Goal: Task Accomplishment & Management: Manage account settings

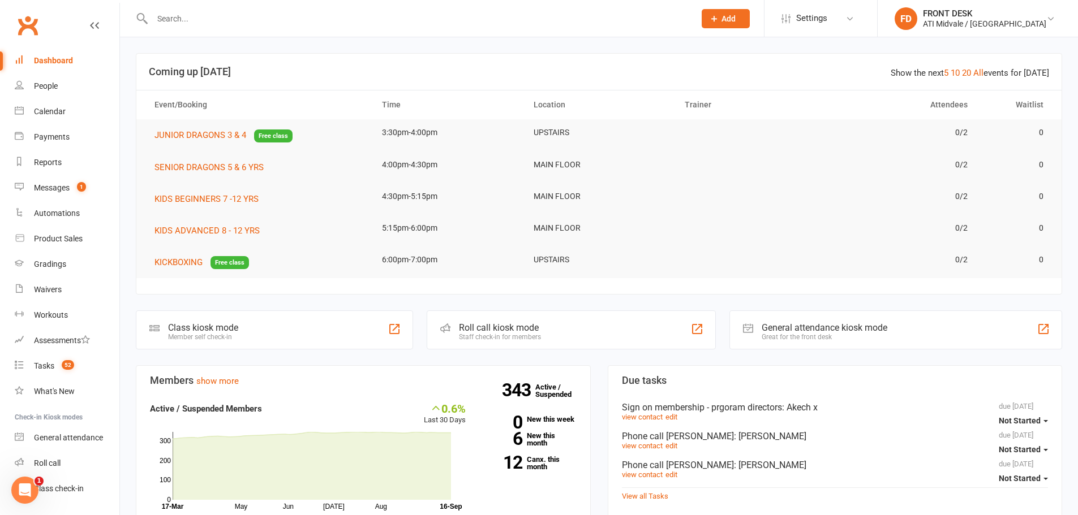
click at [223, 22] on input "text" at bounding box center [418, 19] width 538 height 16
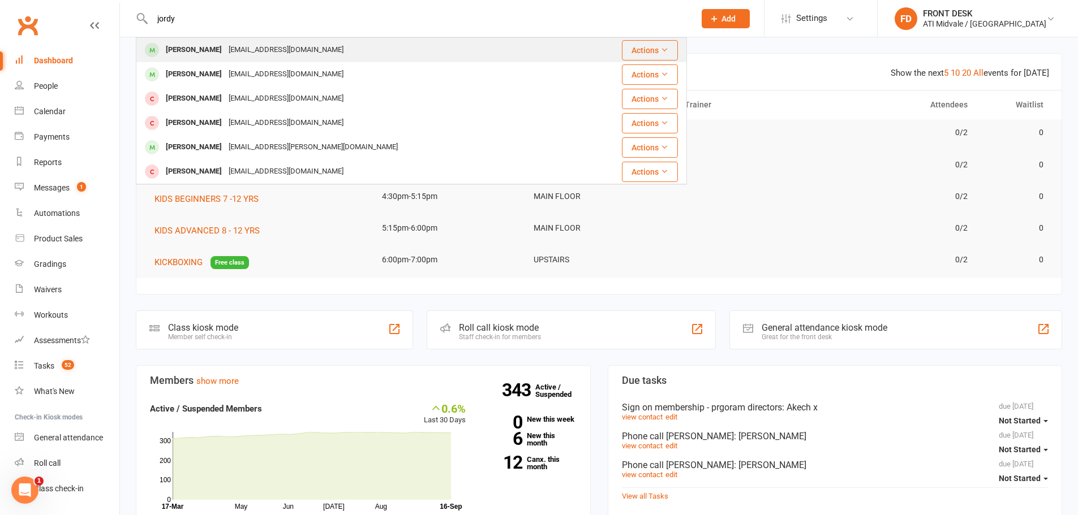
type input "jordy"
click at [225, 49] on div "[PERSON_NAME]" at bounding box center [193, 50] width 63 height 16
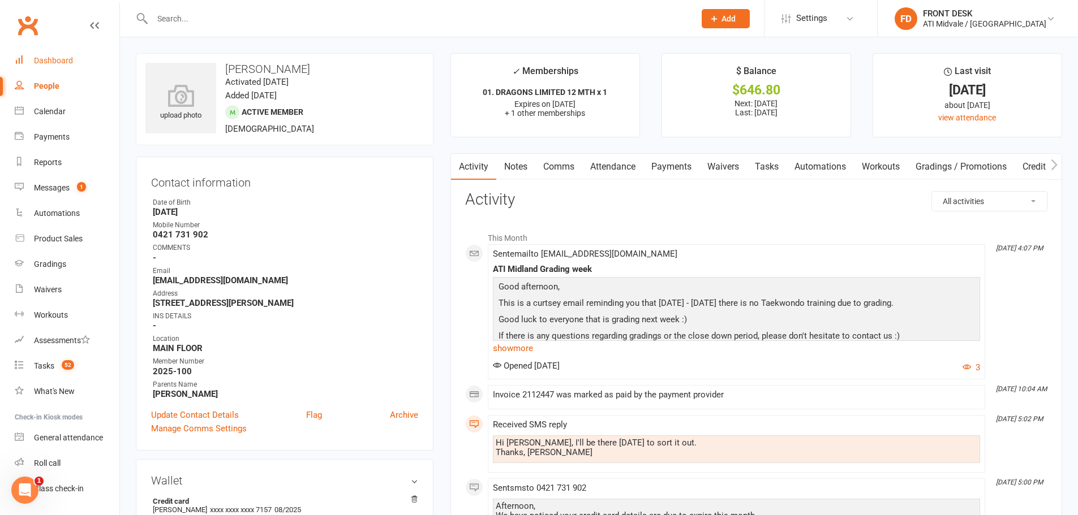
click at [58, 62] on div "Dashboard" at bounding box center [53, 60] width 39 height 9
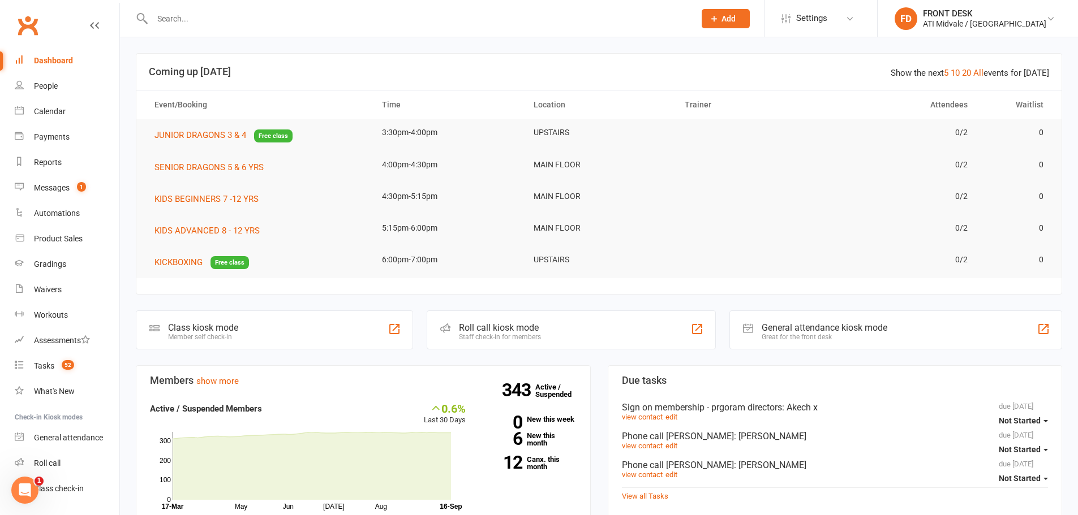
click at [58, 52] on link "Dashboard" at bounding box center [67, 60] width 105 height 25
click at [26, 26] on link "Clubworx" at bounding box center [28, 25] width 28 height 28
click at [67, 187] on div "Messages" at bounding box center [52, 187] width 36 height 9
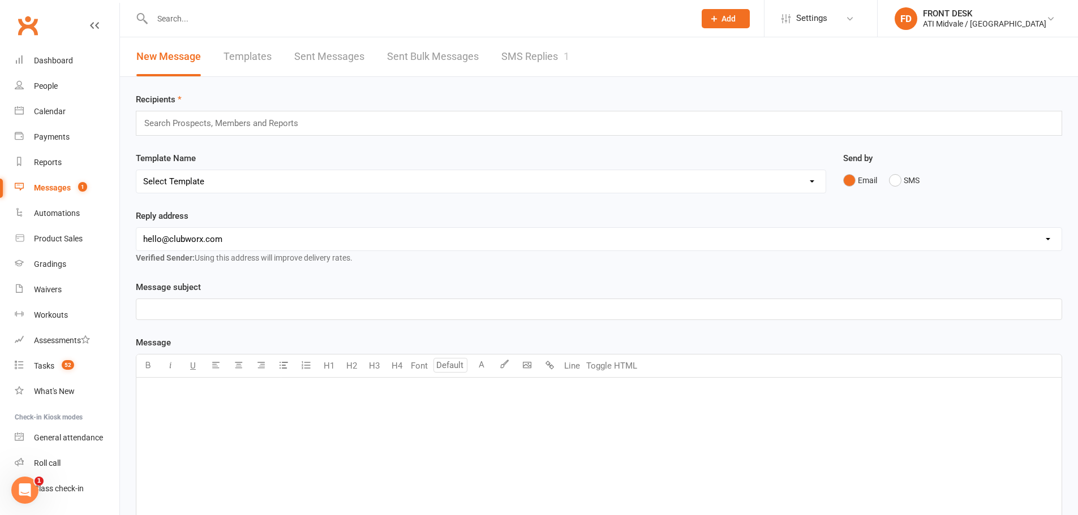
click at [511, 62] on link "SMS Replies 1" at bounding box center [535, 56] width 68 height 39
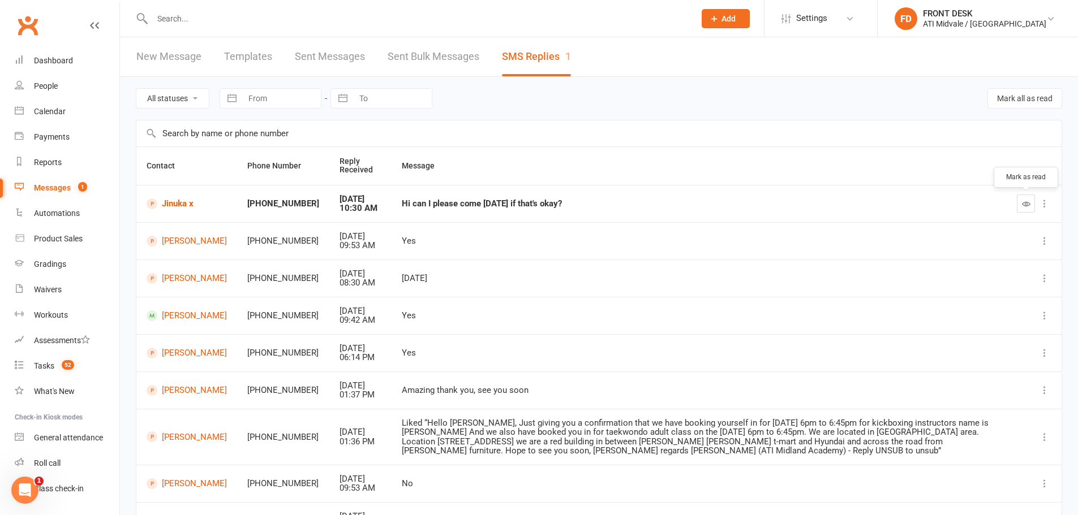
click at [1023, 202] on icon "button" at bounding box center [1026, 204] width 8 height 8
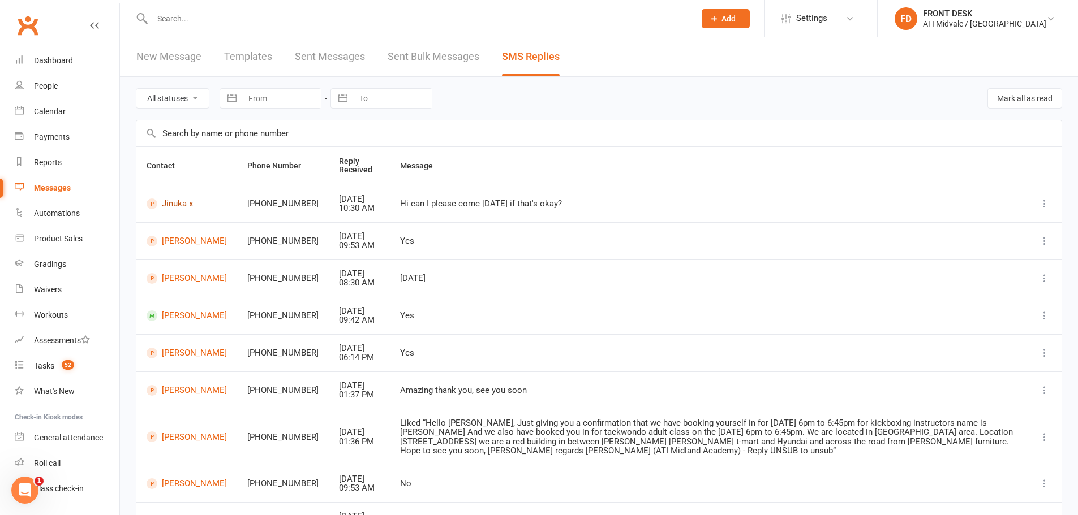
click at [179, 201] on link "Jinuka x" at bounding box center [186, 204] width 80 height 11
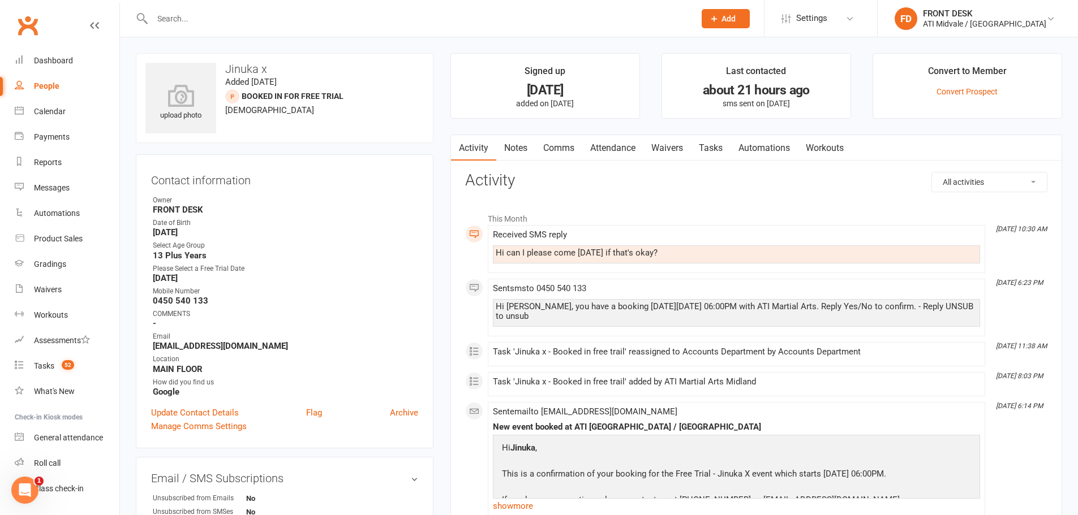
click at [529, 153] on link "Notes" at bounding box center [515, 148] width 39 height 26
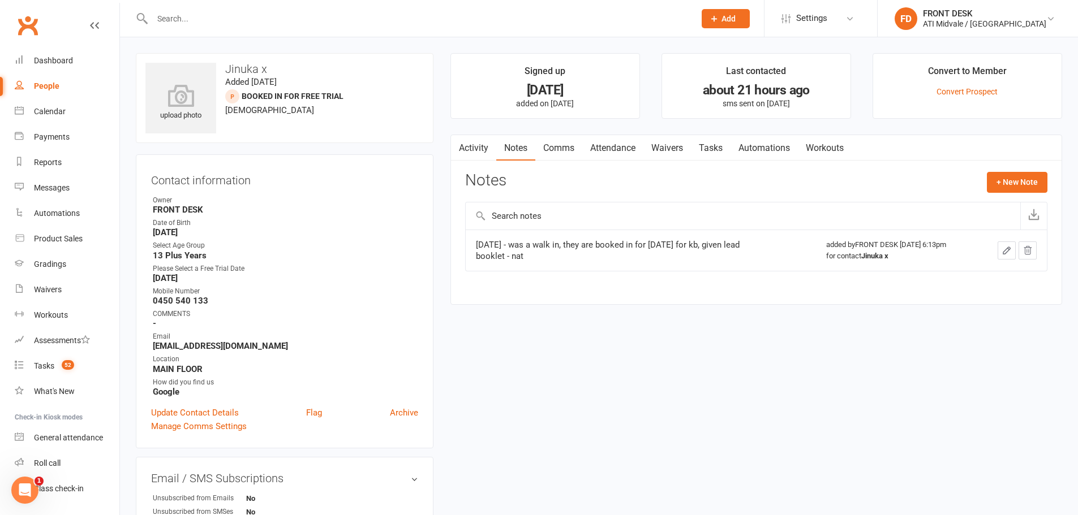
click at [553, 147] on link "Comms" at bounding box center [558, 148] width 47 height 26
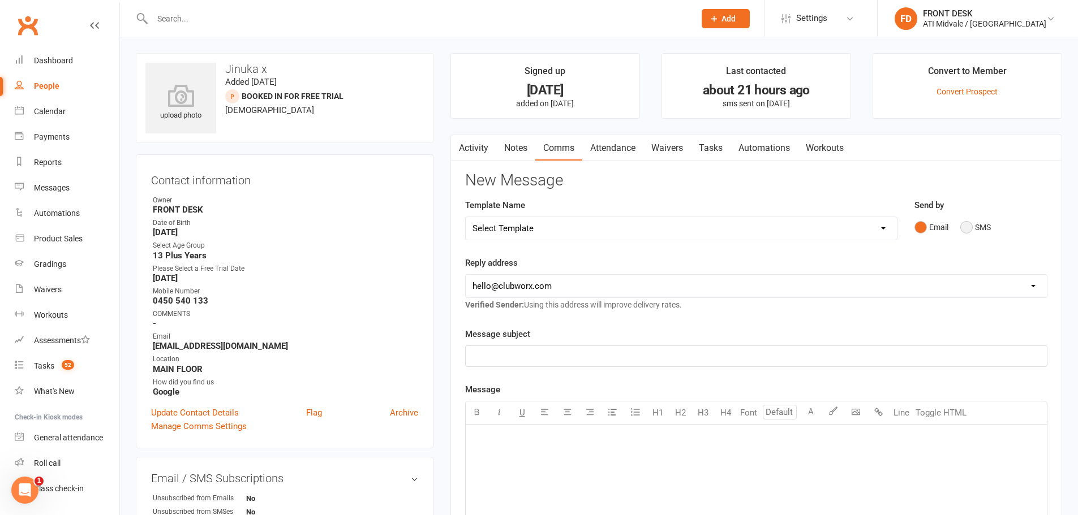
click at [977, 225] on button "SMS" at bounding box center [975, 227] width 31 height 21
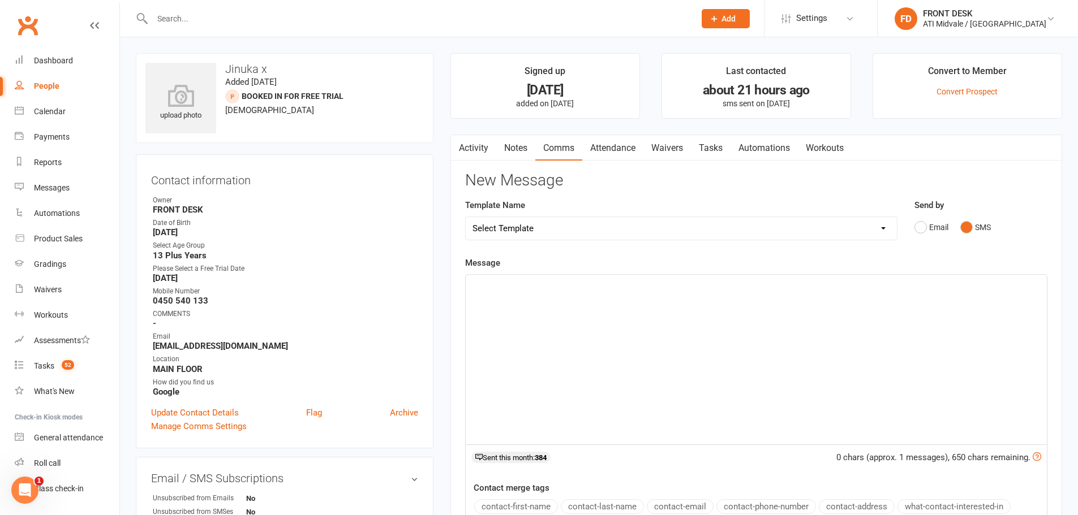
click at [581, 304] on div "﻿" at bounding box center [756, 360] width 581 height 170
click at [699, 298] on span "We don't offer any kickboxing or taekwondo classes on friday we only do" at bounding box center [606, 299] width 268 height 10
click at [702, 299] on span "We don't offer any kickboxing or taekwondo classes on friday we only do" at bounding box center [606, 299] width 268 height 10
drag, startPoint x: 754, startPoint y: 292, endPoint x: 726, endPoint y: 289, distance: 27.9
click at [726, 289] on div "Good afternoon, We don't offer any kickboxing or taekwondo classes on friday. w…" at bounding box center [756, 360] width 581 height 170
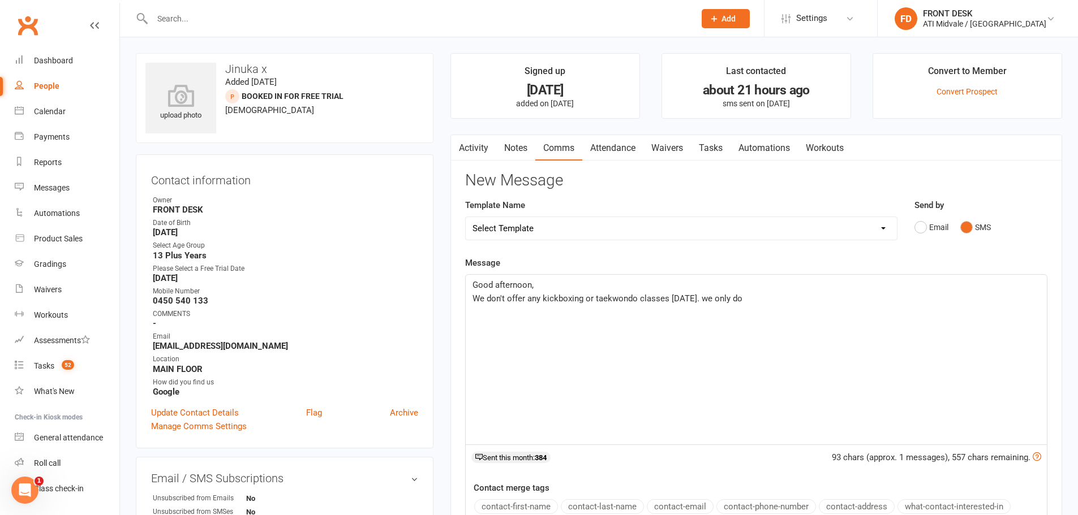
click at [709, 301] on span "We don't offer any kickboxing or taekwondo classes on friday. we only do" at bounding box center [607, 299] width 270 height 10
click at [710, 299] on span "We don't offer any kickboxing or taekwondo classes on friday. we only do" at bounding box center [607, 299] width 270 height 10
click at [756, 303] on p "We don't offer any kickboxing or taekwondo classes on friday. We only do" at bounding box center [755, 299] width 567 height 14
drag, startPoint x: 502, startPoint y: 312, endPoint x: 524, endPoint y: 337, distance: 32.5
click at [528, 342] on div "Good afternoon, We don't offer any kickboxing or taekwondo classes on Friday. W…" at bounding box center [756, 360] width 581 height 170
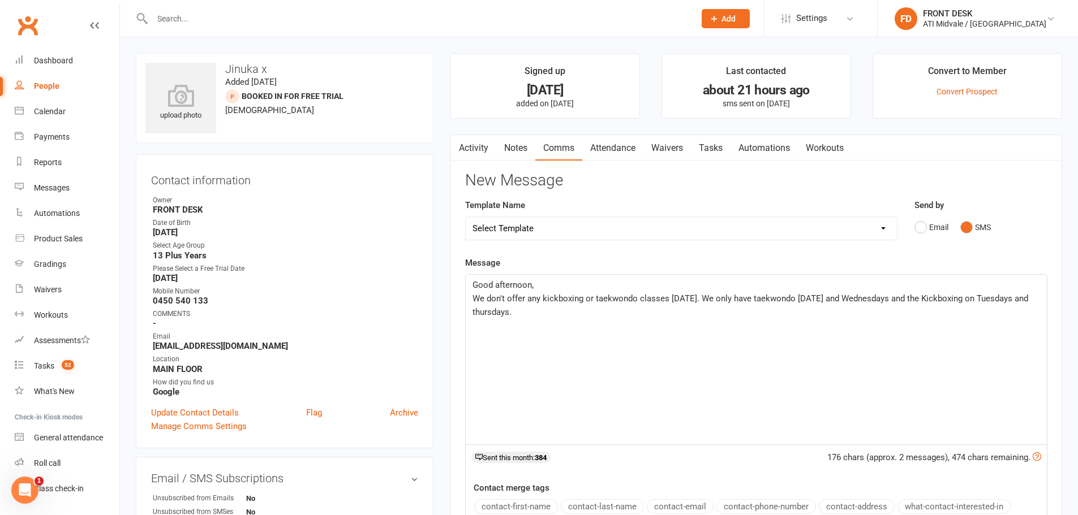
click at [532, 354] on div "Good afternoon, We don't offer any kickboxing or taekwondo classes on Friday. W…" at bounding box center [756, 360] width 581 height 170
click at [562, 312] on p "We don't offer any kickboxing or taekwondo classes on Friday. We only have taek…" at bounding box center [755, 305] width 567 height 27
click at [575, 295] on span "We don't offer any kickboxing or taekwondo classes on Friday. We only have taek…" at bounding box center [751, 306] width 558 height 24
click at [556, 308] on p "We don't offer any kickboxing or taekwondo classes [DATE]. We only have taekwon…" at bounding box center [755, 305] width 567 height 27
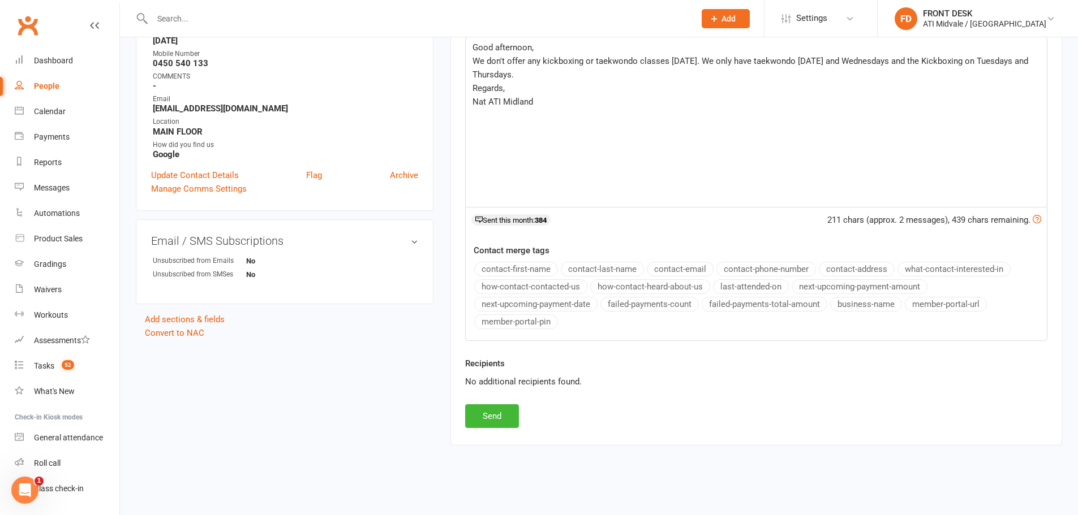
scroll to position [240, 0]
click at [501, 417] on button "Send" at bounding box center [492, 414] width 54 height 24
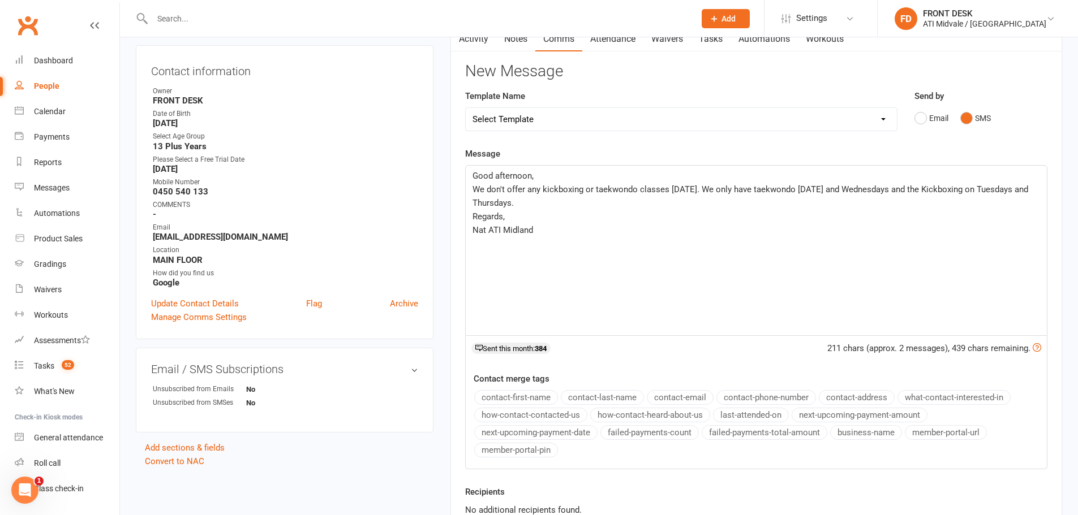
scroll to position [0, 0]
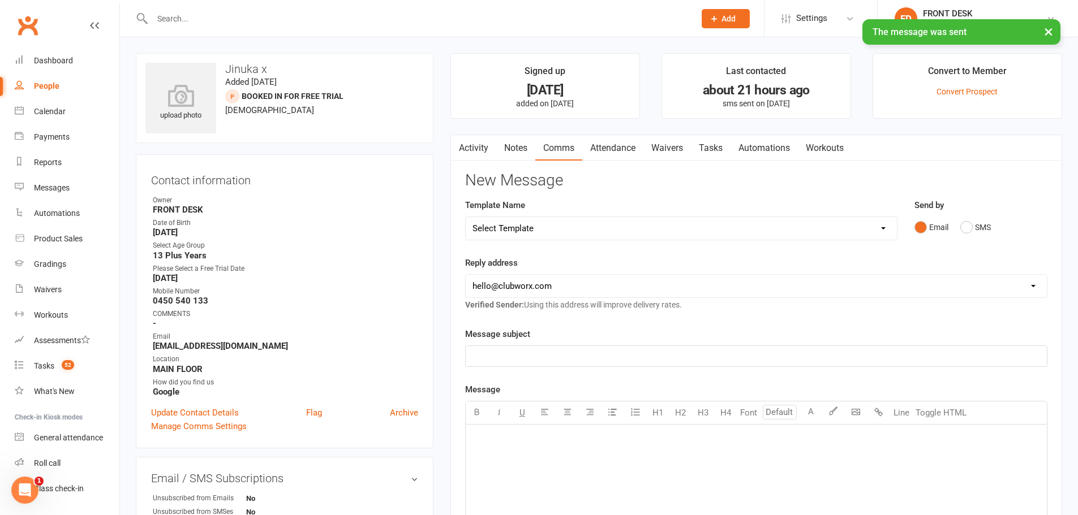
click at [408, 187] on div "Contact information Owner FRONT DESK Date of Birth February 16, 2001 Select Age…" at bounding box center [285, 301] width 298 height 294
click at [551, 136] on link "Comms" at bounding box center [558, 148] width 47 height 26
click at [515, 141] on link "Notes" at bounding box center [515, 148] width 39 height 26
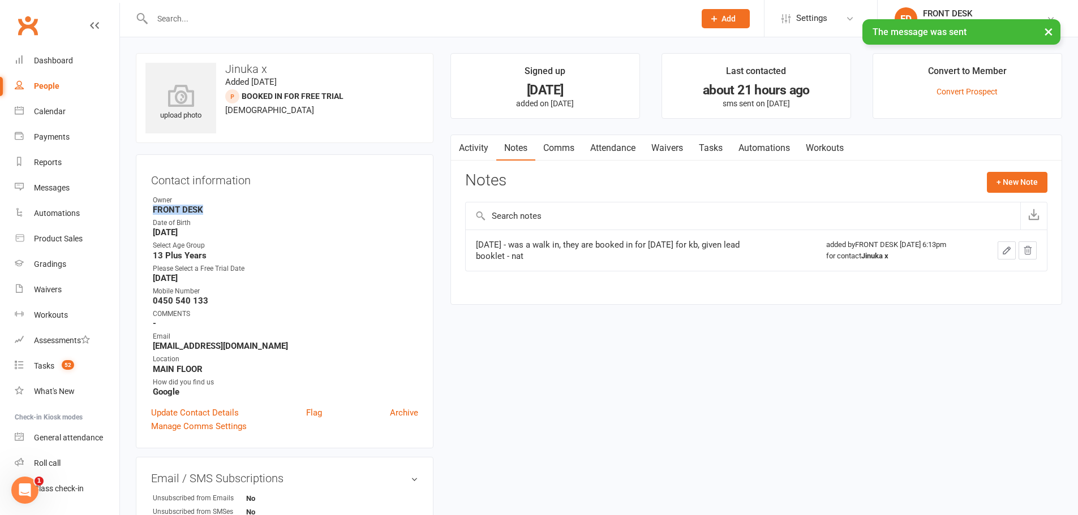
click at [1001, 252] on icon "button" at bounding box center [1006, 250] width 10 height 10
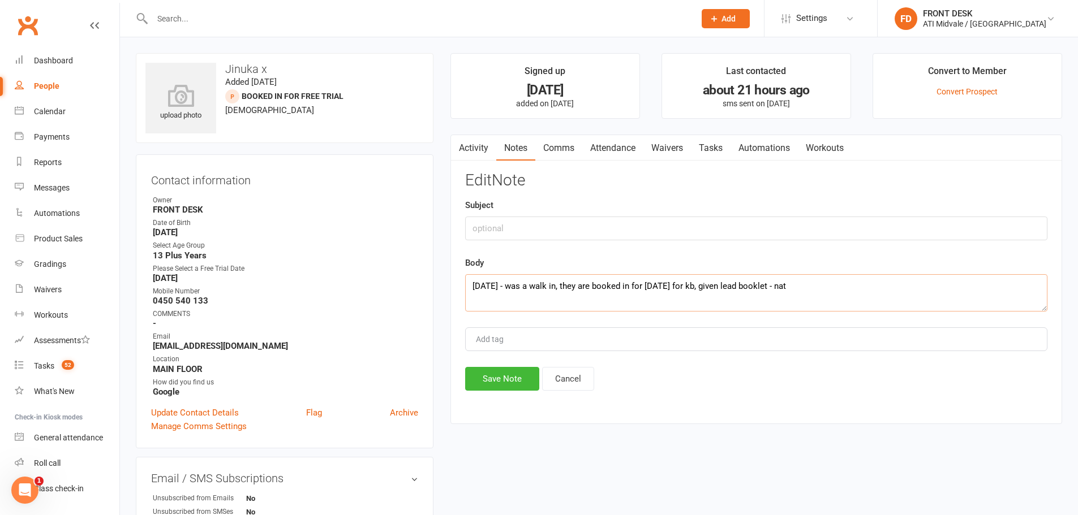
click at [473, 282] on textarea "[DATE] - was a walk in, they are booked in for [DATE] for kb, given lead bookle…" at bounding box center [756, 292] width 582 height 37
type textarea "[DATE] - was meant to come in tonight for a trail in the kb but sent through te…"
click at [475, 375] on button "Save Note" at bounding box center [502, 379] width 74 height 24
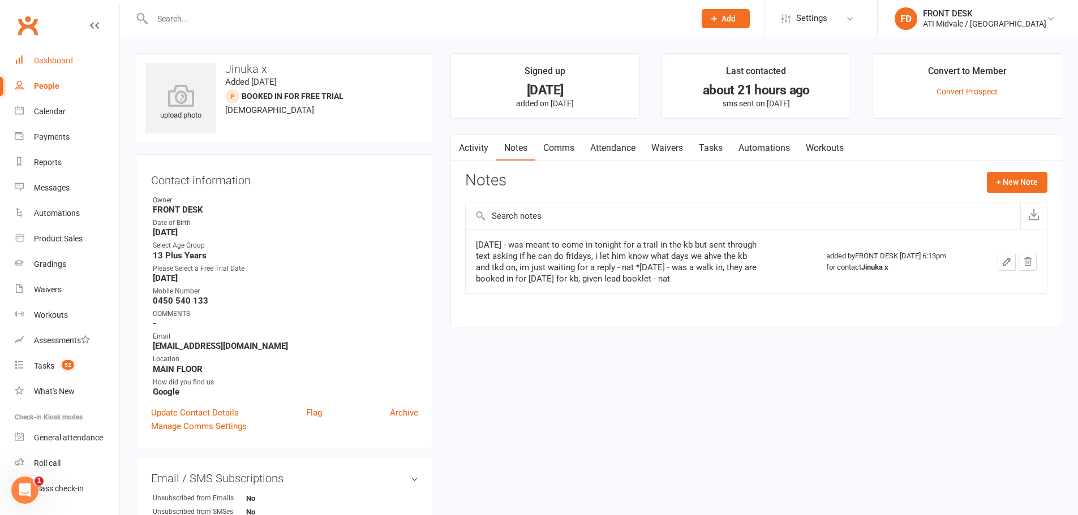
click at [34, 53] on link "Dashboard" at bounding box center [67, 60] width 105 height 25
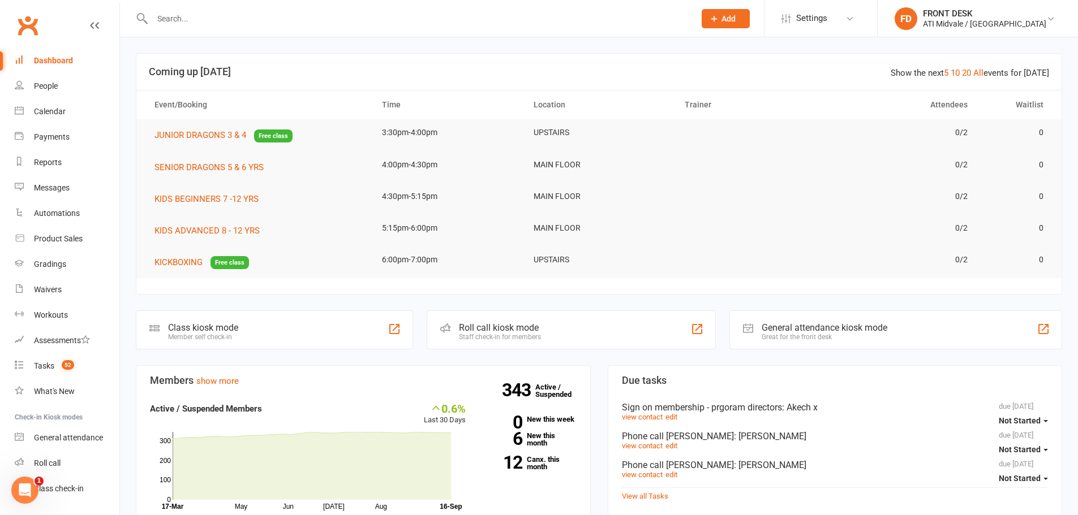
click at [178, 19] on input "text" at bounding box center [418, 19] width 538 height 16
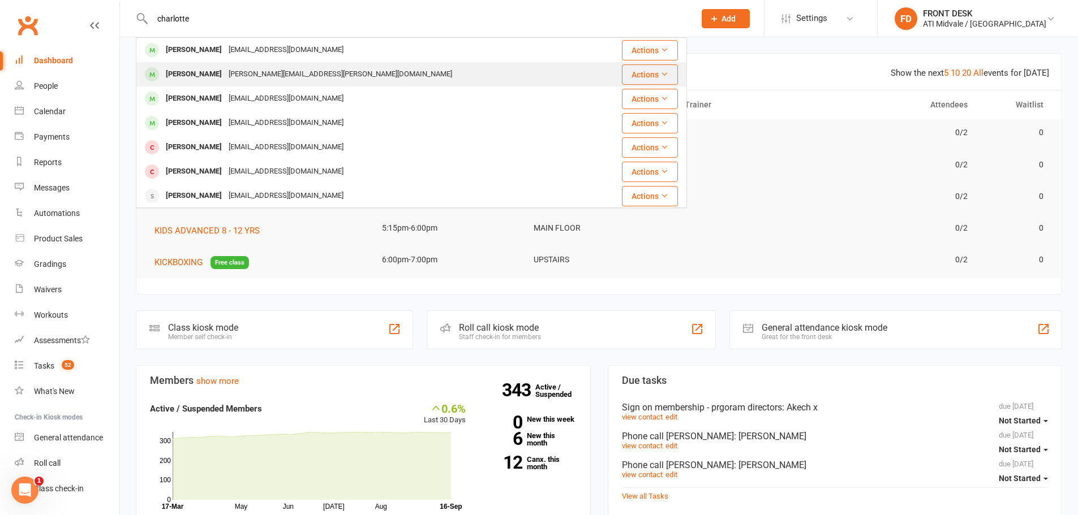
type input "charlotte"
click at [192, 76] on div "Charlotte Taylor" at bounding box center [193, 74] width 63 height 16
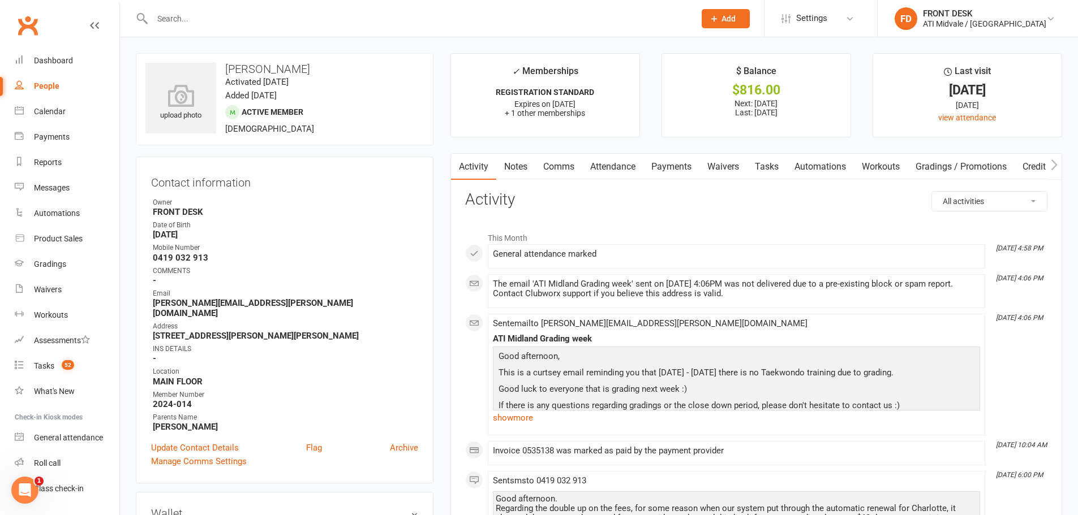
click at [684, 167] on link "Payments" at bounding box center [671, 167] width 56 height 26
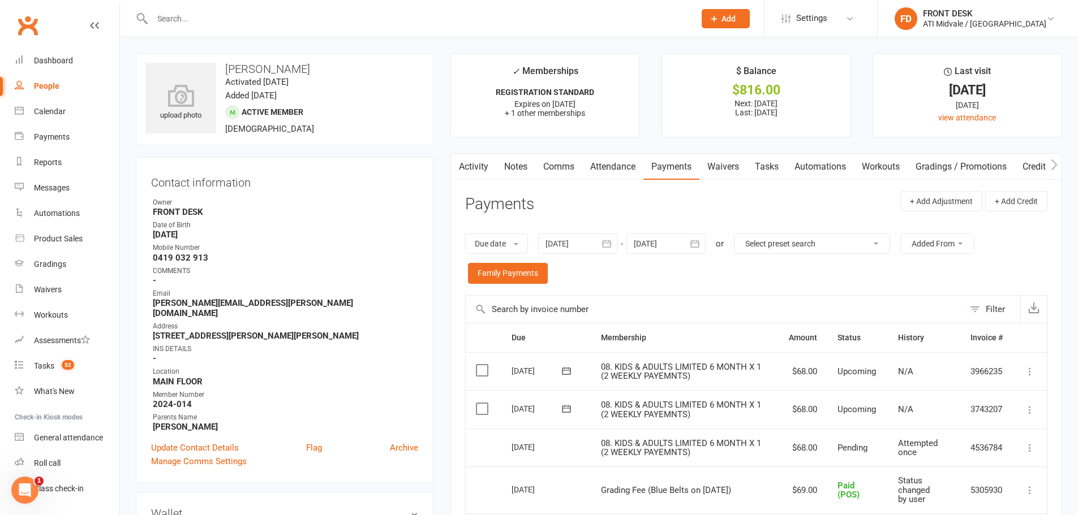
click at [495, 166] on link "Activity" at bounding box center [473, 167] width 45 height 26
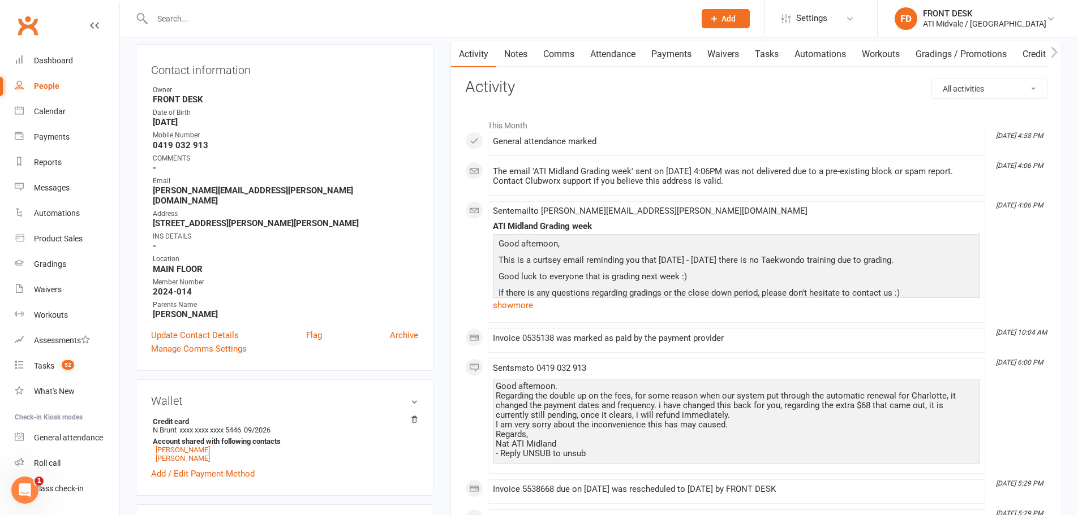
scroll to position [113, 0]
click at [532, 301] on link "show more" at bounding box center [736, 305] width 487 height 16
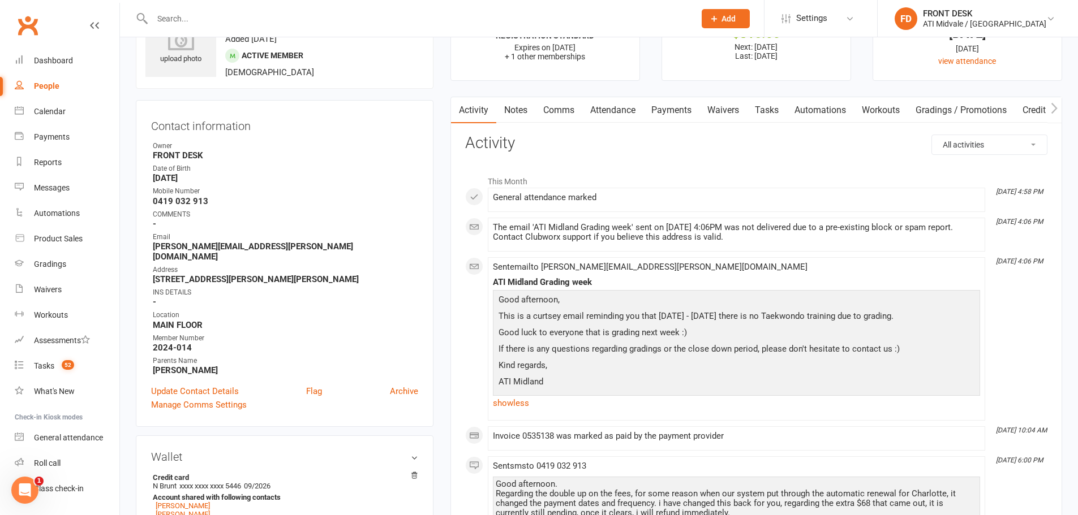
scroll to position [0, 0]
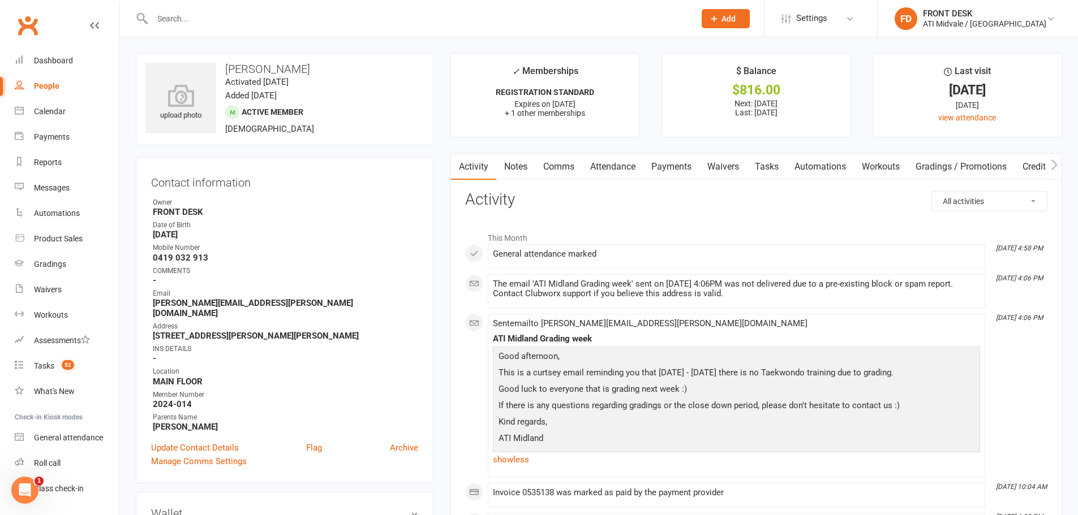
click at [182, 16] on input "text" at bounding box center [418, 19] width 538 height 16
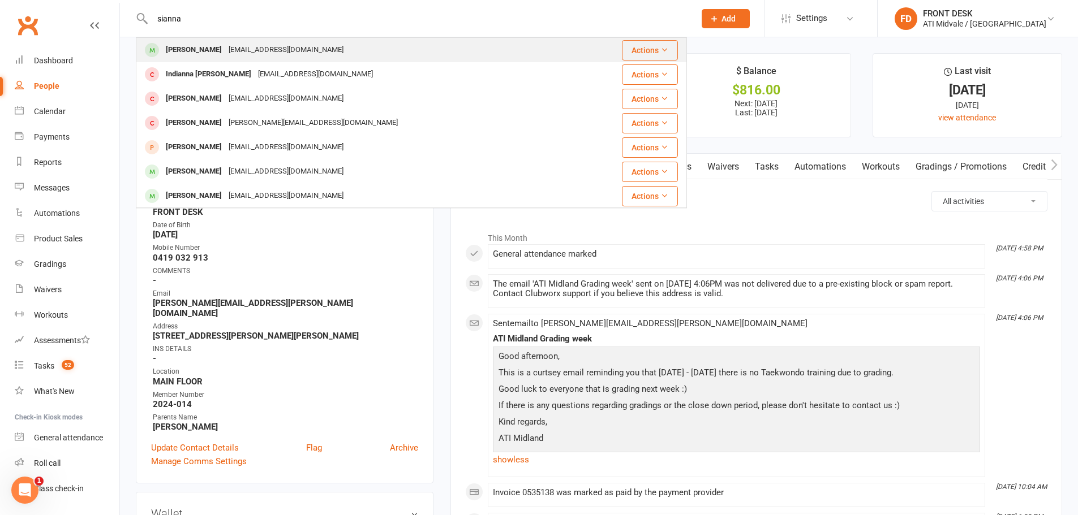
type input "sianna"
click at [243, 54] on div "nicoledsouza121@gmail.com" at bounding box center [286, 50] width 122 height 16
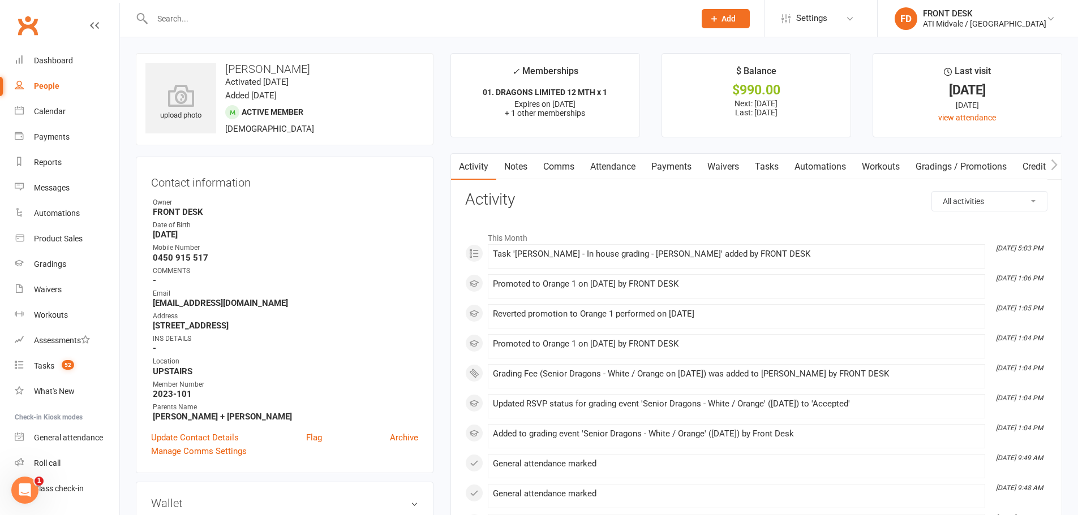
click at [520, 166] on link "Notes" at bounding box center [515, 167] width 39 height 26
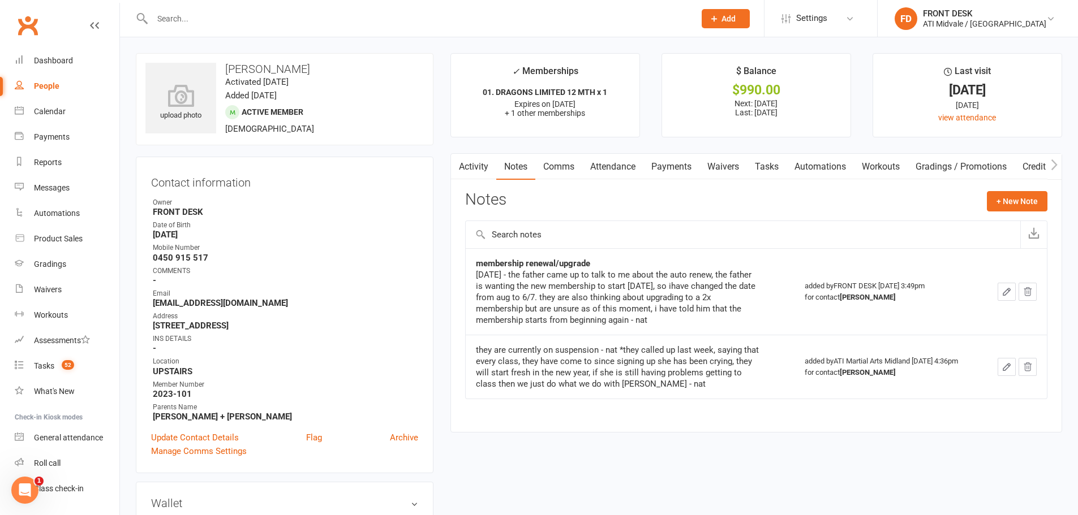
click at [565, 173] on link "Comms" at bounding box center [558, 167] width 47 height 26
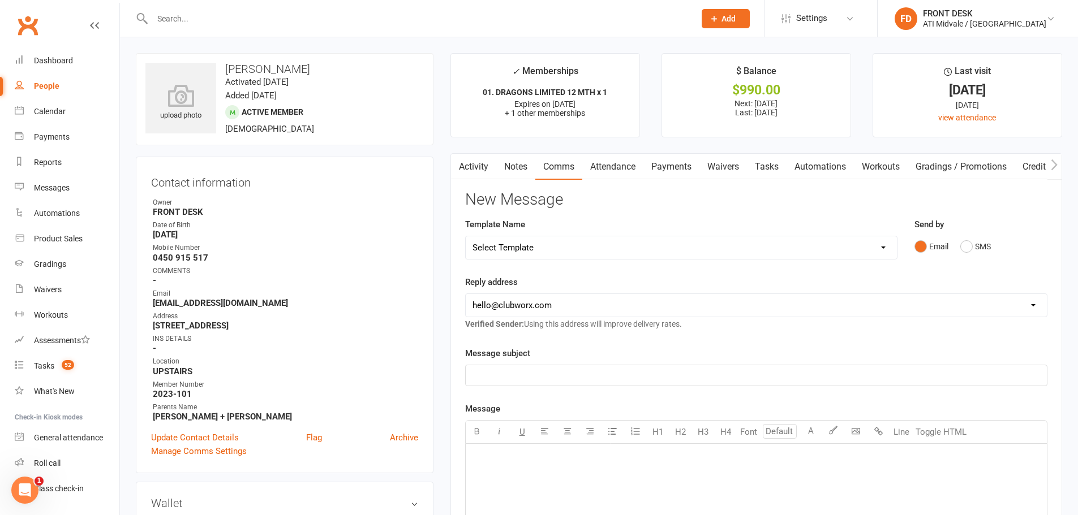
click at [672, 174] on link "Payments" at bounding box center [671, 167] width 56 height 26
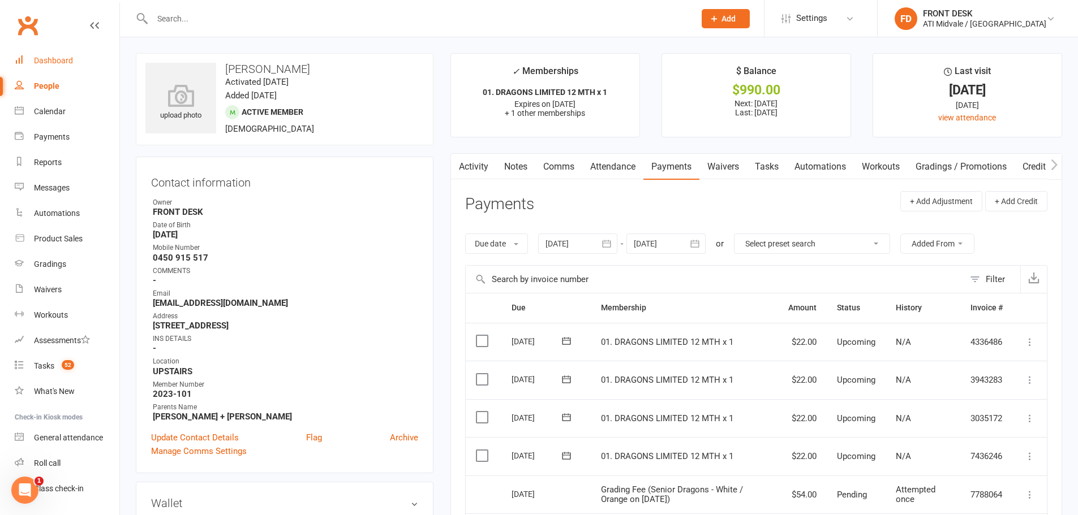
click at [46, 63] on div "Dashboard" at bounding box center [53, 60] width 39 height 9
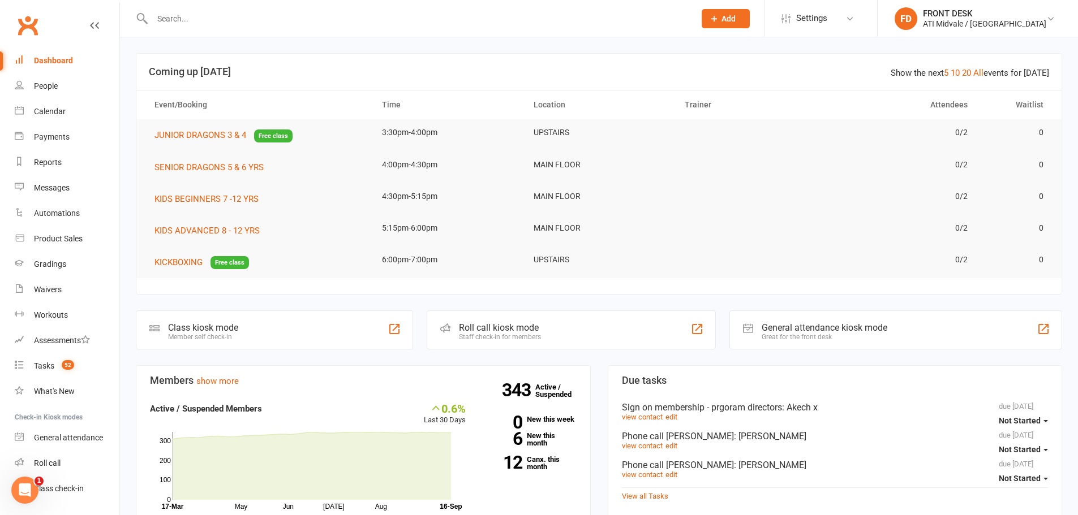
click at [198, 4] on div at bounding box center [411, 18] width 551 height 37
click at [195, 15] on input "text" at bounding box center [418, 19] width 538 height 16
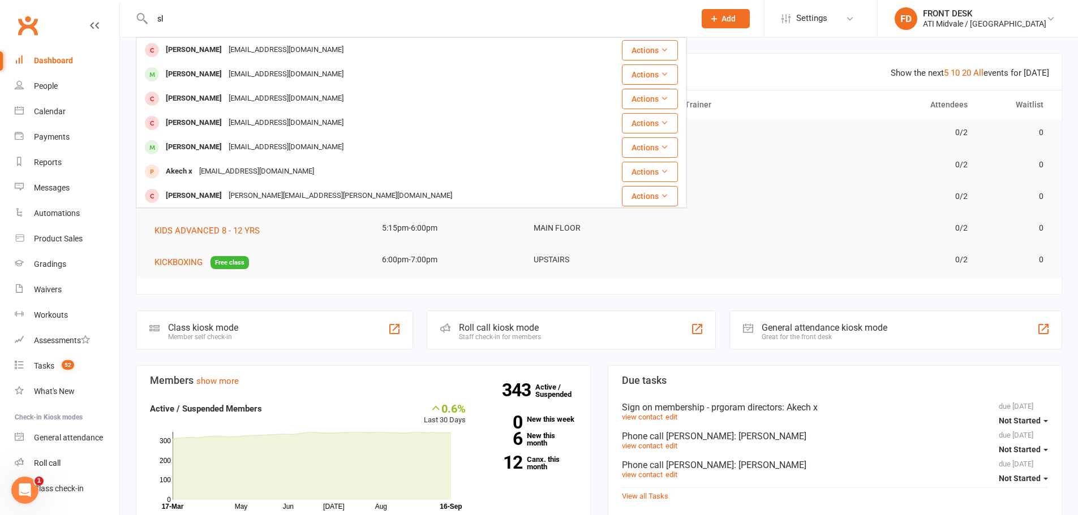
type input "s"
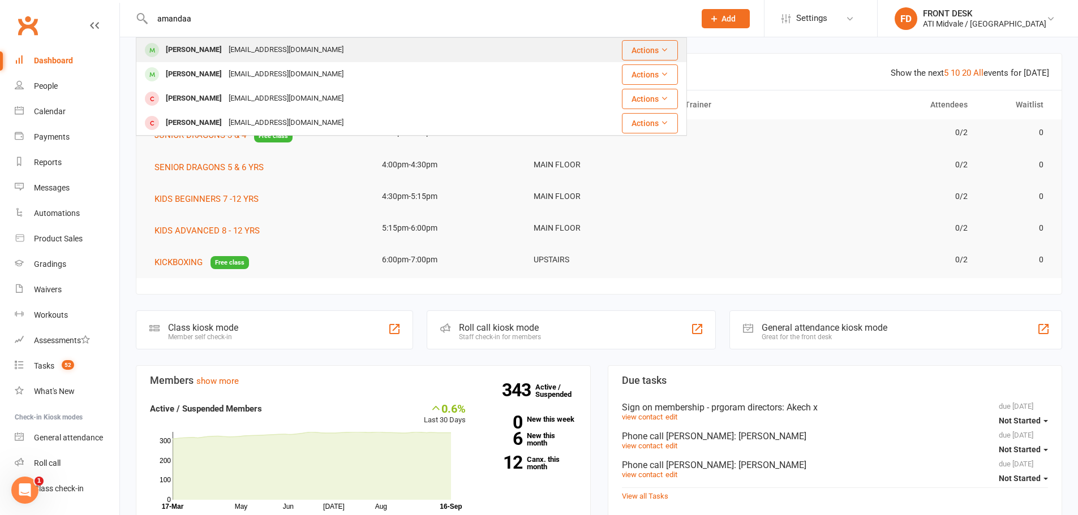
type input "amandaa"
click at [221, 58] on div "Amanda Slocombe" at bounding box center [193, 50] width 63 height 16
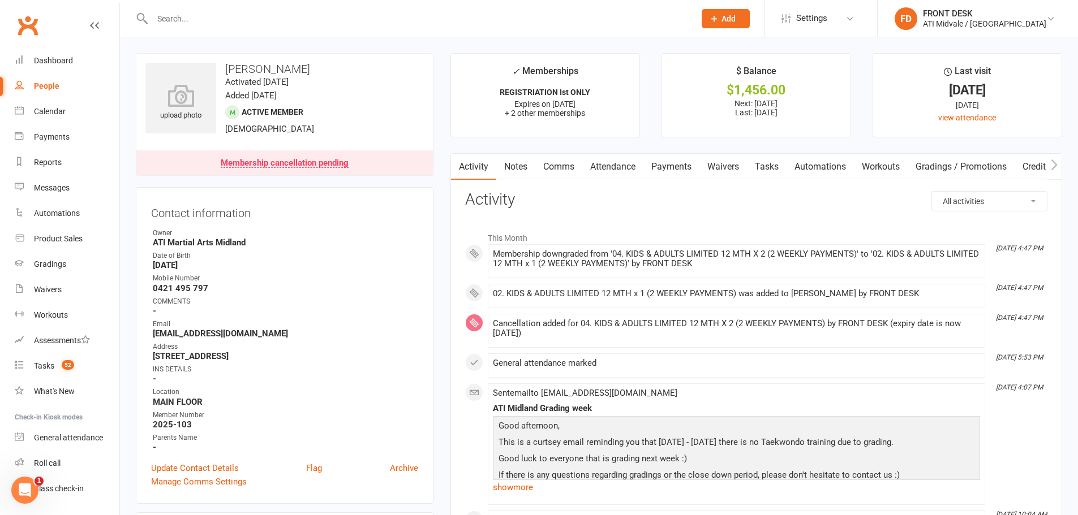
click at [221, 334] on strong "ajslocombe@live.com.au" at bounding box center [285, 334] width 265 height 10
copy render-form-field "ajslocombe@live.com.au"
click at [187, 19] on input "text" at bounding box center [418, 19] width 538 height 16
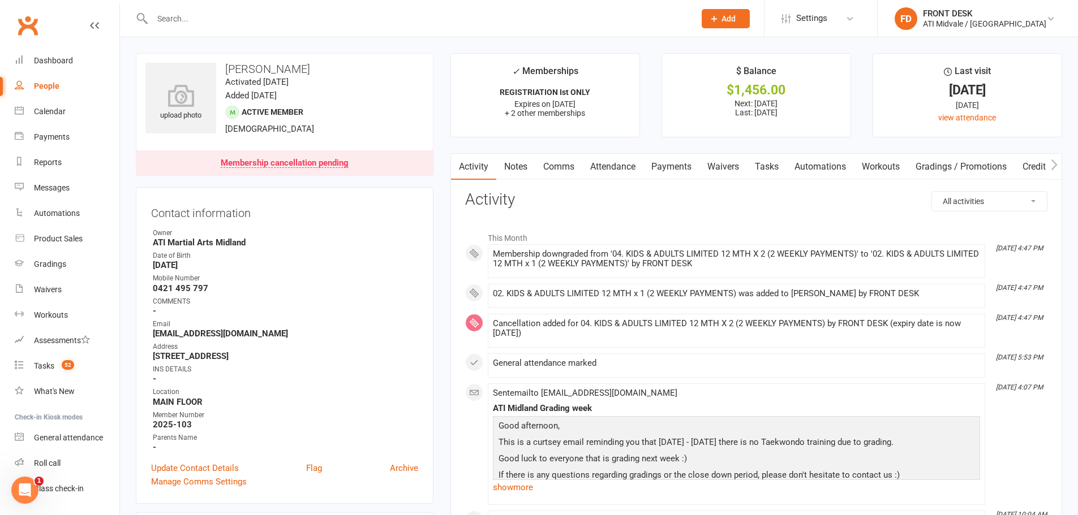
click at [185, 20] on input "text" at bounding box center [418, 19] width 538 height 16
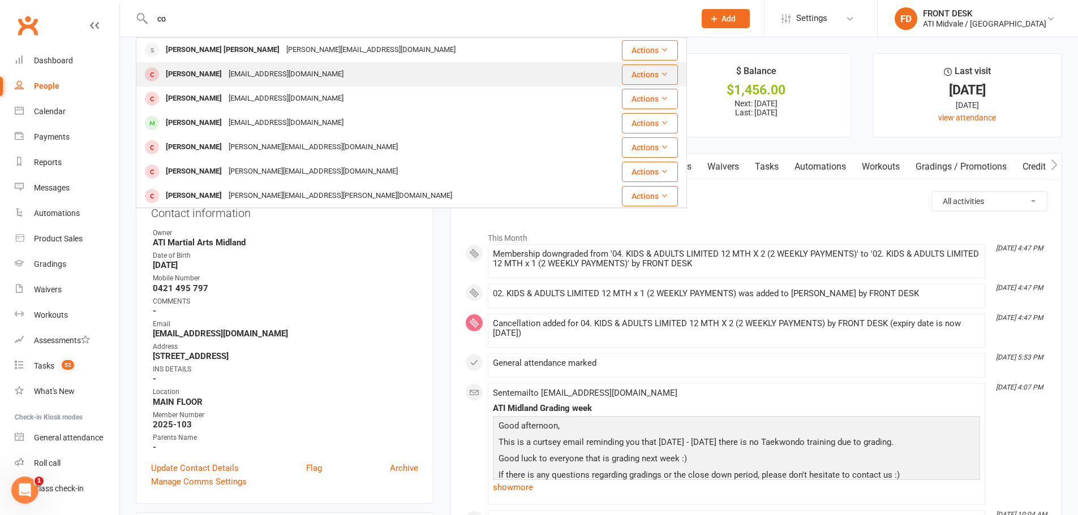
type input "c"
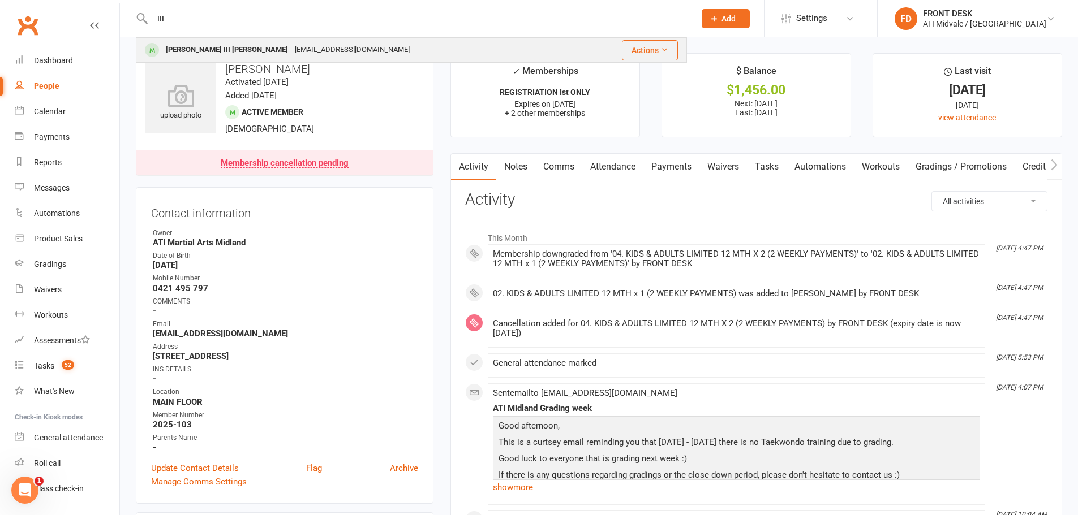
type input "III"
click at [281, 62] on div "Cornelio III Vasquez jennifercantalvasquez@gmail.com" at bounding box center [360, 49] width 446 height 23
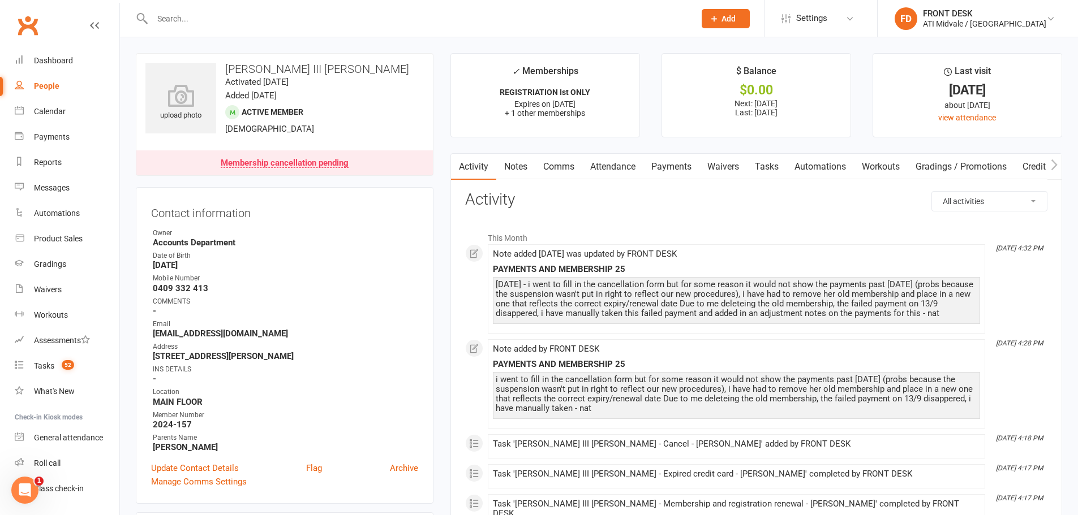
click at [255, 337] on strong "jennifercantalvasquez@gmail.com" at bounding box center [285, 334] width 265 height 10
copy render-form-field "jennifercantalvasquez@gmail.com"
click at [175, 16] on input "text" at bounding box center [418, 19] width 538 height 16
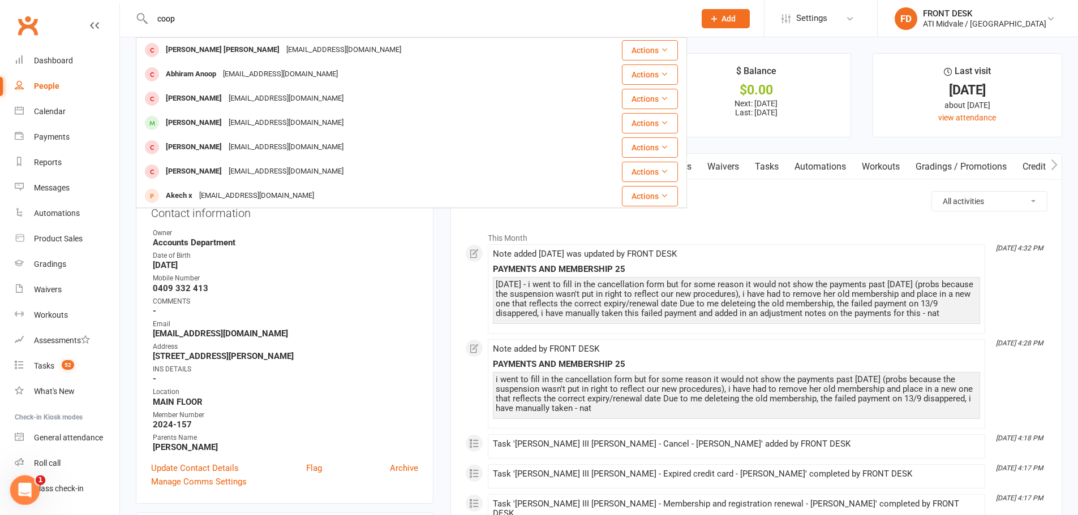
type input "coop"
click at [442, 127] on div "Cooper Blaszezak gamzinaa@gmail.com" at bounding box center [358, 122] width 443 height 23
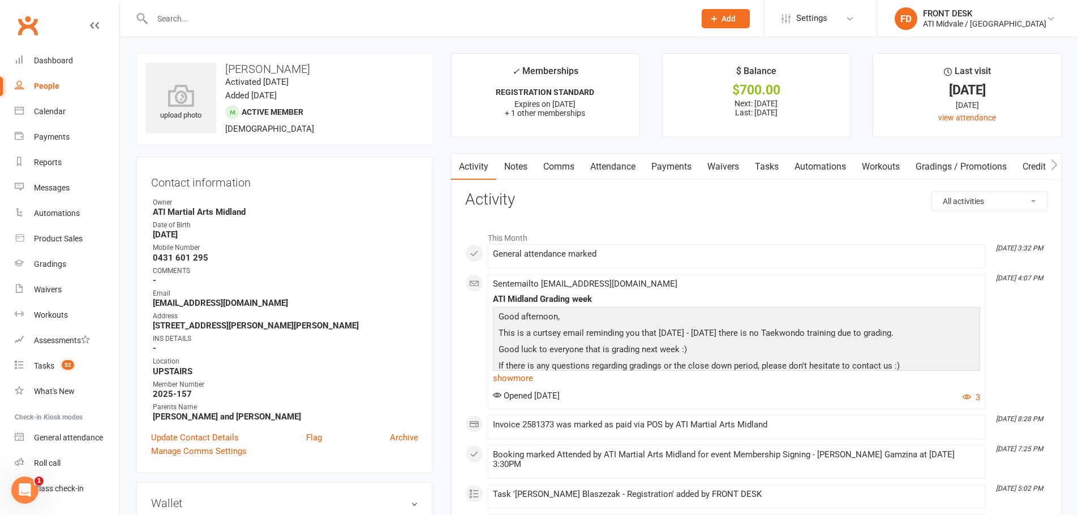
drag, startPoint x: 223, startPoint y: 23, endPoint x: 91, endPoint y: 25, distance: 132.4
click at [91, 3] on header "Prospect Member Non-attending contact Class / event Appointment Grading event T…" at bounding box center [539, 3] width 1078 height 0
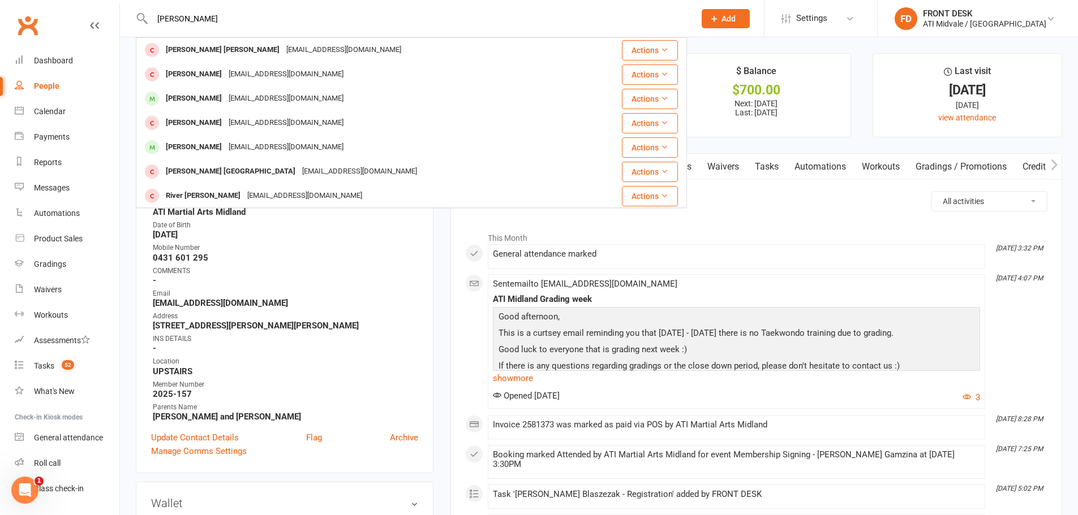
type input "cooper"
click at [340, 280] on strong "-" at bounding box center [285, 280] width 265 height 10
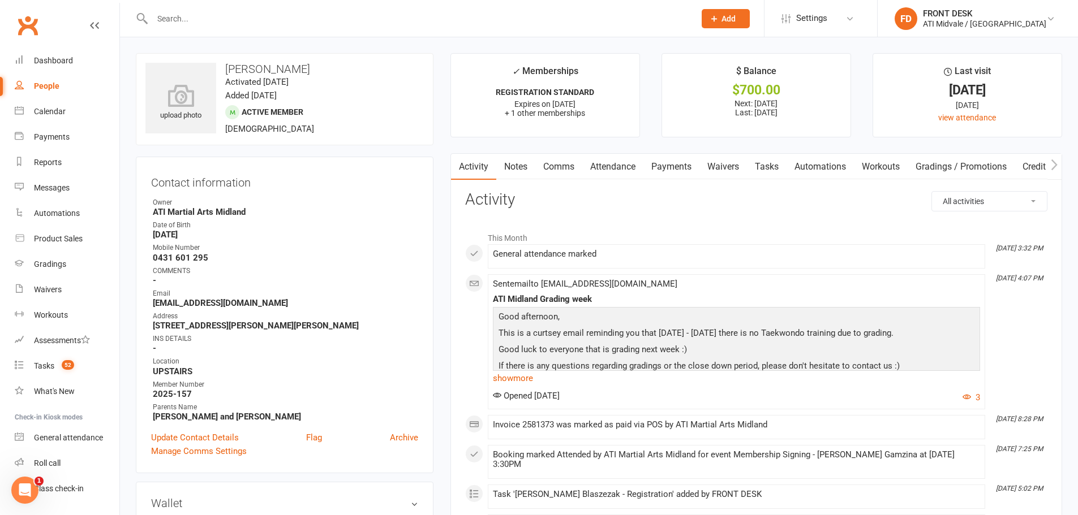
click at [194, 15] on input "text" at bounding box center [418, 19] width 538 height 16
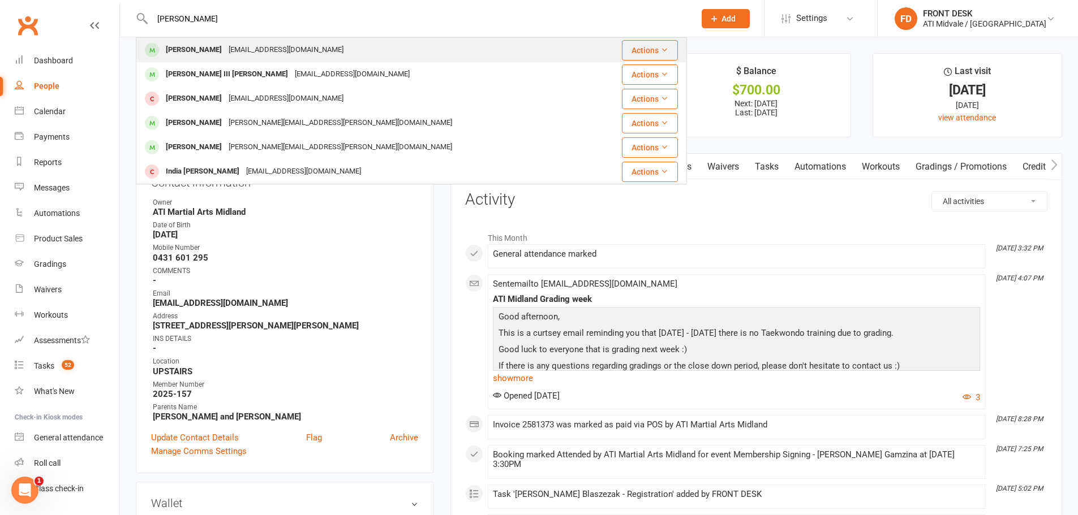
type input "jennifer"
click at [197, 44] on div "Jennifer Tracey" at bounding box center [193, 50] width 63 height 16
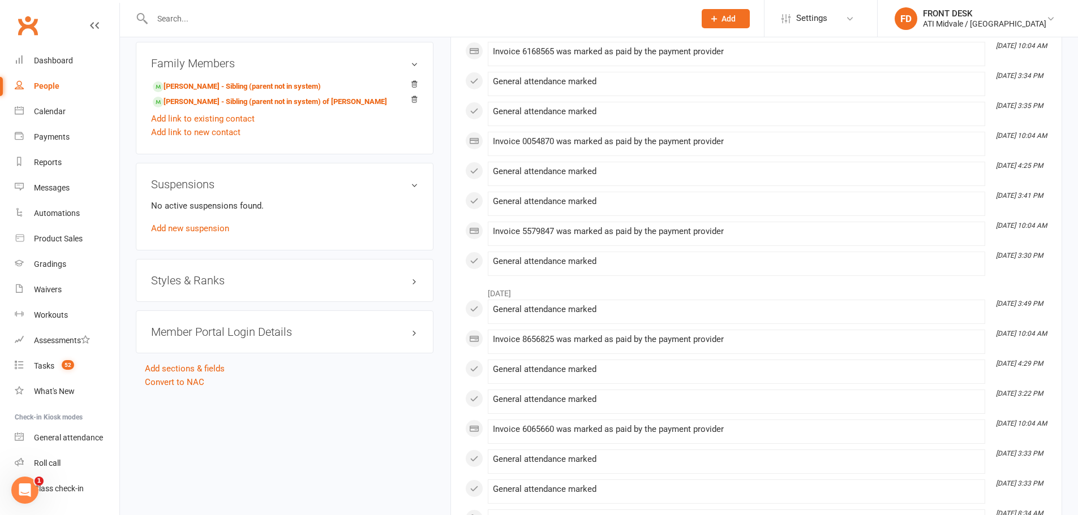
scroll to position [962, 0]
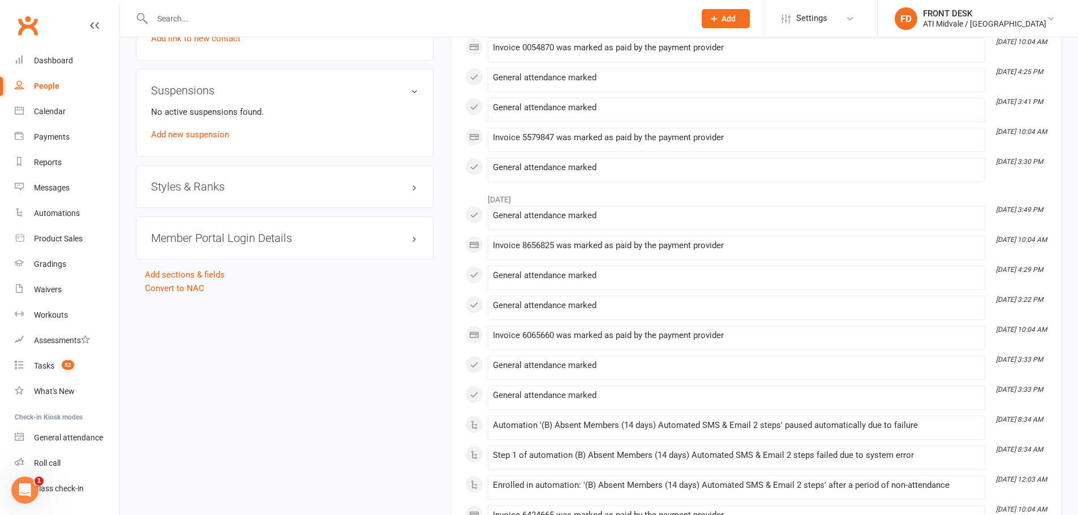
click at [252, 184] on h3 "Styles & Ranks" at bounding box center [284, 186] width 267 height 12
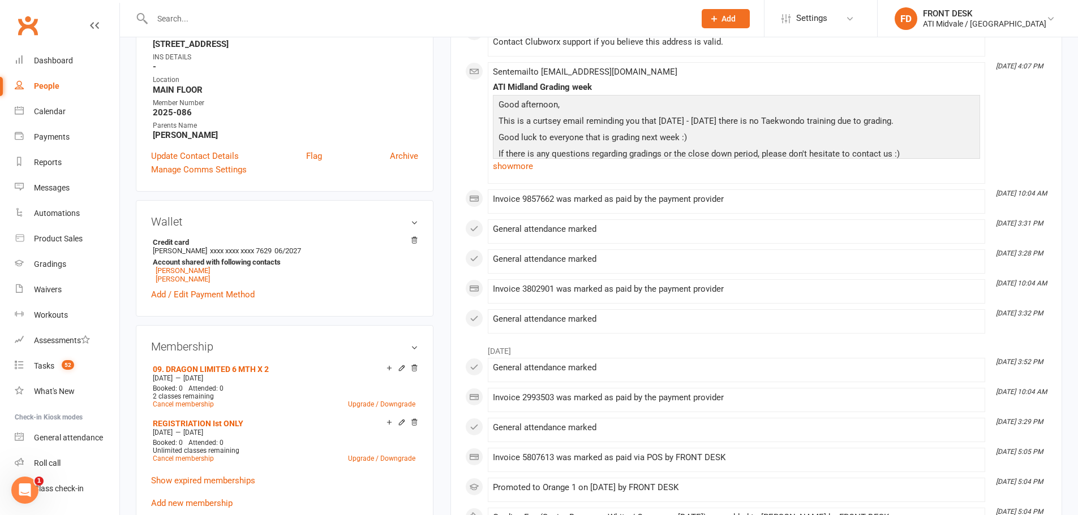
scroll to position [0, 0]
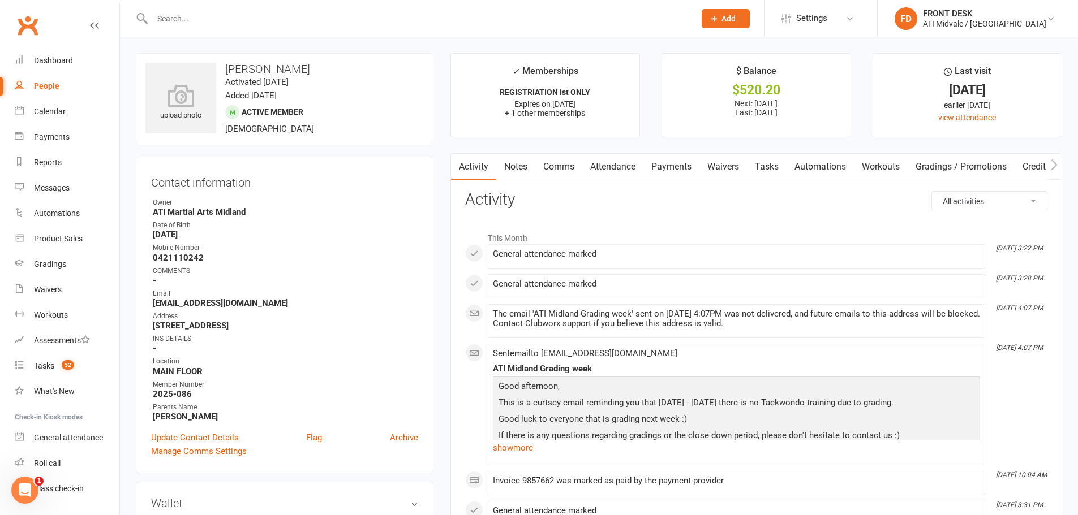
click at [376, 23] on input "text" at bounding box center [418, 19] width 538 height 16
click at [318, 15] on input "text" at bounding box center [418, 19] width 538 height 16
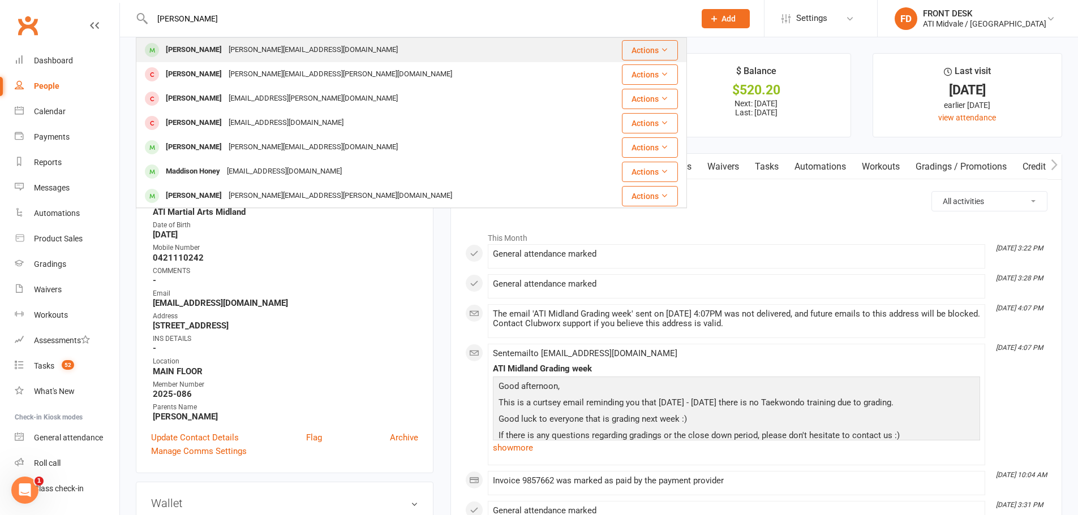
type input "mayson"
click at [316, 48] on div "taylor.wallace1996@yahoo.com.au" at bounding box center [313, 50] width 176 height 16
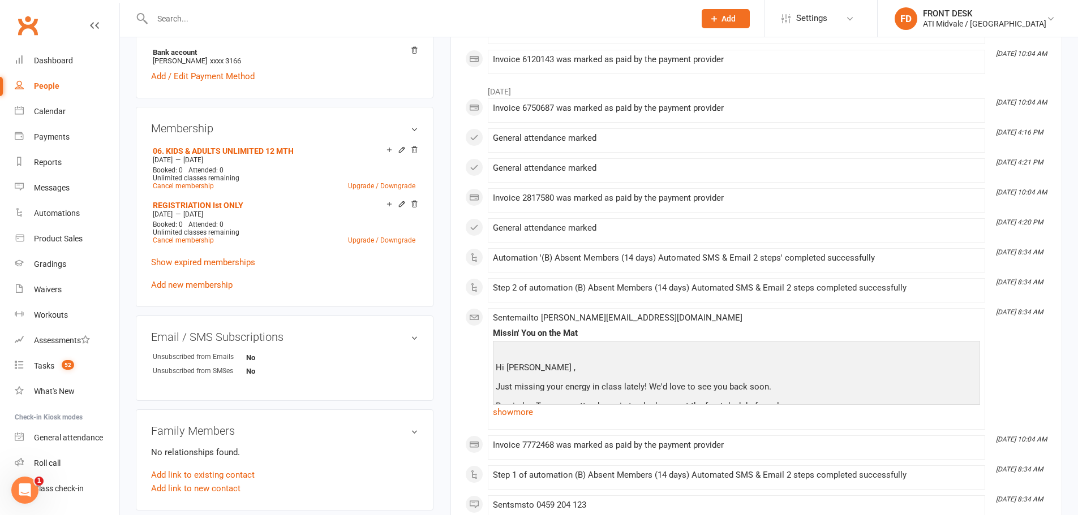
scroll to position [679, 0]
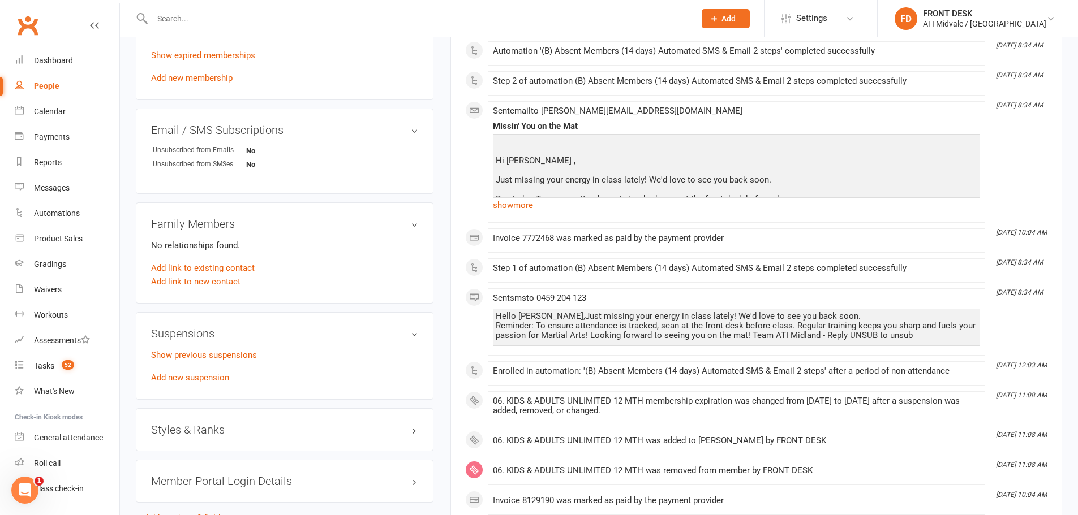
click at [266, 433] on h3 "Styles & Ranks" at bounding box center [284, 430] width 267 height 12
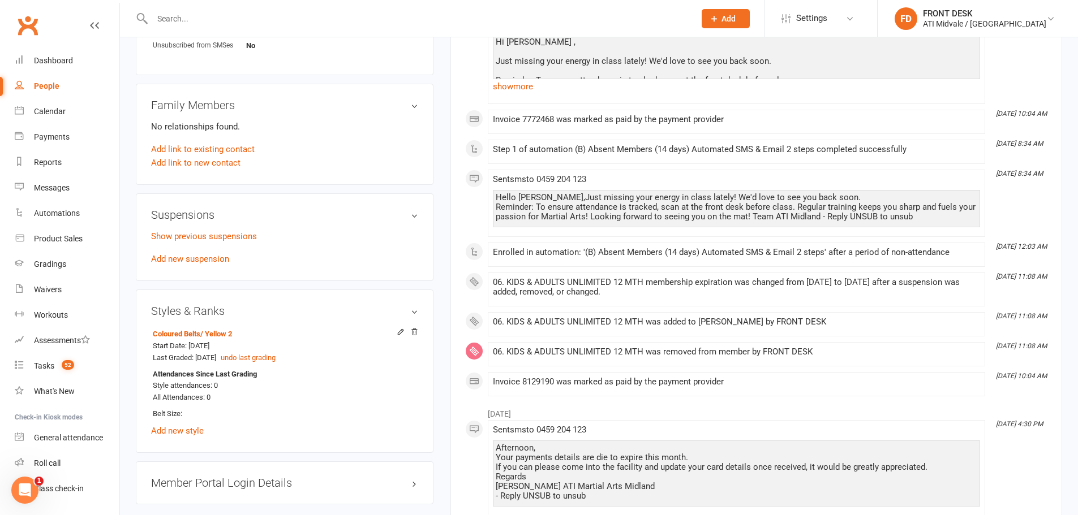
scroll to position [962, 0]
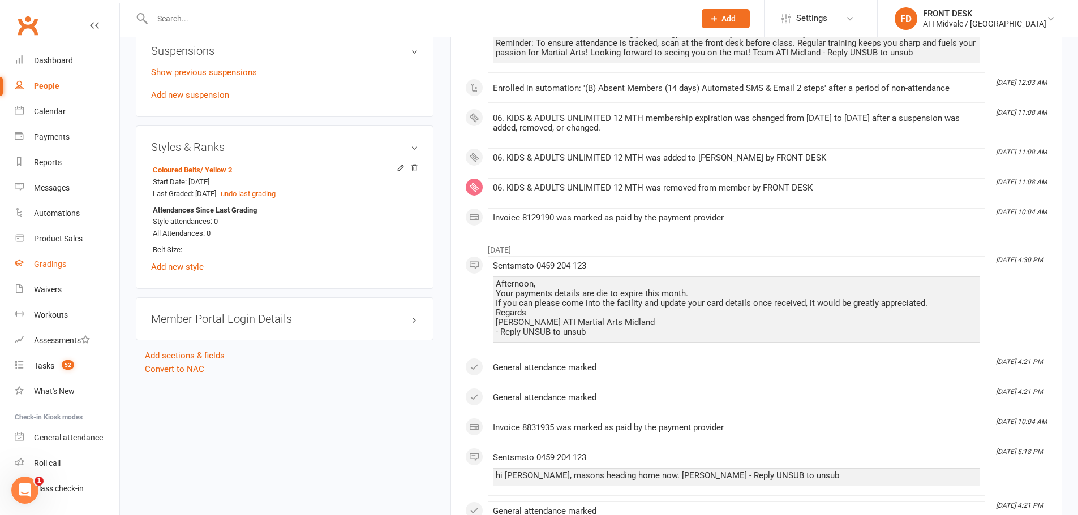
drag, startPoint x: 47, startPoint y: 254, endPoint x: 53, endPoint y: 252, distance: 5.9
click at [47, 254] on link "Gradings" at bounding box center [67, 264] width 105 height 25
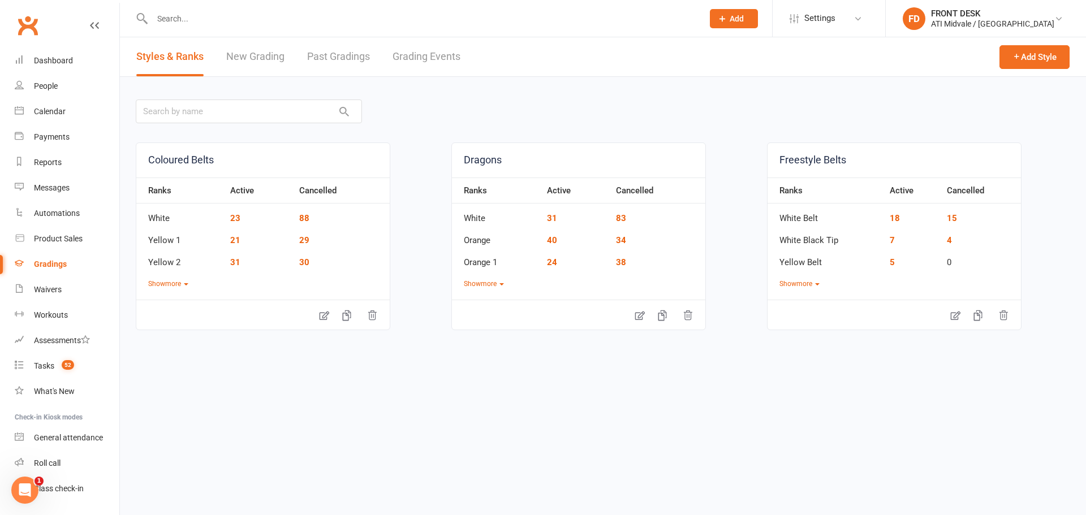
click at [423, 55] on link "Grading Events" at bounding box center [427, 56] width 68 height 39
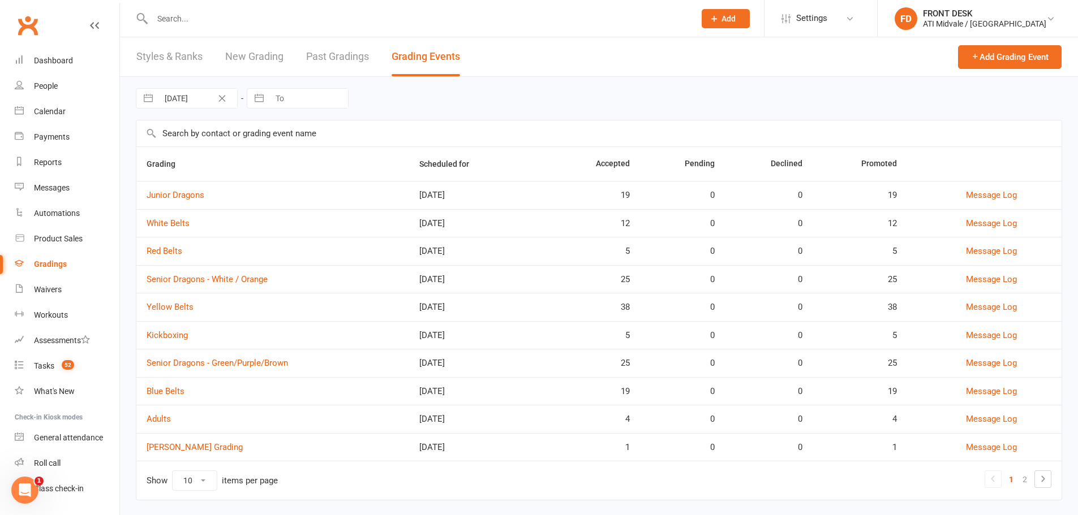
scroll to position [18, 0]
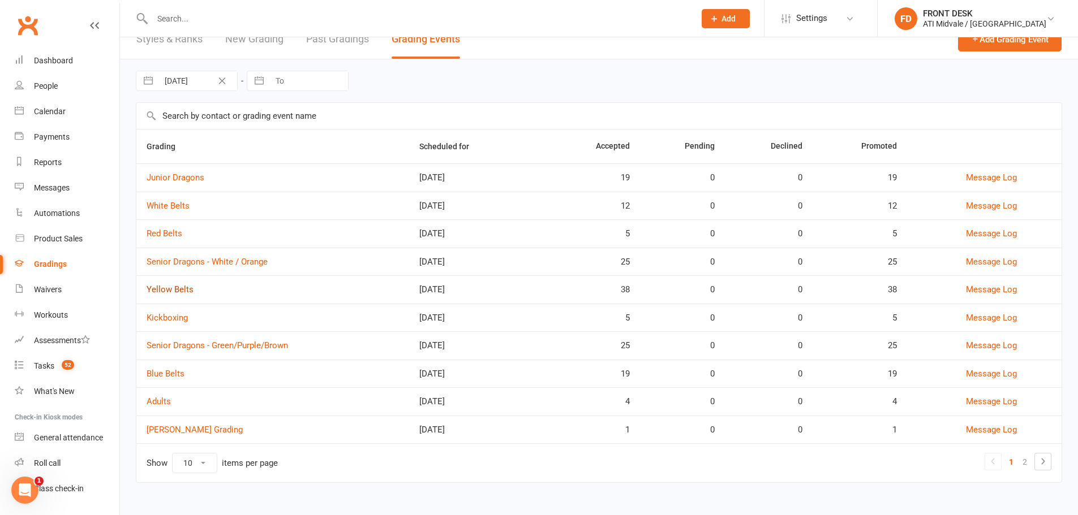
click at [169, 287] on link "Yellow Belts" at bounding box center [169, 290] width 47 height 10
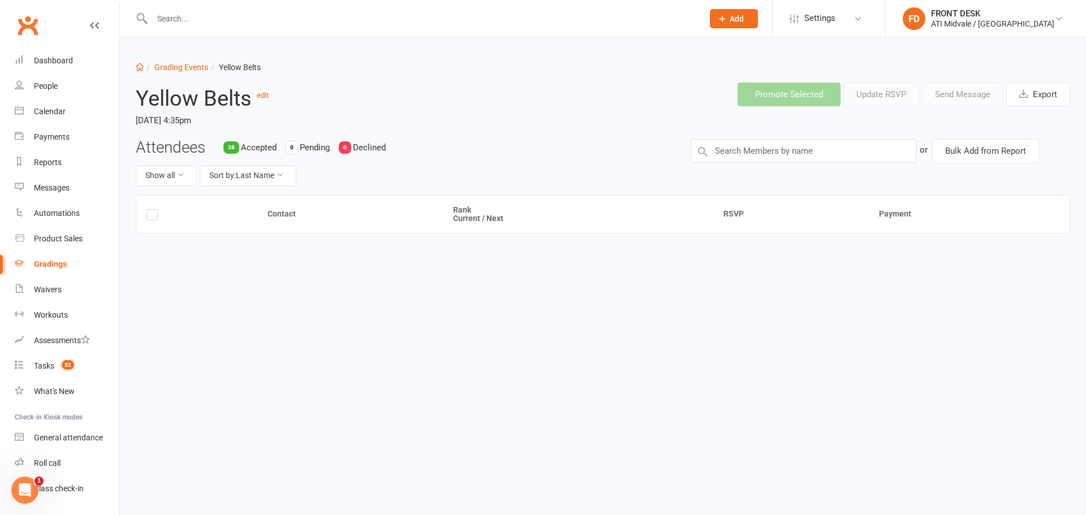
click at [798, 164] on div "Attendees 38 Accepted 0 Pending 0 Declined Show all Sort by: Last Name or Bulk …" at bounding box center [602, 167] width 951 height 56
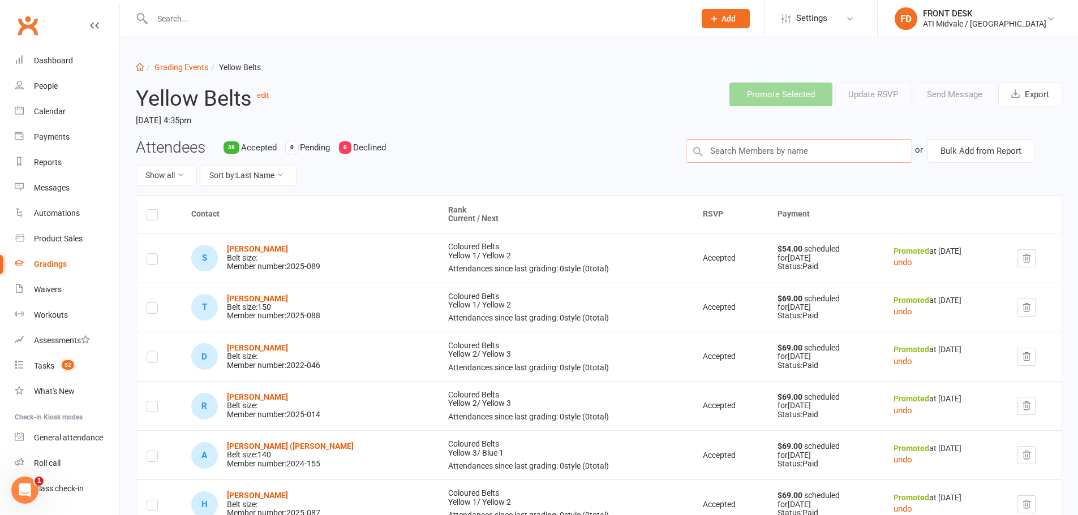
click at [796, 156] on input "text" at bounding box center [799, 151] width 226 height 24
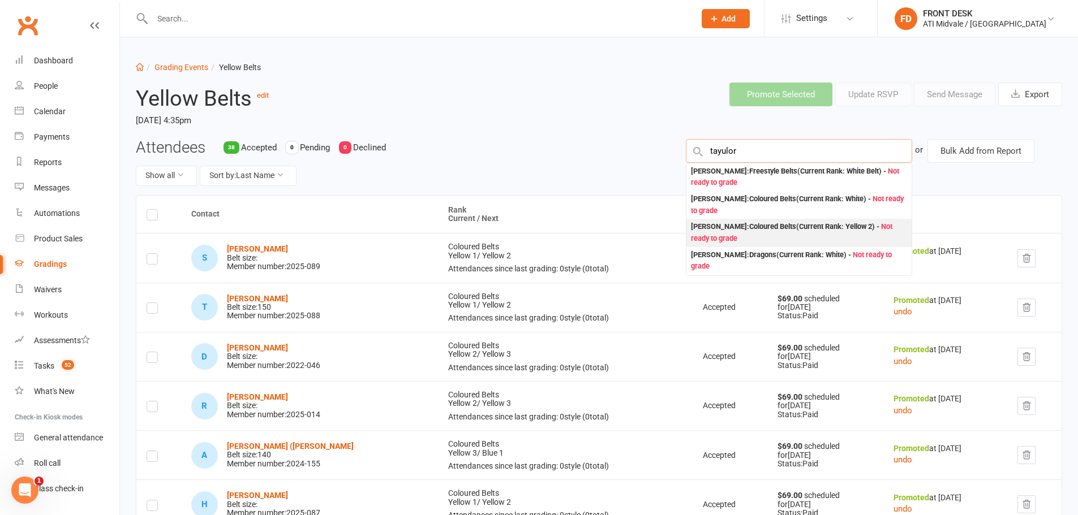
type input "tayulor"
click at [762, 226] on div "Mayson Taylor : Coloured Belts (Current Rank: Yellow 2 ) - Not ready to grade" at bounding box center [799, 232] width 216 height 23
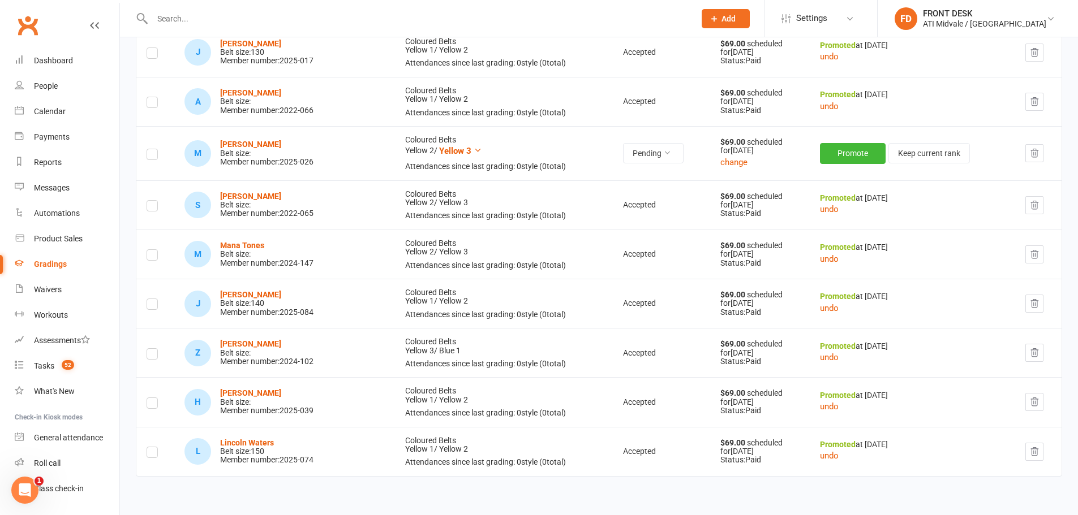
scroll to position [1697, 0]
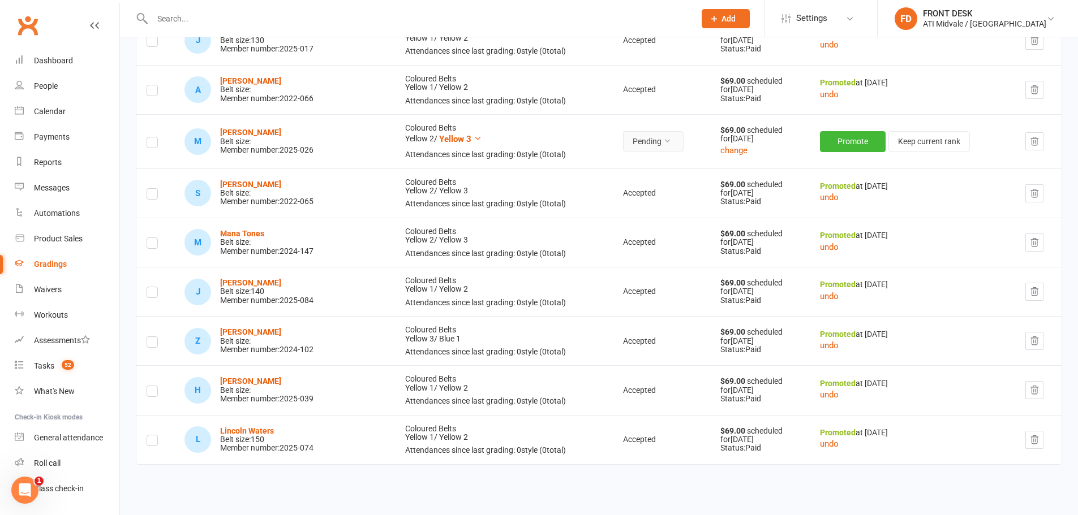
click at [663, 142] on icon at bounding box center [667, 141] width 8 height 8
click at [619, 174] on link "Accepted" at bounding box center [602, 167] width 112 height 23
click at [830, 143] on button "Promote" at bounding box center [854, 141] width 66 height 20
click at [233, 132] on strong "Mayson Taylor" at bounding box center [250, 132] width 61 height 9
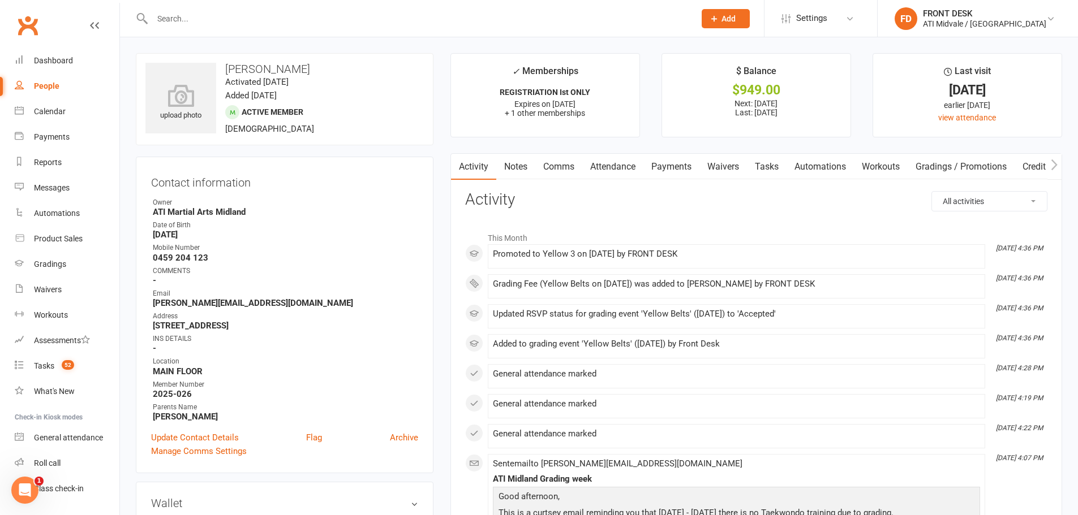
click at [518, 167] on link "Notes" at bounding box center [515, 167] width 39 height 26
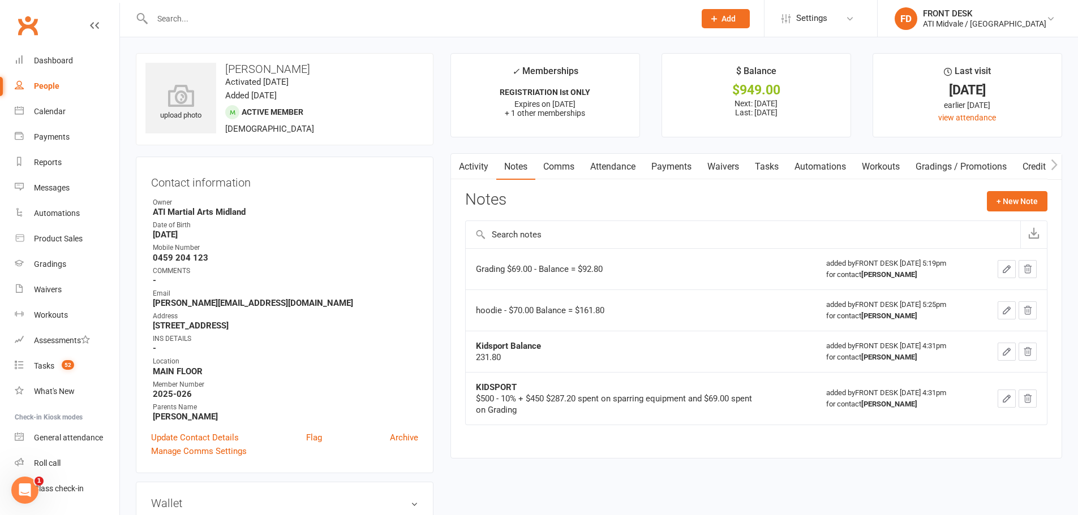
click at [684, 166] on link "Payments" at bounding box center [671, 167] width 56 height 26
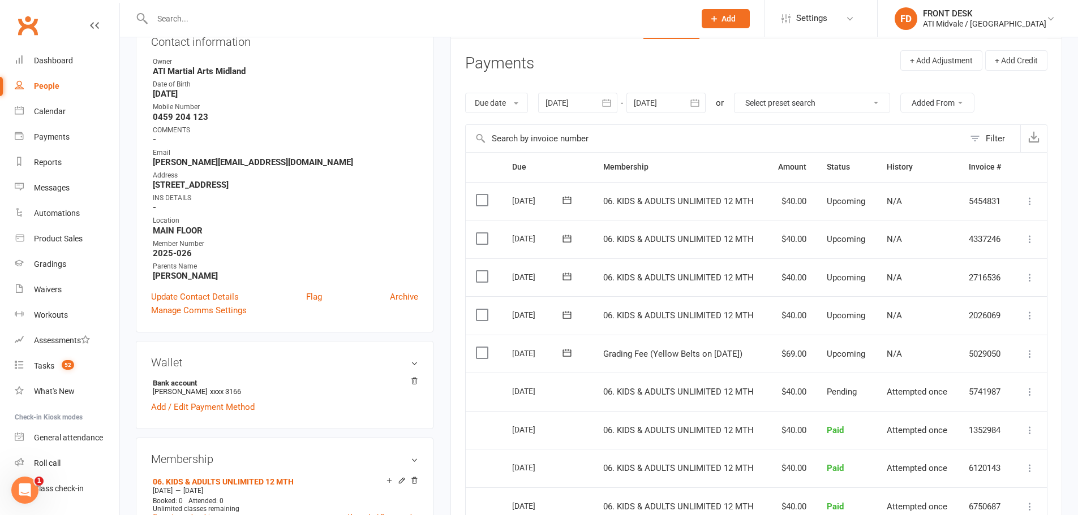
scroll to position [226, 0]
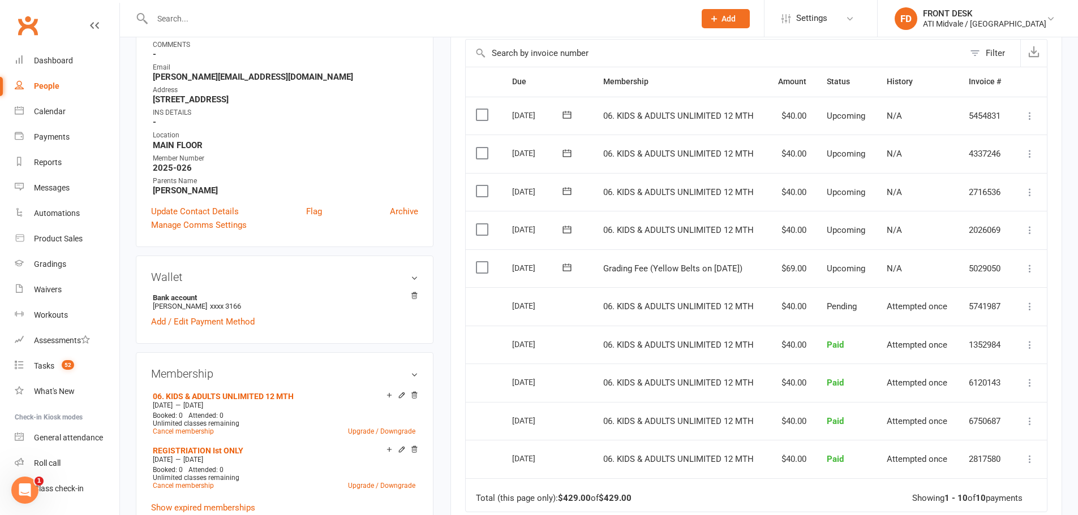
click at [477, 269] on label at bounding box center [483, 267] width 15 height 11
click at [477, 262] on input "checkbox" at bounding box center [479, 262] width 7 height 0
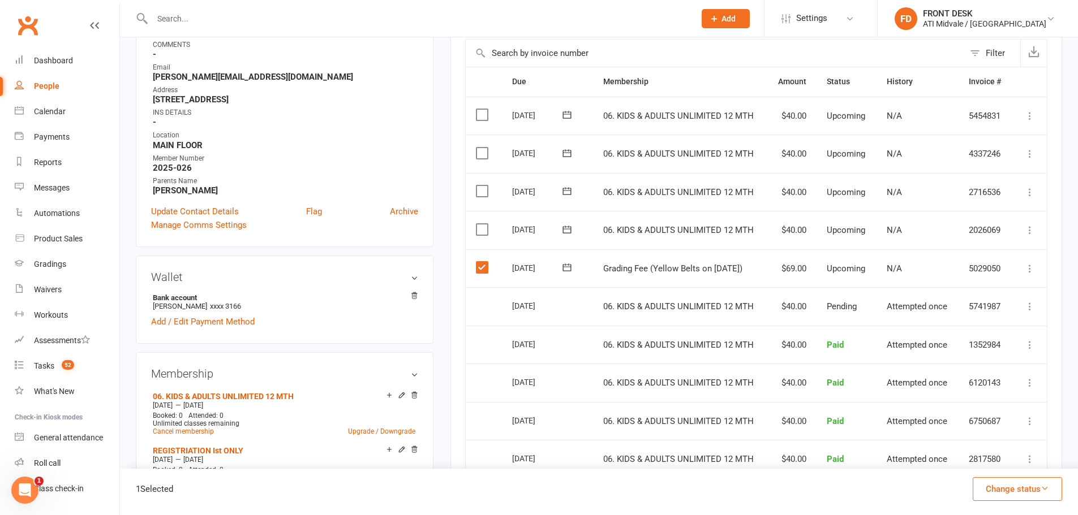
click at [1043, 493] on button "Change status" at bounding box center [1016, 489] width 89 height 24
click at [1009, 411] on link "Paid (POS)" at bounding box center [1005, 413] width 112 height 23
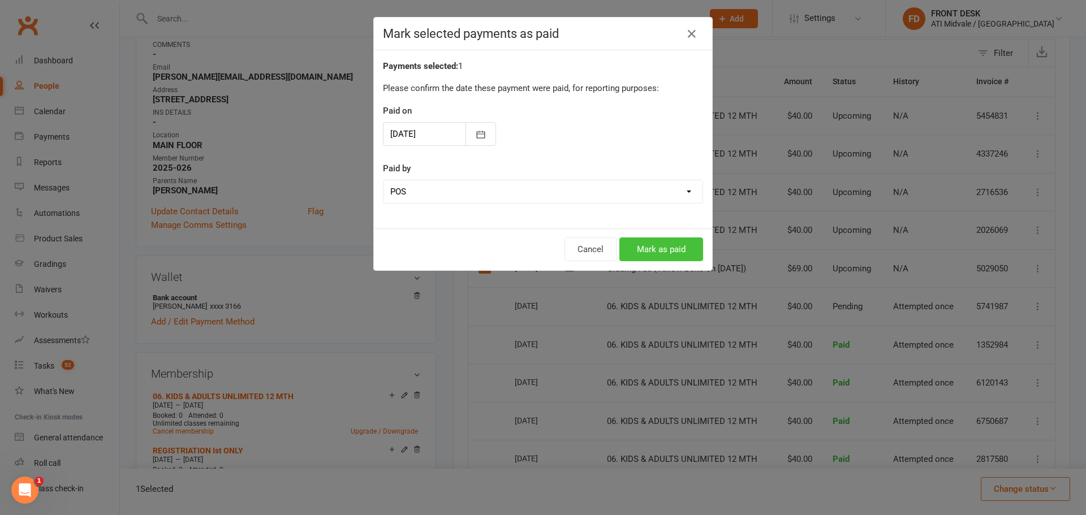
click at [673, 255] on button "Mark as paid" at bounding box center [661, 250] width 84 height 24
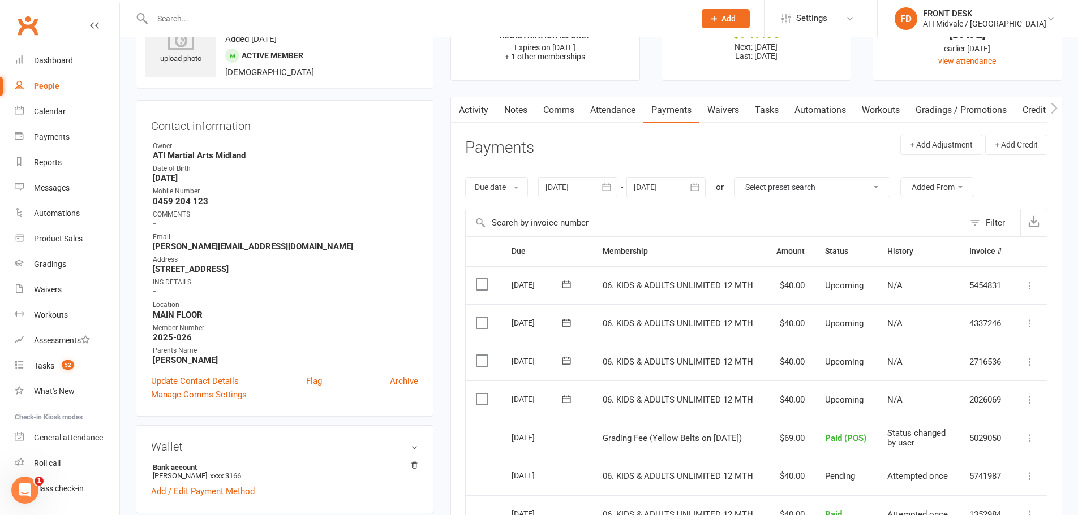
scroll to position [0, 0]
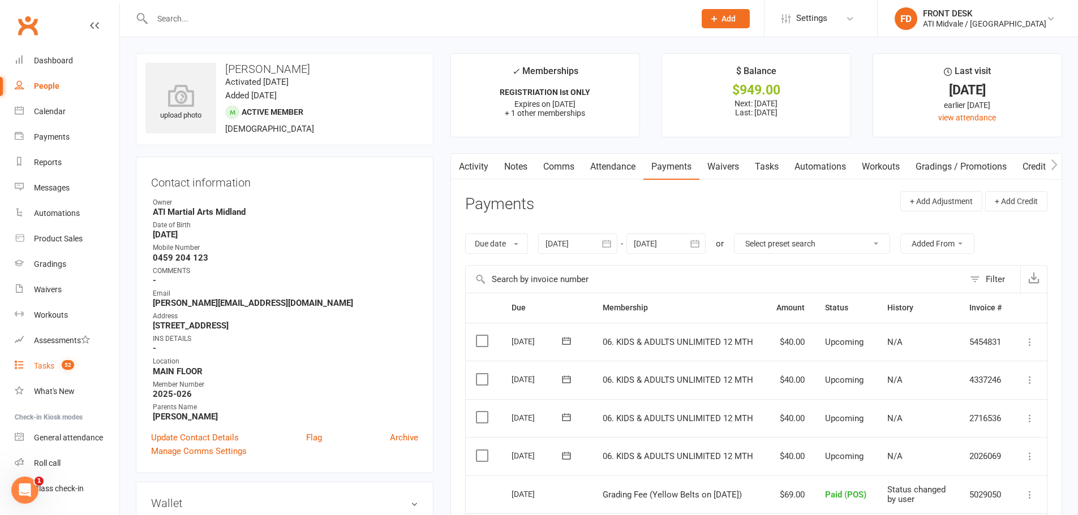
click at [53, 362] on div "Tasks" at bounding box center [44, 365] width 20 height 9
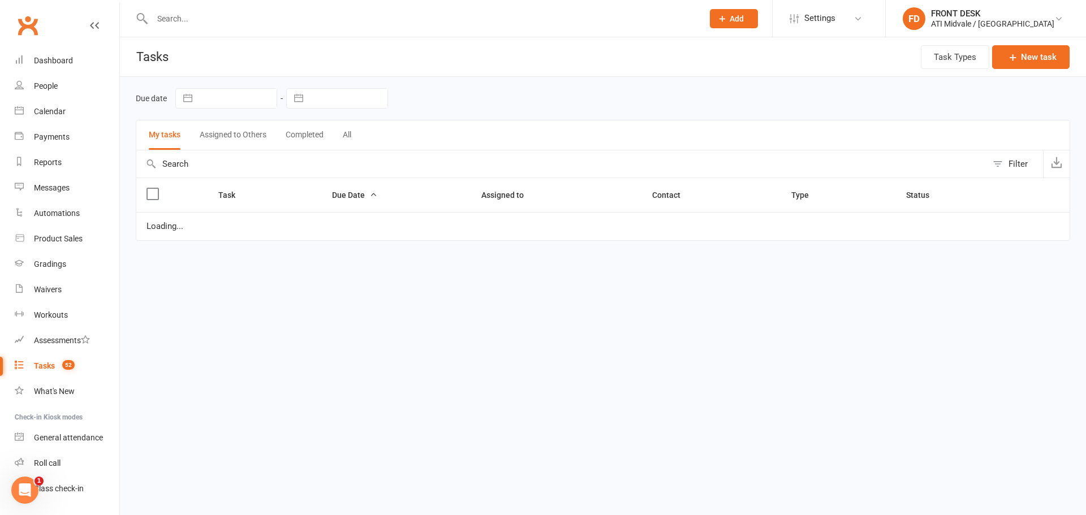
select select "waiting"
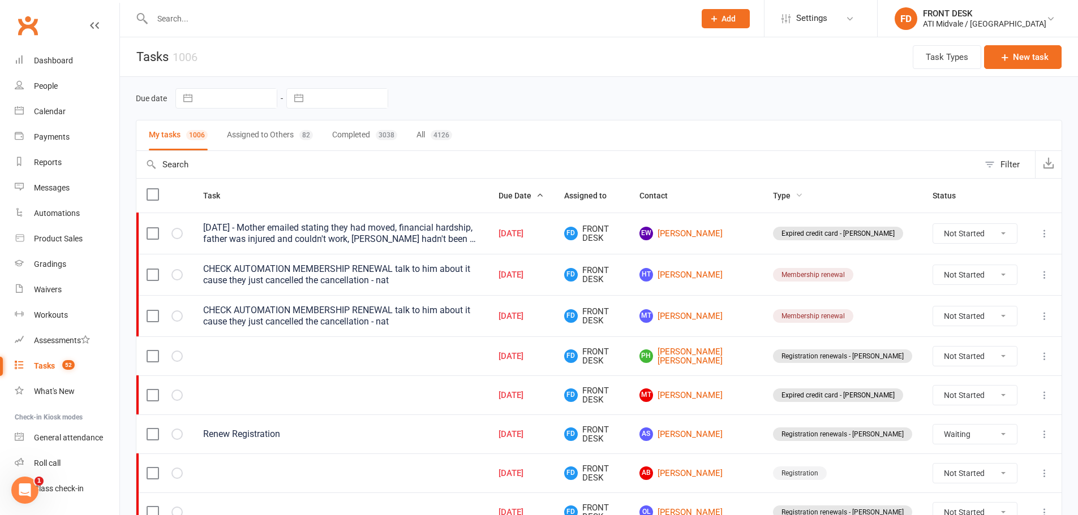
click at [803, 197] on span "Type" at bounding box center [788, 195] width 30 height 9
select select "waiting"
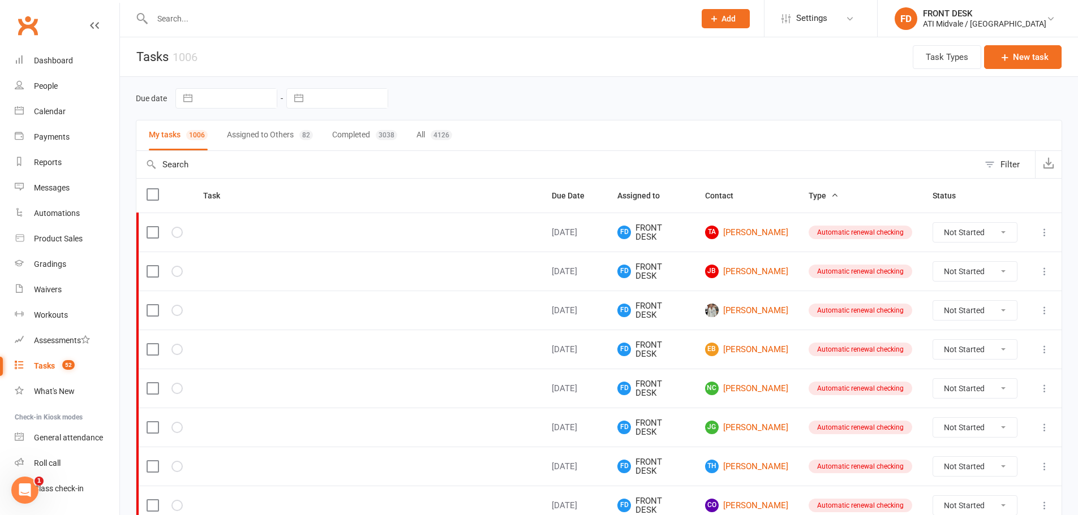
click at [1006, 165] on div "Filter" at bounding box center [1009, 165] width 19 height 14
select select "incomplete"
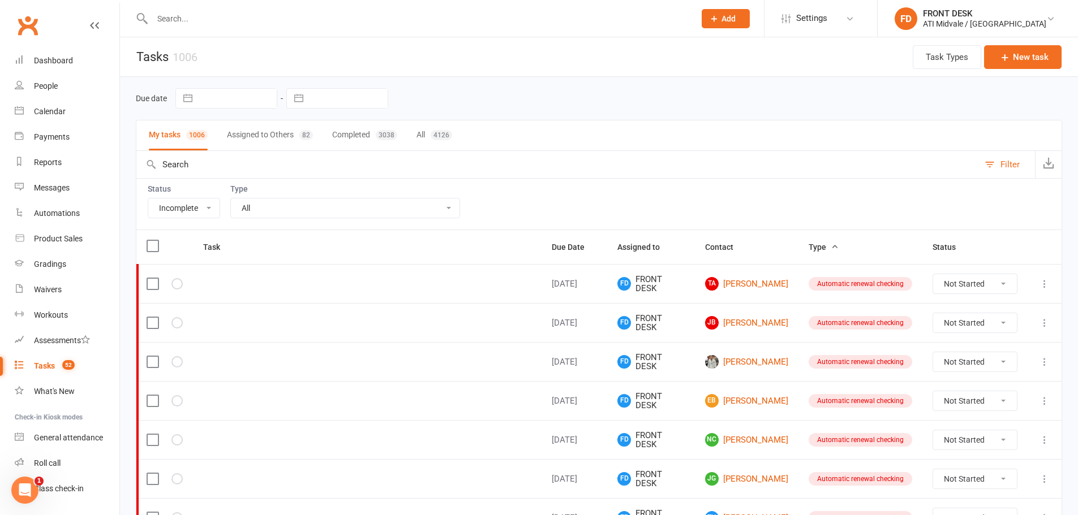
click at [196, 212] on select "All Incomplete Not Started In Progress Waiting Complete" at bounding box center [183, 208] width 71 height 19
click at [745, 192] on div "Status All Incomplete Not Started In Progress Waiting Complete Type All Add inf…" at bounding box center [599, 203] width 926 height 51
click at [363, 205] on select "All Add info to task Automatic renewal checking Booked in for 1st trial program…" at bounding box center [345, 208] width 229 height 19
select select "22036"
click at [231, 199] on select "All Add info to task Automatic renewal checking Booked in for 1st trial program…" at bounding box center [345, 208] width 229 height 19
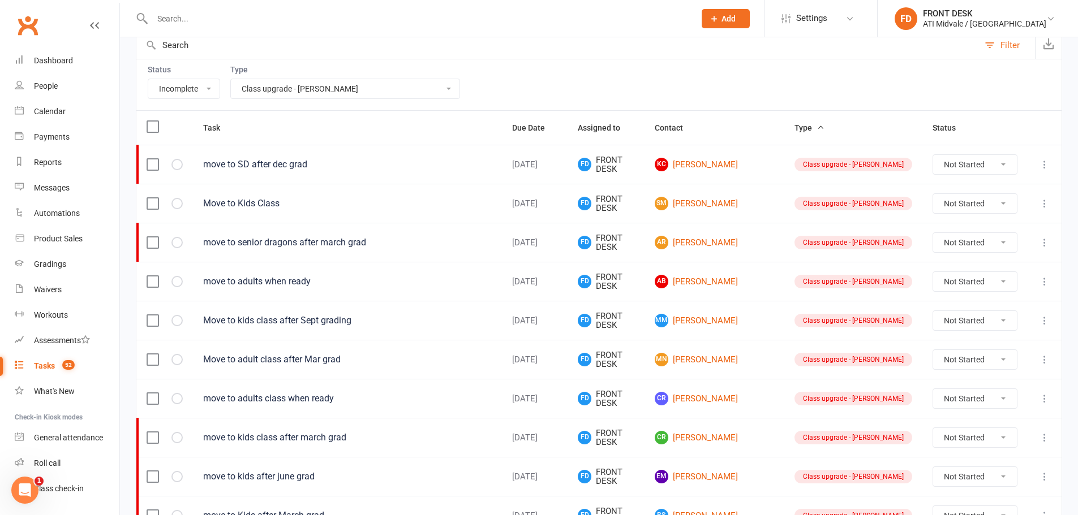
scroll to position [57, 0]
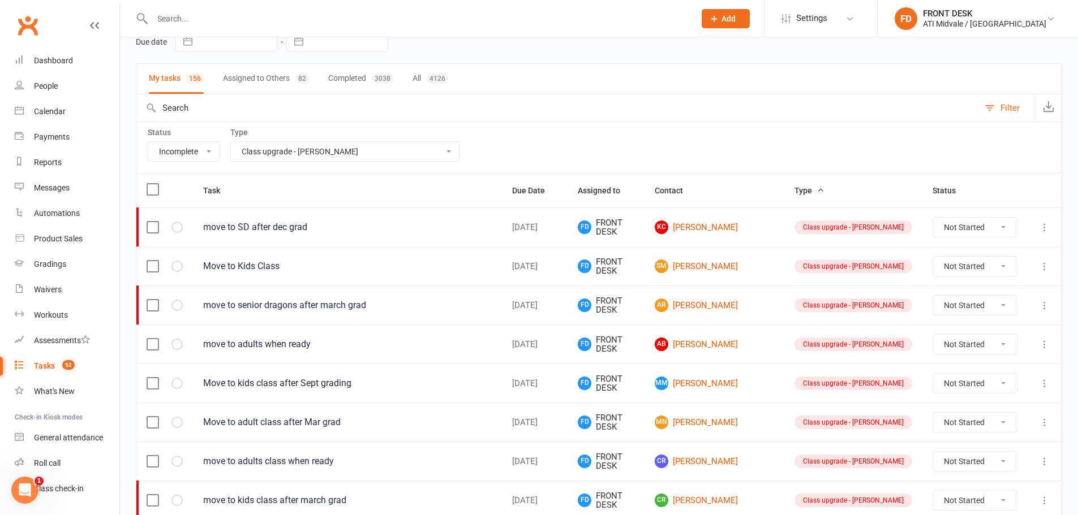
click at [557, 197] on button "Due Date" at bounding box center [534, 191] width 45 height 14
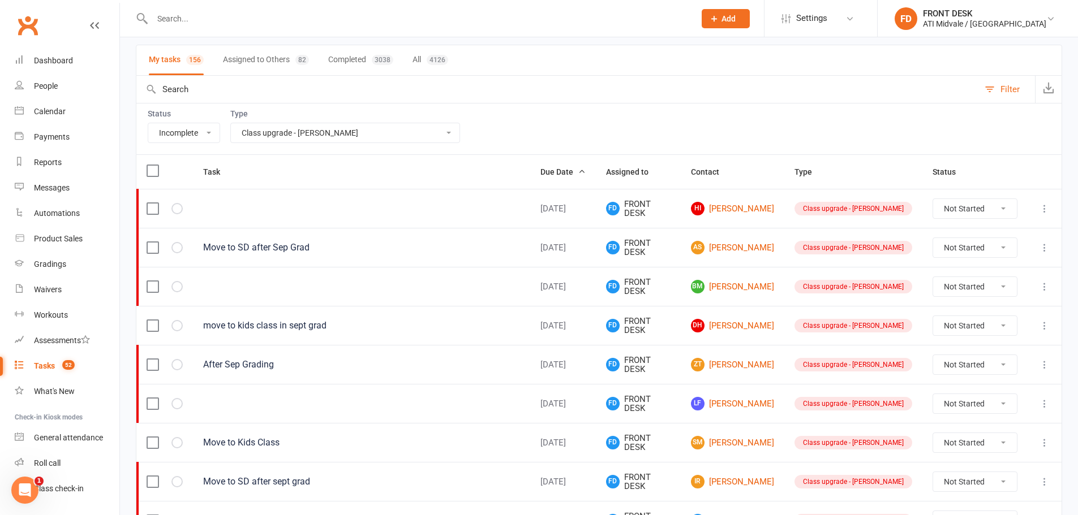
scroll to position [0, 0]
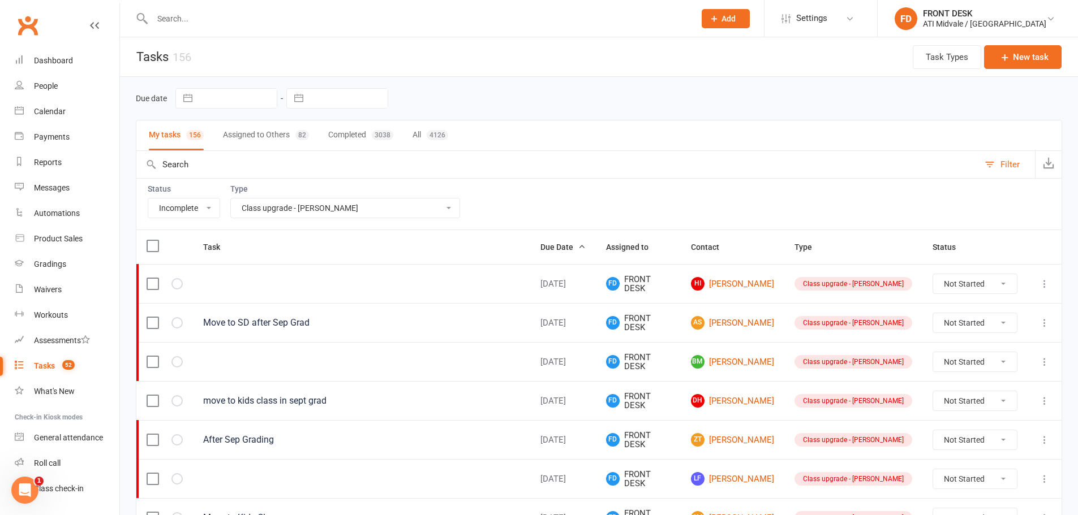
click at [1045, 283] on icon at bounding box center [1044, 283] width 11 height 11
click at [961, 326] on link "Edit" at bounding box center [986, 328] width 112 height 23
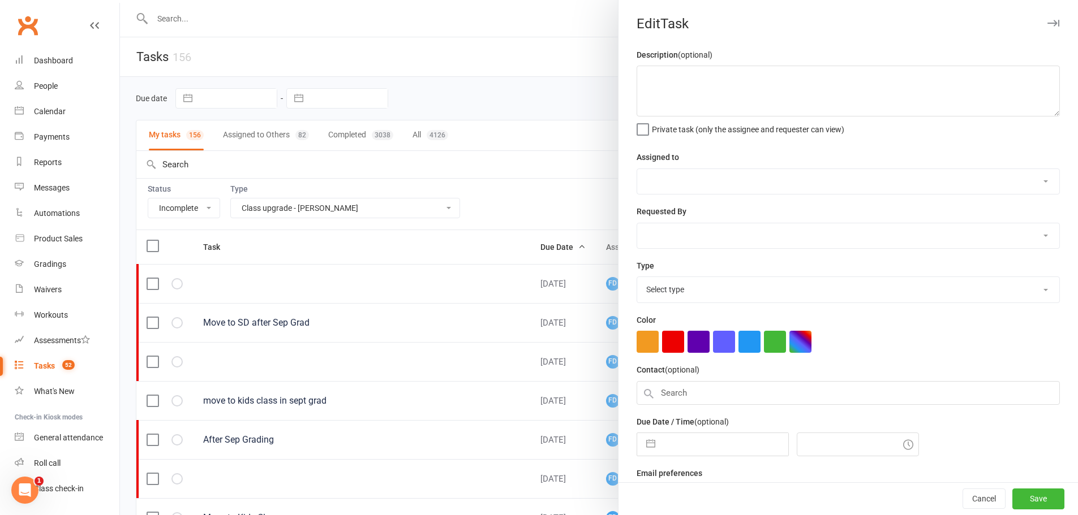
select select "4288"
type input "17 Sep 2025"
type input "6:30pm"
select select "22036"
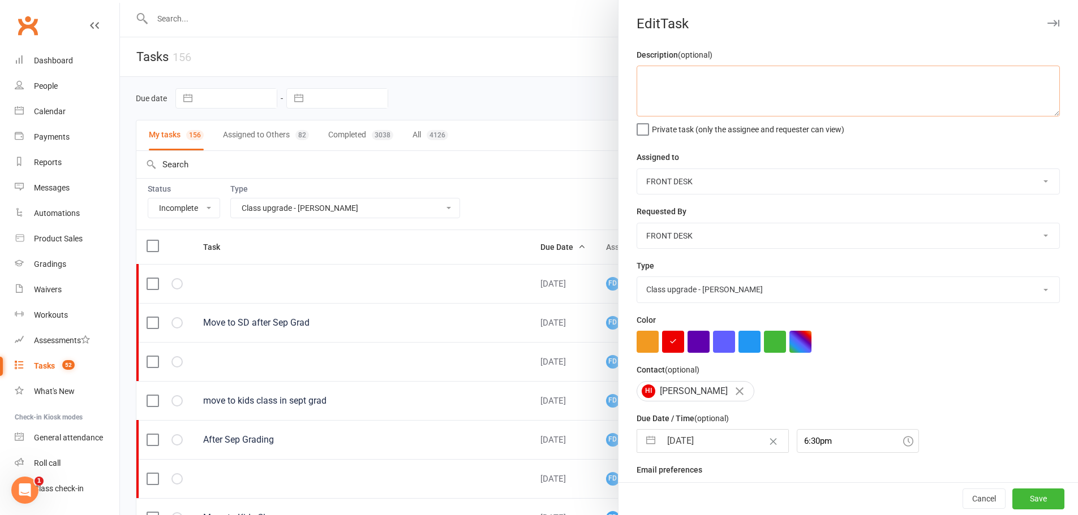
click at [731, 83] on textarea at bounding box center [847, 91] width 423 height 51
type textarea "move to sd"
click at [1017, 493] on button "Save" at bounding box center [1038, 499] width 52 height 20
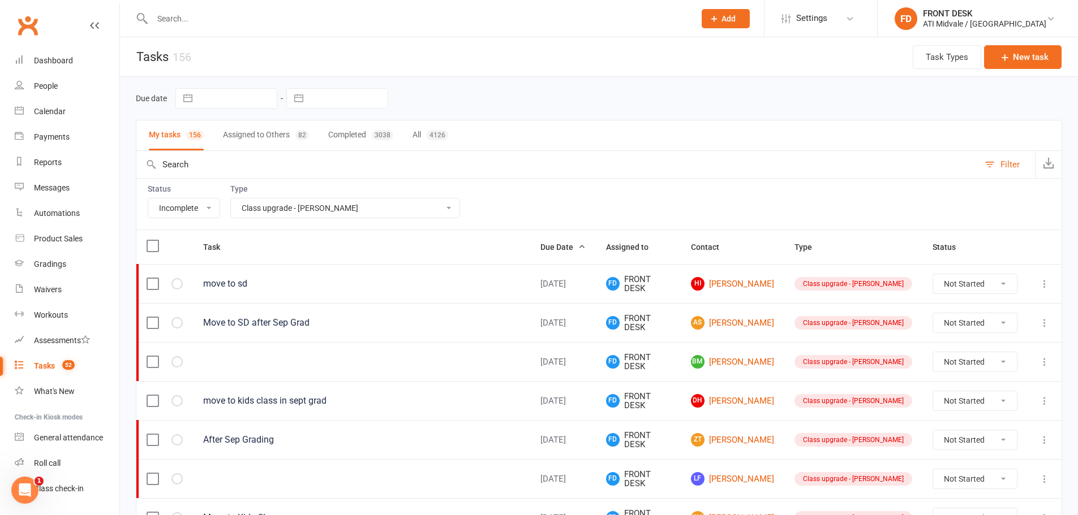
click at [1045, 359] on icon at bounding box center [1044, 361] width 11 height 11
click at [968, 404] on link "Edit" at bounding box center [986, 406] width 112 height 23
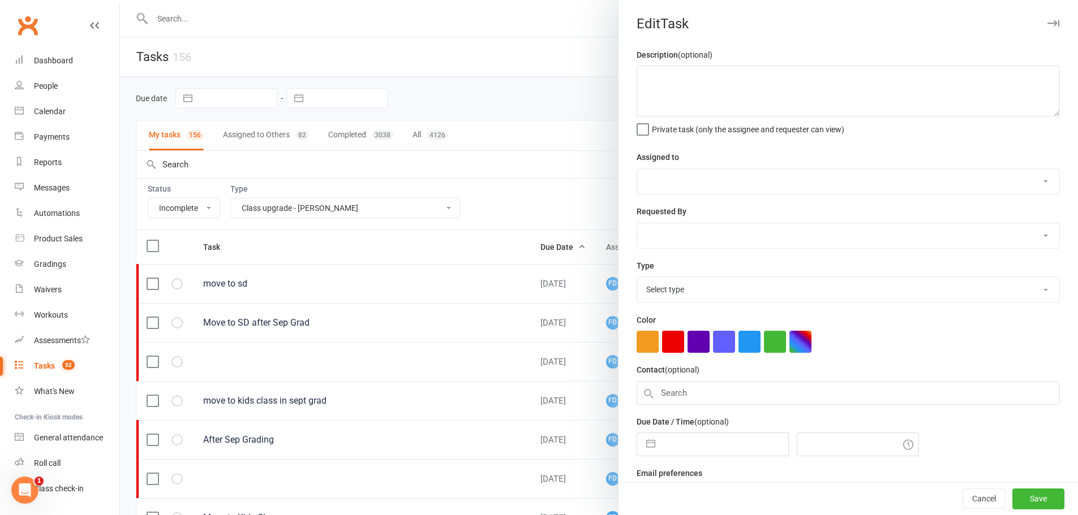
select select "4288"
type input "18 Sep 2025"
type input "4:00pm"
select select "22036"
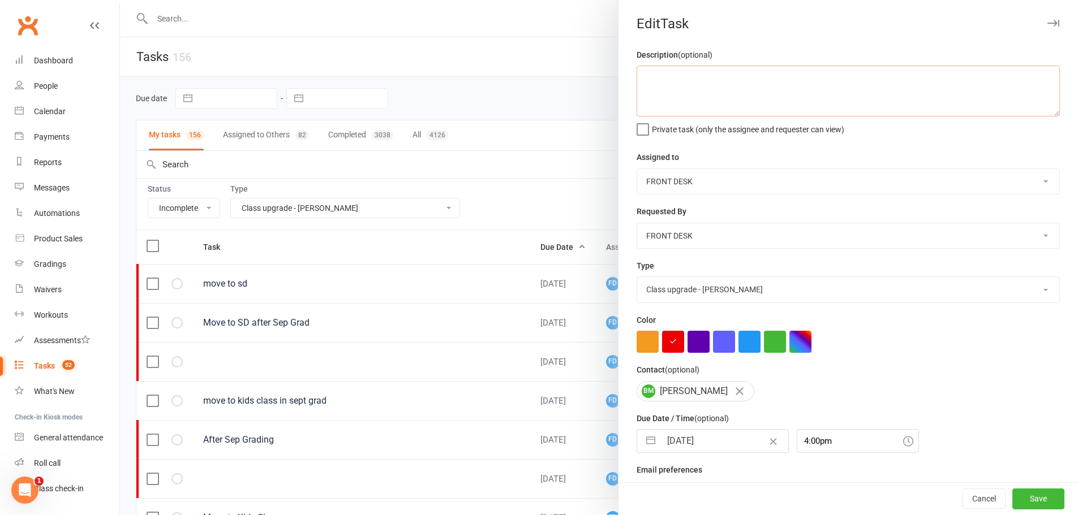
click at [671, 80] on textarea at bounding box center [847, 91] width 423 height 51
type textarea "move to kids"
click at [1028, 503] on button "Save" at bounding box center [1038, 499] width 52 height 20
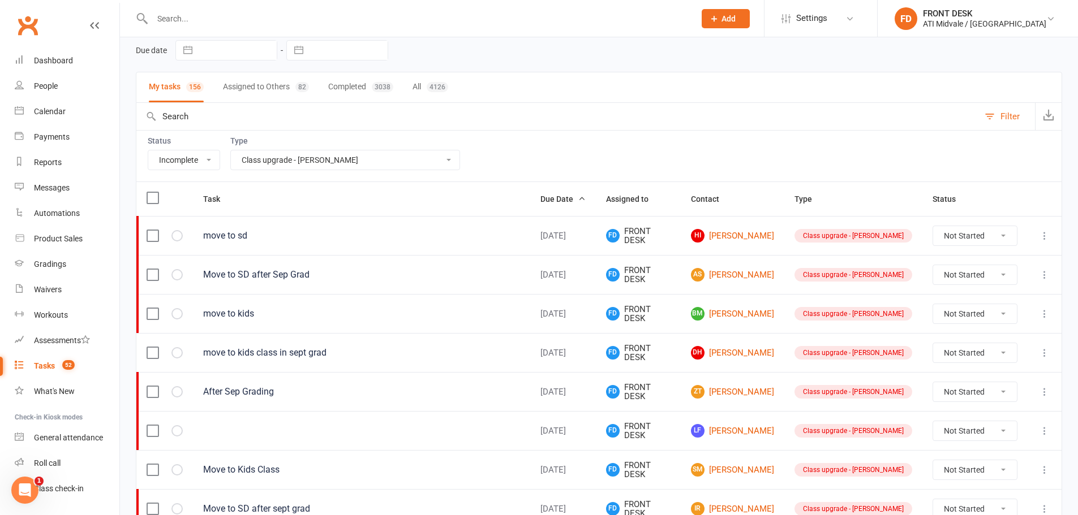
scroll to position [113, 0]
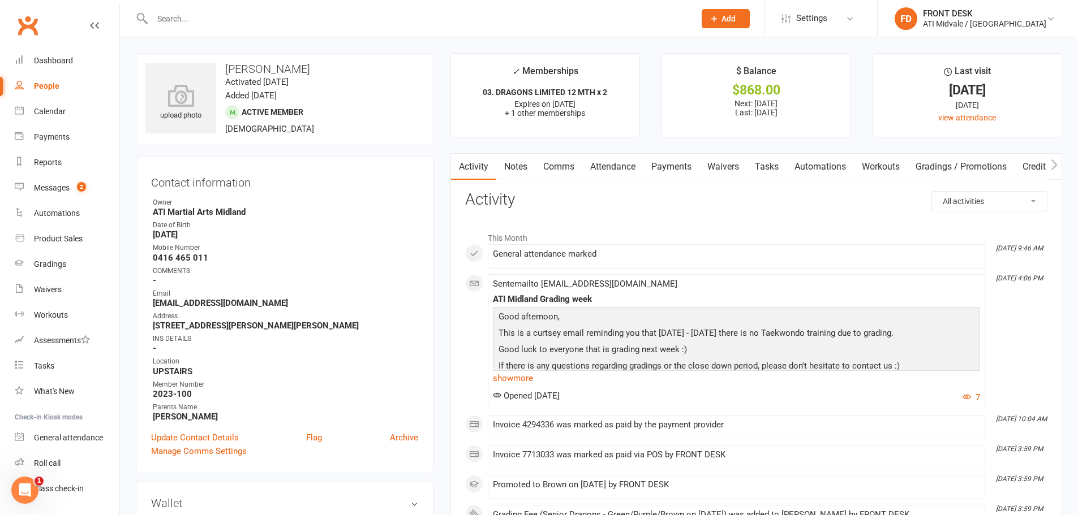
click at [769, 166] on link "Tasks" at bounding box center [767, 167] width 40 height 26
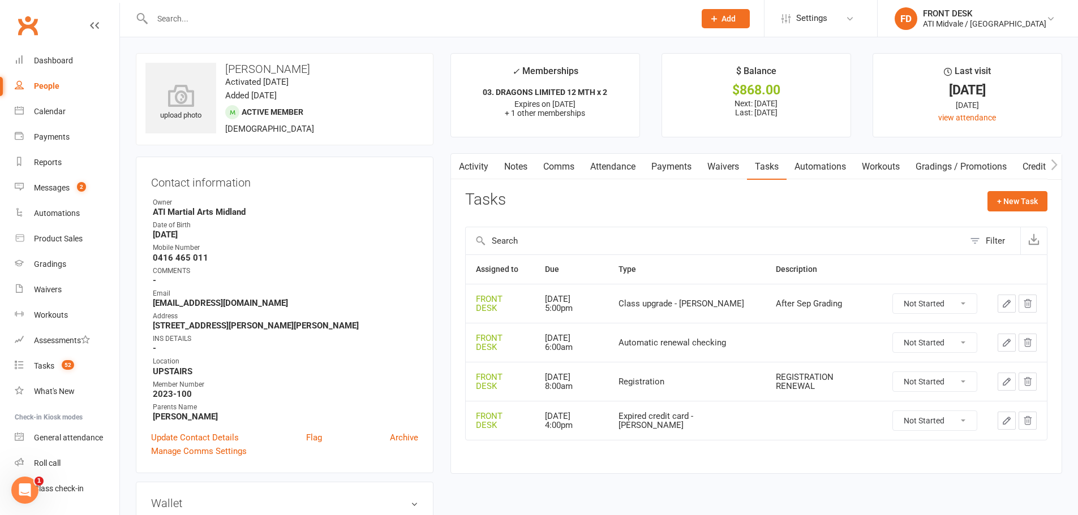
click at [1002, 301] on icon "button" at bounding box center [1006, 304] width 10 height 10
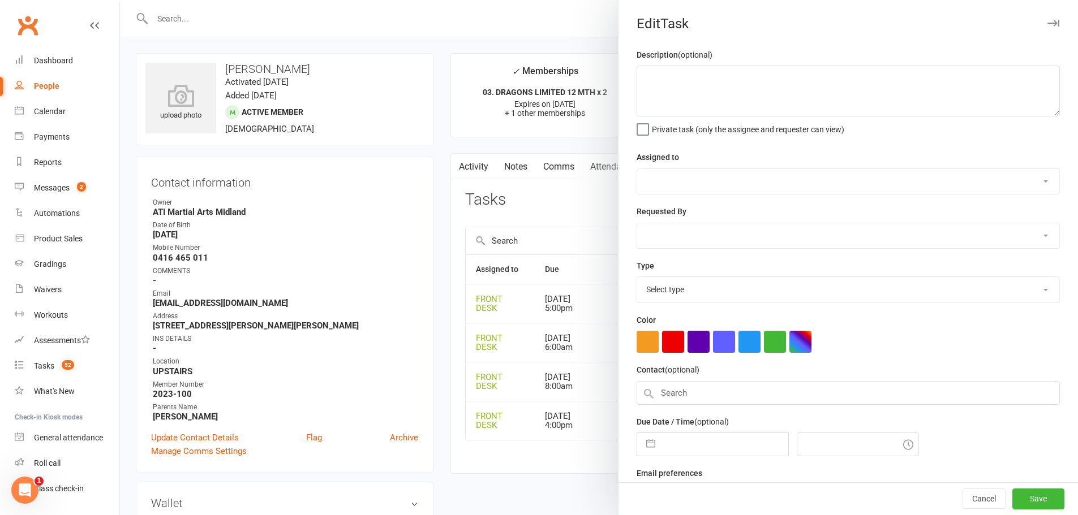
type textarea "After Sep Grading"
select select "4288"
type input "[DATE]"
type input "5:00pm"
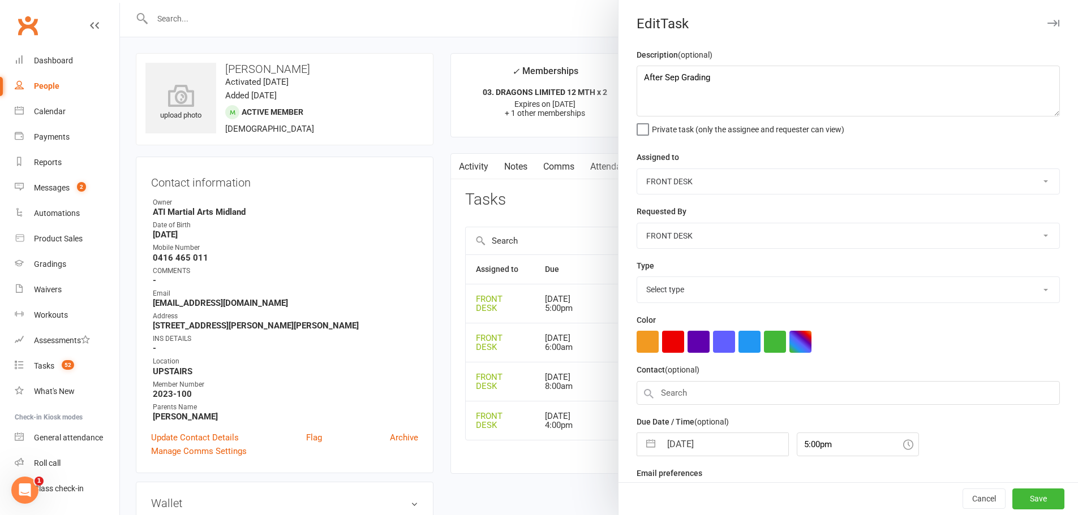
select select "22036"
click at [640, 77] on textarea "After Sep Grading" at bounding box center [847, 91] width 423 height 51
click at [713, 443] on input "[DATE]" at bounding box center [724, 441] width 127 height 23
select select "7"
select select "2025"
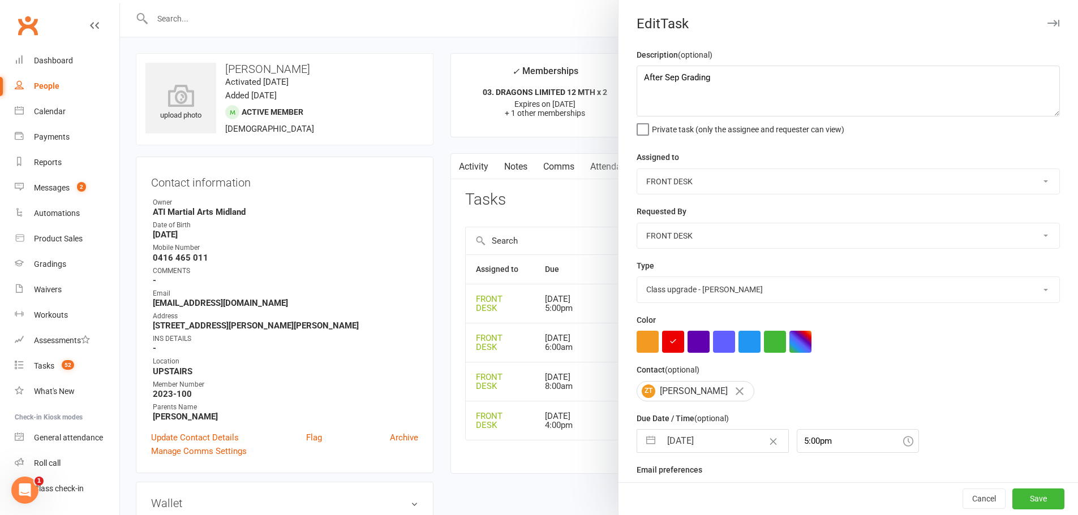
select select "8"
select select "2025"
select select "9"
select select "2025"
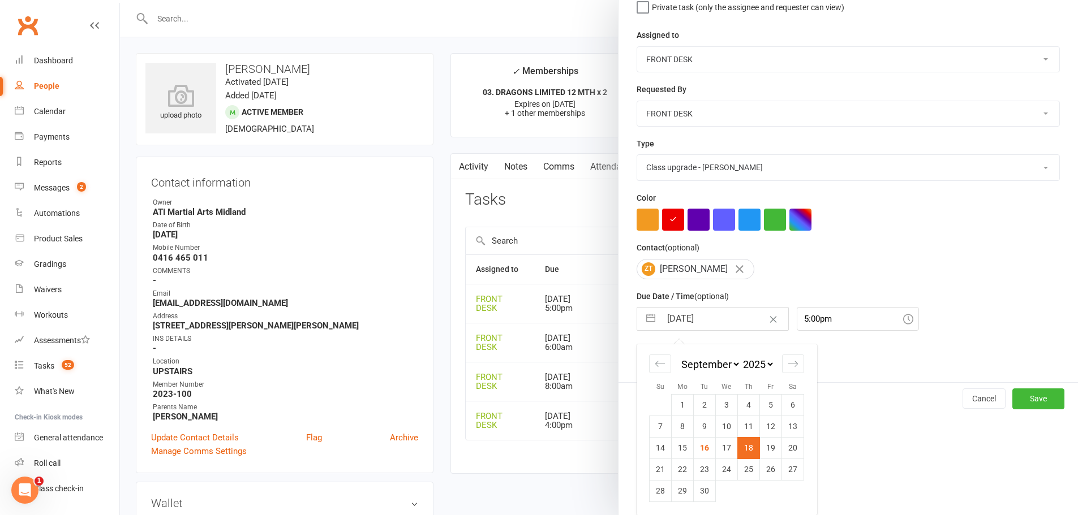
scroll to position [126, 0]
click at [747, 359] on select "2035 2034 2033 2032 2031 2030 2029 2028 2027 2026 2025 2024 2023 2022 2021 2020…" at bounding box center [757, 364] width 34 height 13
click at [336, 378] on div at bounding box center [599, 257] width 958 height 515
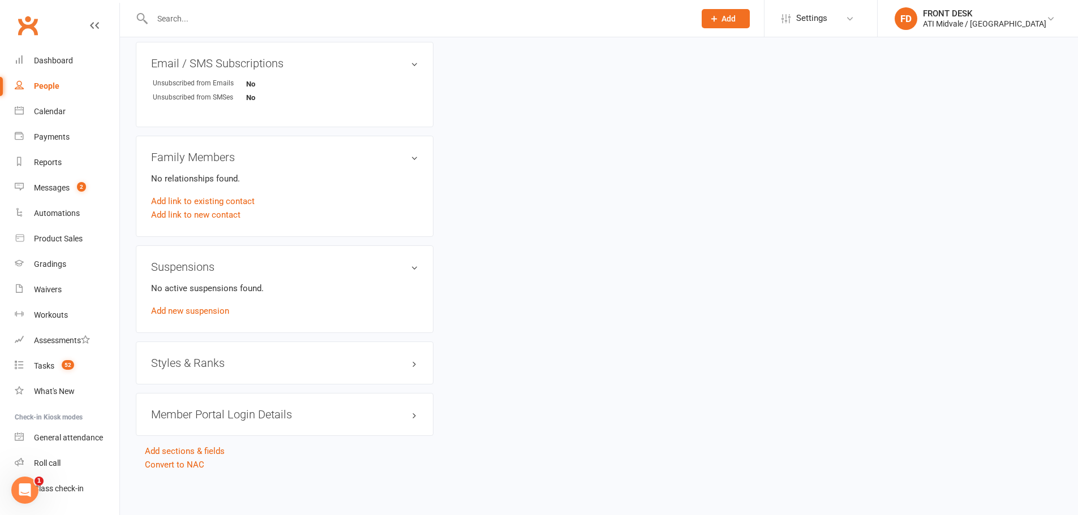
click at [303, 361] on h3 "Styles & Ranks" at bounding box center [284, 363] width 267 height 12
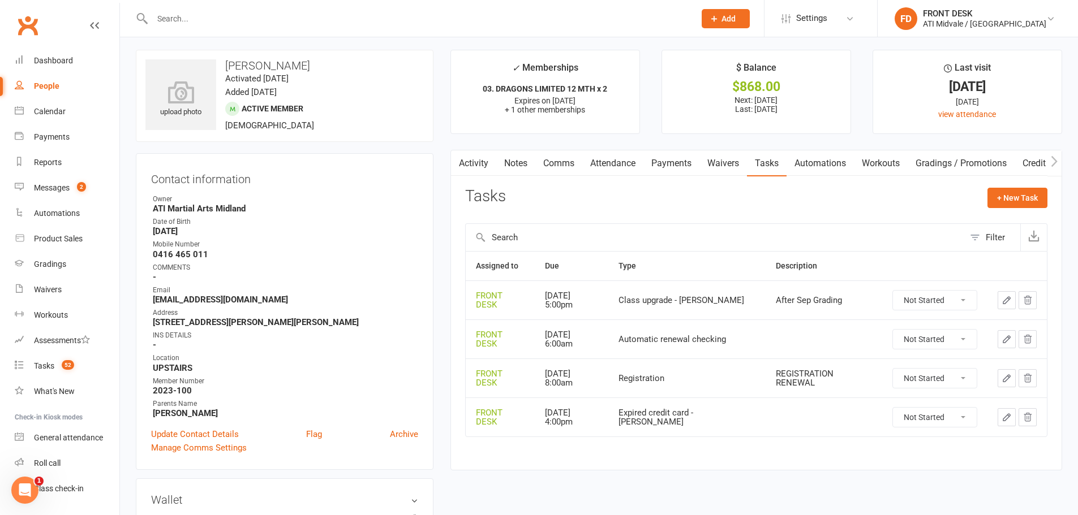
scroll to position [0, 0]
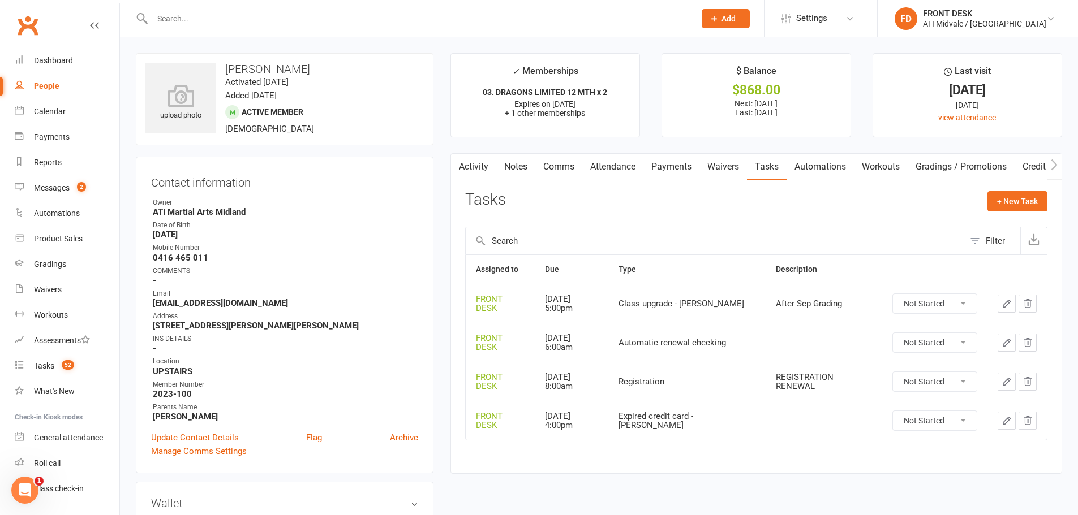
click at [1007, 300] on icon "button" at bounding box center [1006, 304] width 10 height 10
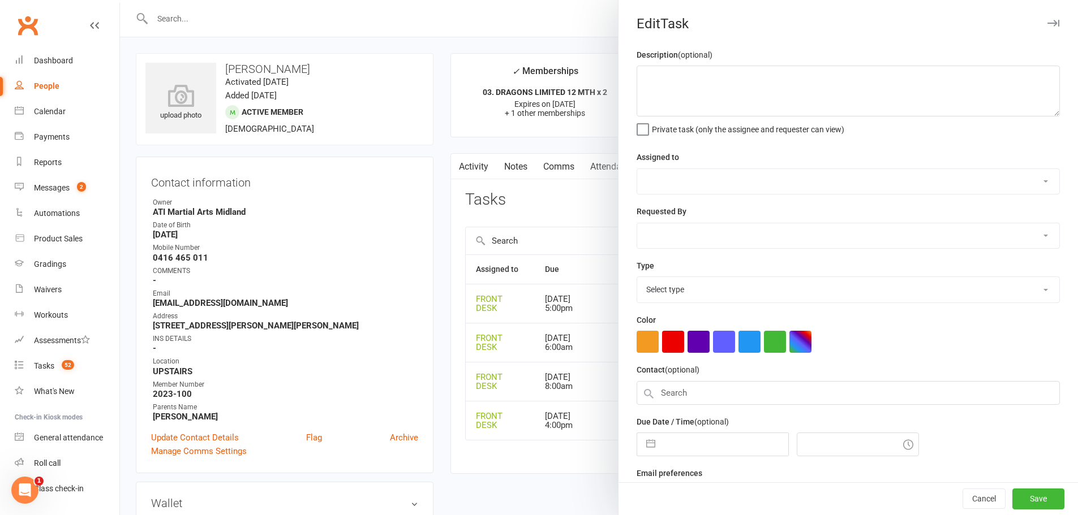
type textarea "After Sep Grading"
select select "4288"
type input "[DATE]"
type input "5:00pm"
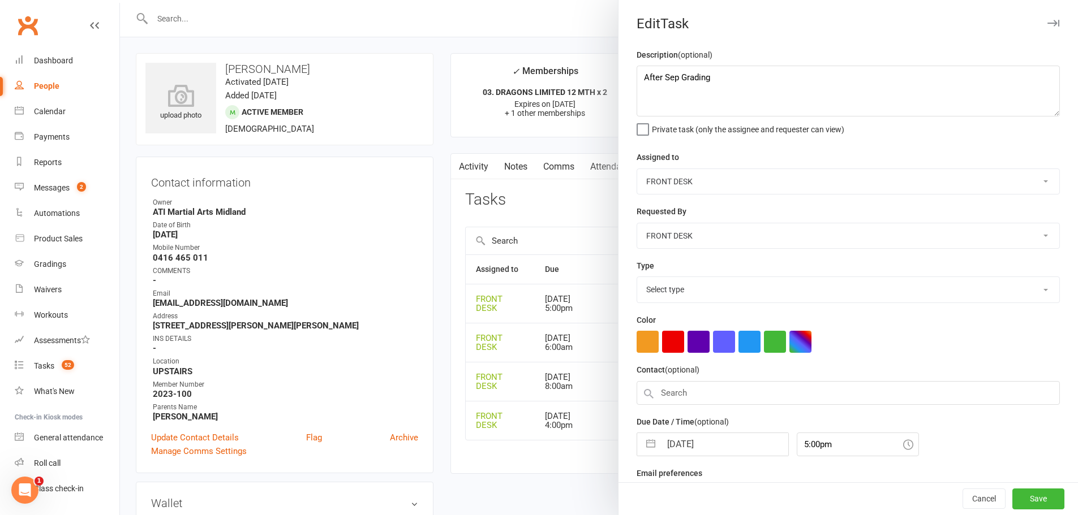
select select "22036"
select select "7"
select select "2025"
select select "8"
select select "2025"
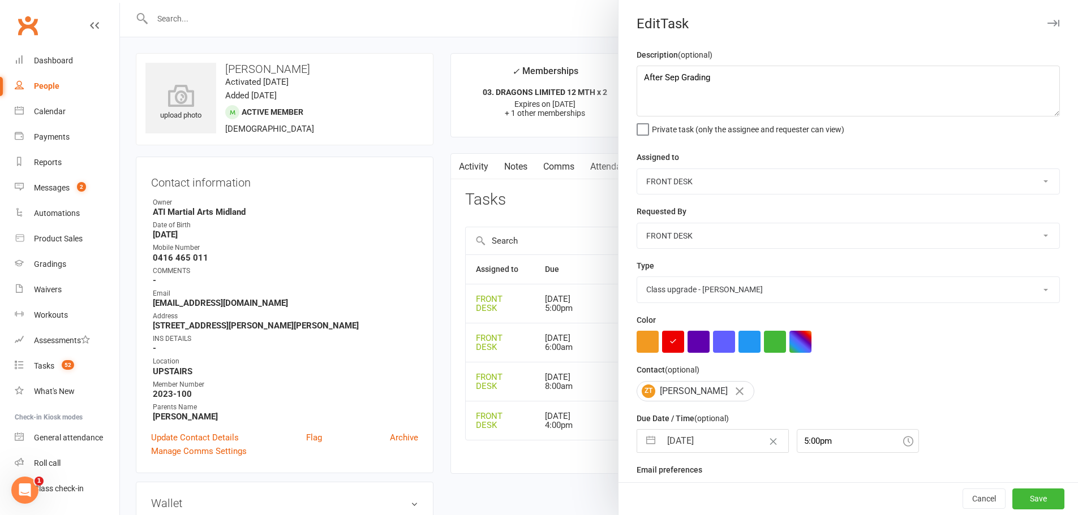
select select "9"
select select "2025"
drag, startPoint x: 736, startPoint y: 447, endPoint x: 747, endPoint y: 413, distance: 35.8
click at [736, 447] on input "18 Sep 2025" at bounding box center [724, 441] width 127 height 23
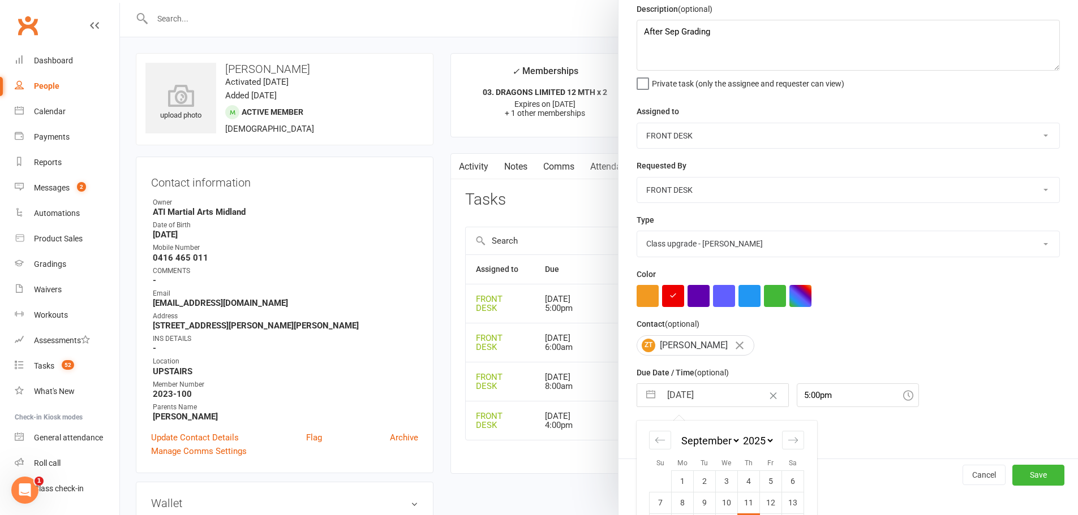
scroll to position [126, 0]
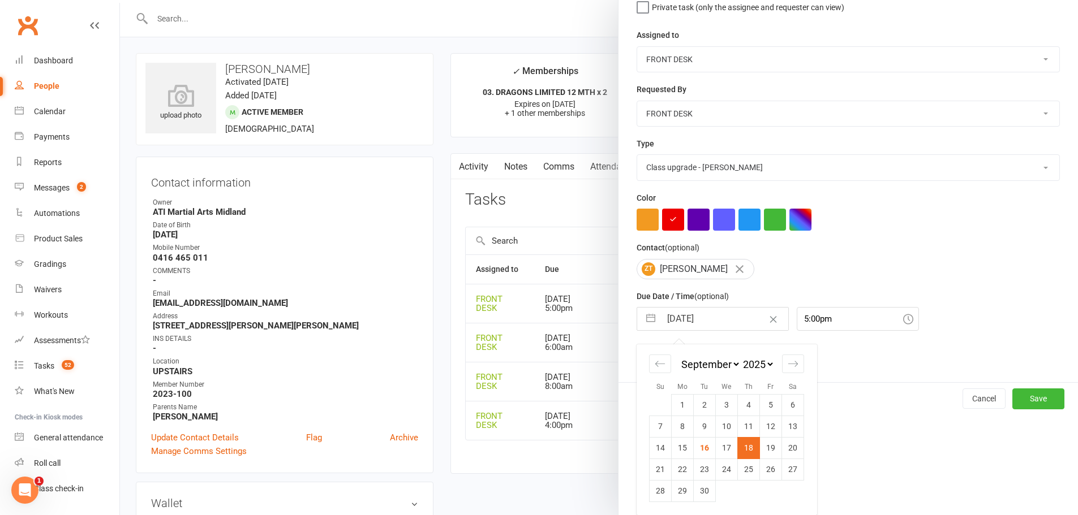
click at [717, 364] on select "January February March April May June July August September October November De…" at bounding box center [710, 364] width 62 height 13
click at [743, 366] on select "2035 2034 2033 2032 2031 2030 2029 2028 2027 2026 2025 2024 2023 2022 2021 2020…" at bounding box center [757, 364] width 34 height 13
select select "7"
select select "2026"
select select "8"
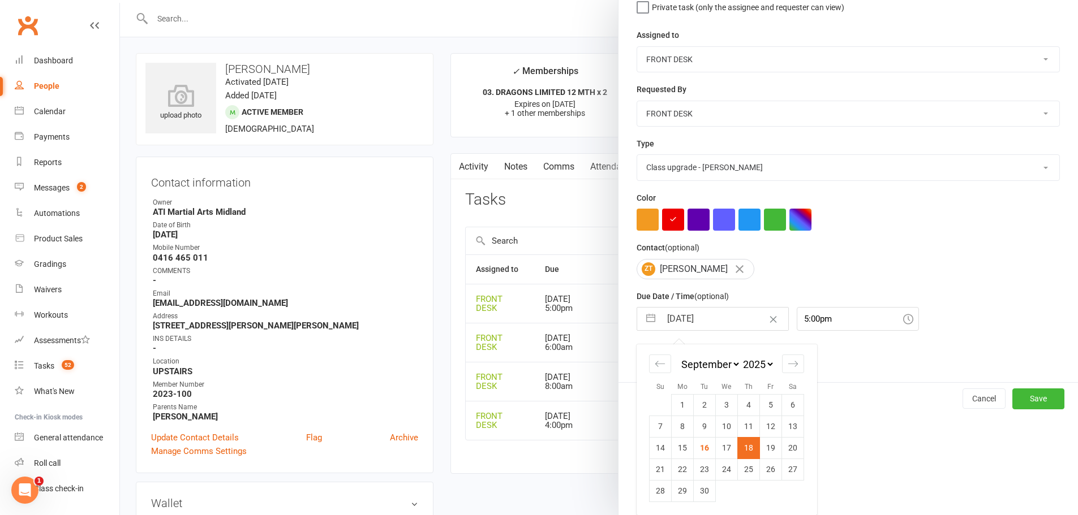
select select "2026"
select select "9"
select select "2026"
click at [697, 398] on td "1" at bounding box center [704, 404] width 22 height 21
type input "01 Sep 2026"
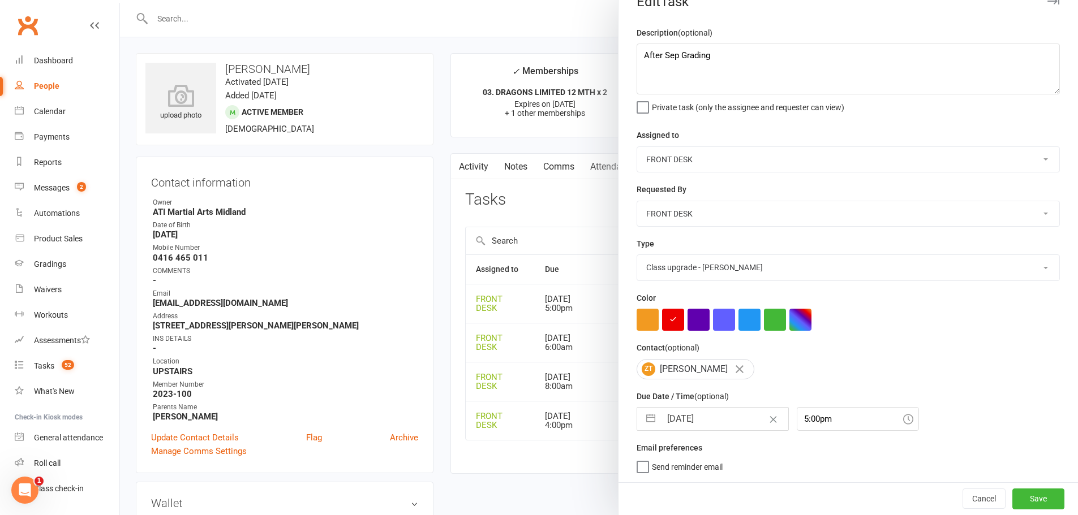
scroll to position [0, 0]
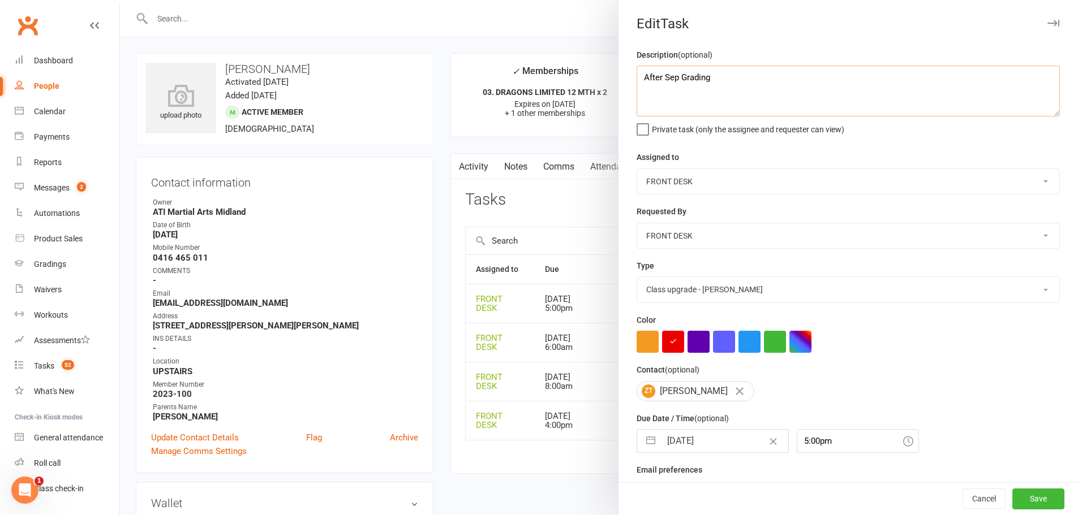
click at [636, 77] on textarea "After Sep Grading" at bounding box center [847, 91] width 423 height 51
type textarea "move to kids After Sep Grading"
click at [1031, 499] on button "Save" at bounding box center [1038, 499] width 52 height 20
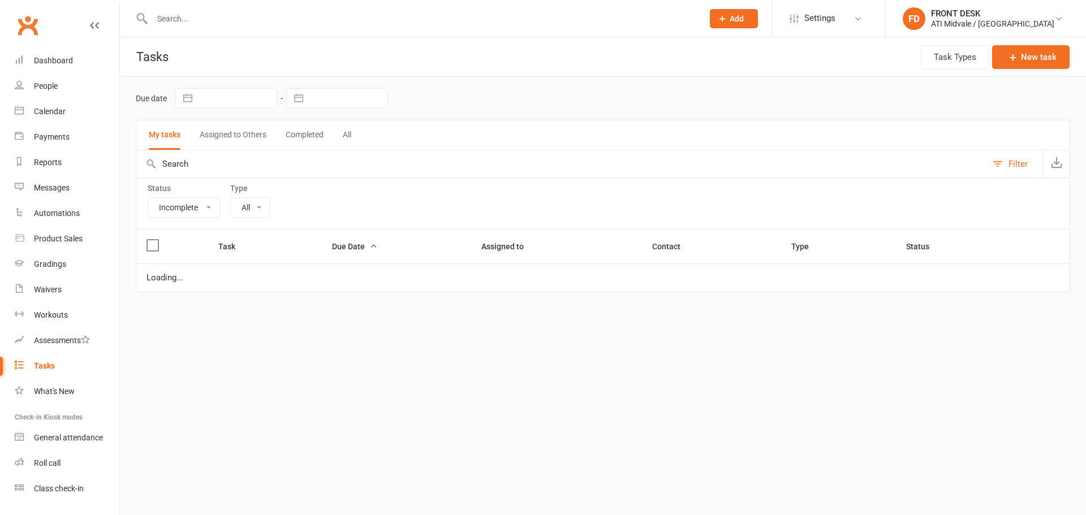
select select "incomplete"
select select "22036"
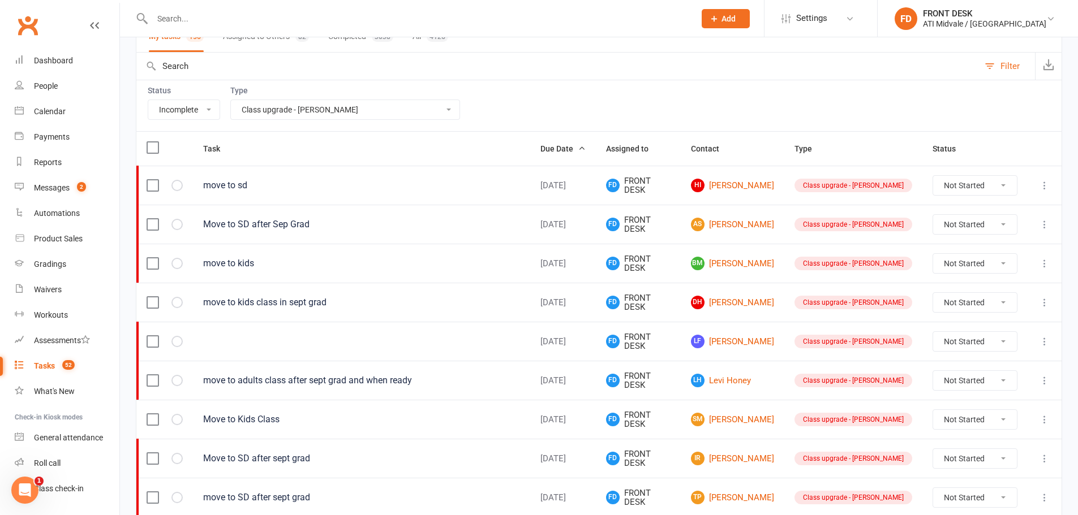
scroll to position [113, 0]
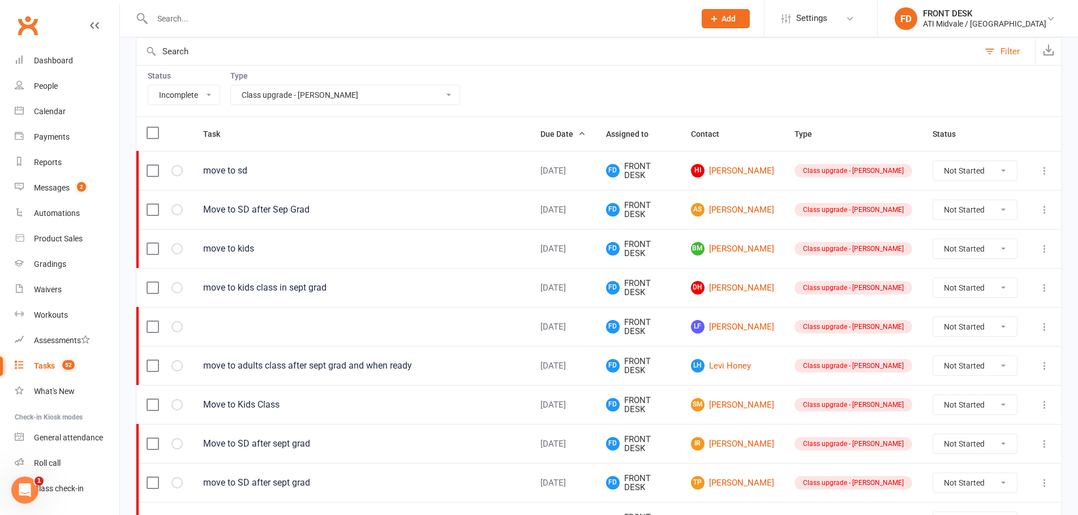
click at [1042, 328] on icon at bounding box center [1044, 326] width 11 height 11
click at [956, 372] on link "Edit" at bounding box center [986, 371] width 112 height 23
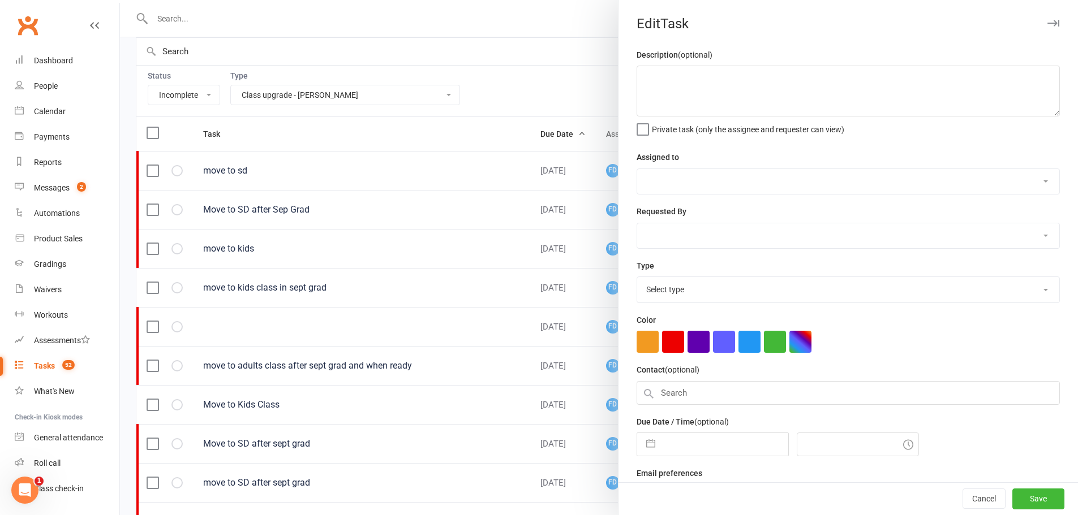
select select "4288"
select select "47058"
type input "18 Sep 2025"
type input "5:15pm"
select select "22036"
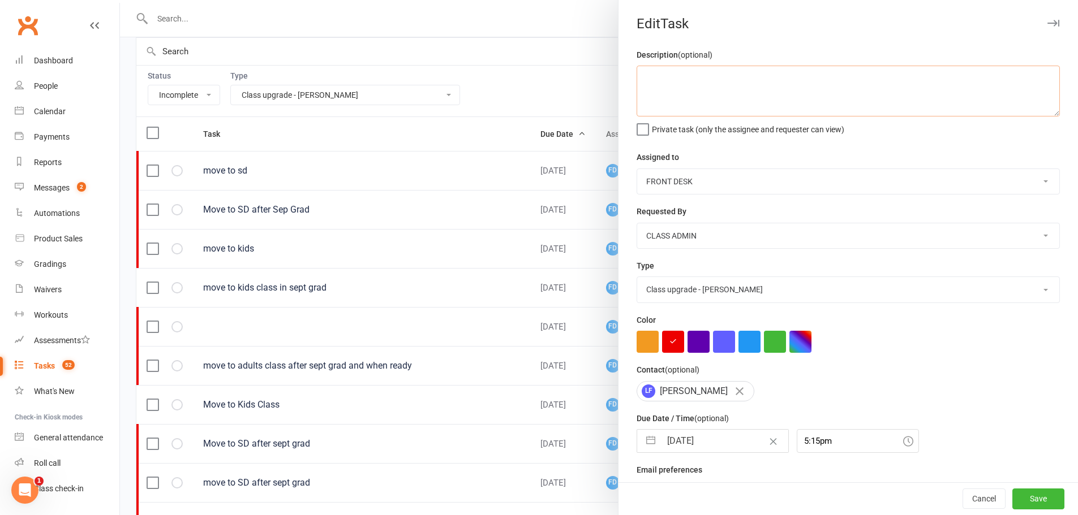
click at [736, 88] on textarea at bounding box center [847, 91] width 423 height 51
type textarea "move to kids"
click at [1020, 499] on button "Save" at bounding box center [1038, 499] width 52 height 20
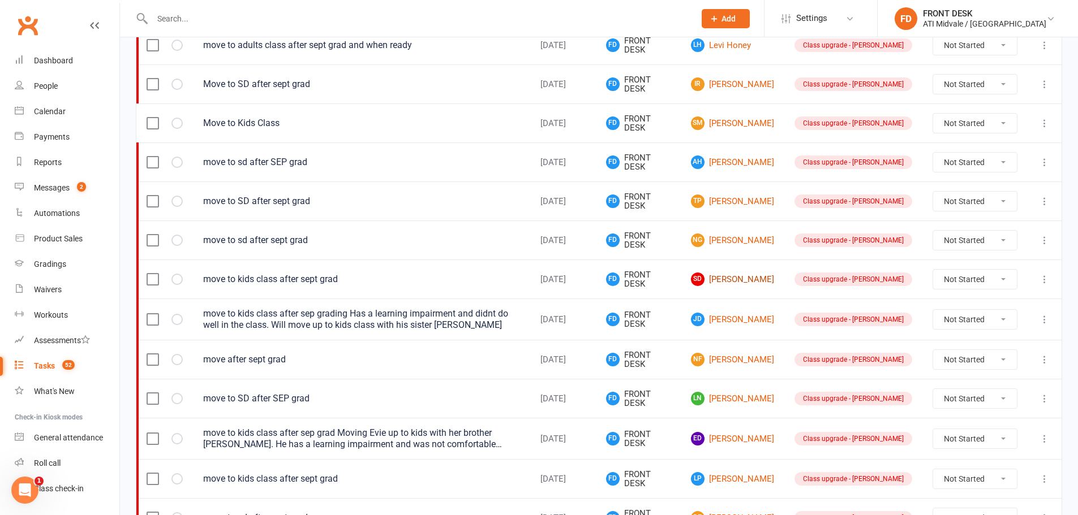
scroll to position [453, 0]
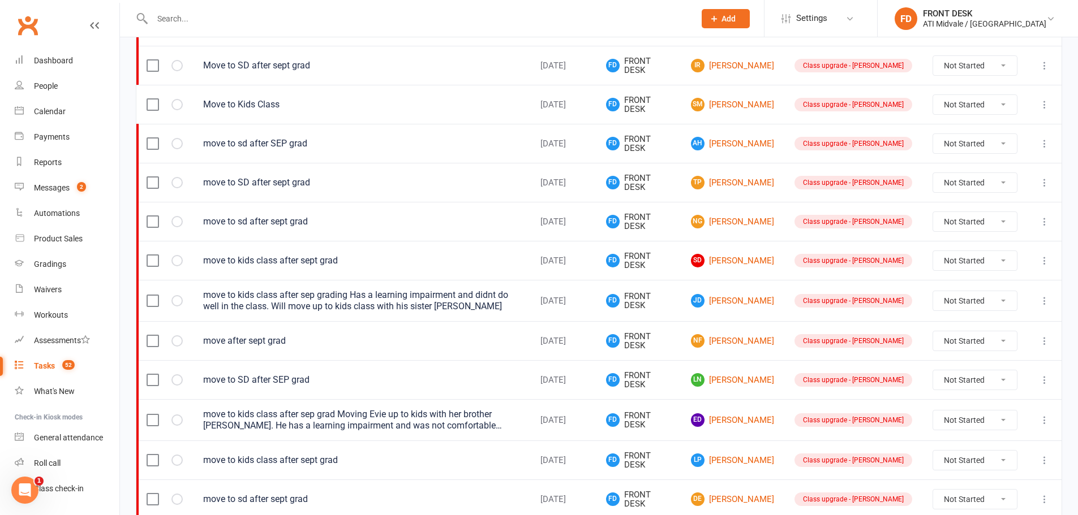
click at [1048, 338] on icon at bounding box center [1044, 340] width 11 height 11
click at [941, 382] on link "Edit" at bounding box center [986, 385] width 112 height 23
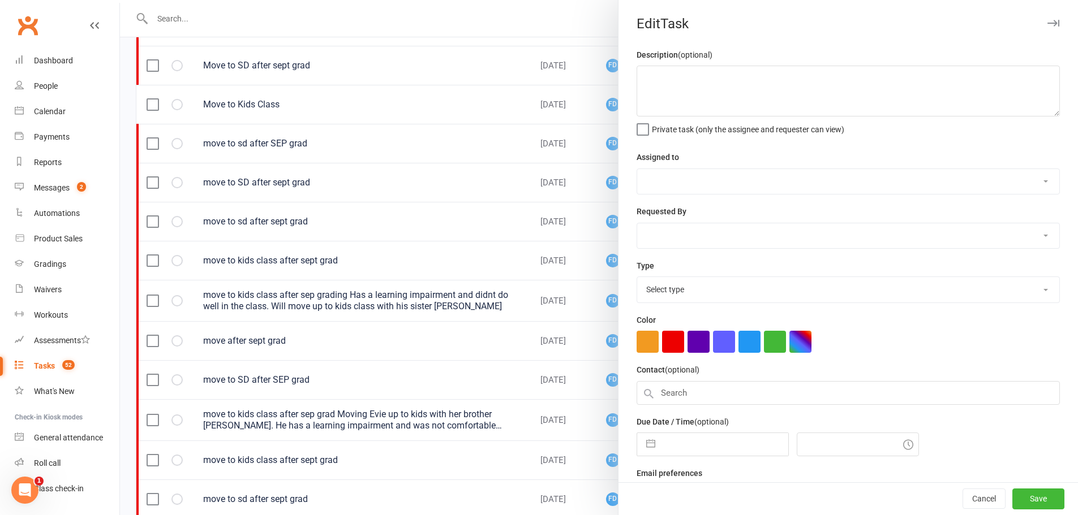
type textarea "move after sept grad"
select select "4288"
type input "[DATE]"
type input "2:15am"
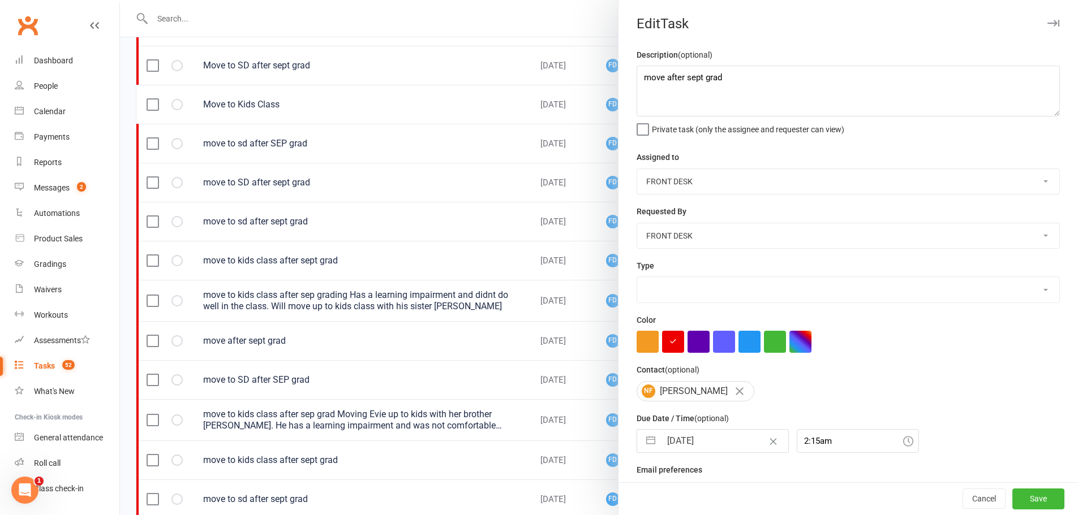
select select "22036"
click at [636, 76] on textarea "move after sept grad" at bounding box center [847, 91] width 423 height 51
click at [663, 79] on textarea "move after sept grad" at bounding box center [847, 91] width 423 height 51
type textarea "move to sd after sept grad"
click at [1037, 499] on button "Save" at bounding box center [1038, 499] width 52 height 20
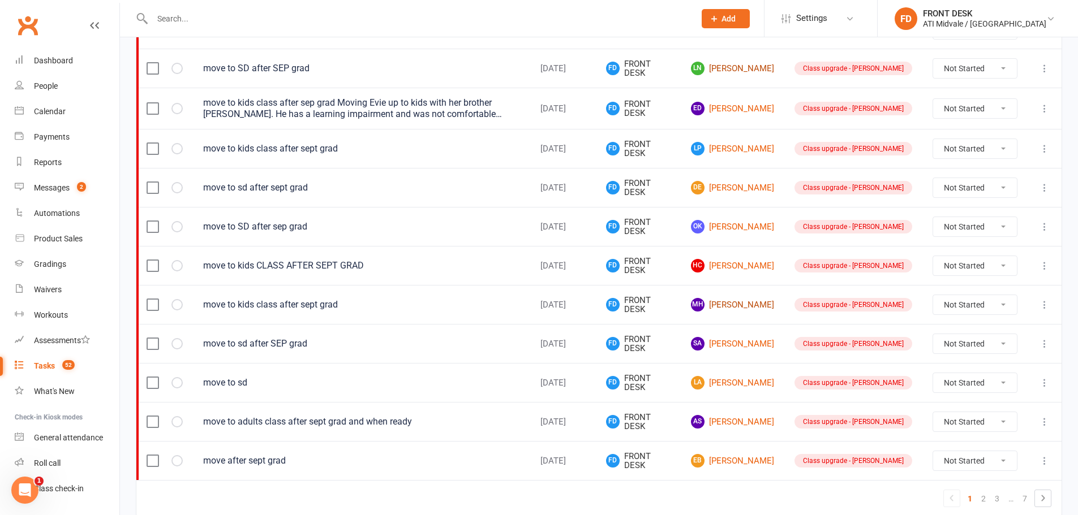
scroll to position [792, 0]
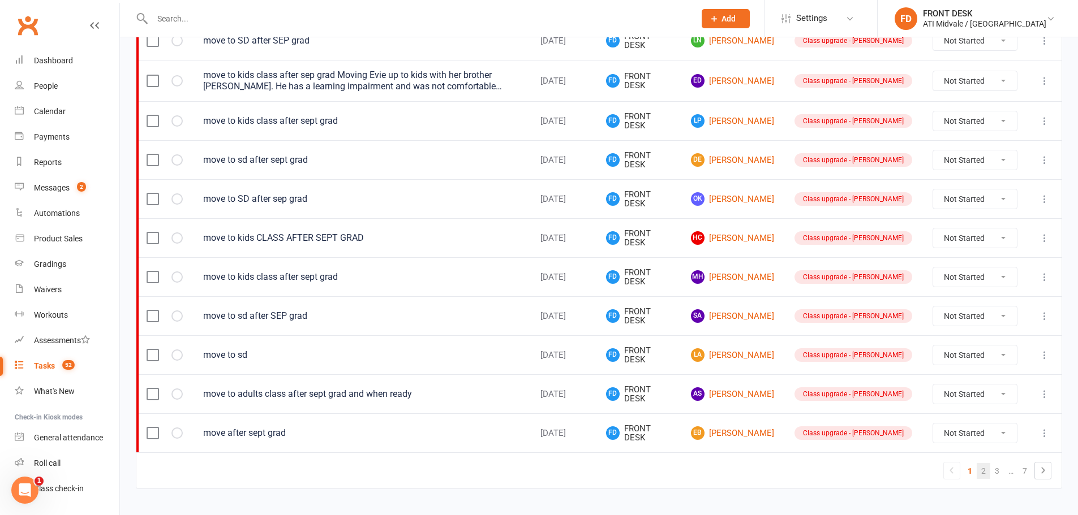
click at [981, 469] on link "2" at bounding box center [983, 471] width 14 height 16
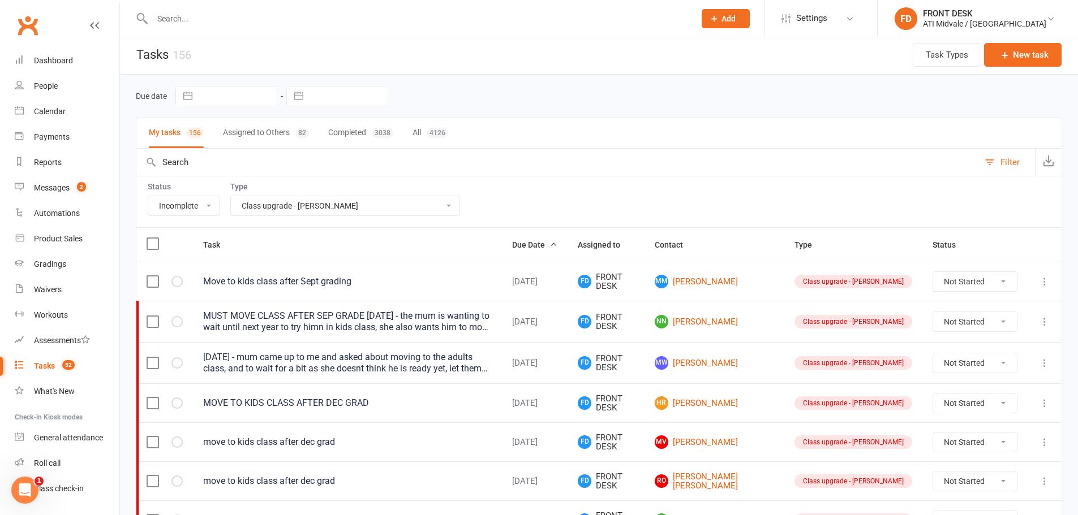
scroll to position [0, 0]
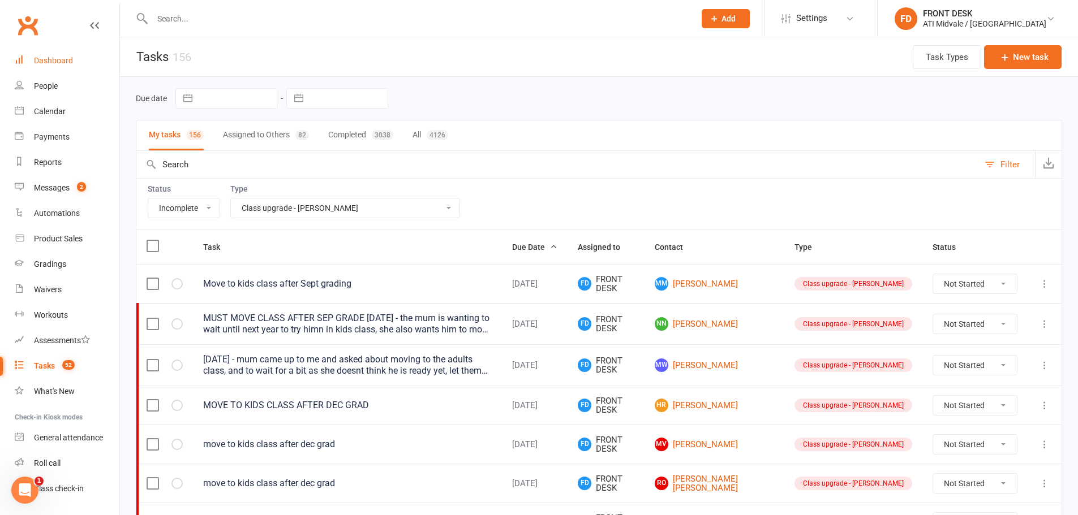
click at [47, 60] on div "Dashboard" at bounding box center [53, 60] width 39 height 9
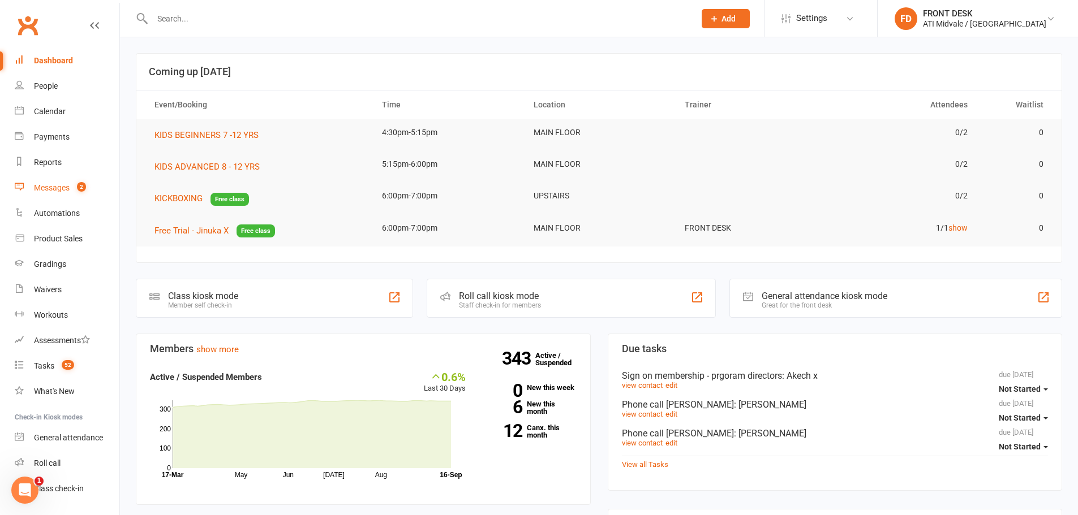
click at [61, 195] on link "Messages 2" at bounding box center [67, 187] width 105 height 25
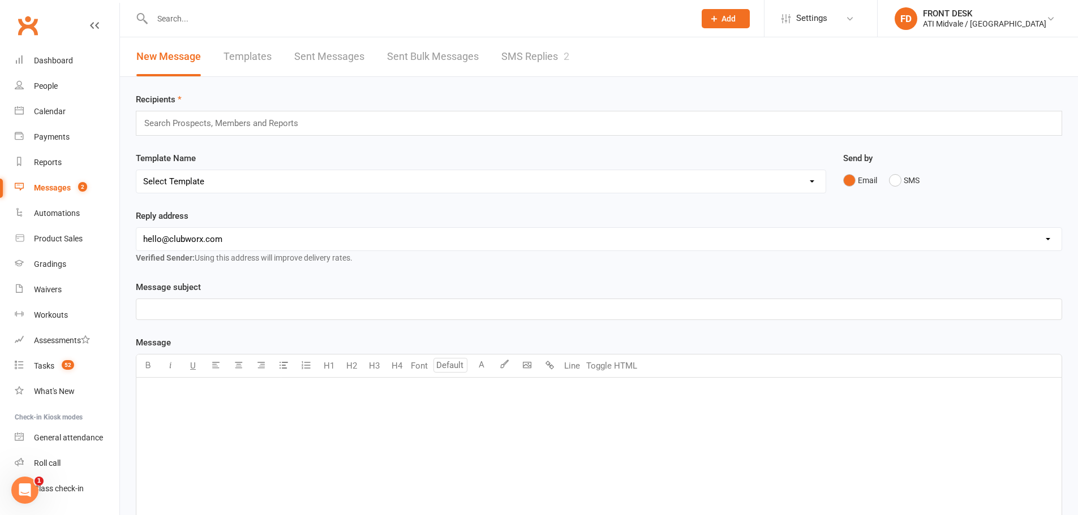
click at [505, 55] on link "SMS Replies 2" at bounding box center [535, 56] width 68 height 39
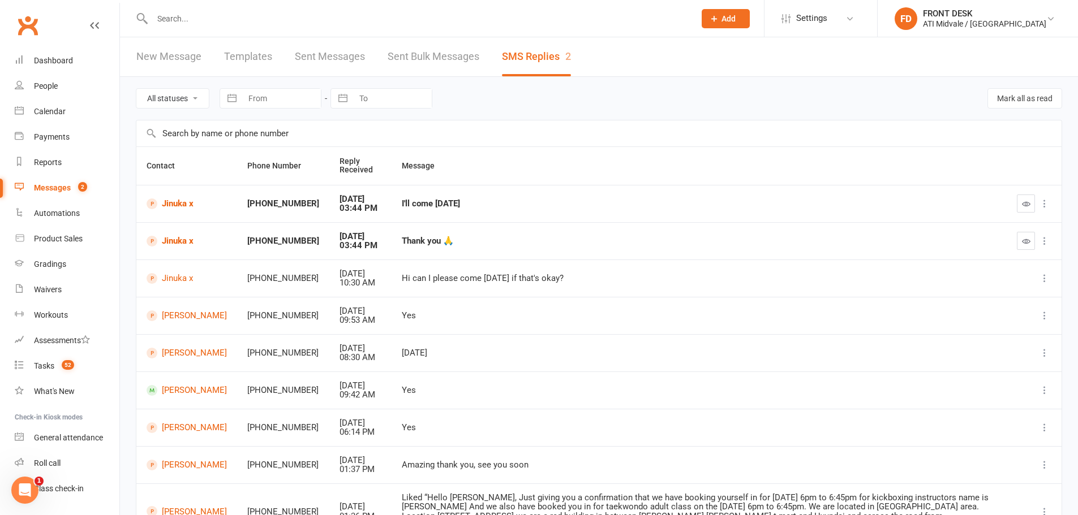
click at [356, 64] on link "Sent Messages" at bounding box center [330, 56] width 70 height 39
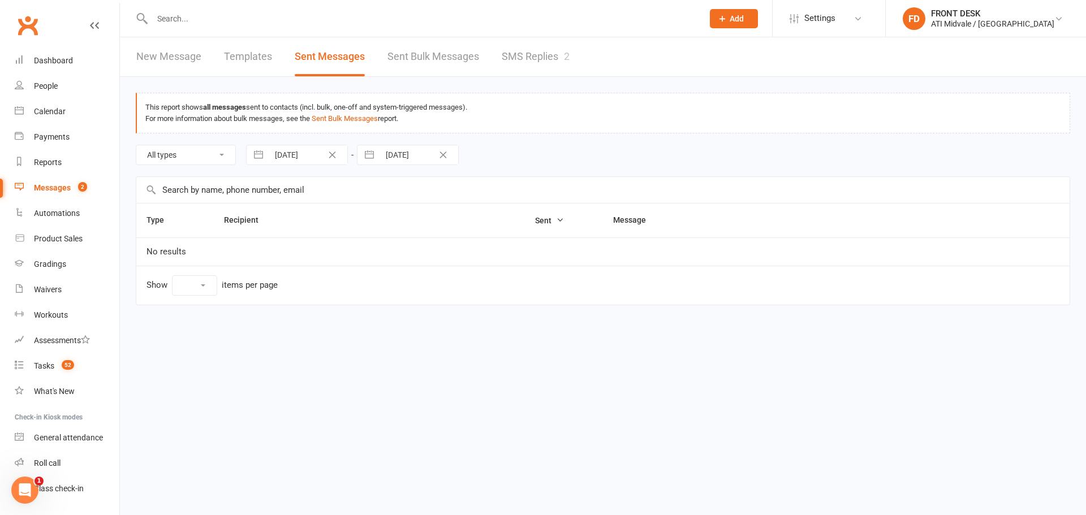
select select "10"
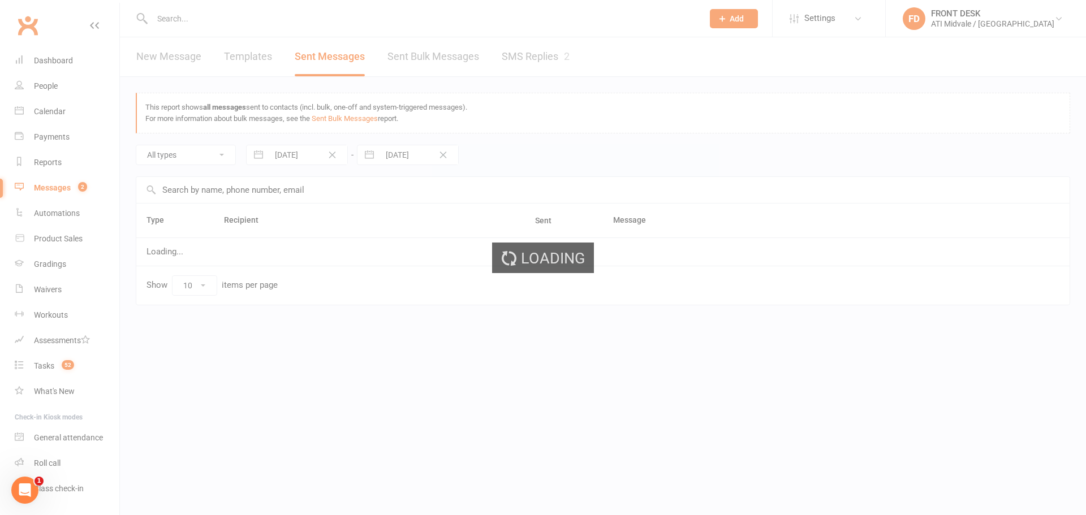
click at [418, 56] on div "Loading" at bounding box center [543, 257] width 1086 height 515
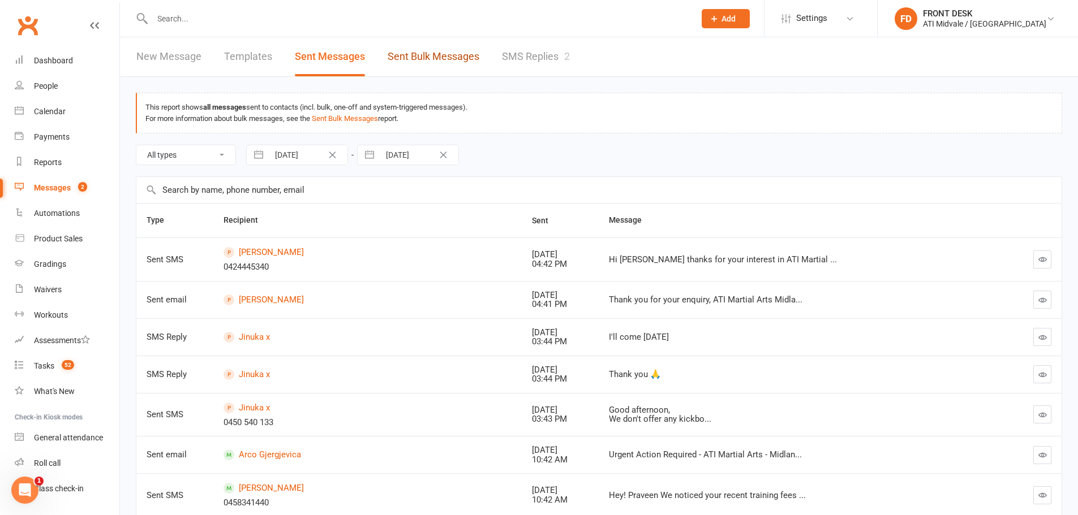
click at [426, 55] on link "Sent Bulk Messages" at bounding box center [433, 56] width 92 height 39
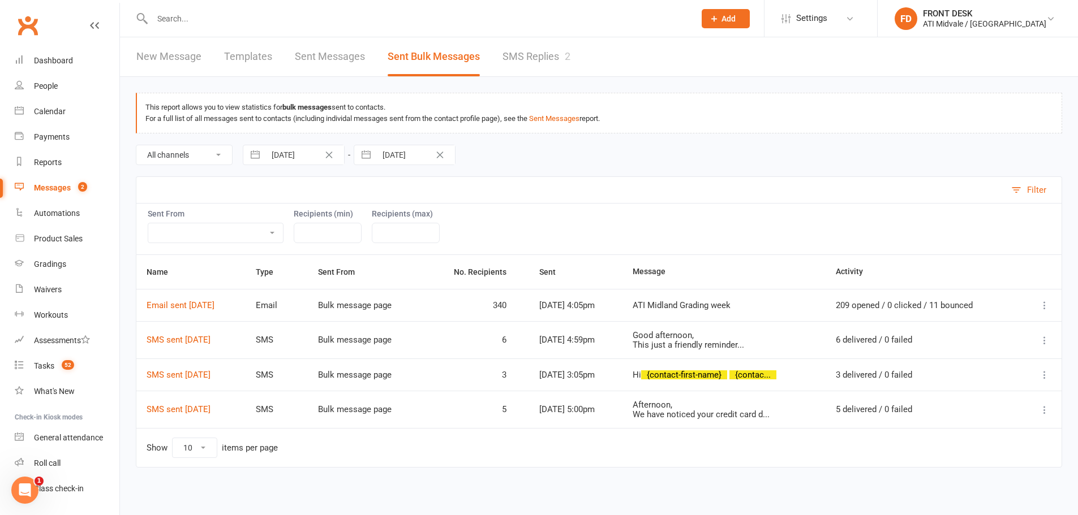
scroll to position [1, 0]
click at [200, 449] on select "10 25 50 100" at bounding box center [195, 447] width 44 height 19
select select "100"
click at [173, 438] on select "10 25 50 100" at bounding box center [195, 447] width 44 height 19
select select "6"
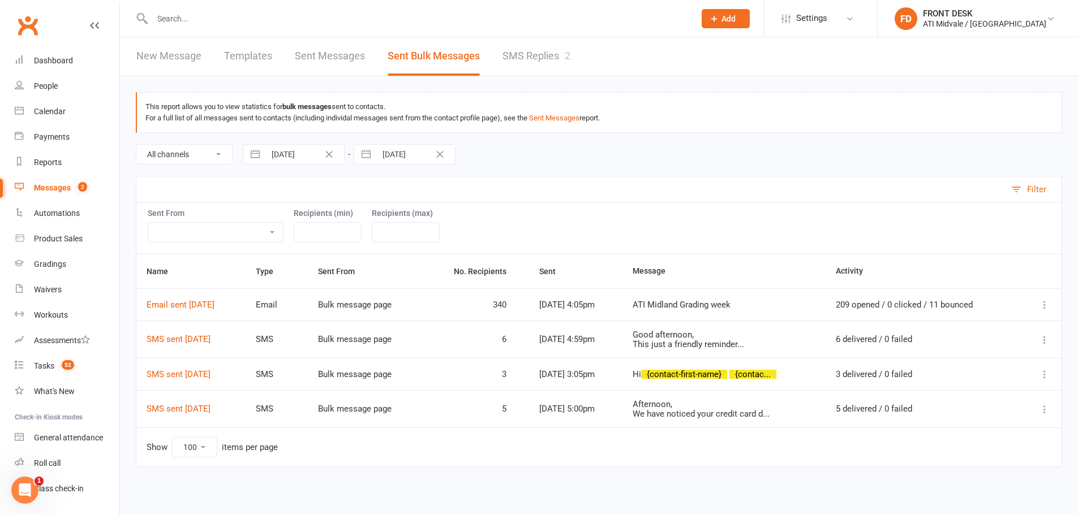
select select "2025"
select select "7"
select select "2025"
select select "8"
select select "2025"
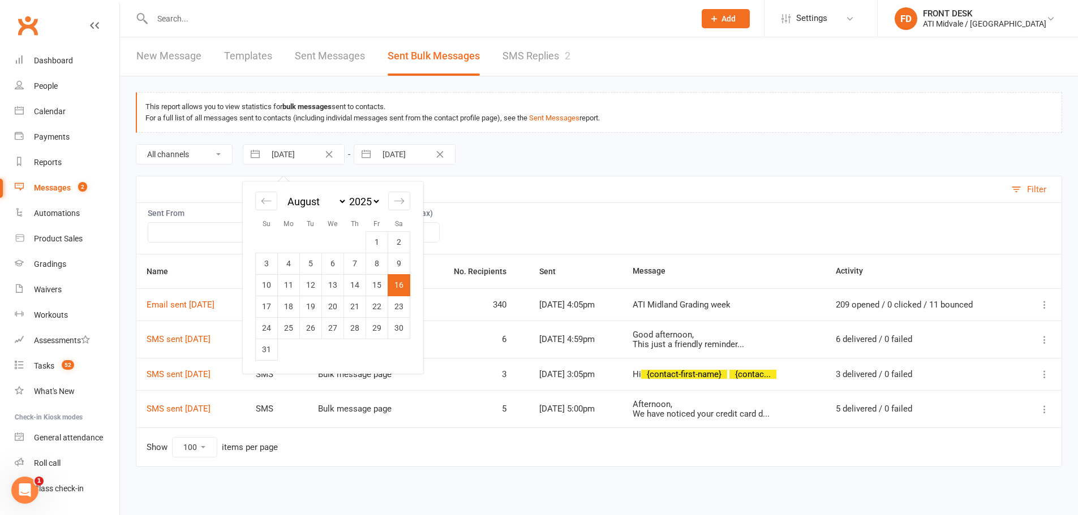
click at [301, 156] on input "16 Aug 2025" at bounding box center [304, 154] width 79 height 19
click at [275, 206] on div "Move backward to switch to the previous month." at bounding box center [266, 201] width 22 height 19
select select "5"
select select "2025"
click at [275, 206] on div "Move backward to switch to the previous month." at bounding box center [266, 201] width 22 height 19
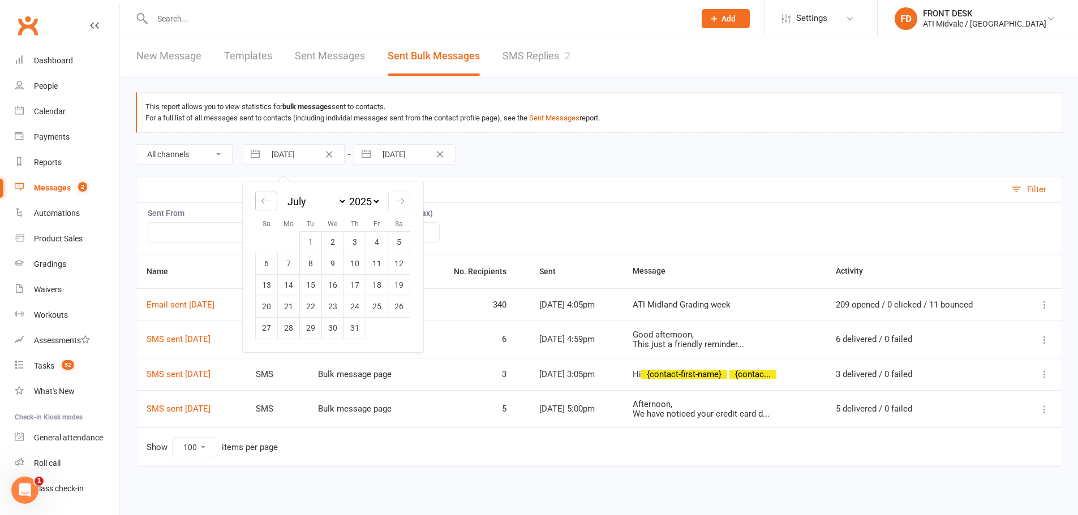
select select "4"
select select "2025"
click at [275, 206] on div "Move backward to switch to the previous month." at bounding box center [266, 201] width 22 height 19
select select "3"
select select "2025"
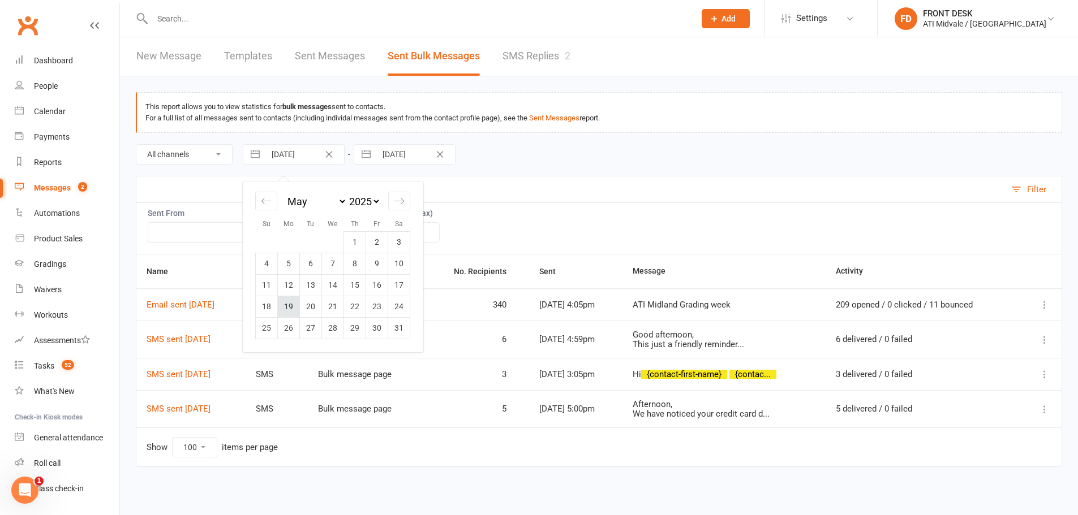
click at [286, 306] on td "19" at bounding box center [289, 306] width 22 height 21
type input "19 May 2025"
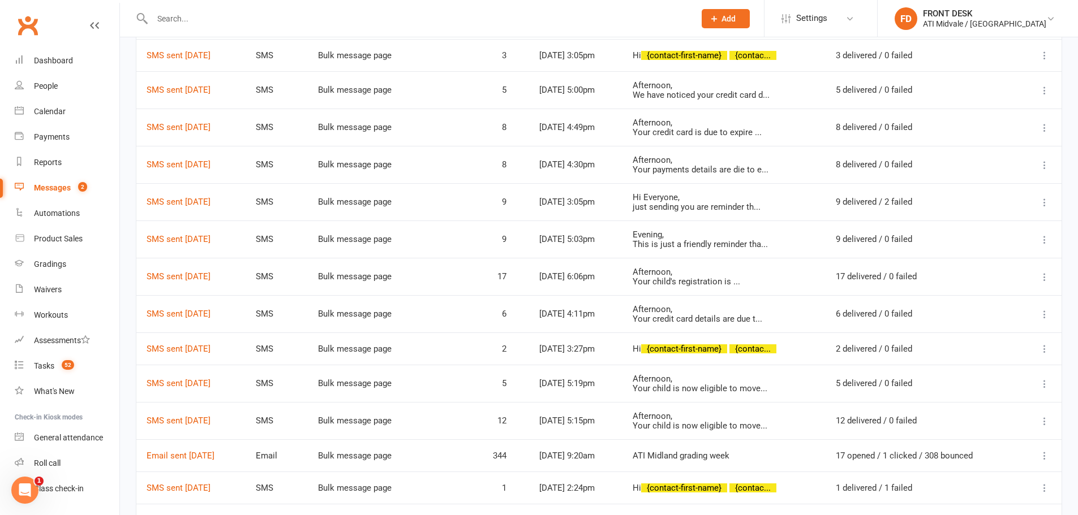
scroll to position [340, 0]
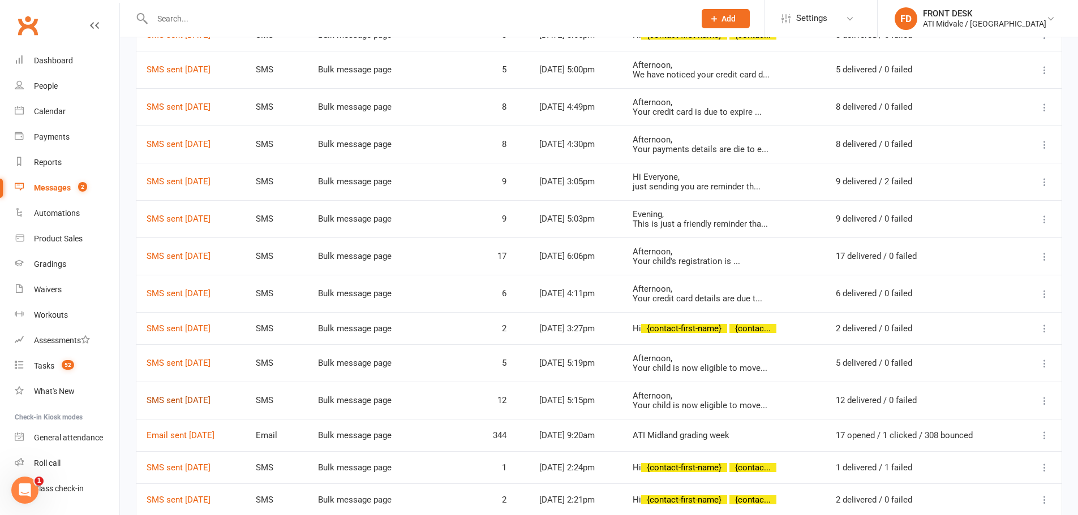
click at [185, 400] on link "SMS sent 26 Jun 2025" at bounding box center [178, 400] width 64 height 10
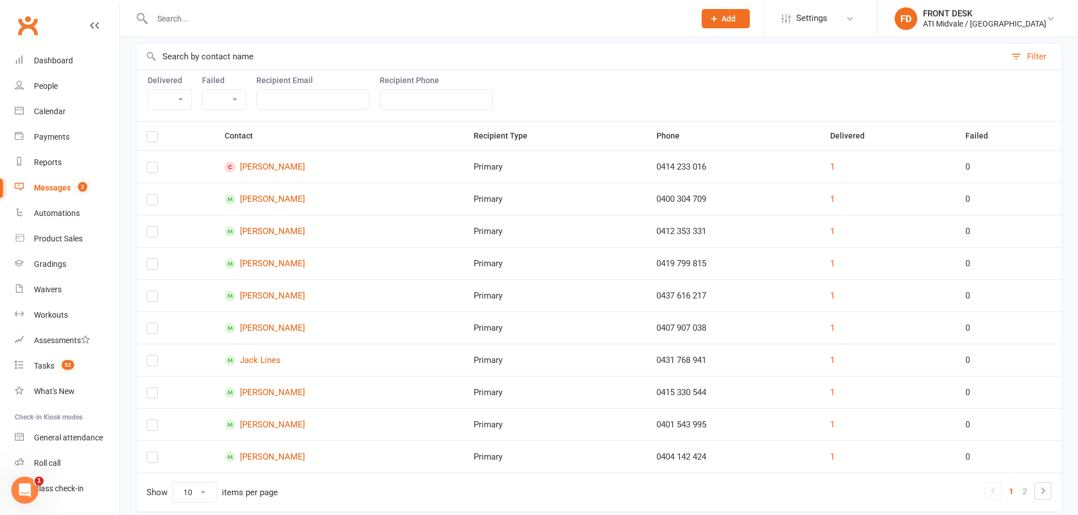
scroll to position [170, 0]
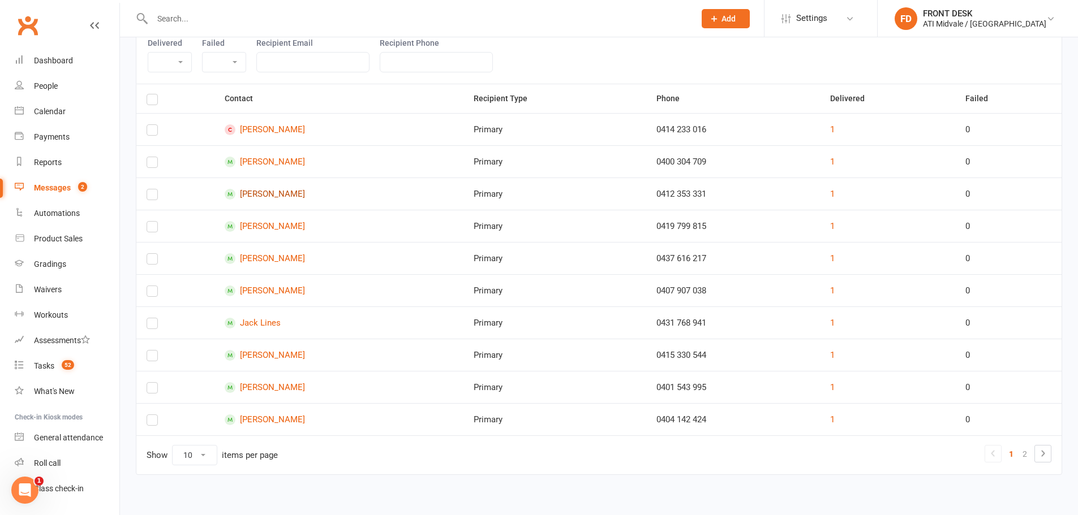
click at [264, 193] on link "Lila Birrell" at bounding box center [339, 194] width 229 height 11
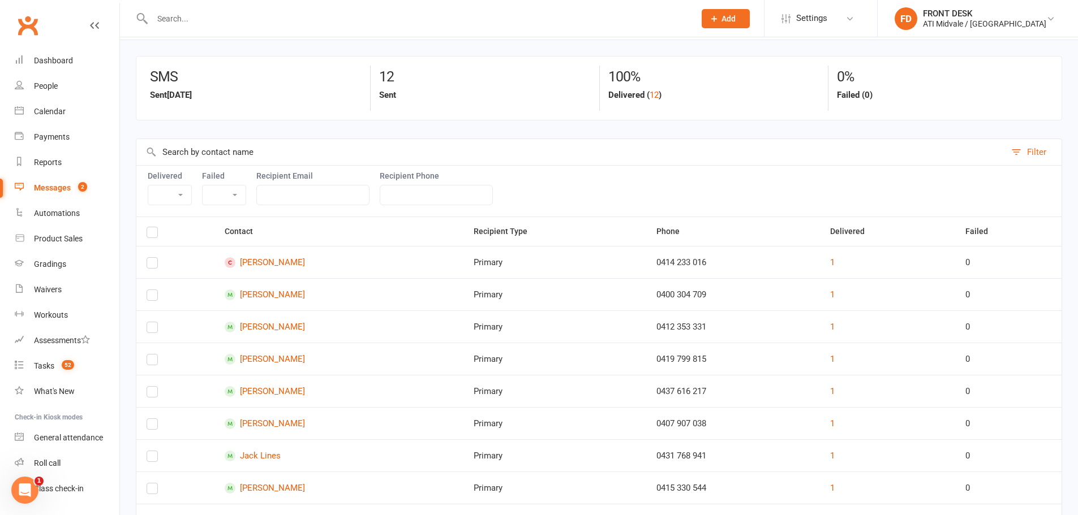
scroll to position [57, 0]
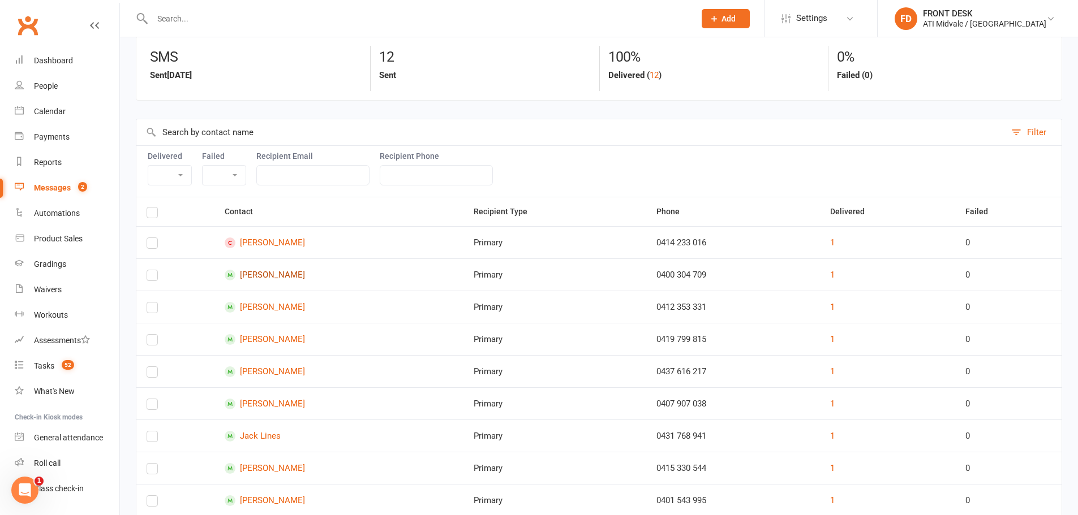
click at [267, 270] on link "Scarlett Ashby" at bounding box center [339, 275] width 229 height 11
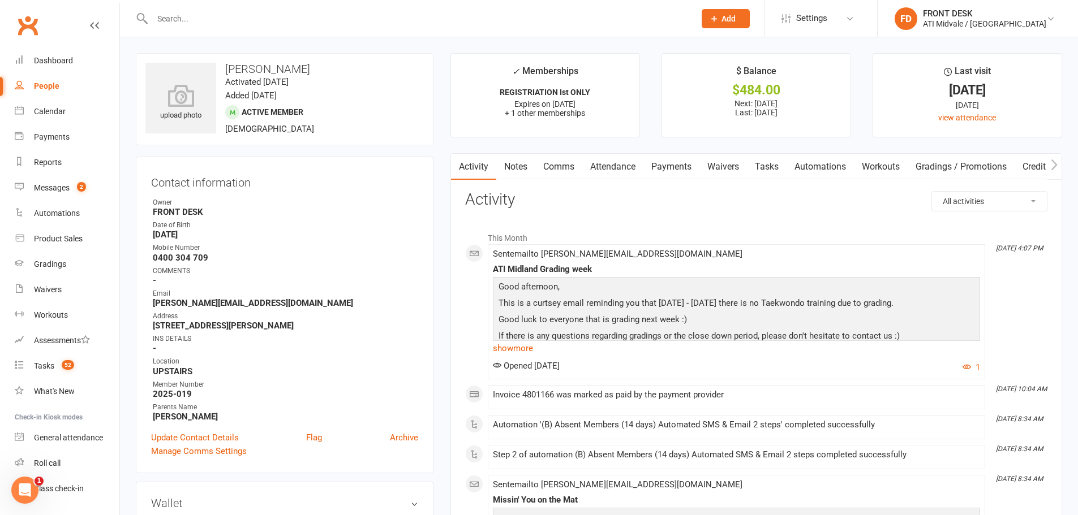
click at [777, 169] on link "Tasks" at bounding box center [767, 167] width 40 height 26
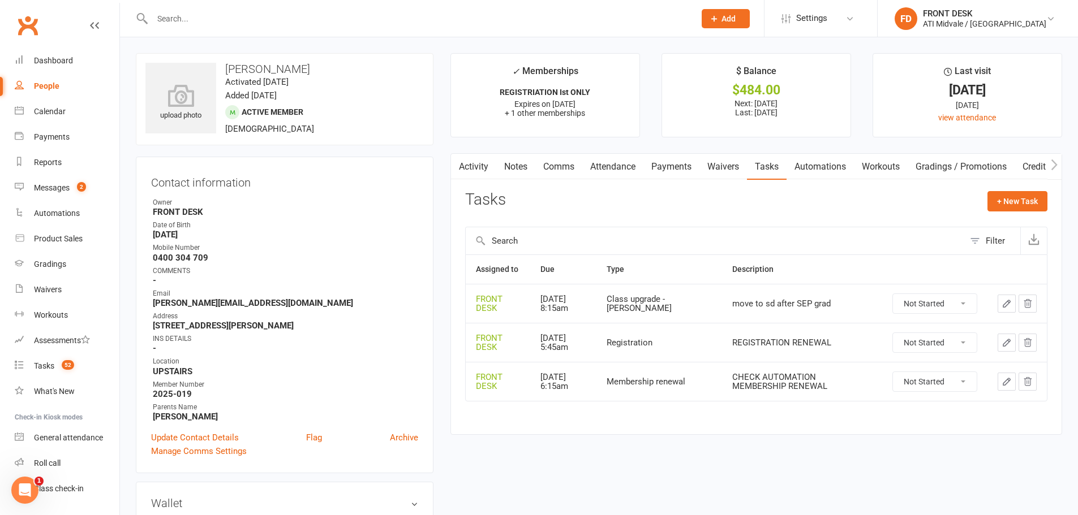
click at [469, 171] on link "Activity" at bounding box center [473, 167] width 45 height 26
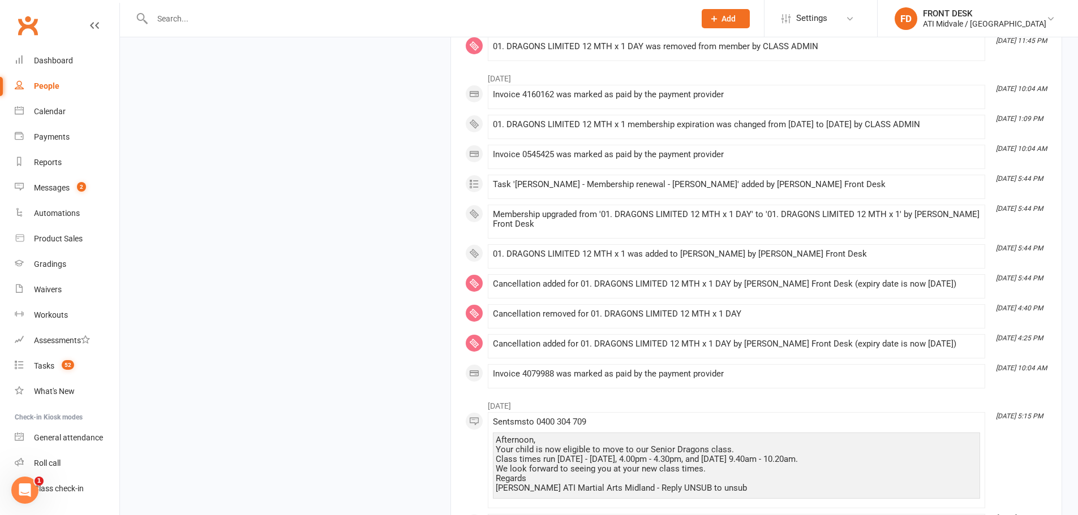
scroll to position [1414, 0]
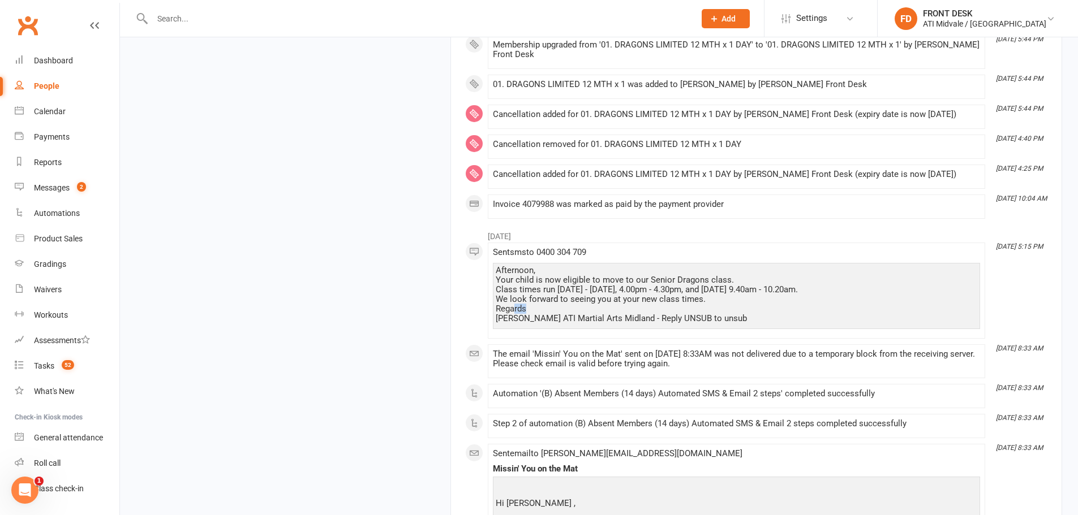
drag, startPoint x: 725, startPoint y: 297, endPoint x: 514, endPoint y: 299, distance: 211.0
click at [514, 299] on div "Afternoon, Your child is now eligible to move to our Senior Dragons class. Clas…" at bounding box center [735, 295] width 481 height 58
click at [580, 299] on div "Afternoon, Your child is now eligible to move to our Senior Dragons class. Clas…" at bounding box center [735, 295] width 481 height 58
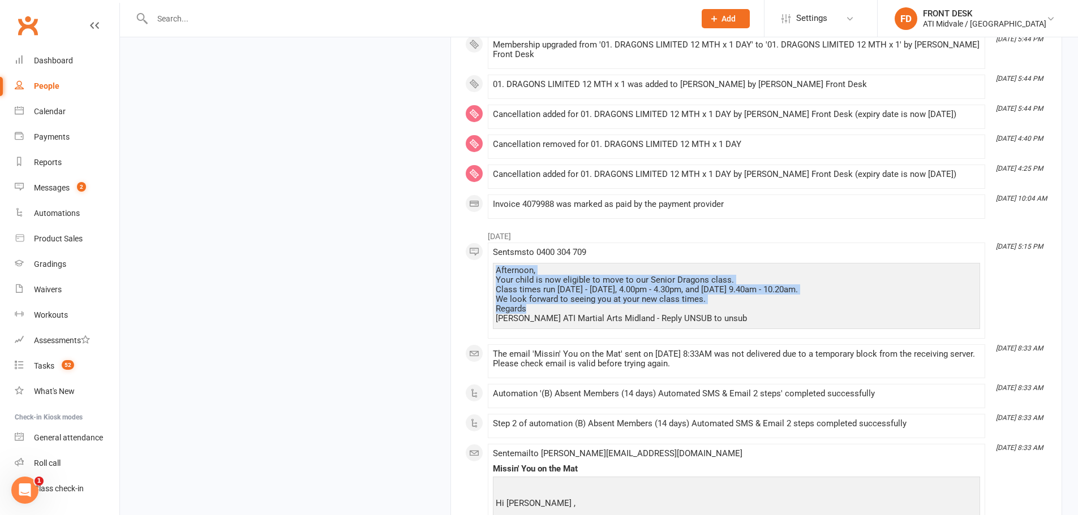
drag, startPoint x: 533, startPoint y: 298, endPoint x: 492, endPoint y: 257, distance: 58.0
click at [492, 257] on li "Jun 26, 5:15 PM Sent sms to 0400 304 709 Afternoon, Your child is now eligible …" at bounding box center [736, 291] width 497 height 96
copy div "Afternoon, Your child is now eligible to move to our Senior Dragons class. Clas…"
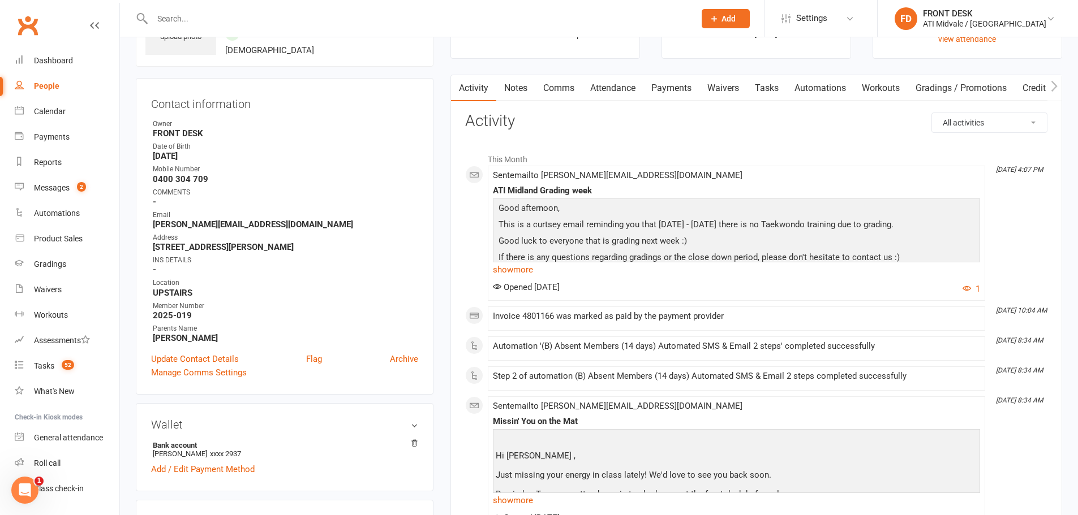
scroll to position [0, 0]
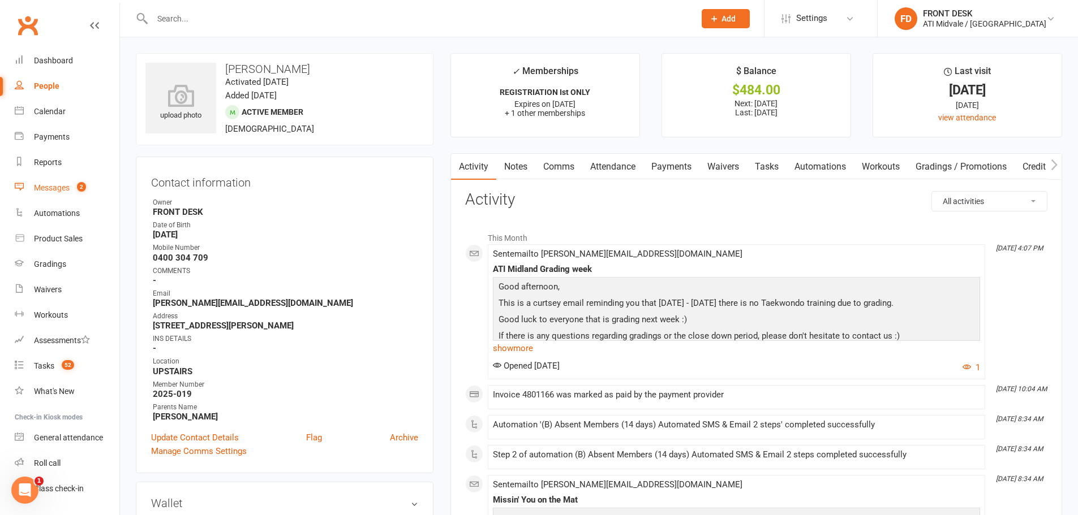
click at [59, 191] on div "Messages" at bounding box center [52, 187] width 36 height 9
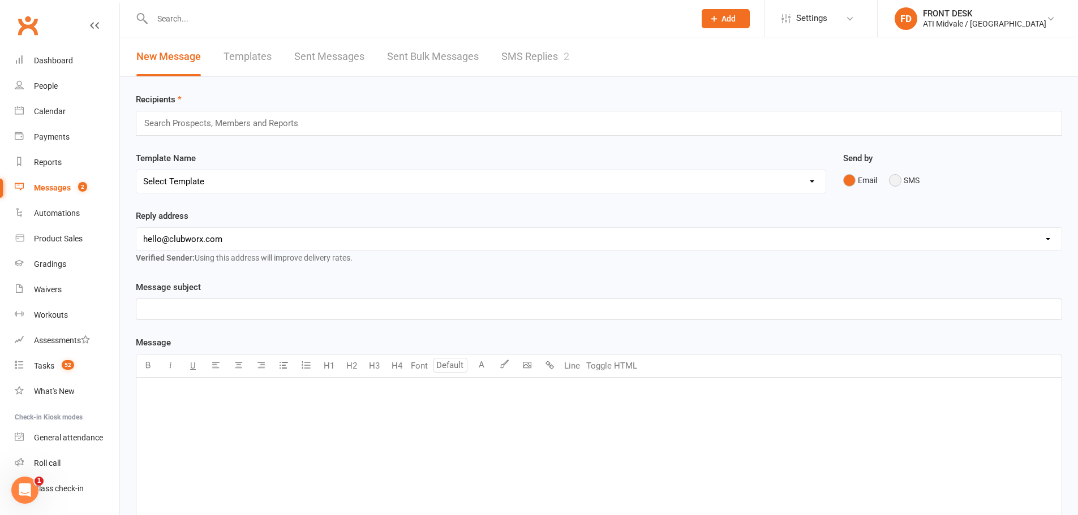
click at [907, 184] on button "SMS" at bounding box center [904, 180] width 31 height 21
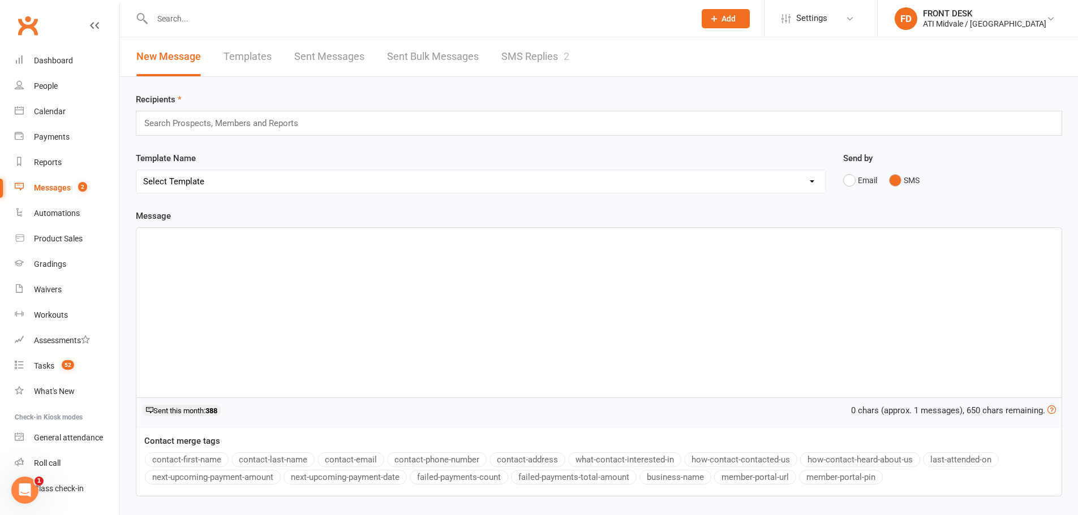
click at [301, 298] on div "﻿" at bounding box center [598, 313] width 925 height 170
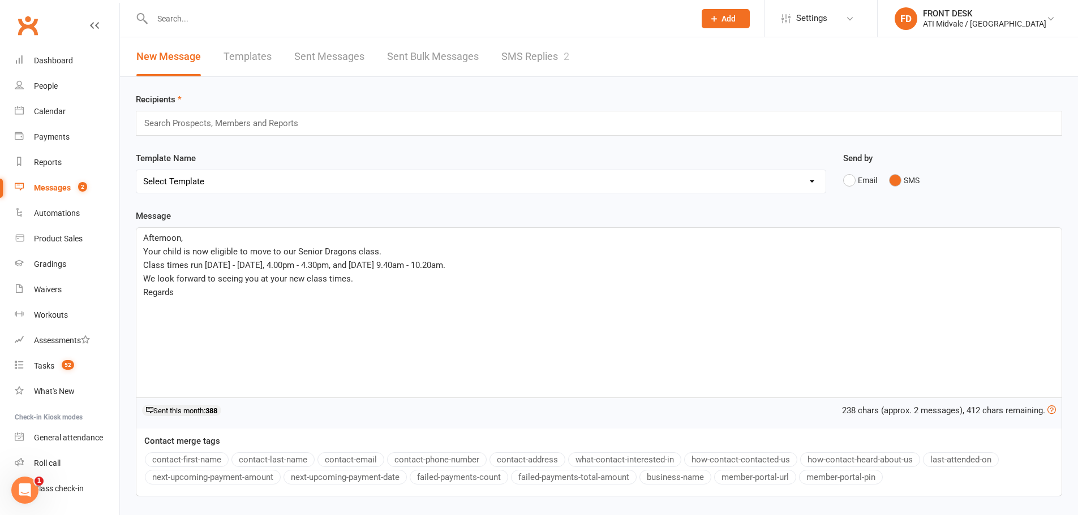
click at [178, 310] on div "Afternoon, Your child is now eligible to move to our Senior Dragons class. Clas…" at bounding box center [598, 313] width 925 height 170
click at [255, 119] on input "text" at bounding box center [226, 123] width 166 height 15
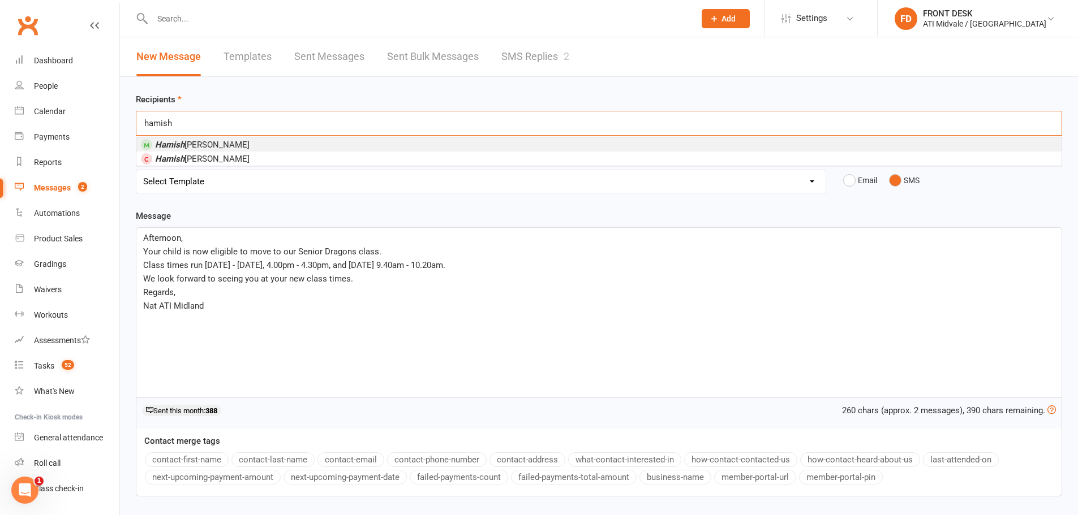
type input "hamish"
click at [267, 144] on li "Hamish Irving" at bounding box center [598, 144] width 925 height 14
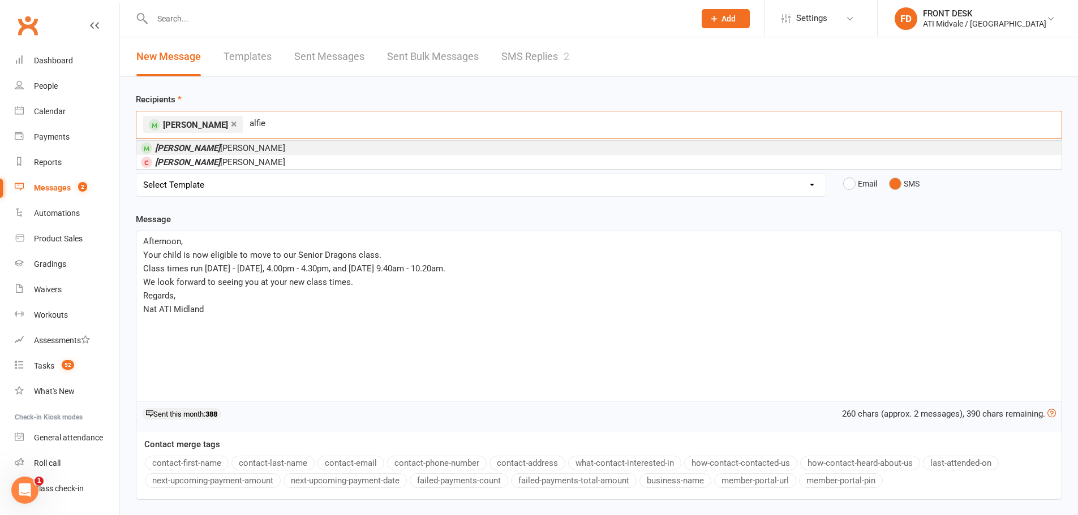
type input "alfie"
click at [169, 151] on em "Alfie" at bounding box center [187, 148] width 65 height 10
type input "inala"
click at [169, 151] on em "Inala" at bounding box center [164, 148] width 18 height 10
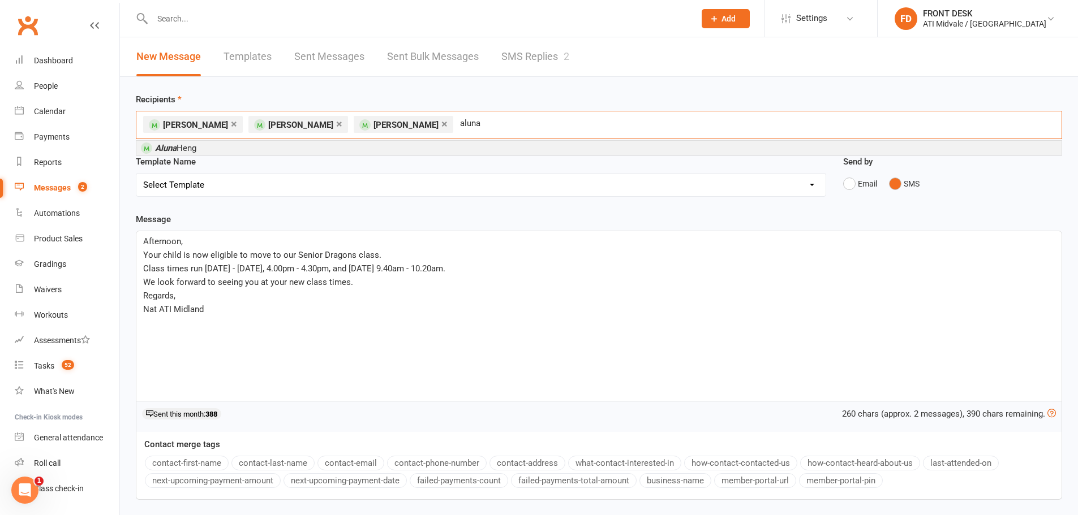
type input "aluna"
click at [193, 150] on span "Aluna Heng" at bounding box center [175, 148] width 41 height 10
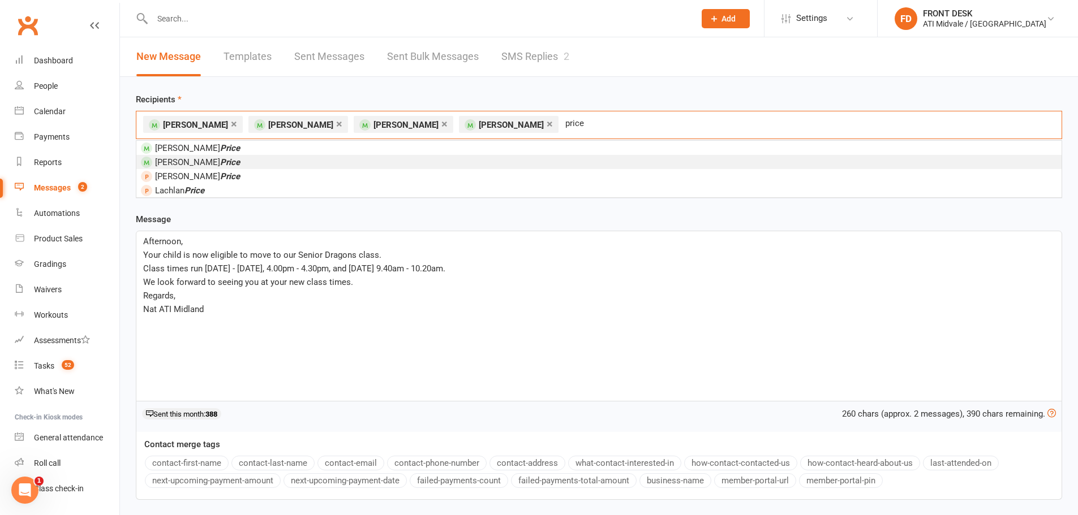
type input "price"
click at [248, 157] on li "Thomas Price" at bounding box center [598, 162] width 925 height 14
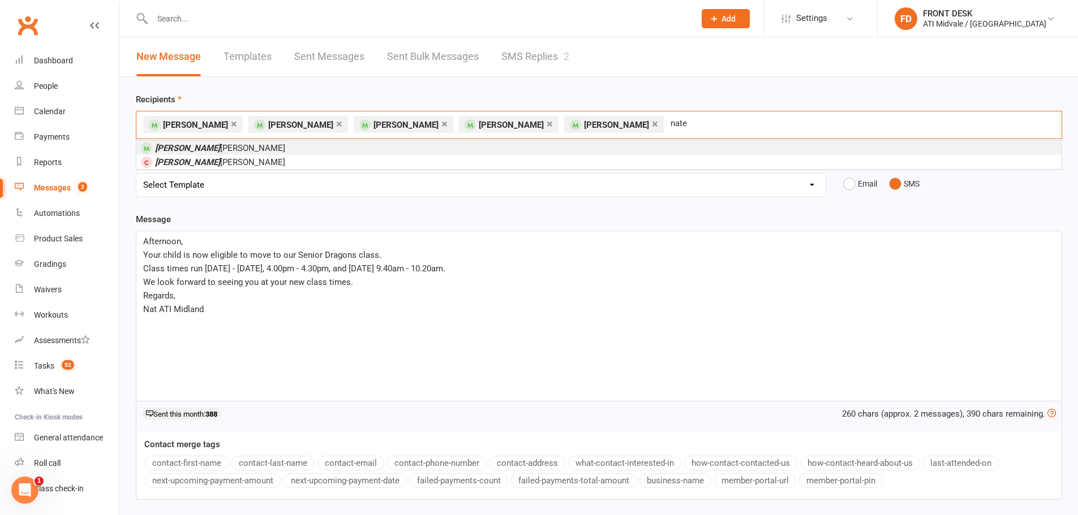
type input "nate"
click at [199, 148] on span "Nate Gulizia" at bounding box center [220, 148] width 130 height 10
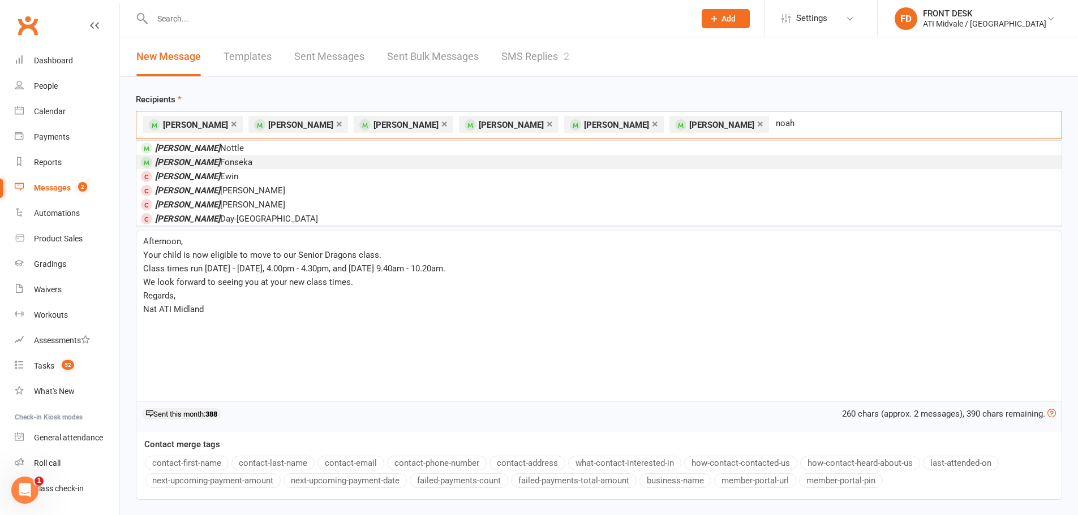
type input "noah"
click at [210, 162] on li "Noah Fonseka" at bounding box center [598, 162] width 925 height 14
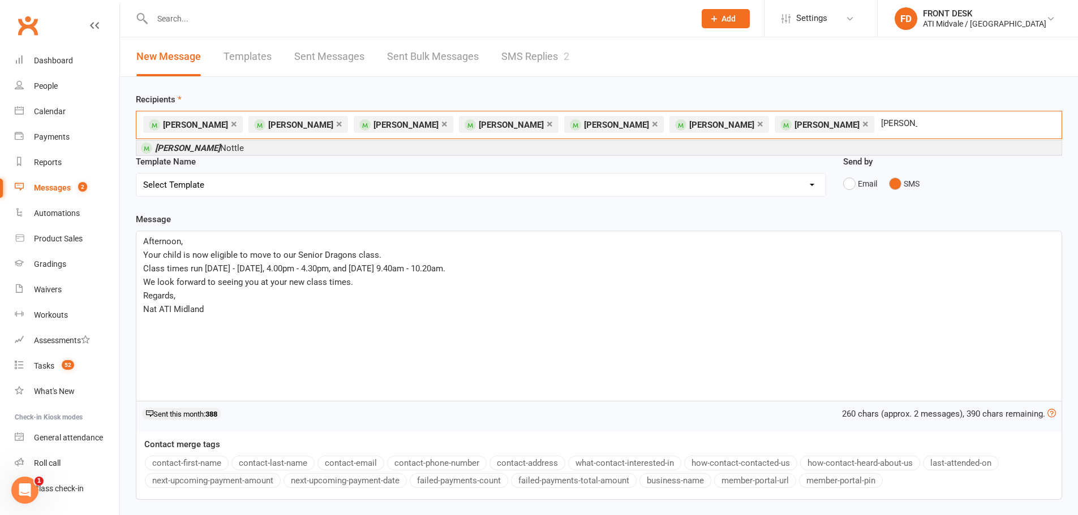
type input "leah"
click at [428, 151] on li "Leah Nottle" at bounding box center [598, 148] width 925 height 14
type input "darc"
click at [428, 151] on li "Darc y Emmons" at bounding box center [598, 148] width 925 height 14
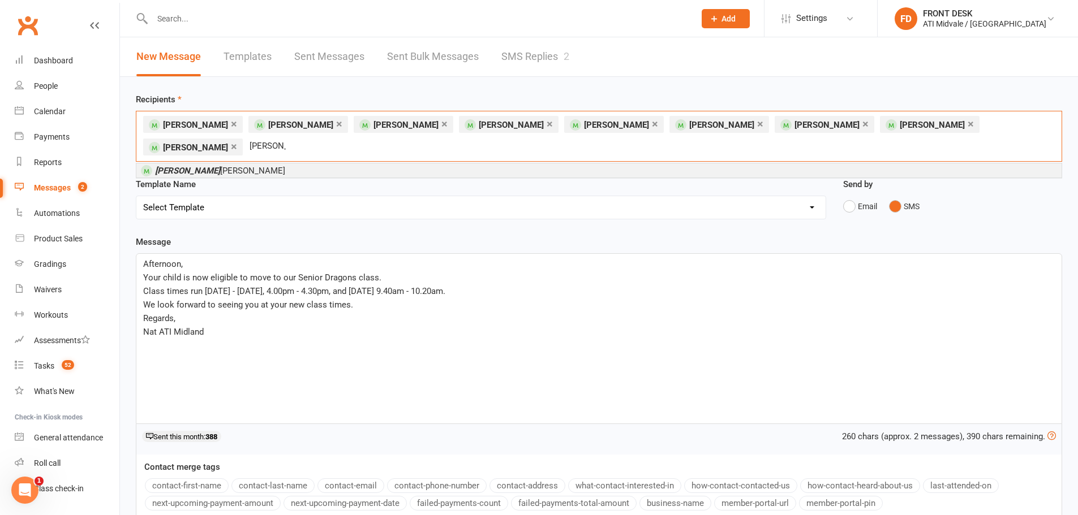
type input "otis"
click at [428, 163] on li "Otis Kerr" at bounding box center [598, 170] width 925 height 14
type input "ashby"
click at [352, 173] on li "Scarlett Ashby" at bounding box center [598, 170] width 925 height 14
type input "abear"
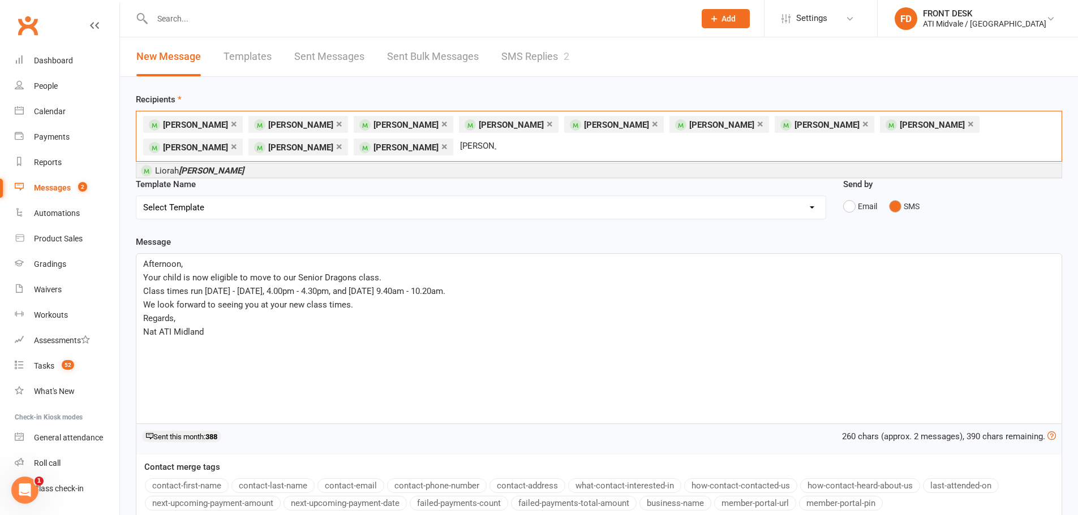
click at [346, 174] on li "Liorah Abear" at bounding box center [598, 170] width 925 height 14
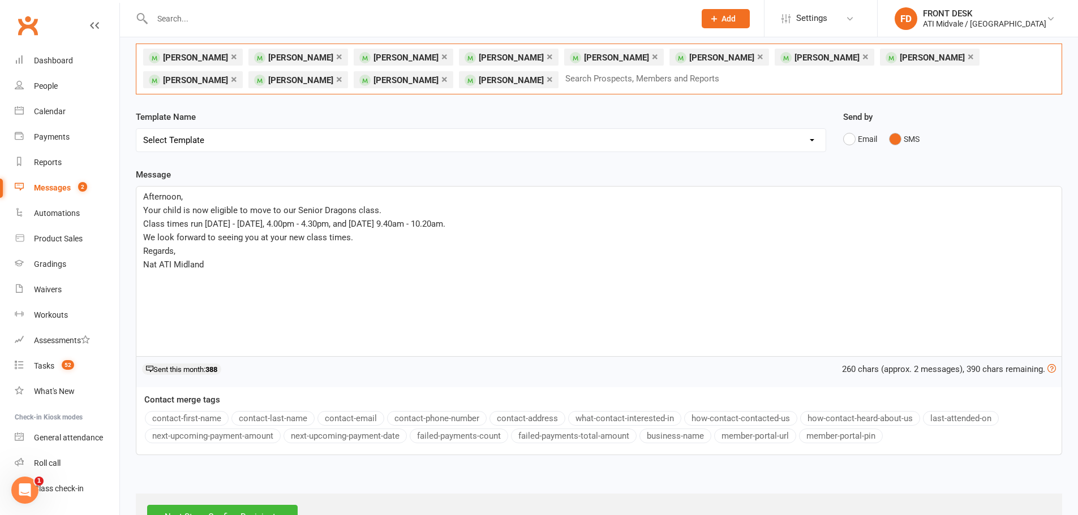
scroll to position [109, 0]
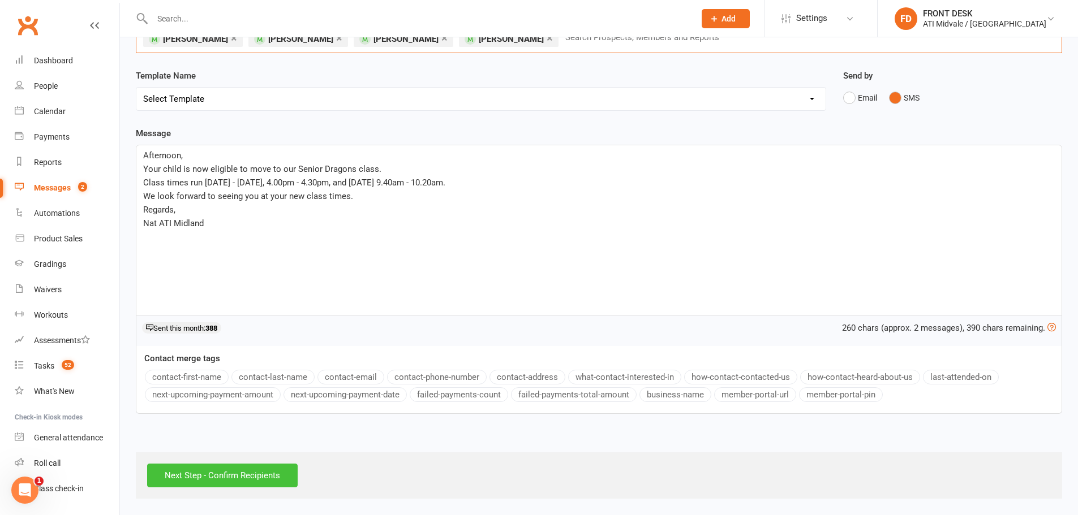
click at [258, 481] on input "Next Step - Confirm Recipients" at bounding box center [222, 476] width 150 height 24
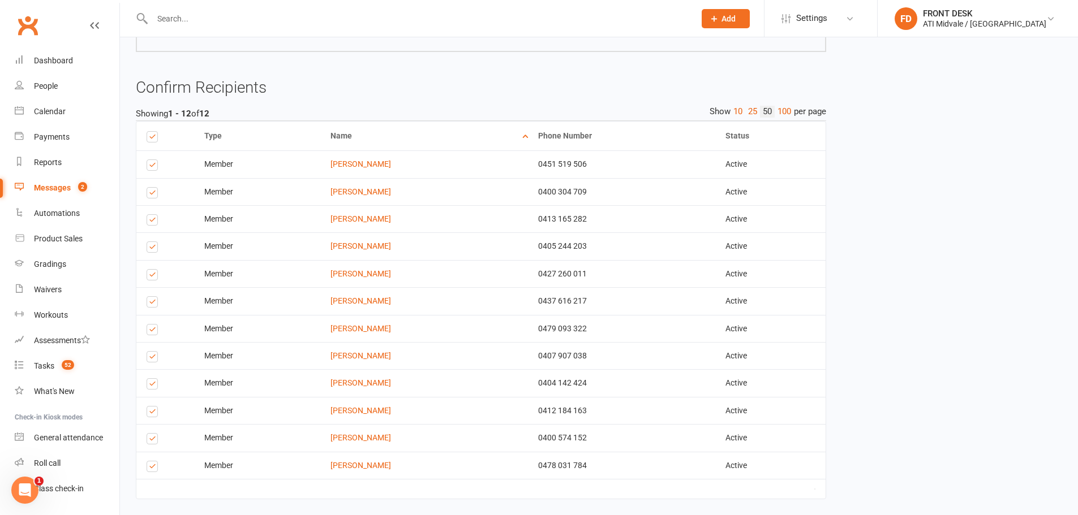
scroll to position [282, 0]
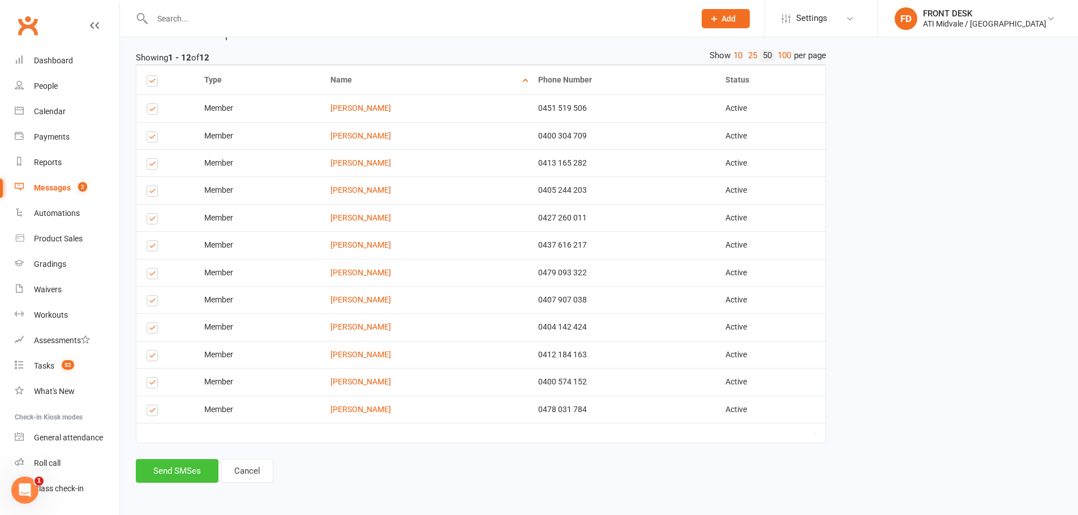
click at [161, 471] on button "Send SMSes" at bounding box center [177, 471] width 83 height 24
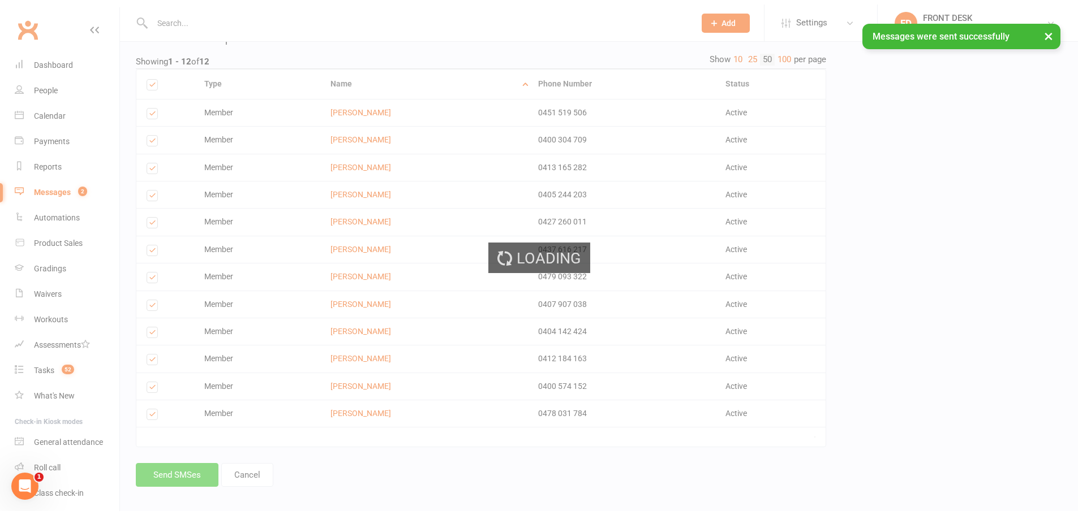
scroll to position [252, 0]
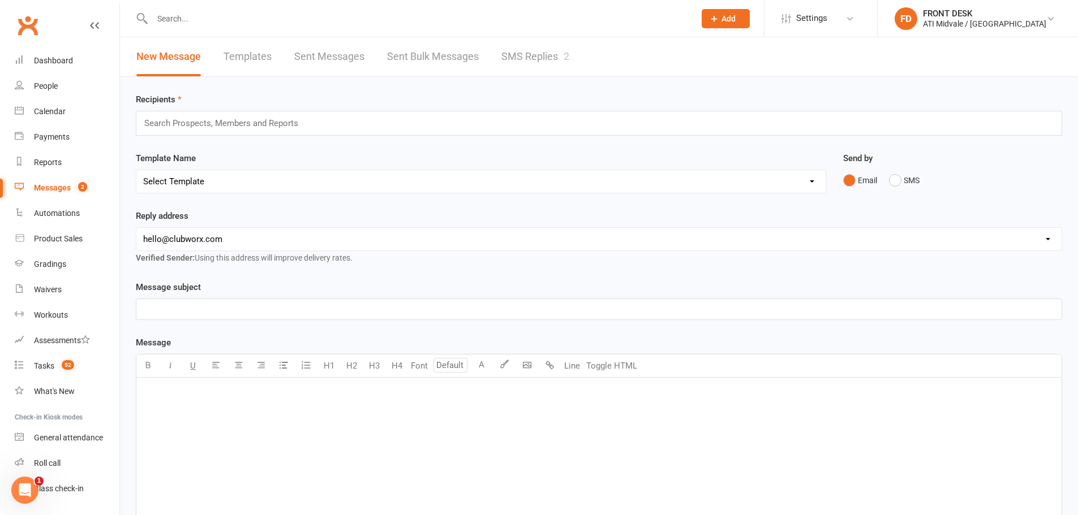
click at [322, 62] on link "Sent Messages" at bounding box center [329, 56] width 70 height 39
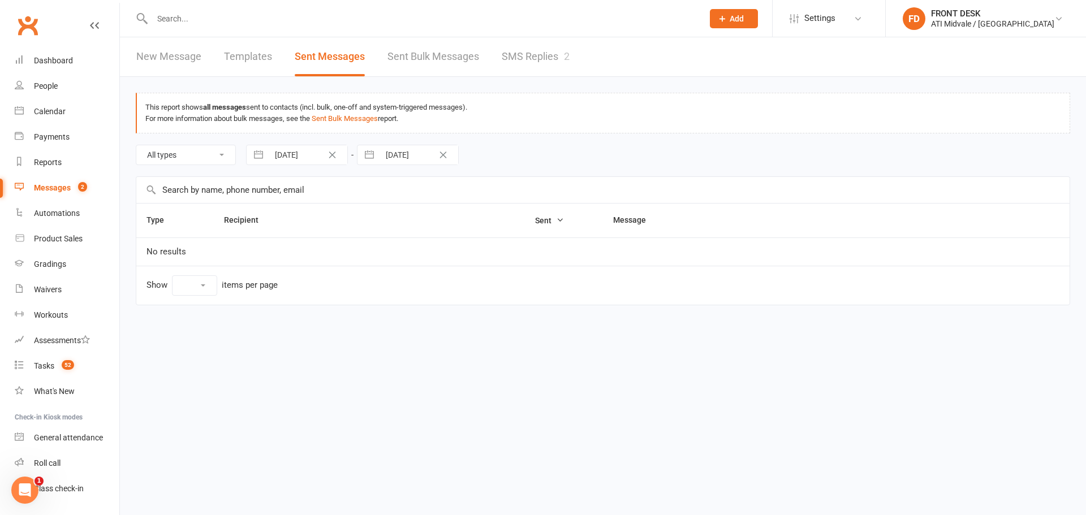
select select "10"
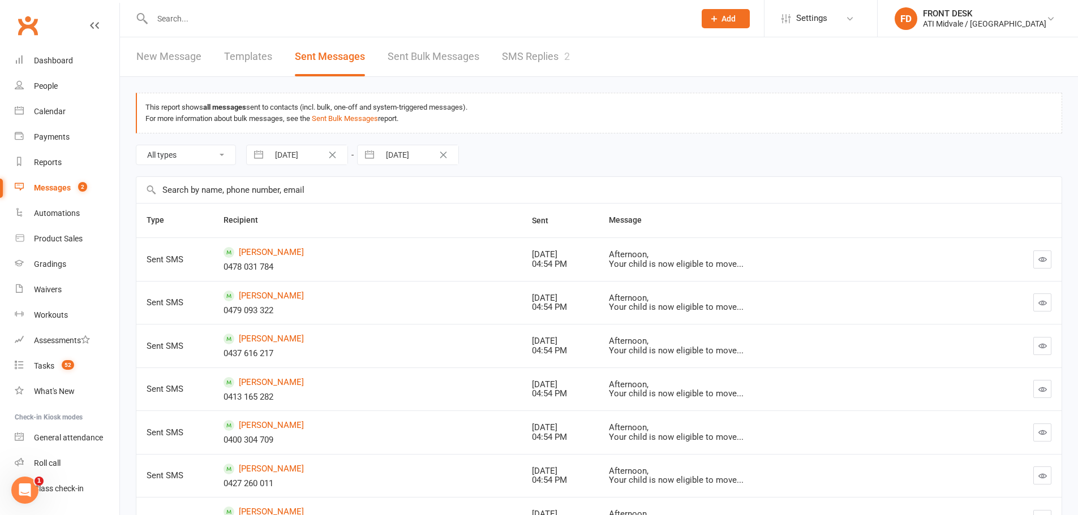
click at [417, 58] on link "Sent Bulk Messages" at bounding box center [433, 56] width 92 height 39
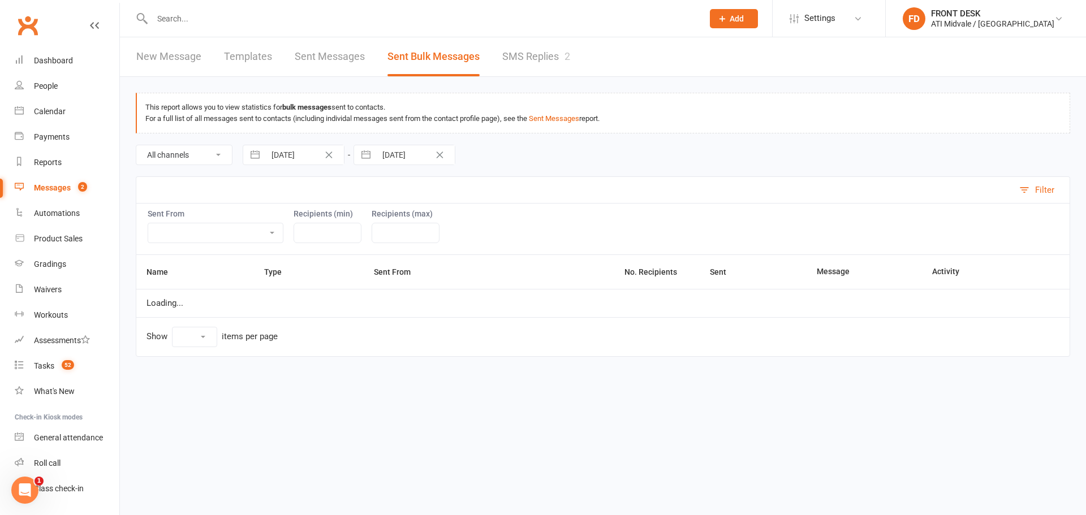
select select "100"
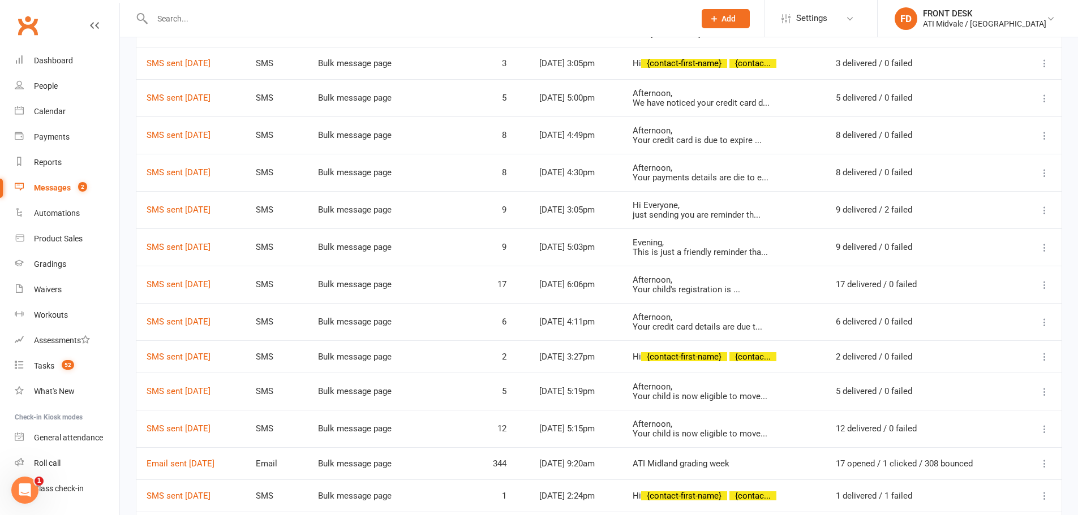
scroll to position [466, 0]
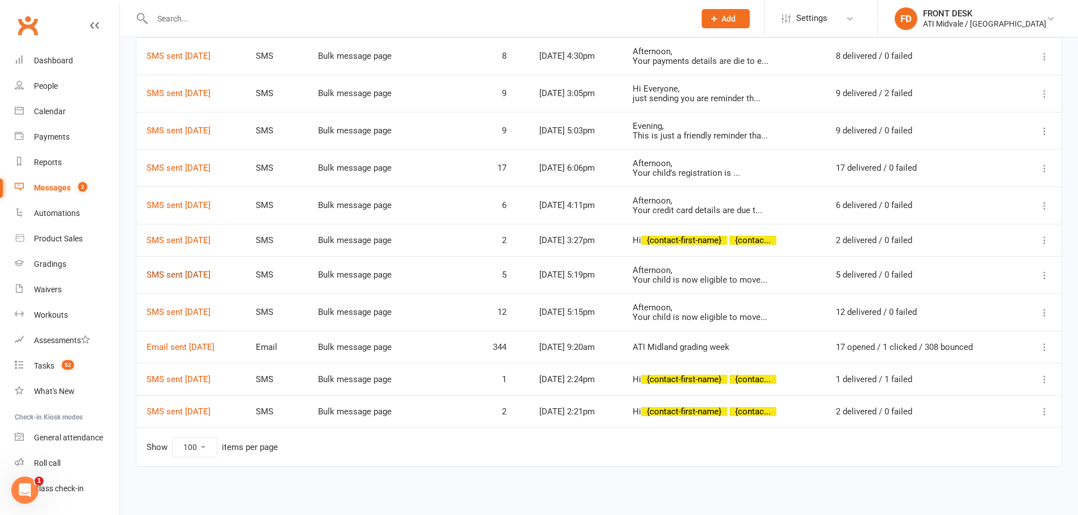
click at [178, 278] on link "SMS sent 26 Jun 2025" at bounding box center [178, 275] width 64 height 10
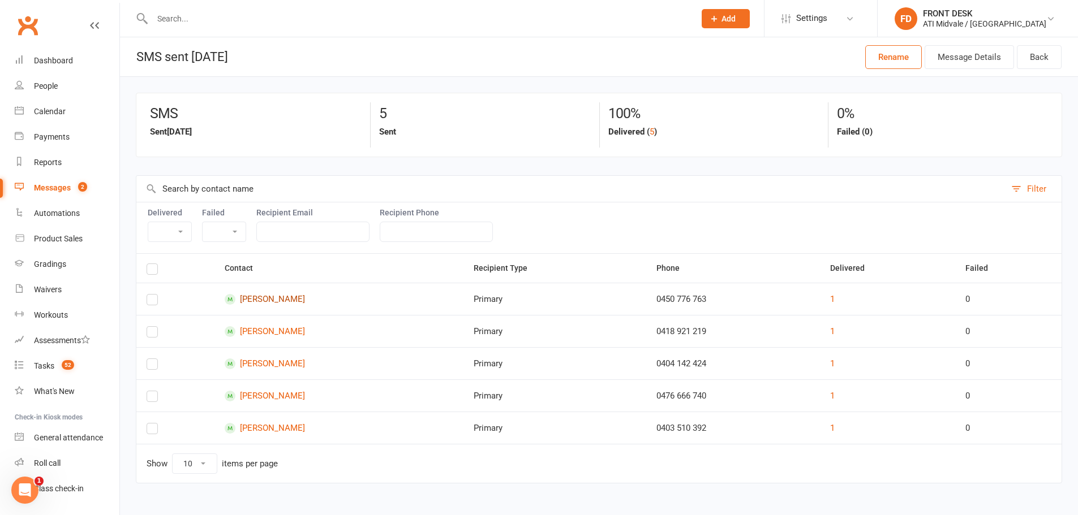
click at [265, 296] on link "Jacob Balce" at bounding box center [339, 299] width 229 height 11
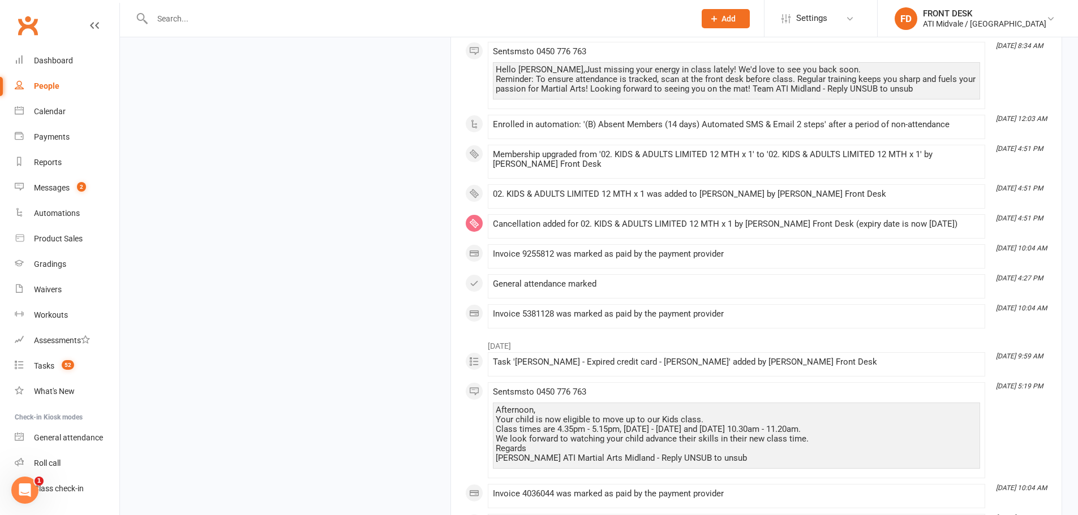
scroll to position [1640, 0]
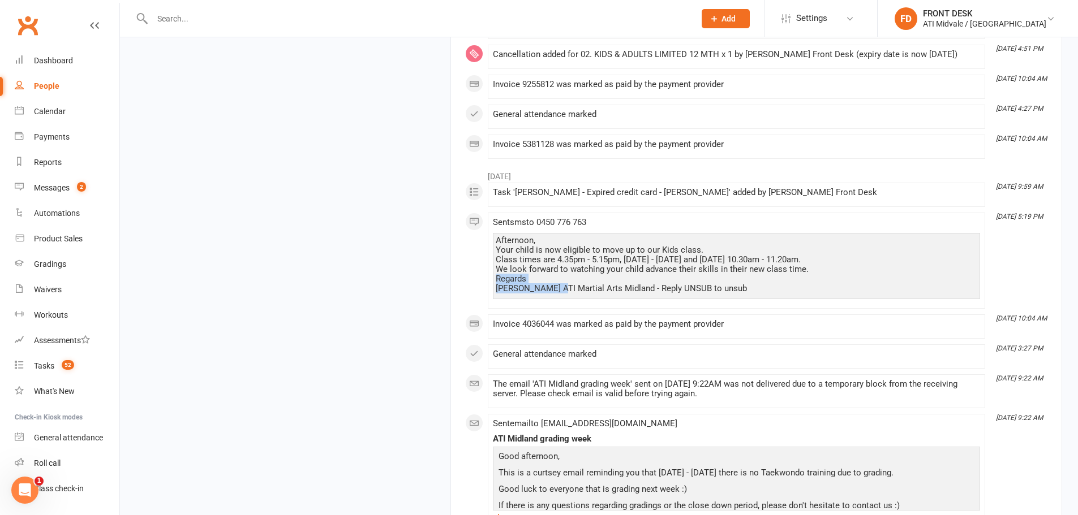
drag, startPoint x: 731, startPoint y: 282, endPoint x: 553, endPoint y: 284, distance: 178.2
click at [553, 284] on div "Afternoon, Your child is now eligible to move up to our Kids class. Class times…" at bounding box center [735, 265] width 481 height 58
click at [538, 271] on div "Afternoon, Your child is now eligible to move up to our Kids class. Class times…" at bounding box center [735, 265] width 481 height 58
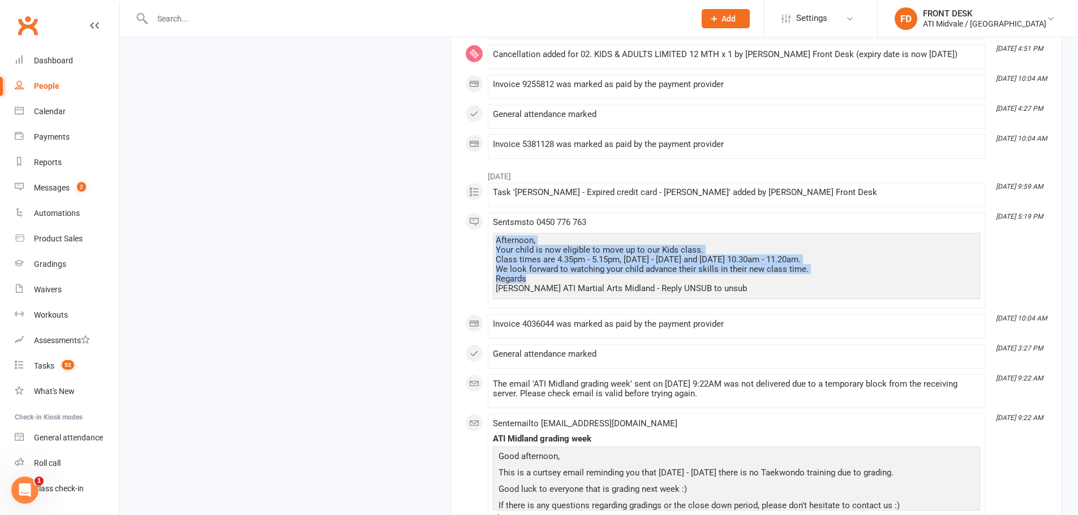
drag, startPoint x: 537, startPoint y: 277, endPoint x: 490, endPoint y: 231, distance: 66.4
click at [490, 231] on li "Jun 26, 5:19 PM Sent sms to 0450 776 763 Afternoon, Your child is now eligible …" at bounding box center [736, 261] width 497 height 96
copy div "Afternoon, Your child is now eligible to move up to our Kids class. Class times…"
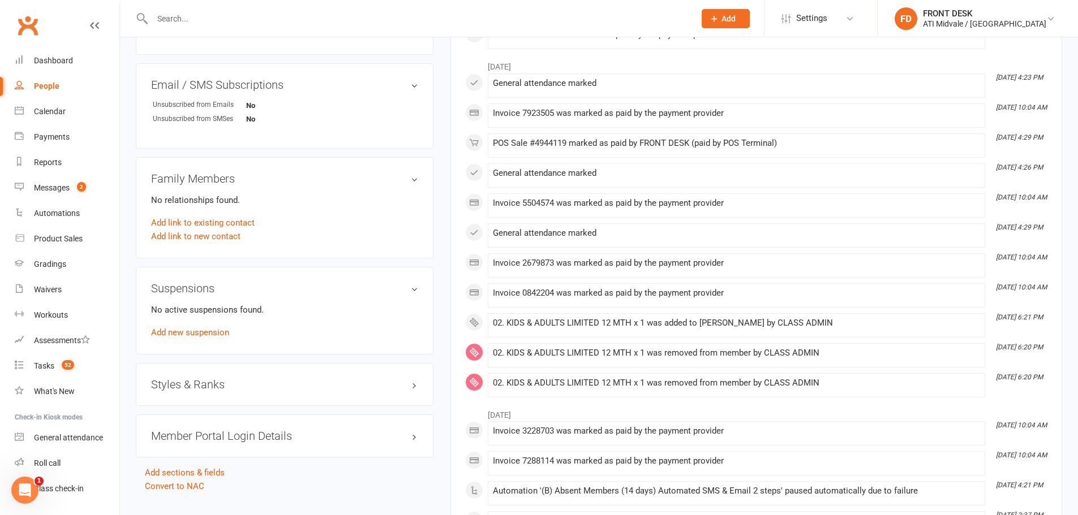
scroll to position [622, 0]
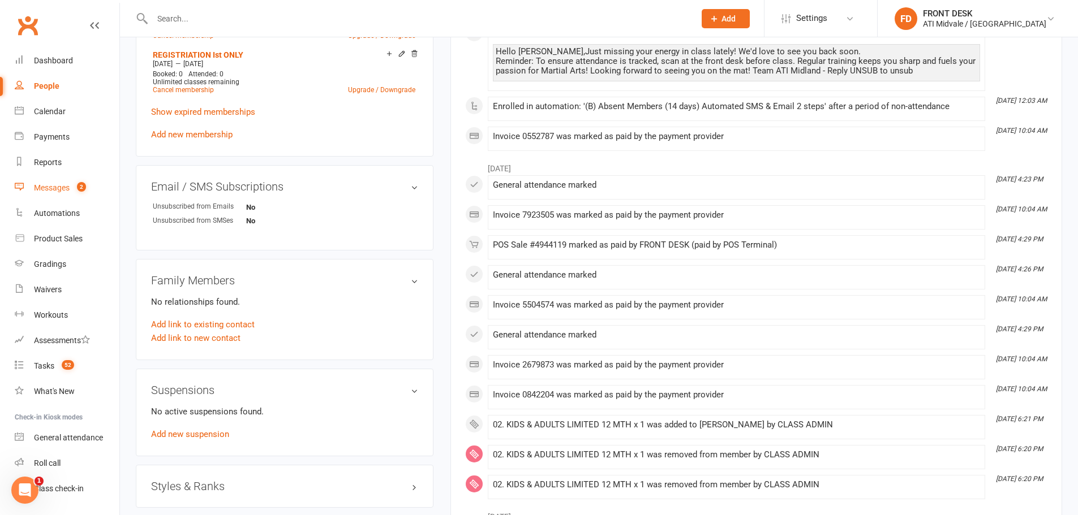
click at [74, 193] on link "Messages 2" at bounding box center [67, 187] width 105 height 25
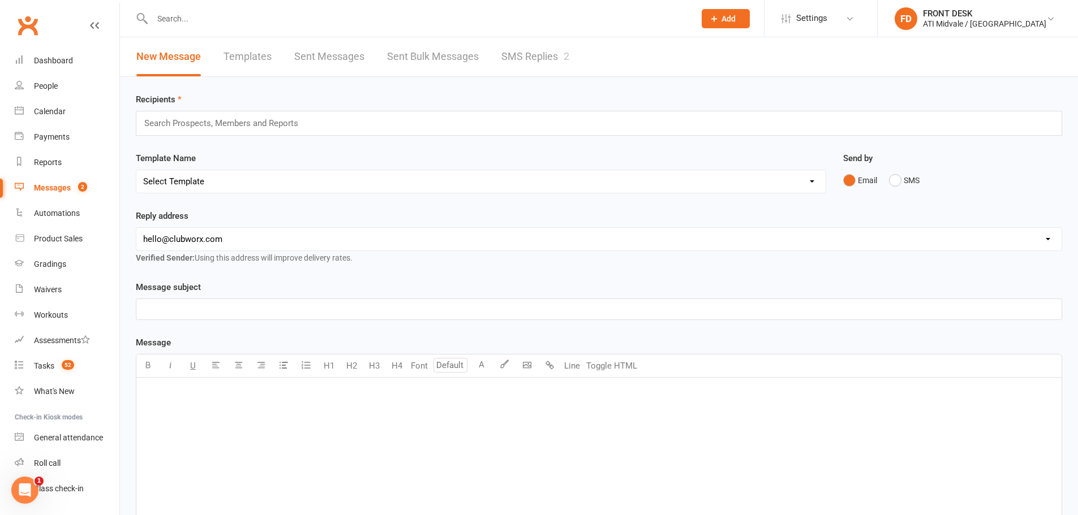
click at [516, 48] on link "SMS Replies 2" at bounding box center [535, 56] width 68 height 39
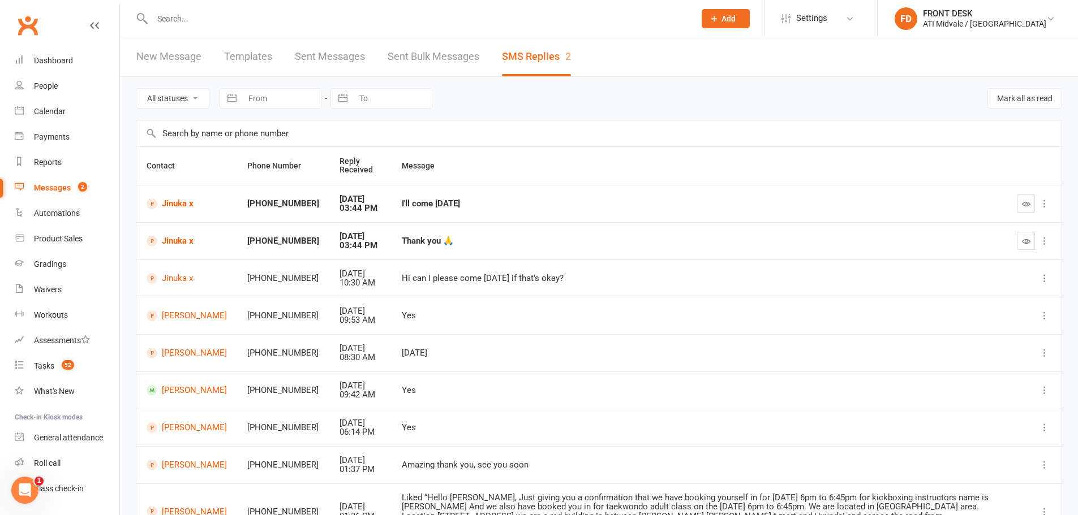
click at [171, 51] on link "New Message" at bounding box center [168, 56] width 65 height 39
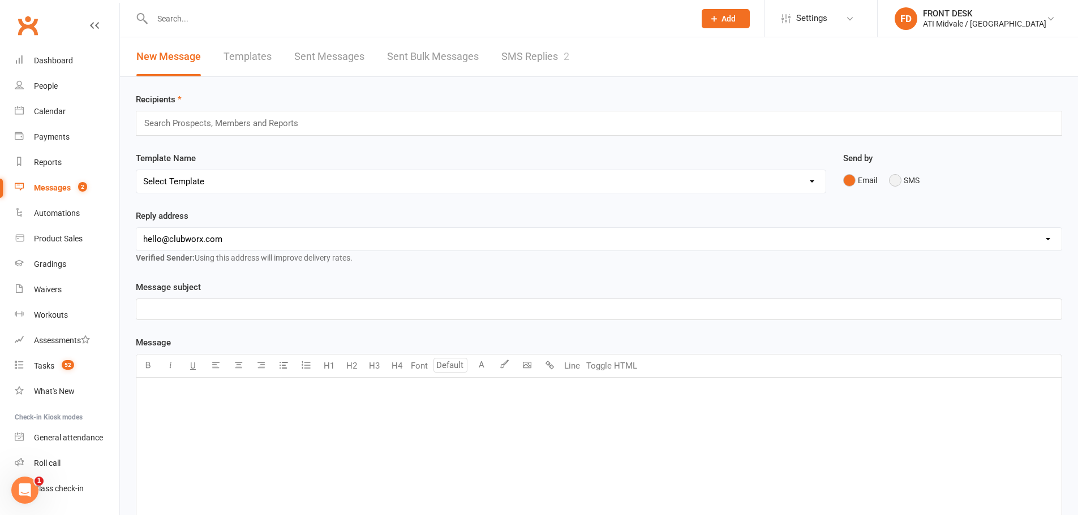
click at [910, 183] on button "SMS" at bounding box center [904, 180] width 31 height 21
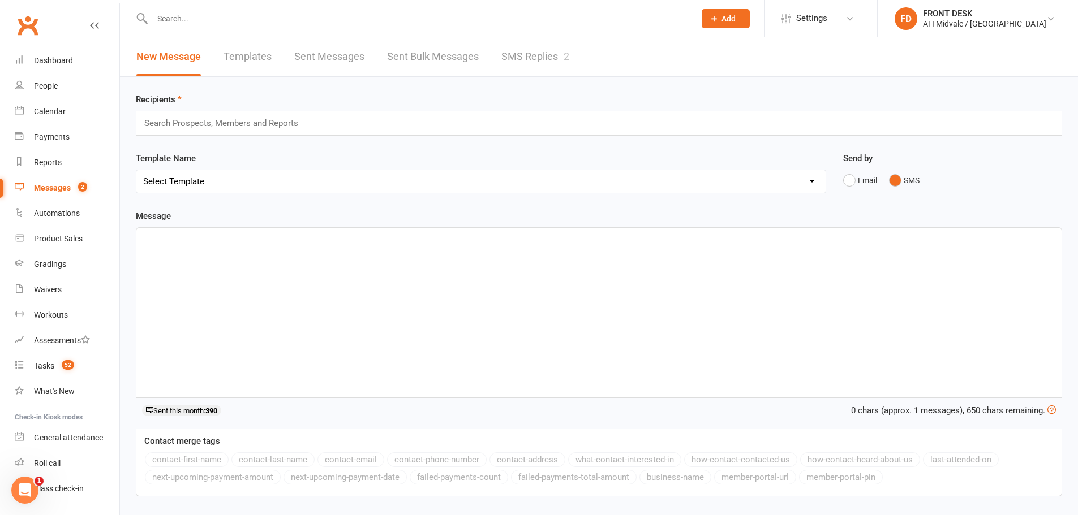
click at [427, 129] on div "Search Prospects, Members and Reports" at bounding box center [599, 123] width 926 height 25
click at [347, 247] on div "﻿" at bounding box center [598, 313] width 925 height 170
paste div
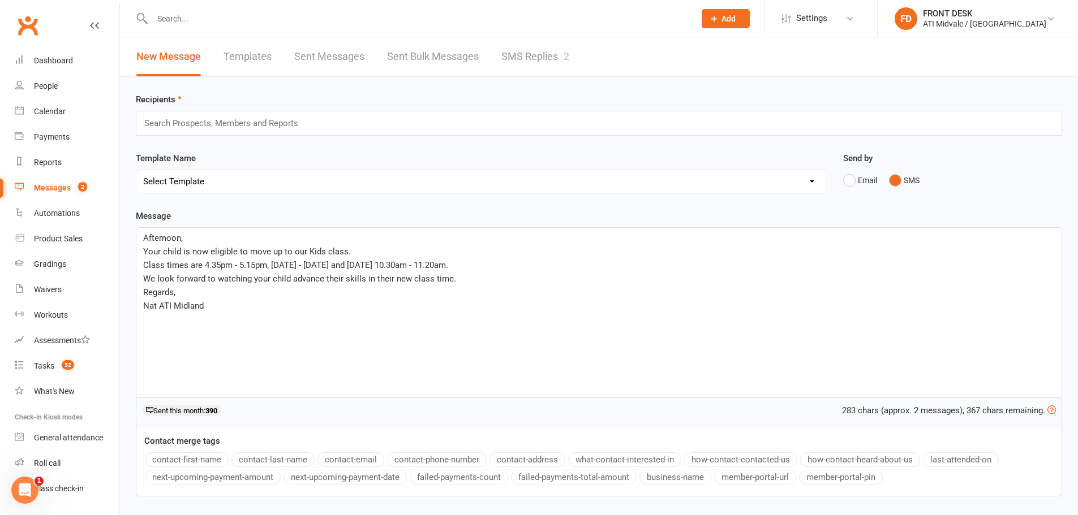
click at [189, 123] on input "text" at bounding box center [226, 123] width 166 height 15
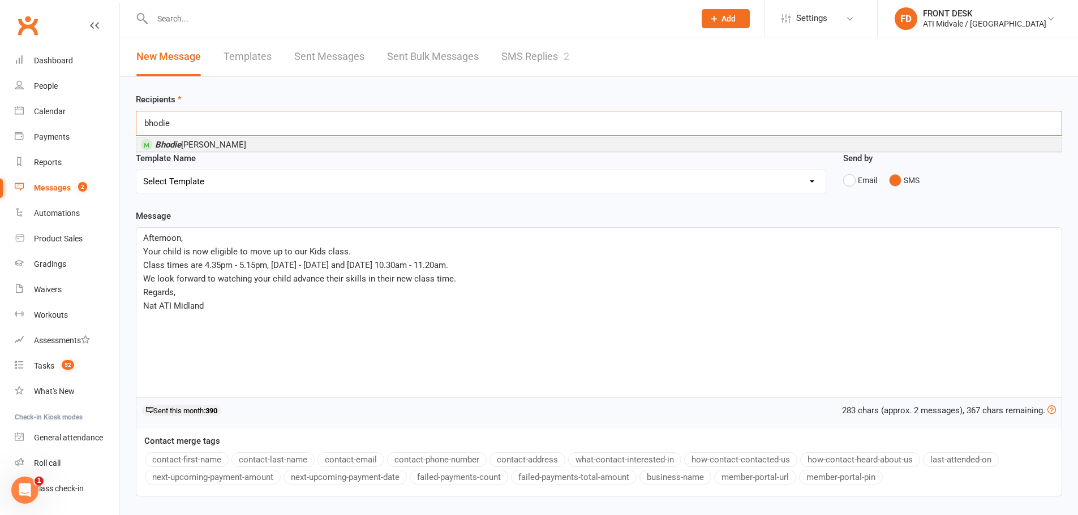
type input "bhodie"
click at [253, 142] on li "Bhodie McGregor-Carrell" at bounding box center [598, 144] width 925 height 14
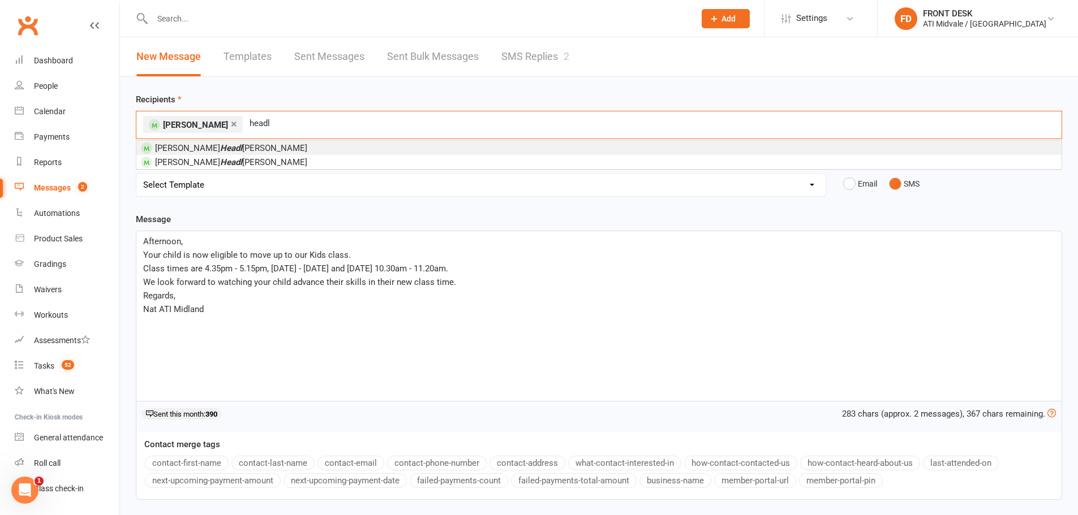
type input "headl"
click at [294, 149] on li "Dean Headl ey-Carter" at bounding box center [598, 148] width 925 height 14
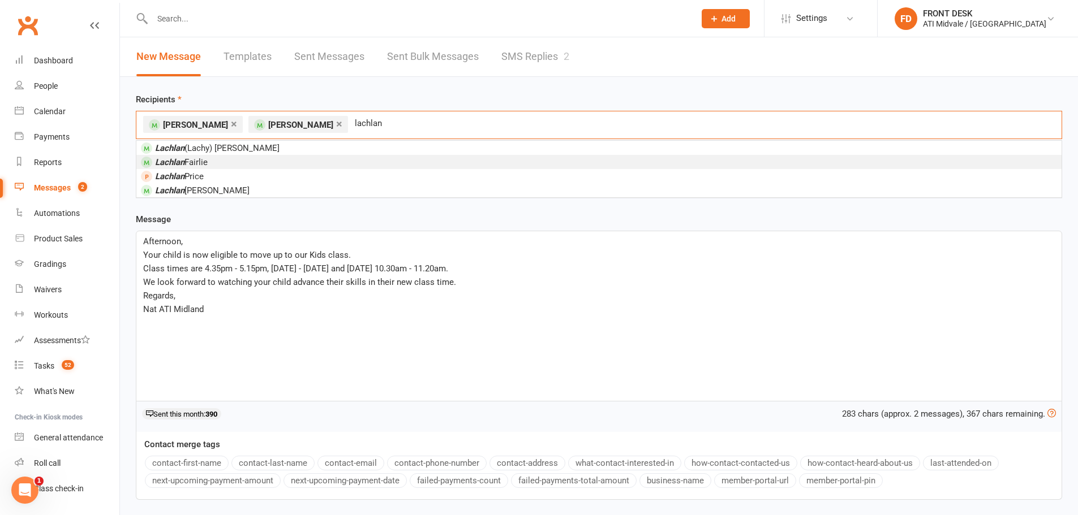
type input "lachlan"
click at [398, 161] on li "Lachlan Fairlie" at bounding box center [598, 162] width 925 height 14
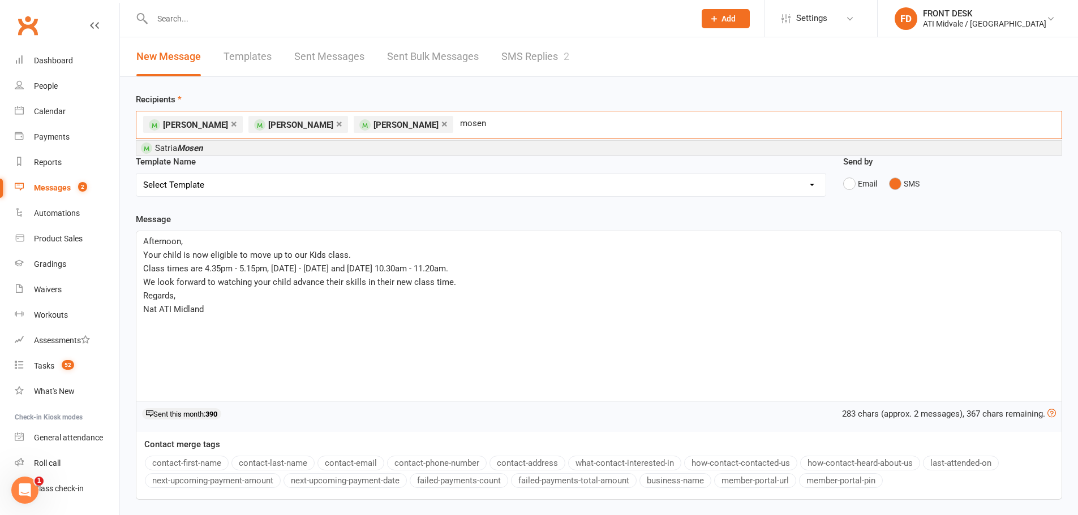
type input "mosen"
click at [391, 146] on li "Satria Mosen" at bounding box center [598, 148] width 925 height 14
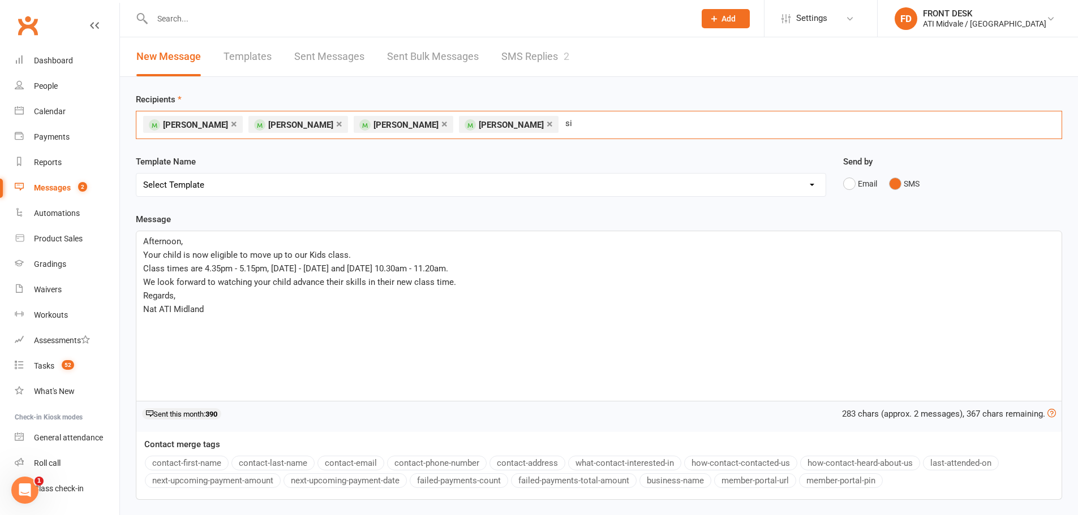
type input "s"
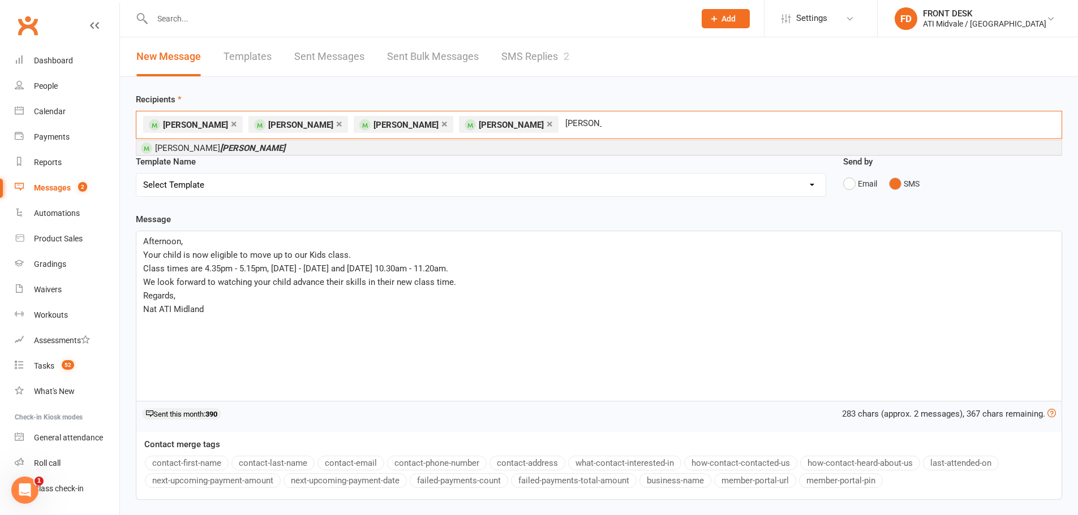
type input "dsouza"
click at [598, 150] on li "Sianna Dsouza" at bounding box center [598, 148] width 925 height 14
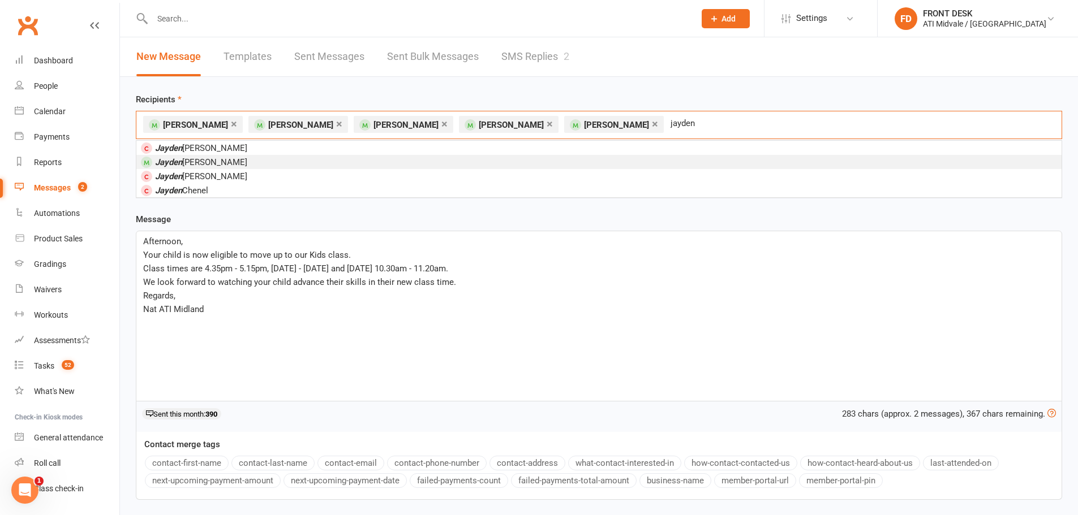
type input "jayden"
click at [574, 163] on li "Jayden Dalgleish" at bounding box center [598, 162] width 925 height 14
type input "evie"
click at [581, 160] on li "Evie Dalgleish" at bounding box center [598, 162] width 925 height 14
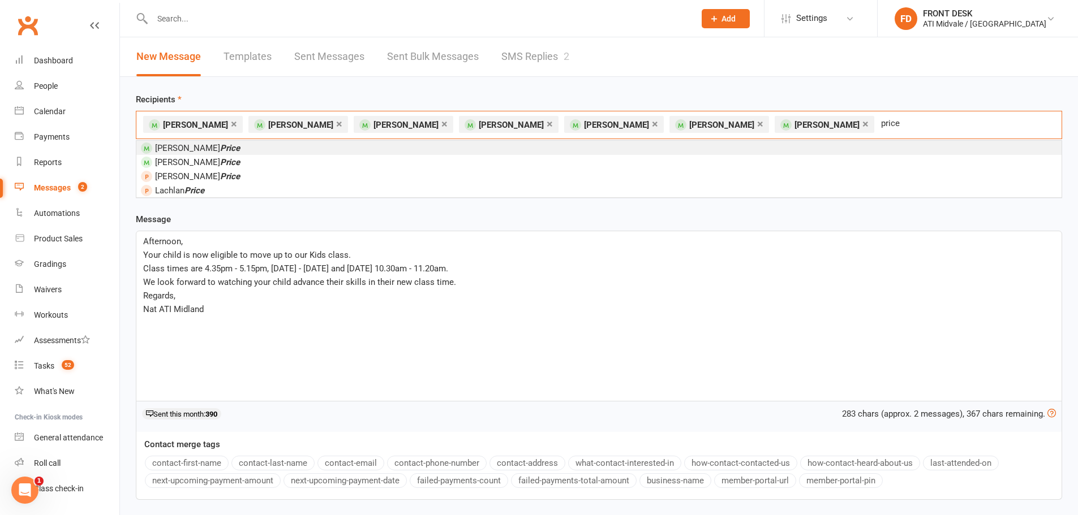
type input "price"
click at [582, 153] on li "Liam Price" at bounding box center [598, 148] width 925 height 14
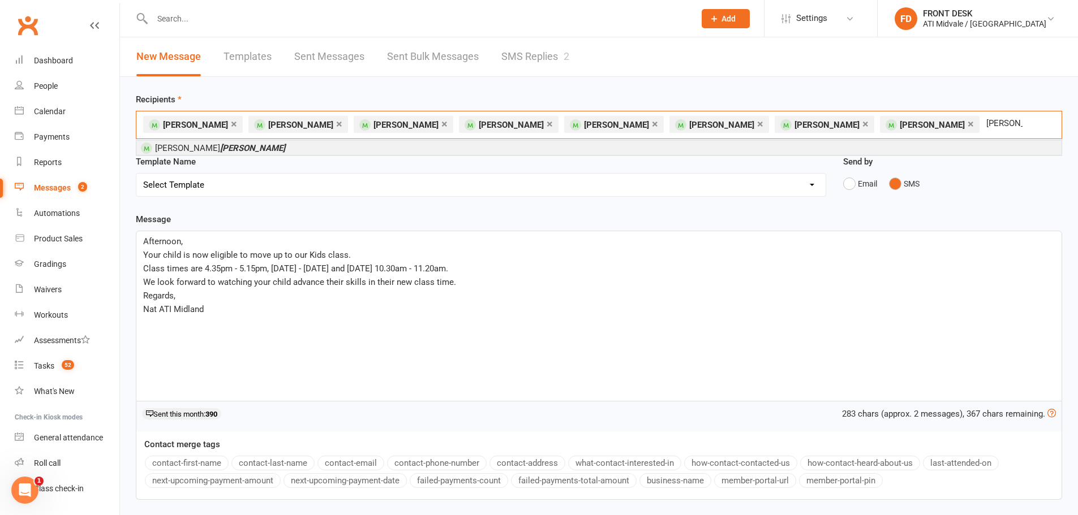
type input "carr"
click at [395, 146] on li "Harrison Carr" at bounding box center [598, 148] width 925 height 14
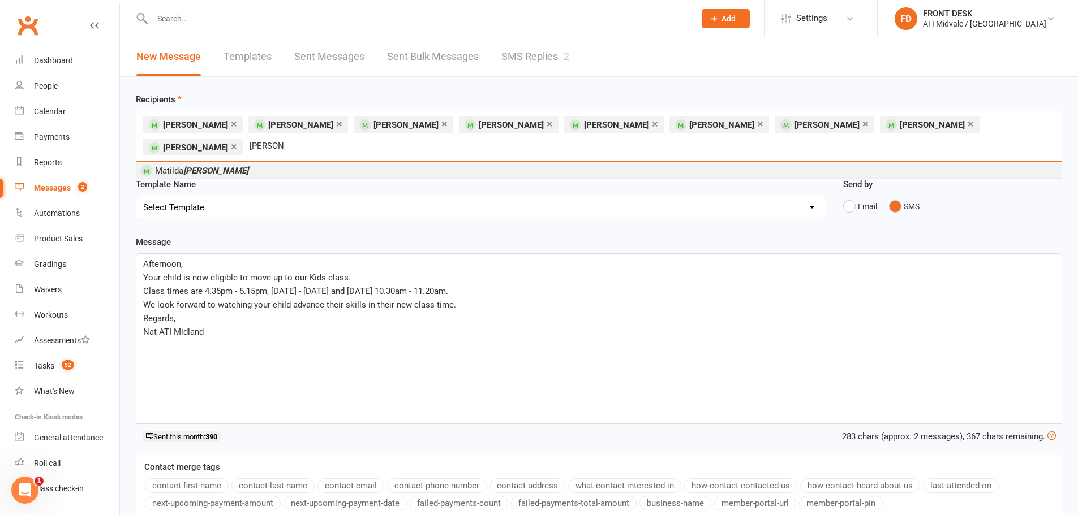
type input "howard"
click at [363, 173] on li "Matilda Howard" at bounding box center [598, 170] width 925 height 14
type input "batula"
click at [343, 171] on li "Elsie Batula" at bounding box center [598, 170] width 925 height 14
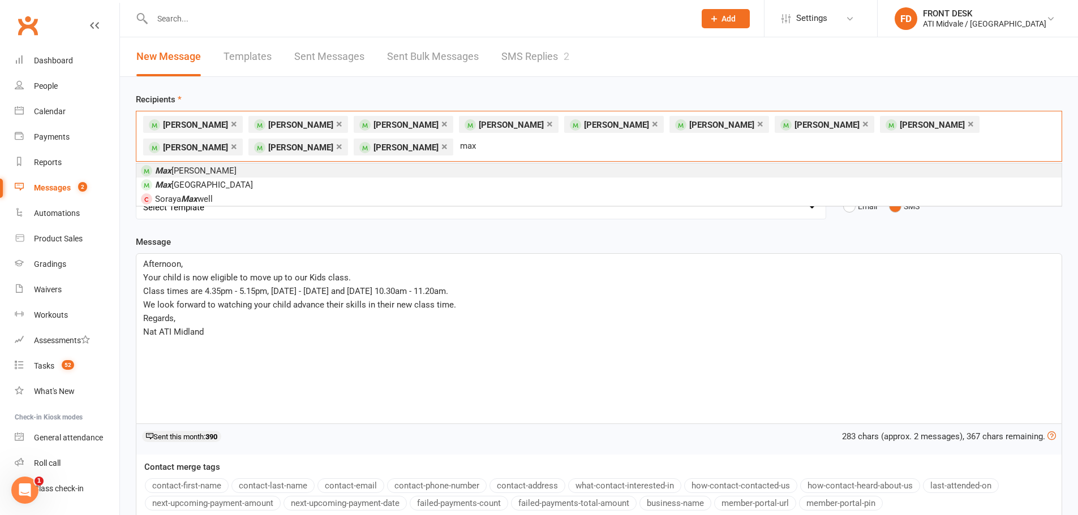
type input "max"
click at [303, 168] on li "Max Murray" at bounding box center [598, 170] width 925 height 14
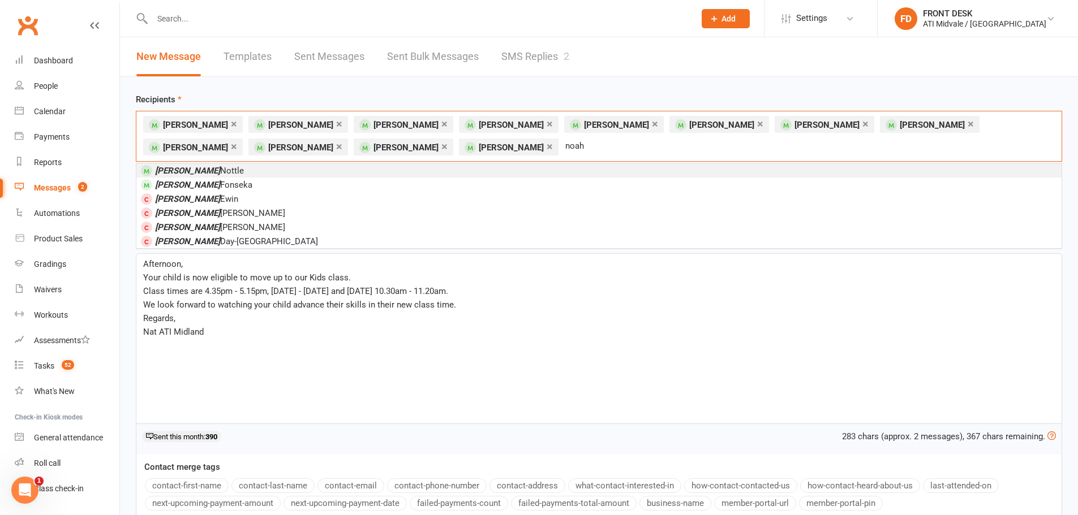
type input "noah"
click at [311, 169] on li "Noah Nottle" at bounding box center [598, 170] width 925 height 14
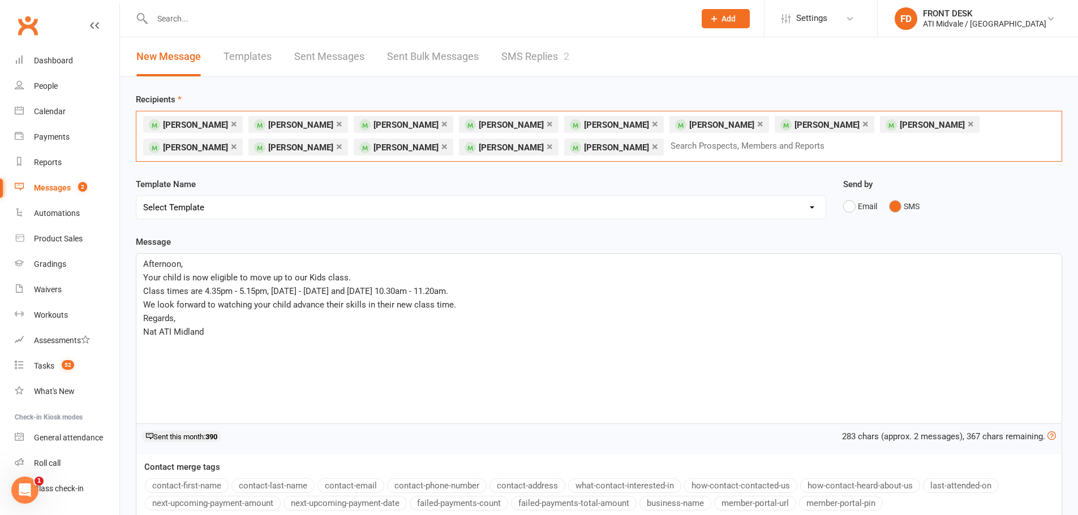
scroll to position [109, 0]
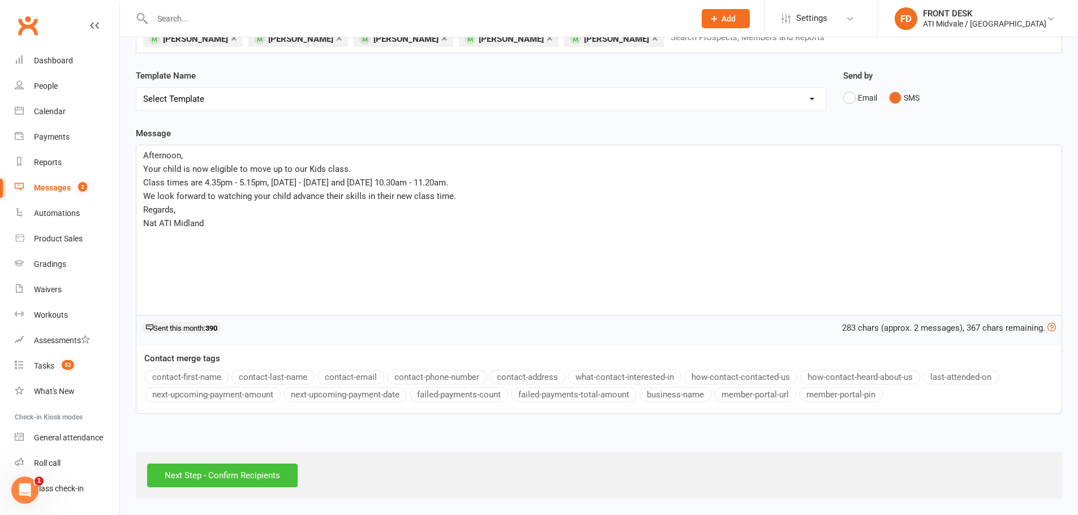
click at [233, 476] on input "Next Step - Confirm Recipients" at bounding box center [222, 476] width 150 height 24
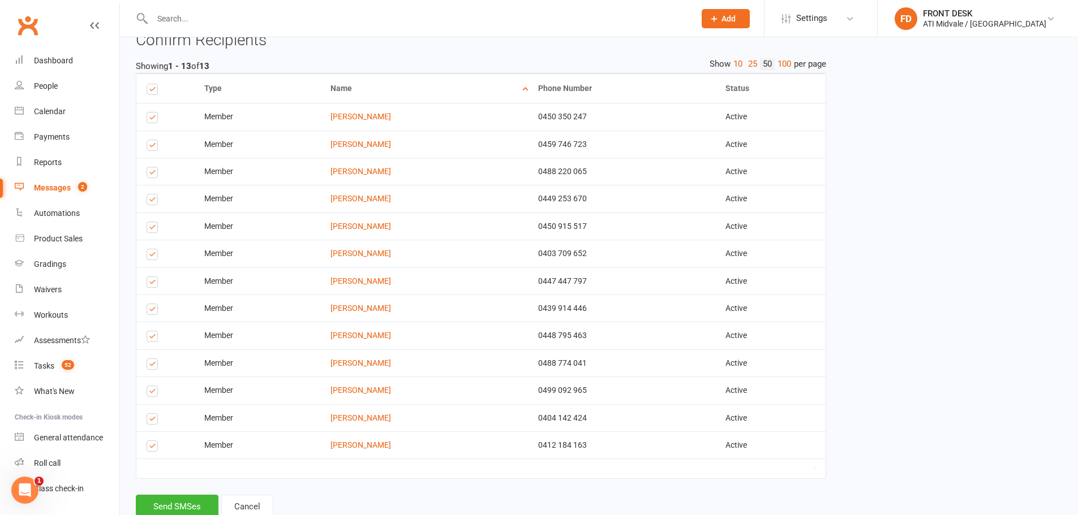
scroll to position [309, 0]
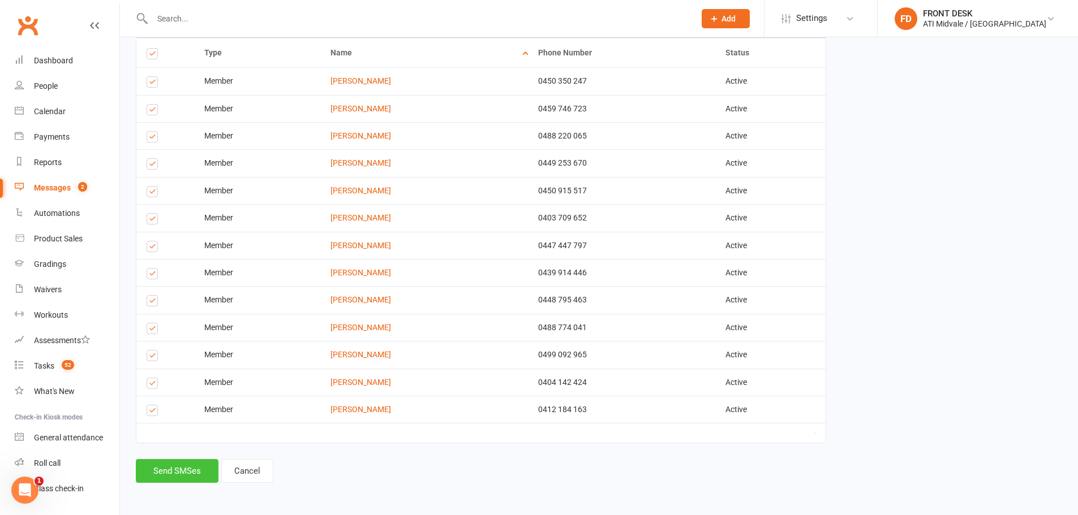
click at [204, 476] on button "Send SMSes" at bounding box center [177, 471] width 83 height 24
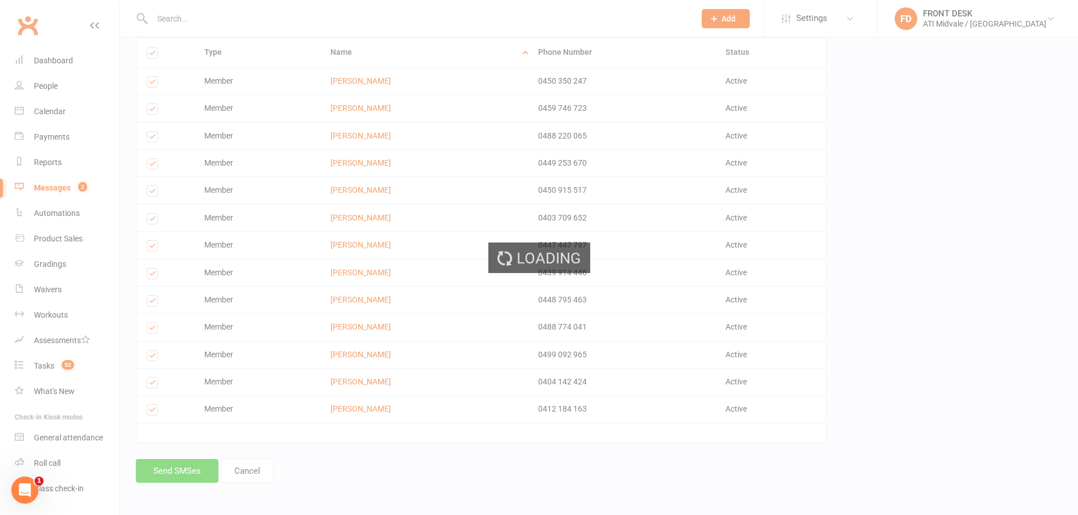
scroll to position [280, 0]
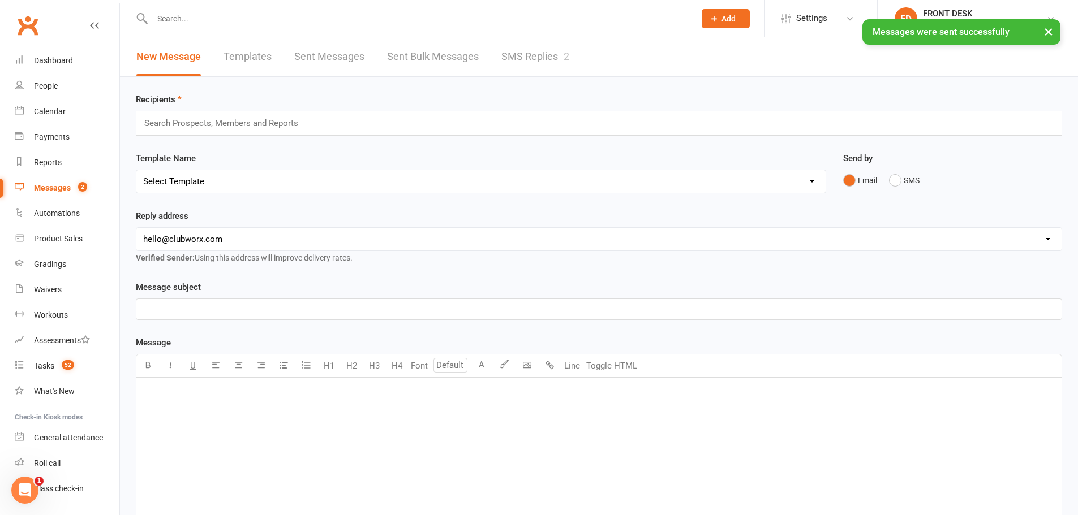
click at [561, 57] on link "SMS Replies 2" at bounding box center [535, 56] width 68 height 39
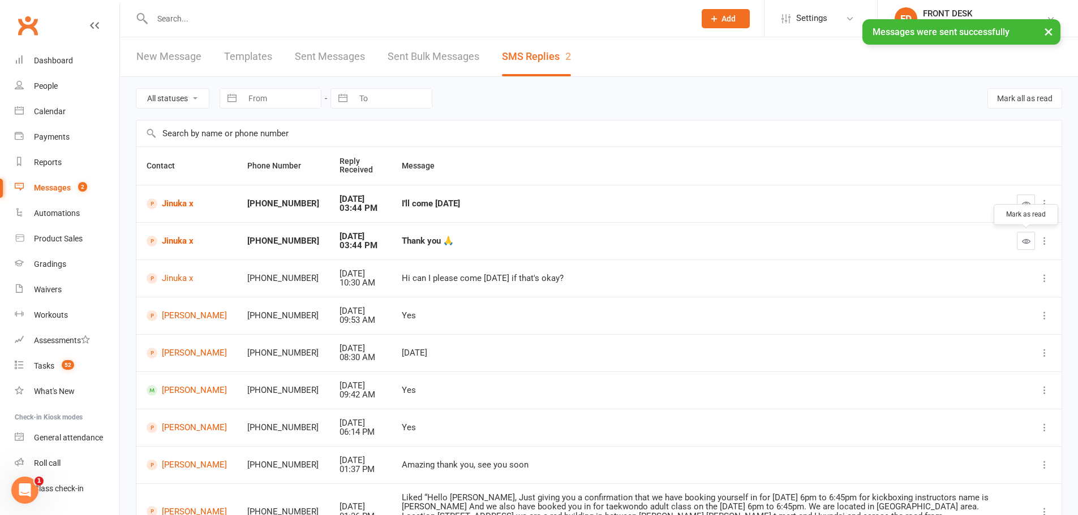
click at [1023, 242] on icon "button" at bounding box center [1026, 241] width 8 height 8
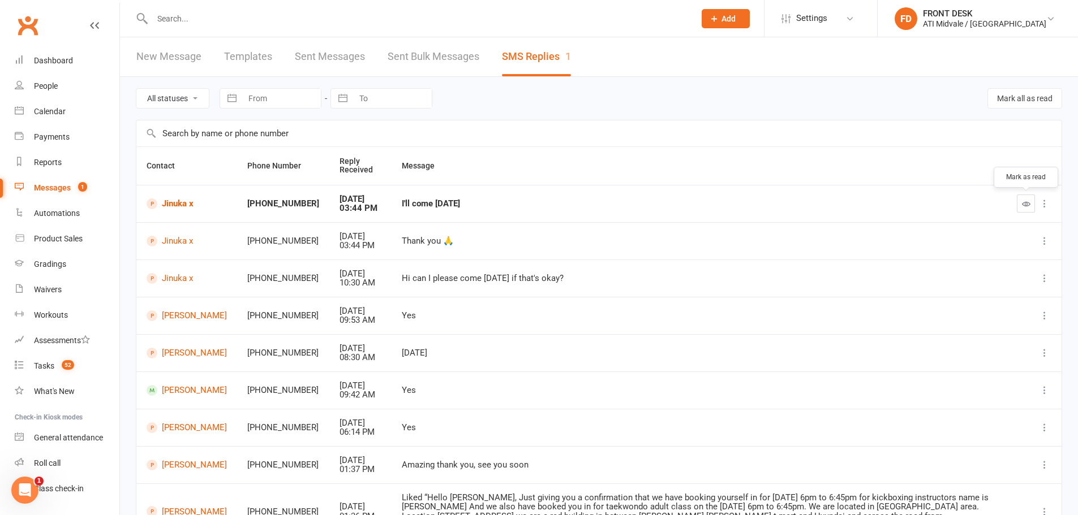
click at [1032, 199] on button "button" at bounding box center [1025, 204] width 18 height 18
click at [175, 201] on link "Jinuka x" at bounding box center [186, 204] width 80 height 11
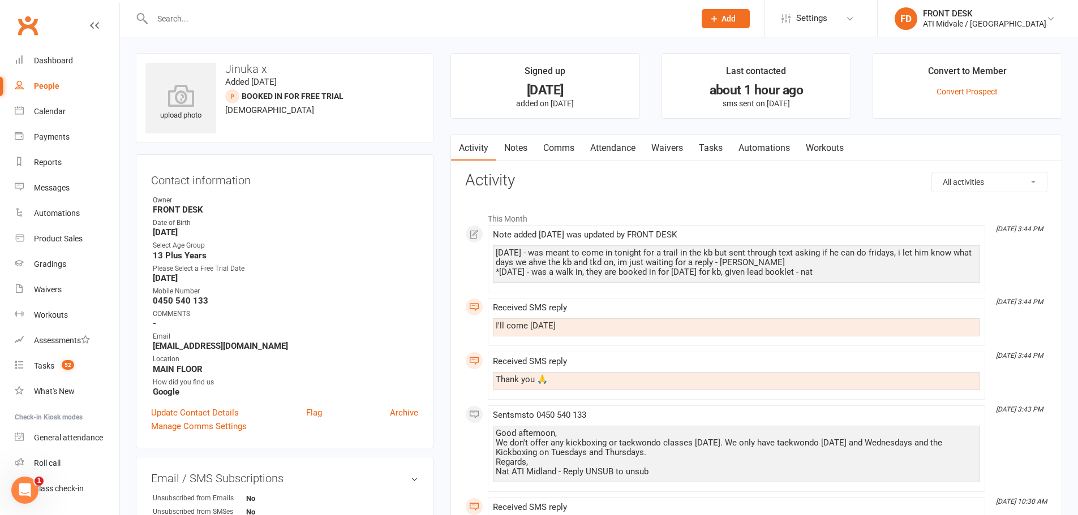
click at [525, 149] on link "Notes" at bounding box center [515, 148] width 39 height 26
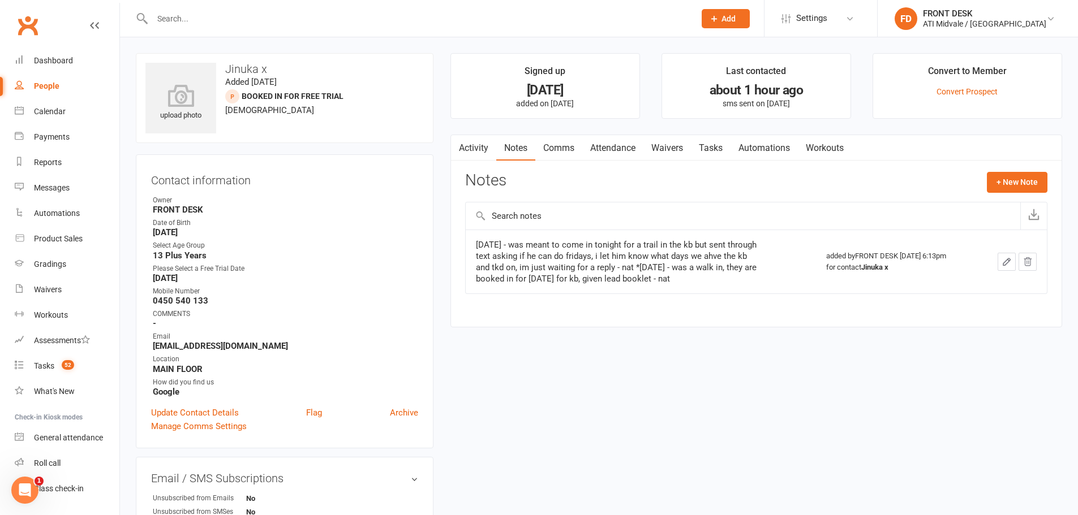
click at [488, 148] on link "Activity" at bounding box center [473, 148] width 45 height 26
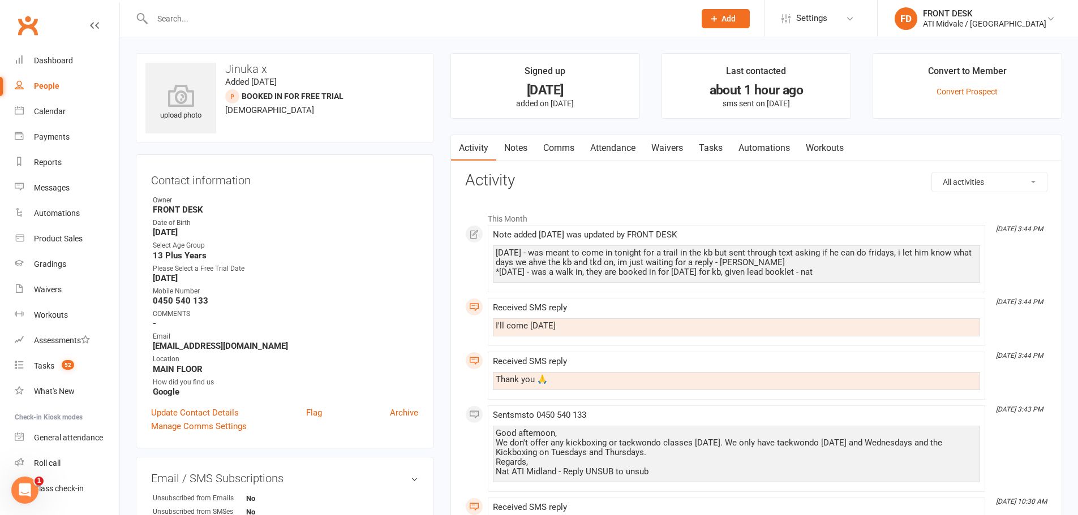
click at [574, 145] on link "Comms" at bounding box center [558, 148] width 47 height 26
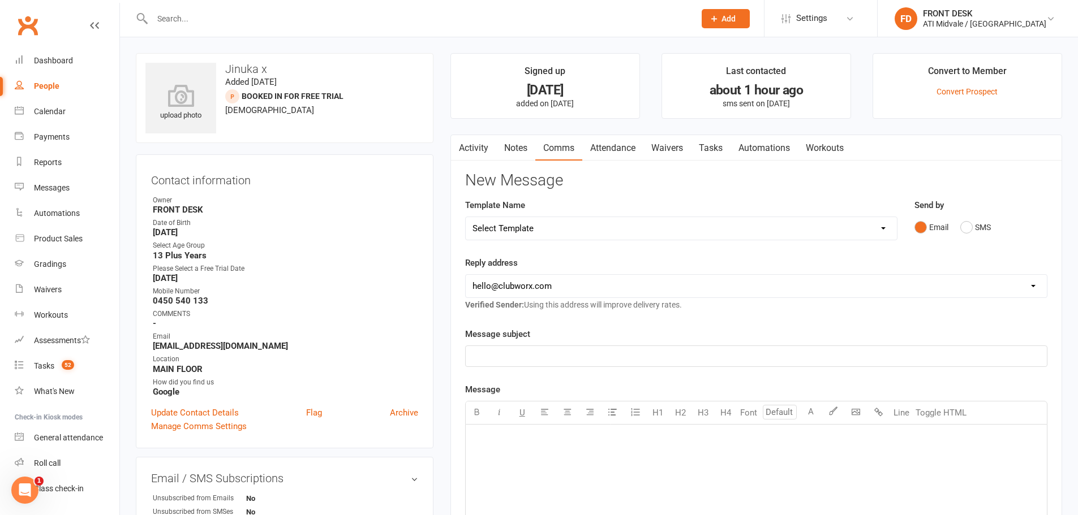
click at [982, 214] on div "Send by Email SMS" at bounding box center [980, 219] width 133 height 40
click at [976, 230] on button "SMS" at bounding box center [975, 227] width 31 height 21
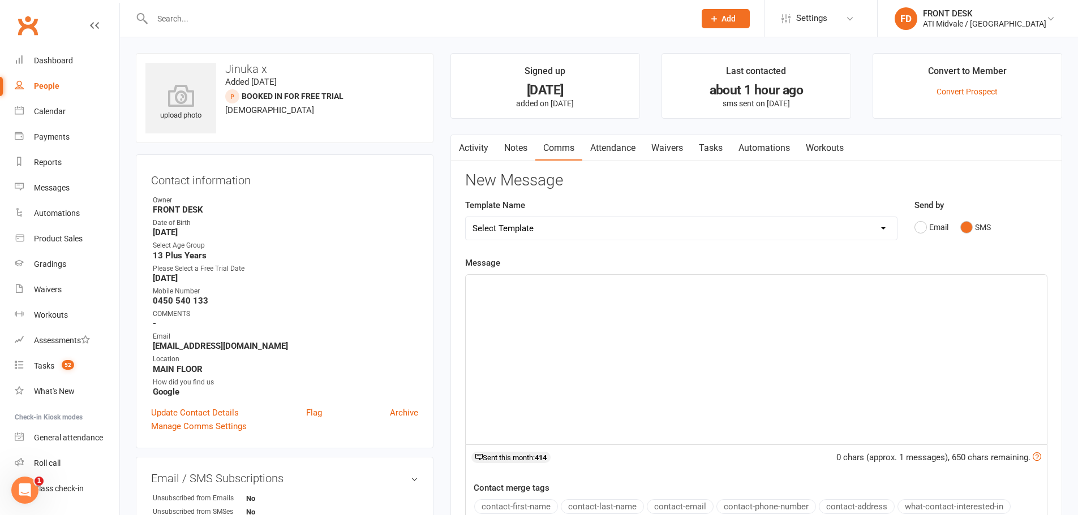
click at [557, 334] on div "﻿" at bounding box center [756, 360] width 581 height 170
click at [679, 335] on div "Awesome, i will book you in for this Thursday" at bounding box center [756, 360] width 581 height 170
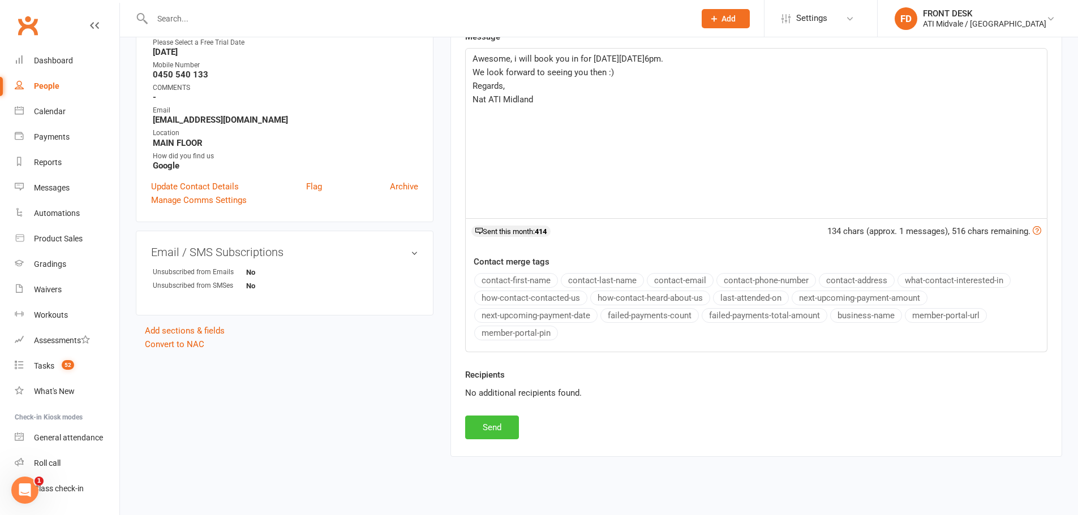
click at [485, 430] on button "Send" at bounding box center [492, 428] width 54 height 24
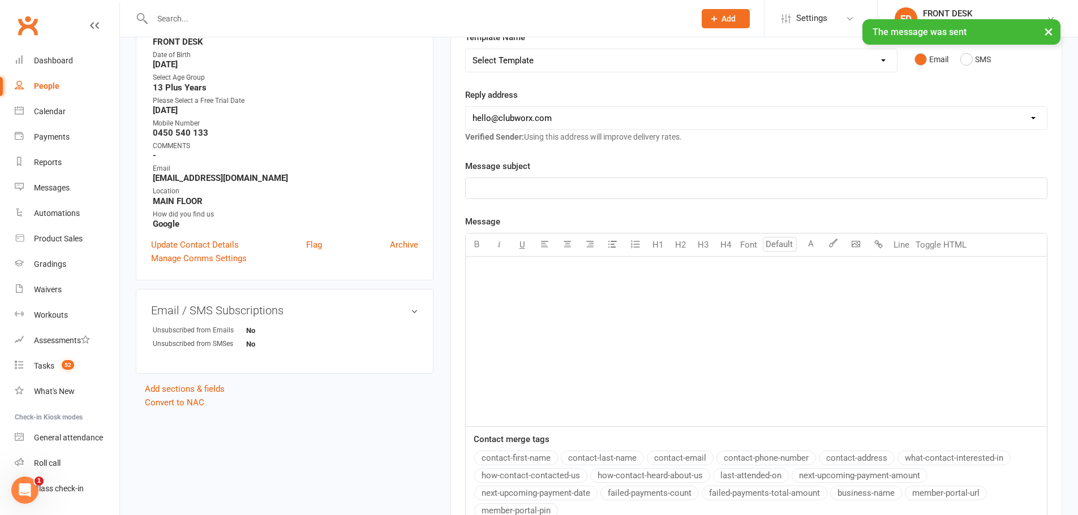
scroll to position [0, 0]
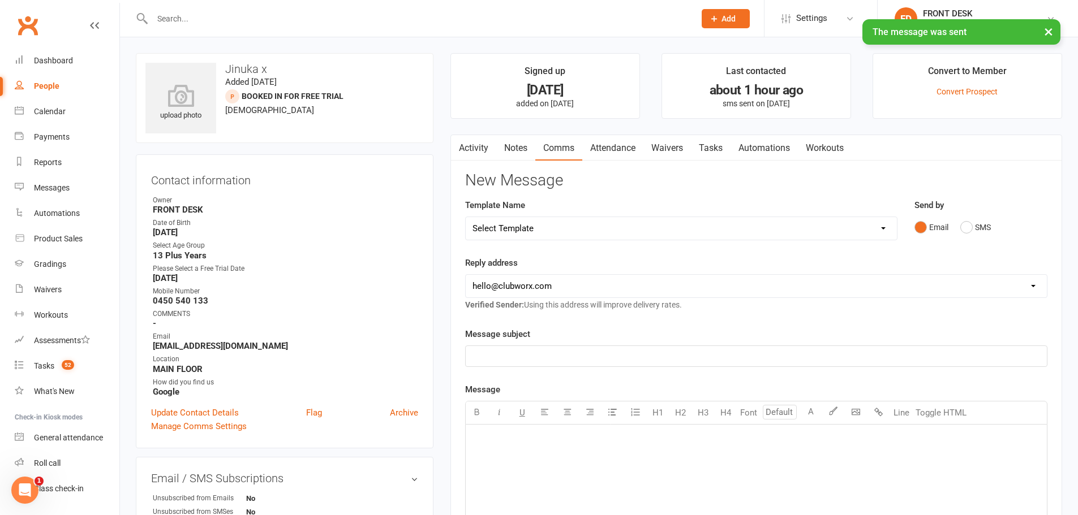
click at [618, 135] on link "Attendance" at bounding box center [612, 148] width 61 height 26
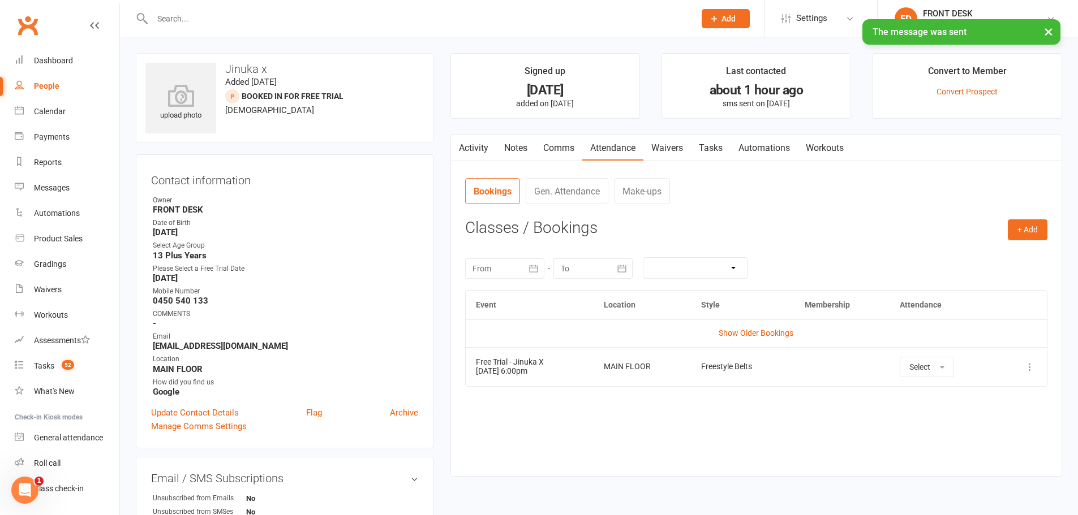
click at [1030, 368] on icon at bounding box center [1029, 366] width 11 height 11
click at [989, 431] on link "Remove booking" at bounding box center [980, 434] width 112 height 23
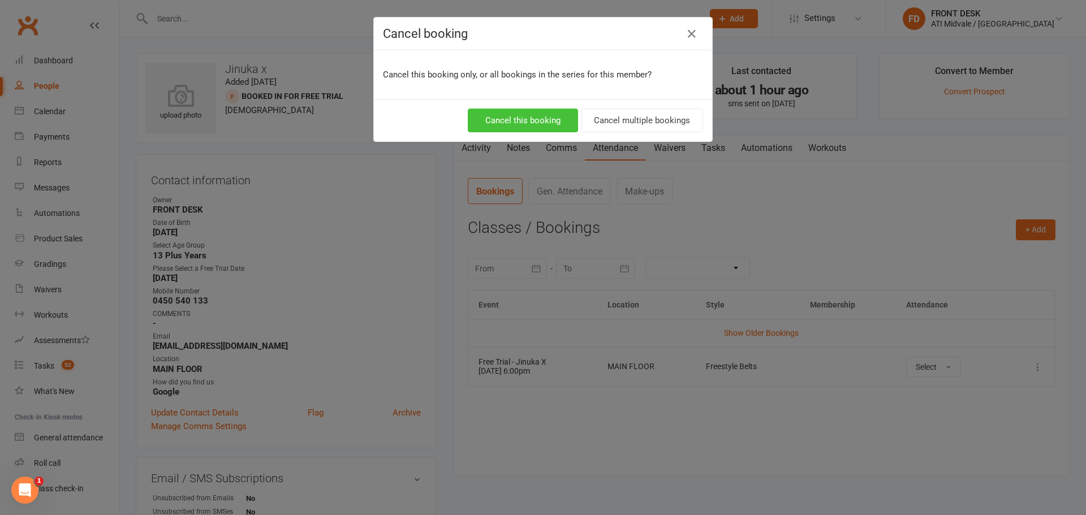
click at [532, 123] on button "Cancel this booking" at bounding box center [523, 121] width 110 height 24
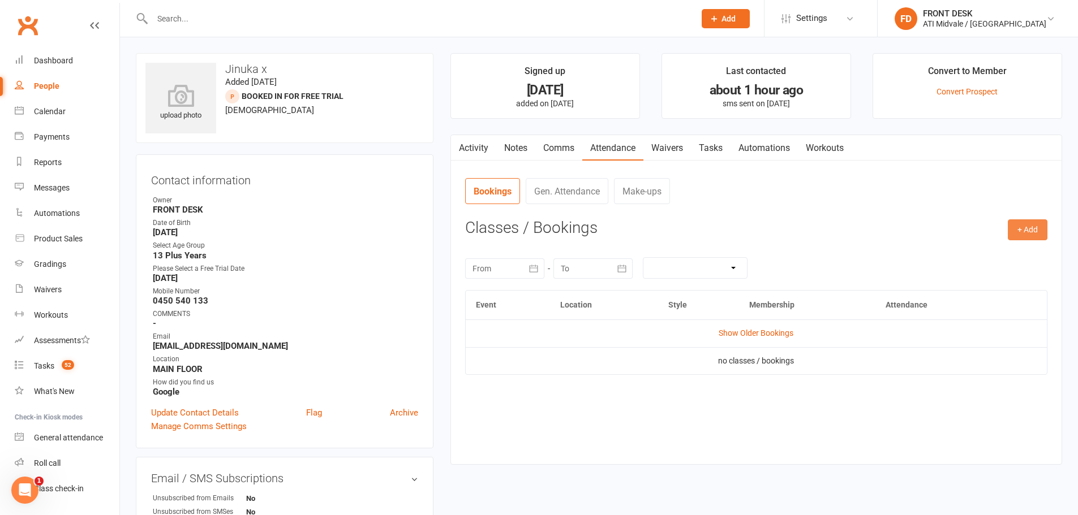
click at [1023, 231] on button "+ Add" at bounding box center [1027, 229] width 40 height 20
click at [1033, 288] on link "Add Appointment" at bounding box center [990, 278] width 112 height 23
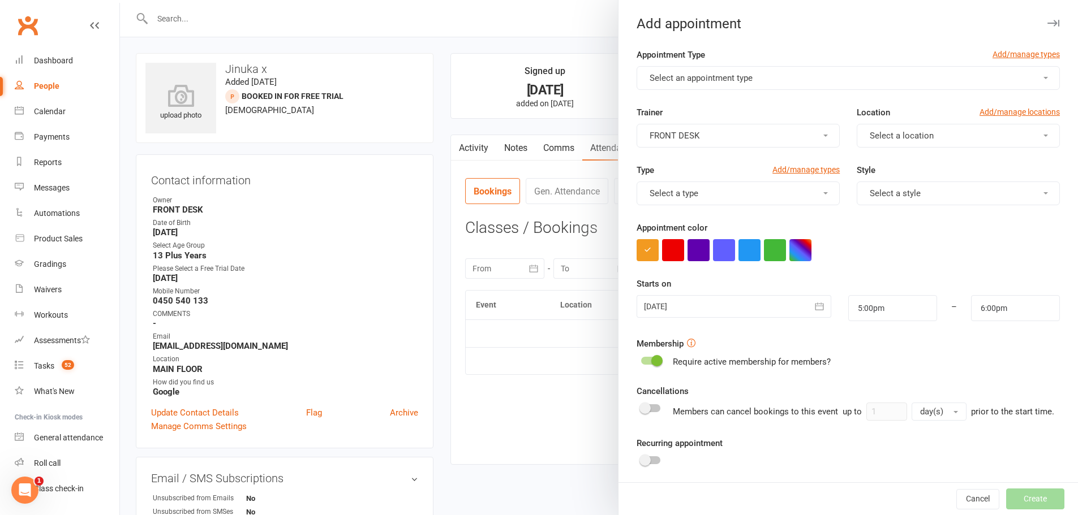
click at [684, 79] on span "Select an appointment type" at bounding box center [700, 78] width 103 height 10
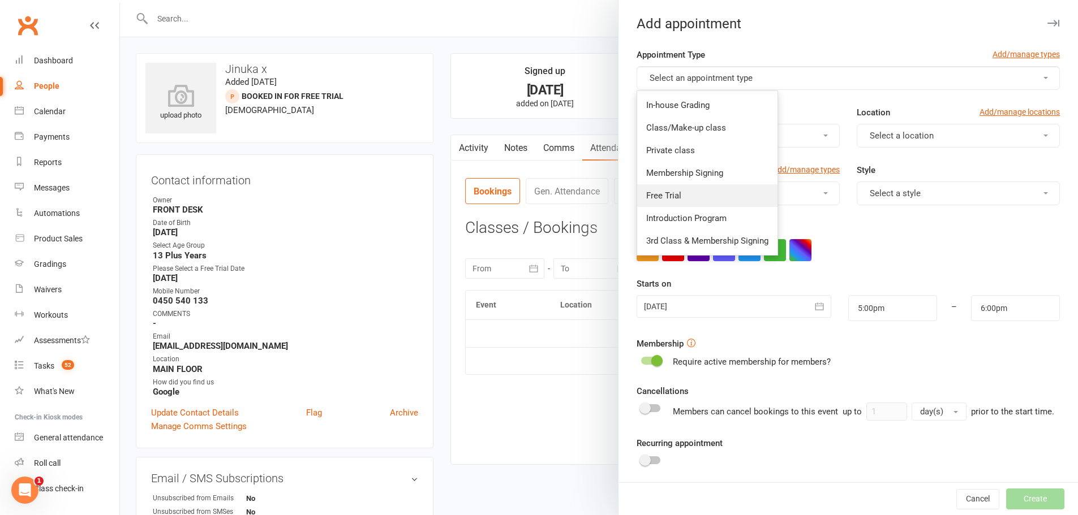
click at [670, 200] on span "Free Trial" at bounding box center [663, 196] width 35 height 10
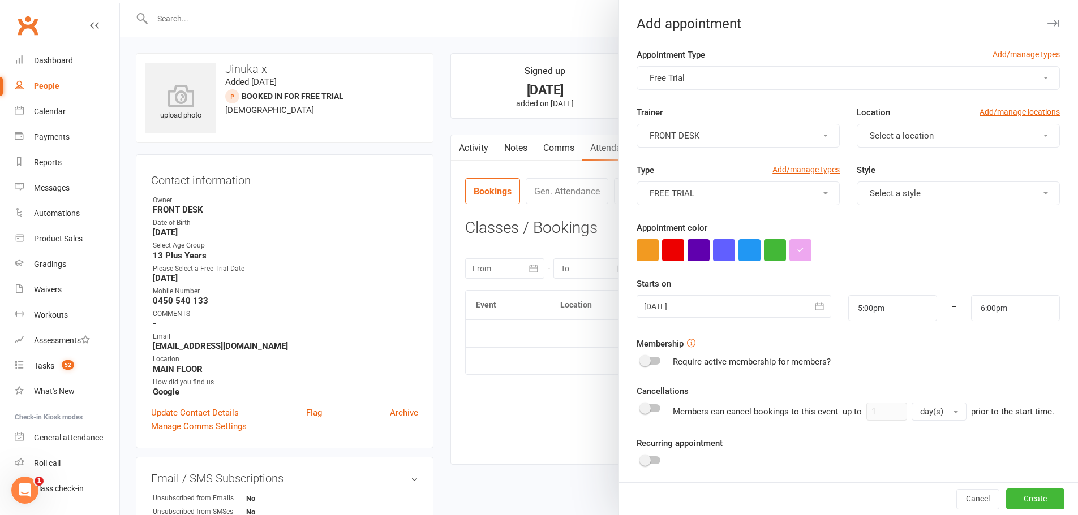
drag, startPoint x: 693, startPoint y: 135, endPoint x: 693, endPoint y: 143, distance: 7.9
click at [693, 135] on span "FRONT DESK" at bounding box center [674, 136] width 50 height 10
click at [891, 130] on button "Select a location" at bounding box center [957, 136] width 203 height 24
click at [888, 166] on span "MAIN FLOOR" at bounding box center [890, 163] width 49 height 10
click at [883, 192] on span "Select a style" at bounding box center [894, 193] width 51 height 10
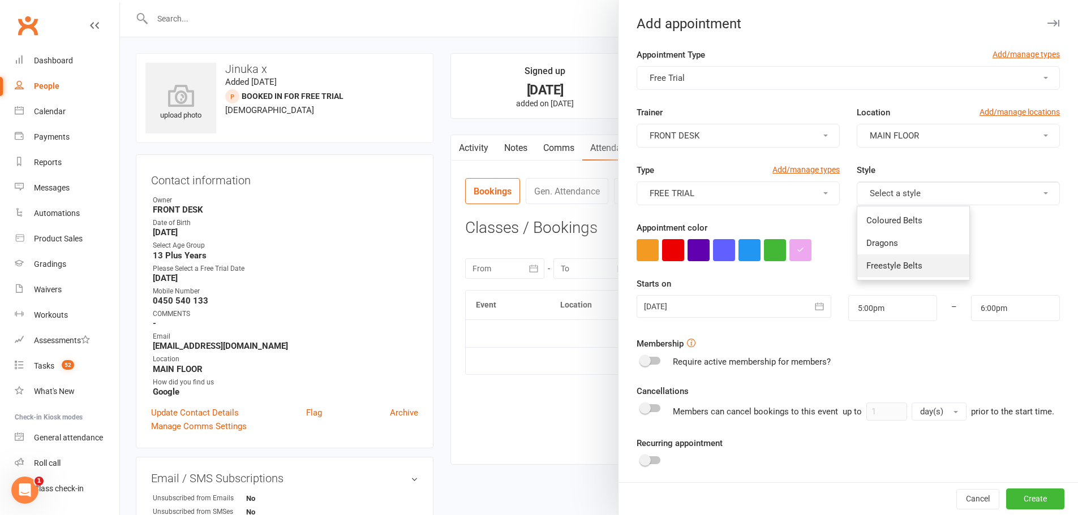
click at [882, 273] on link "Freestyle Belts" at bounding box center [913, 266] width 112 height 23
click at [736, 305] on div at bounding box center [733, 306] width 194 height 23
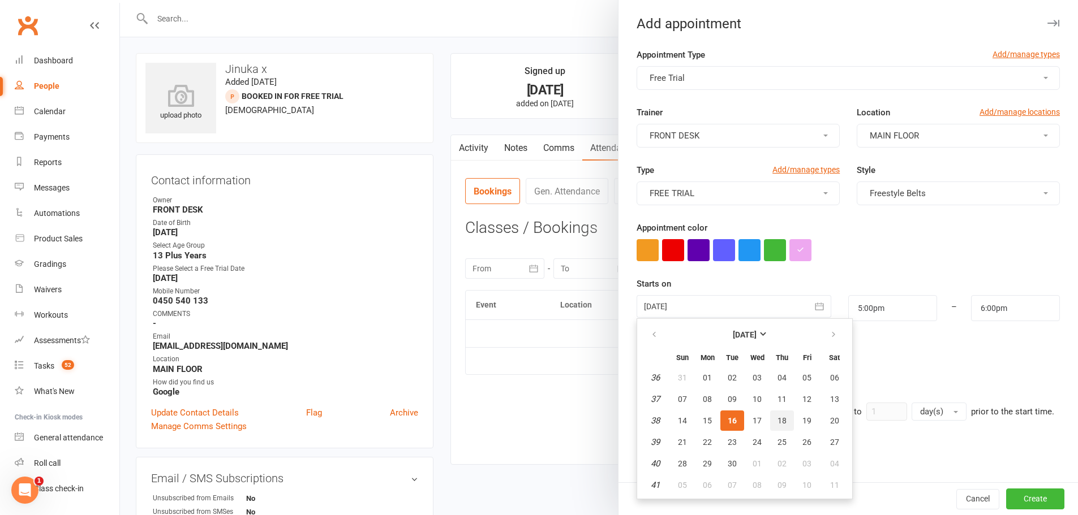
click at [777, 422] on span "18" at bounding box center [781, 420] width 9 height 9
type input "18 Sep 2025"
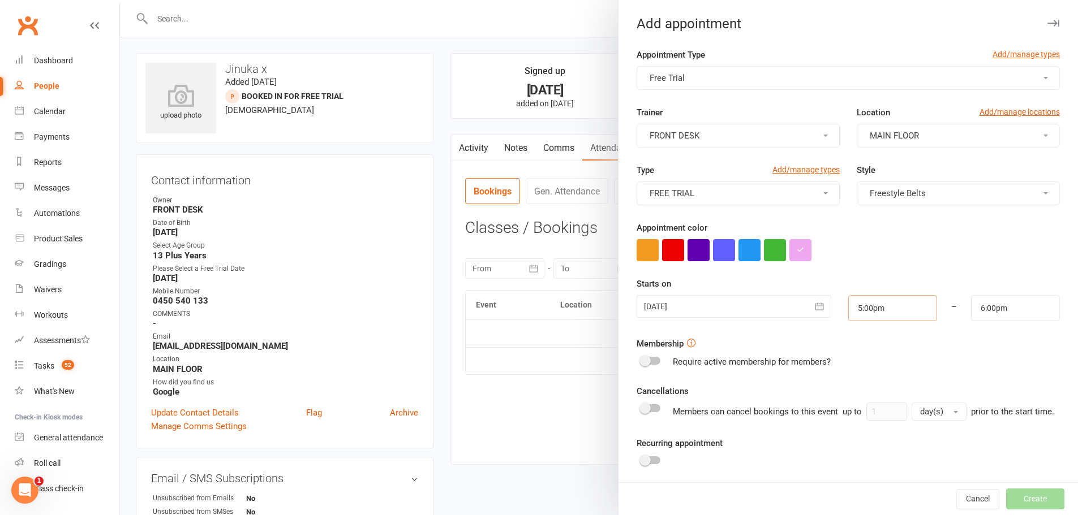
click at [875, 304] on input "5:00pm" at bounding box center [892, 308] width 89 height 26
type input "6:00pm"
click at [867, 365] on li "6:00pm" at bounding box center [875, 358] width 54 height 17
click at [983, 309] on input "7:00pm" at bounding box center [1015, 308] width 89 height 26
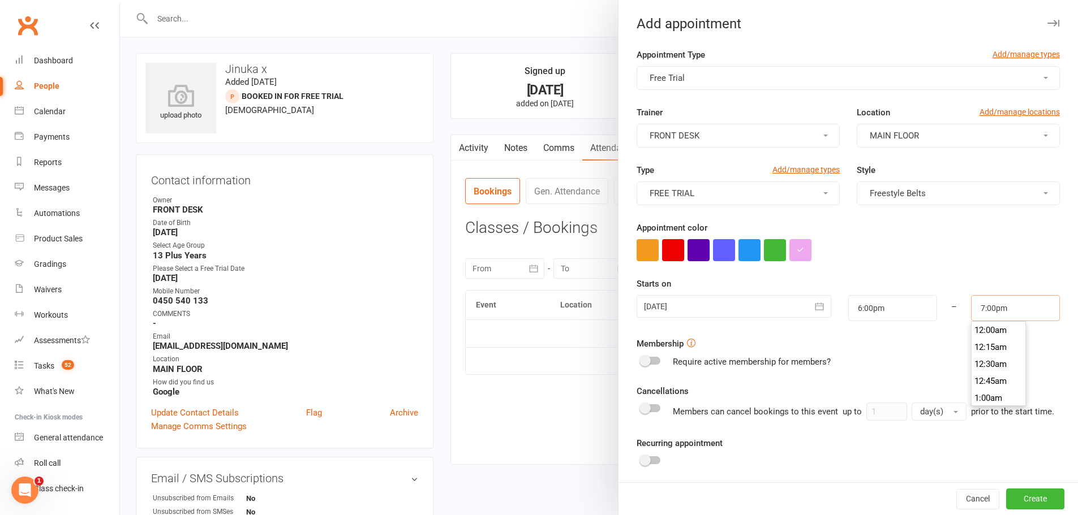
scroll to position [1273, 0]
type input "6:45pm"
click at [984, 332] on li "6:45pm" at bounding box center [998, 330] width 54 height 17
click at [1019, 493] on button "Create" at bounding box center [1035, 499] width 58 height 20
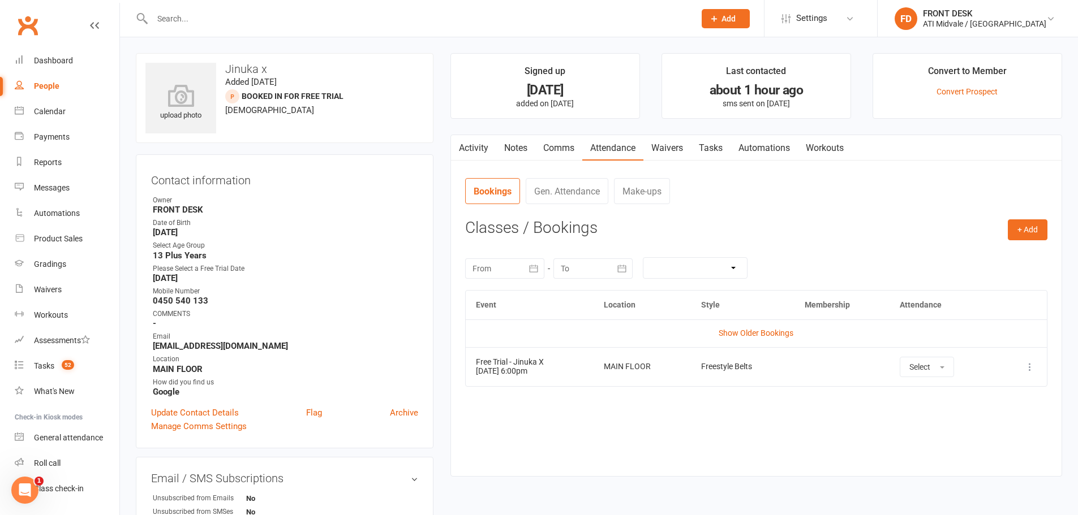
click at [515, 141] on link "Notes" at bounding box center [515, 148] width 39 height 26
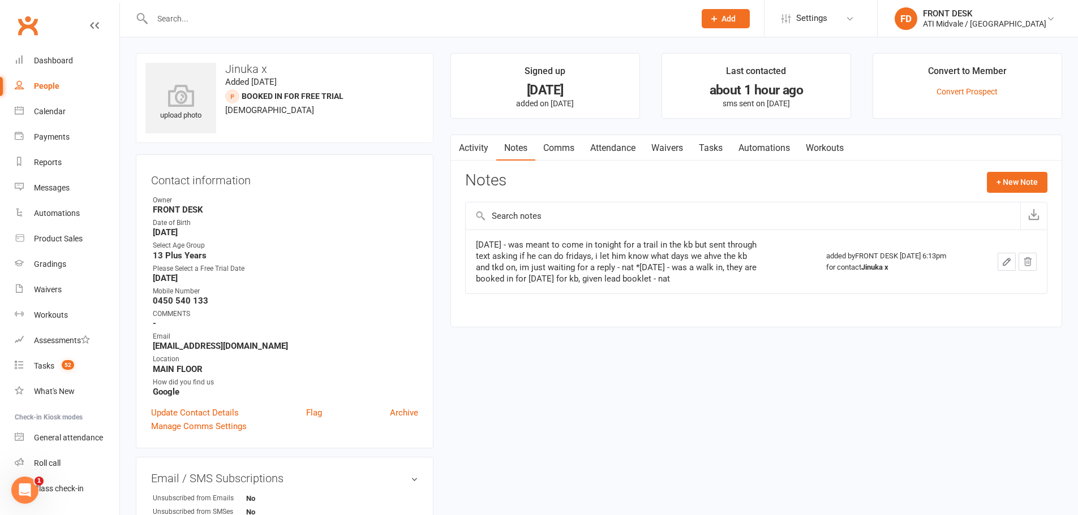
click at [1007, 266] on icon "button" at bounding box center [1006, 262] width 10 height 10
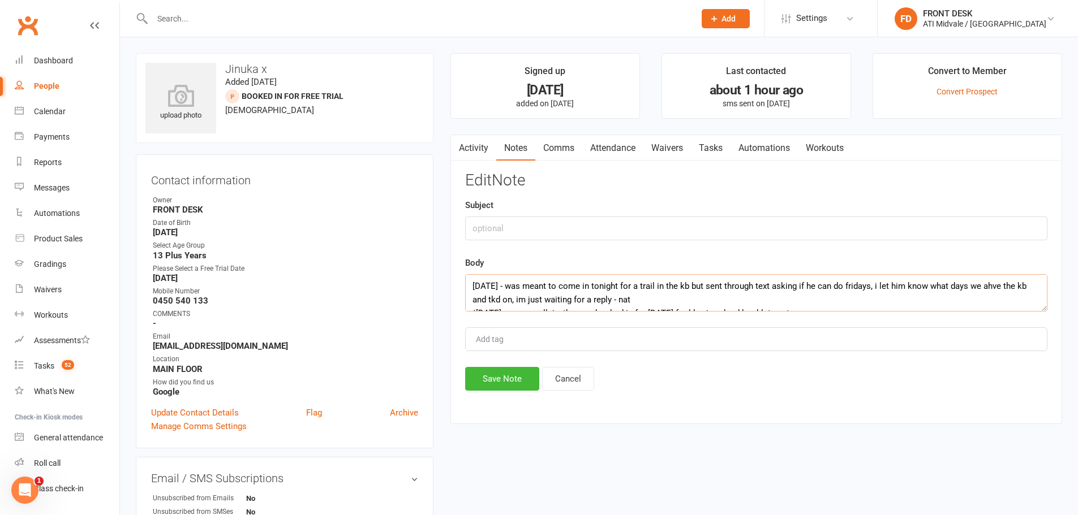
click at [474, 282] on textarea "16/9/25 - was meant to come in tonight for a trail in the kb but sent through t…" at bounding box center [756, 292] width 582 height 37
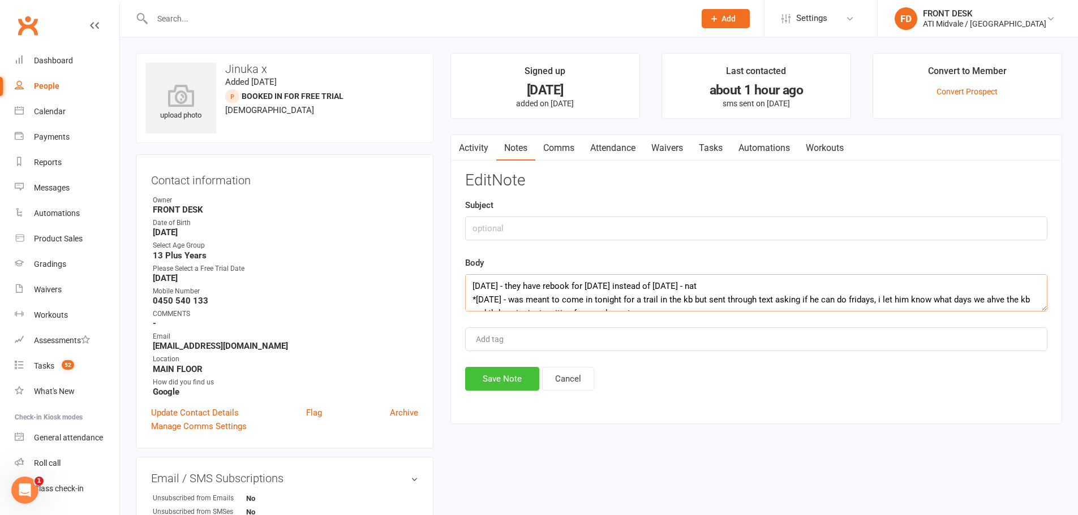
type textarea "16/9/25 - they have rebook for this thursday instead of this tuesday - nat *16/…"
click at [521, 371] on button "Save Note" at bounding box center [502, 379] width 74 height 24
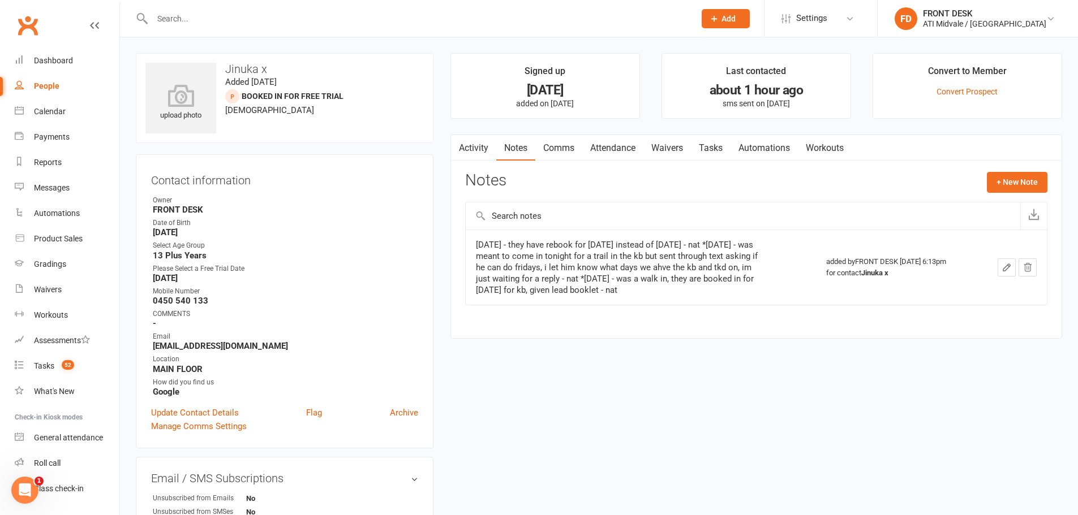
click at [718, 140] on link "Tasks" at bounding box center [711, 148] width 40 height 26
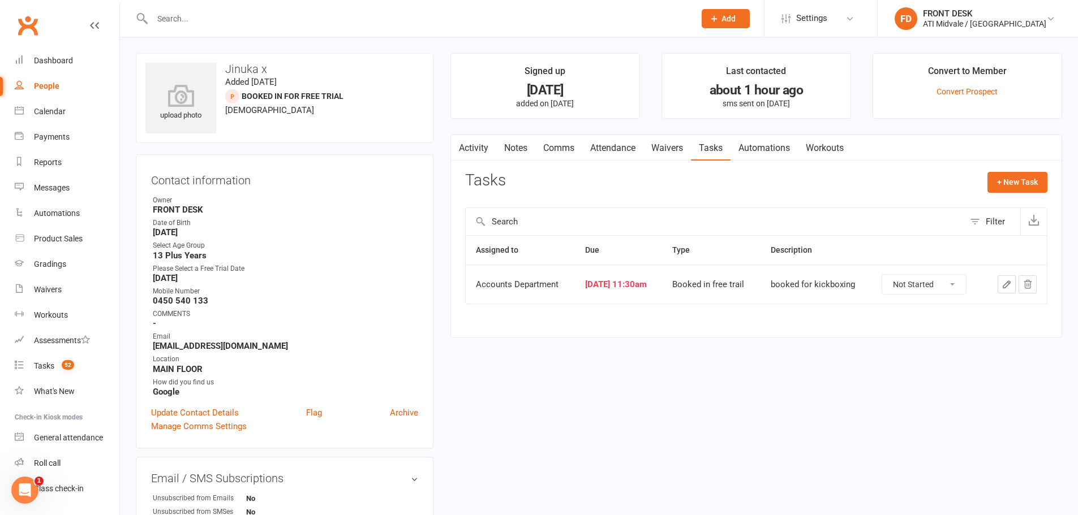
click at [990, 282] on td at bounding box center [1014, 284] width 63 height 39
click at [1006, 288] on icon "button" at bounding box center [1006, 284] width 10 height 10
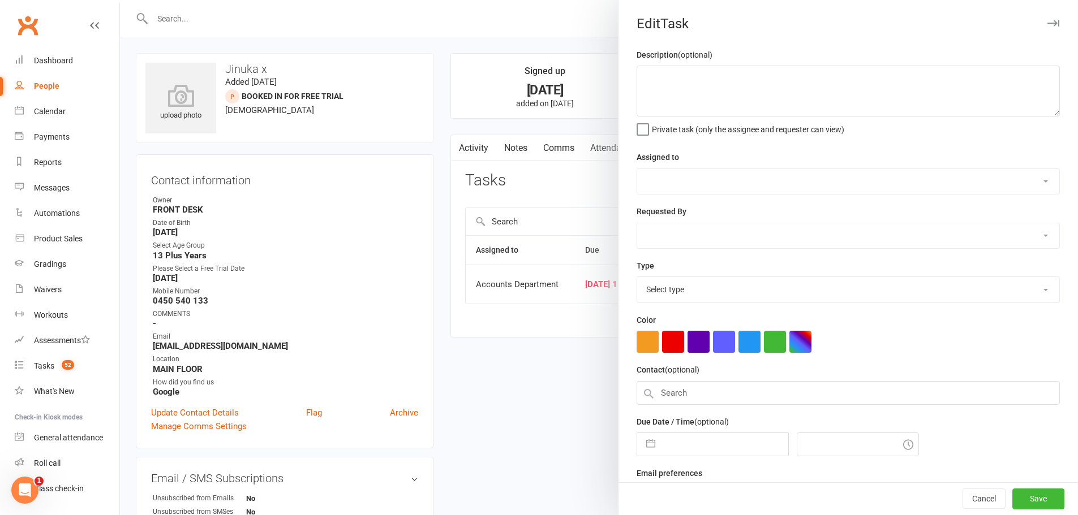
type textarea "booked for kickboxing"
select select "4274"
type input "16 Sep 2025"
type input "11:30am"
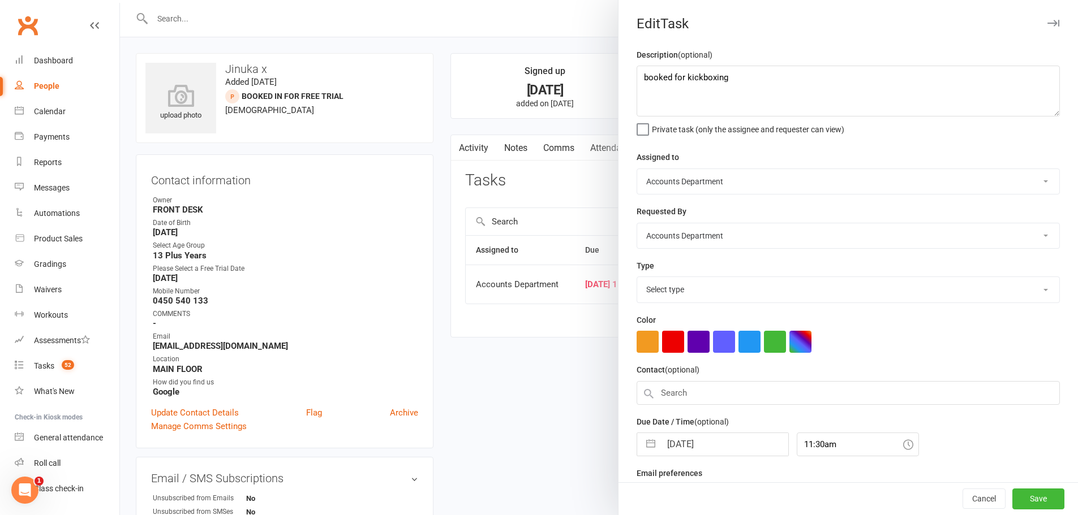
select select "18608"
click at [688, 451] on input "16 Sep 2025" at bounding box center [724, 441] width 127 height 23
select select "7"
select select "2025"
select select "8"
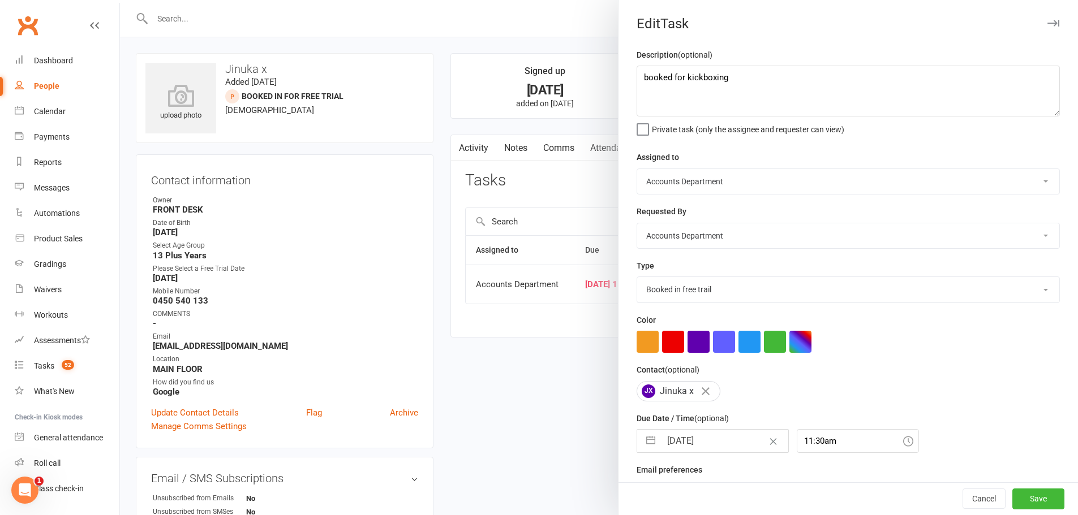
select select "2025"
select select "9"
select select "2025"
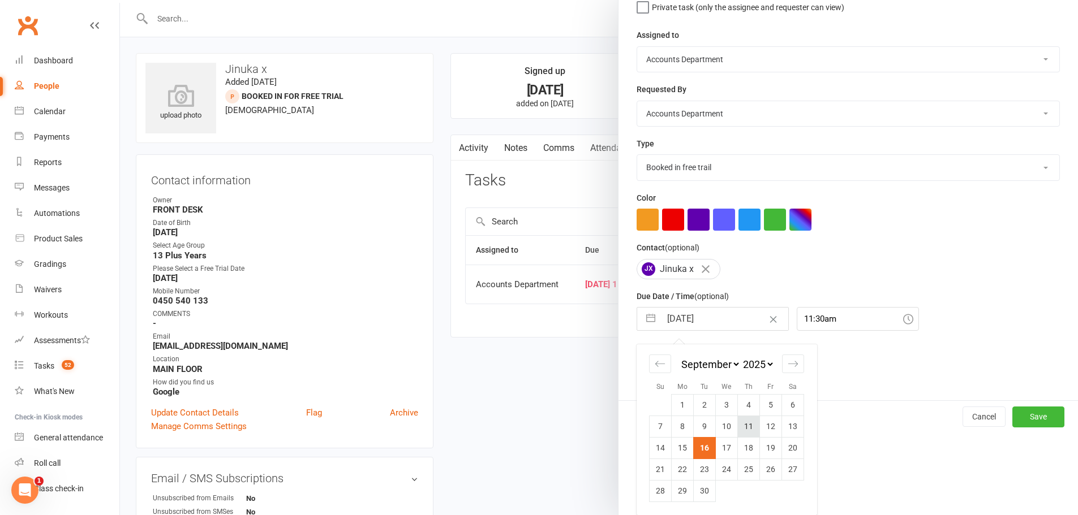
scroll to position [107, 0]
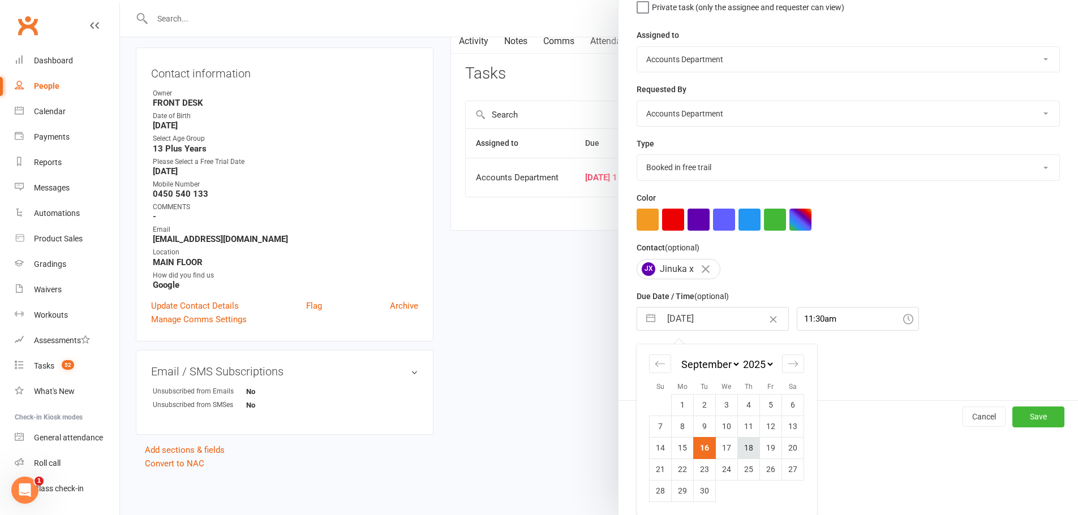
click at [746, 445] on td "18" at bounding box center [749, 447] width 22 height 21
type input "18 Sep 2025"
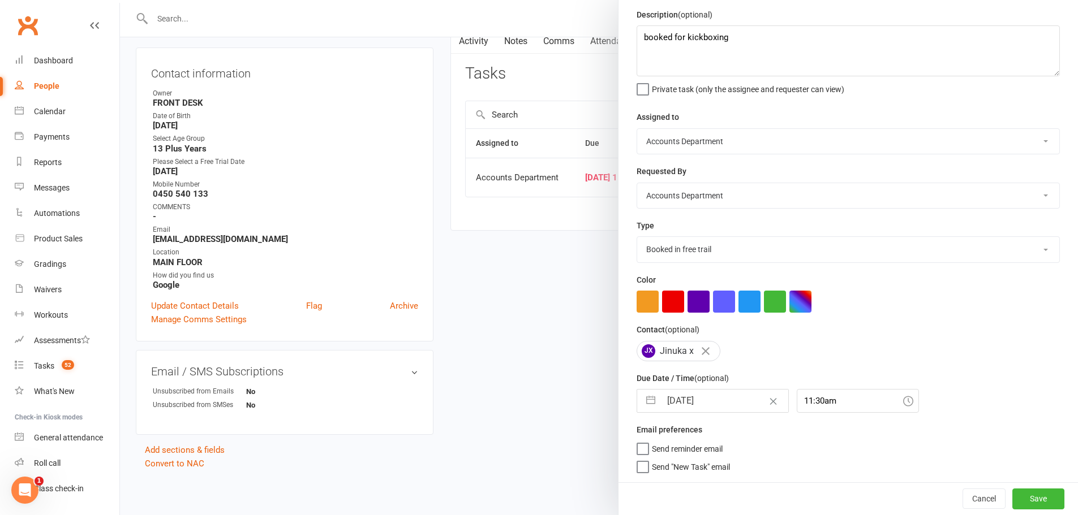
scroll to position [45, 0]
click at [1020, 502] on button "Save" at bounding box center [1038, 499] width 52 height 20
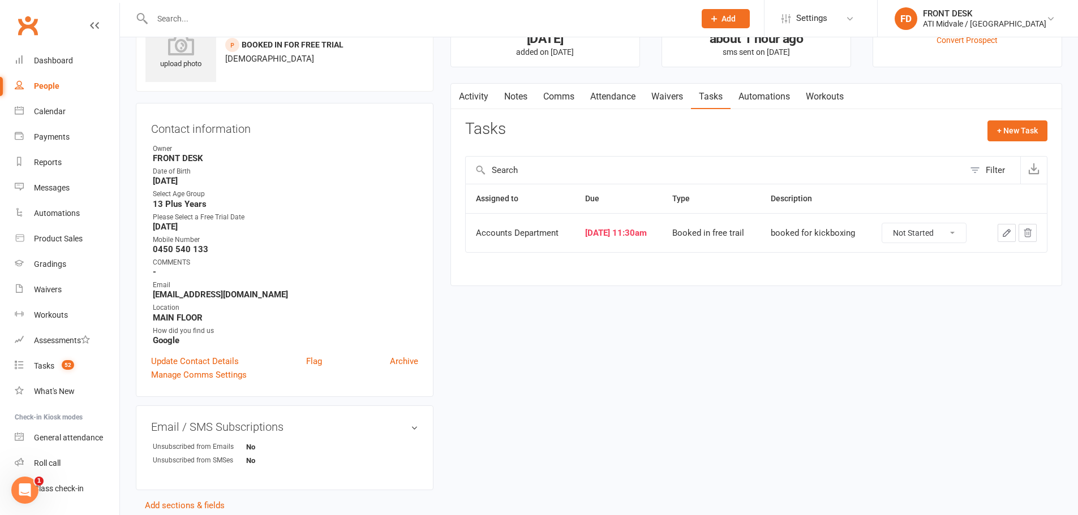
scroll to position [0, 0]
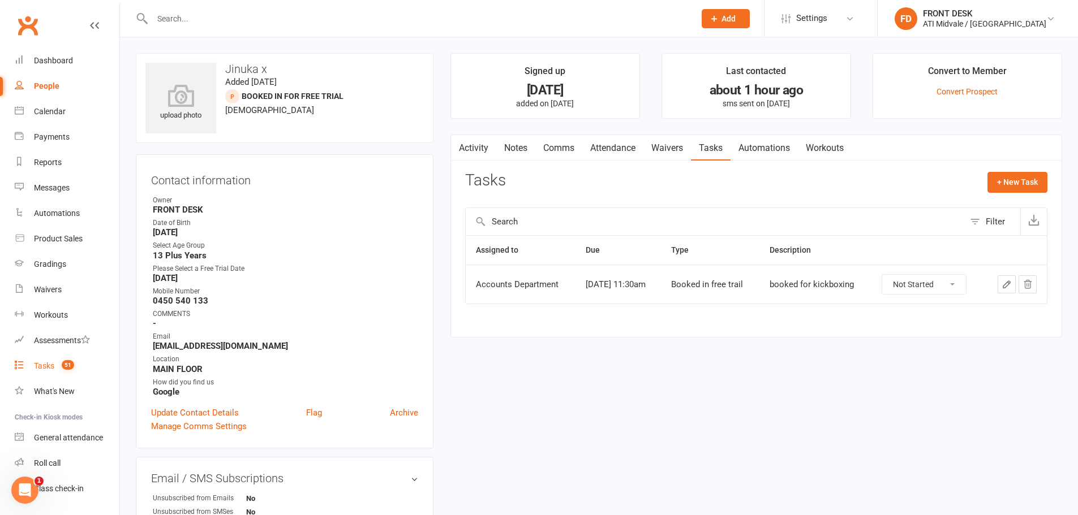
drag, startPoint x: 50, startPoint y: 365, endPoint x: 61, endPoint y: 361, distance: 11.3
click at [50, 365] on div "Tasks" at bounding box center [44, 365] width 20 height 9
select select "incomplete"
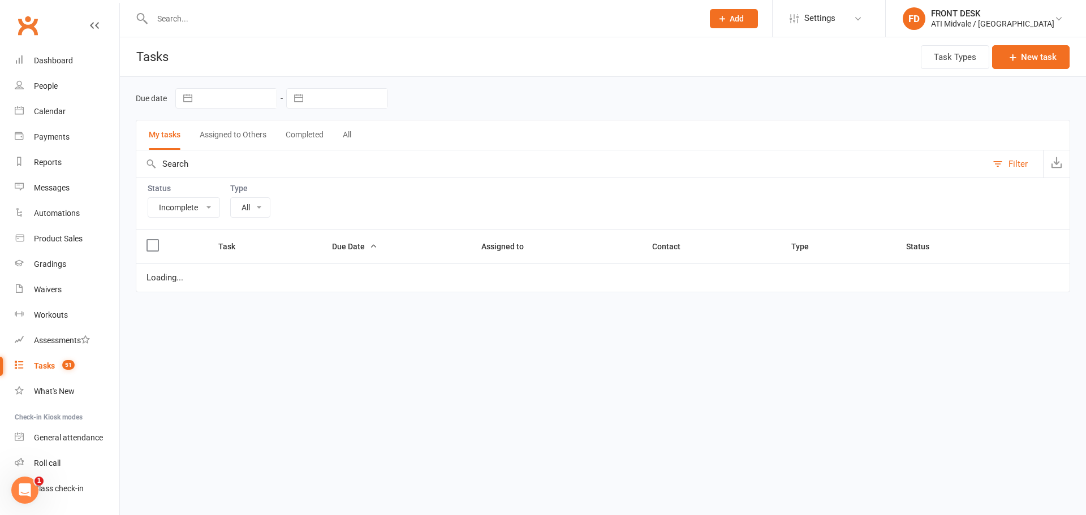
select select "22036"
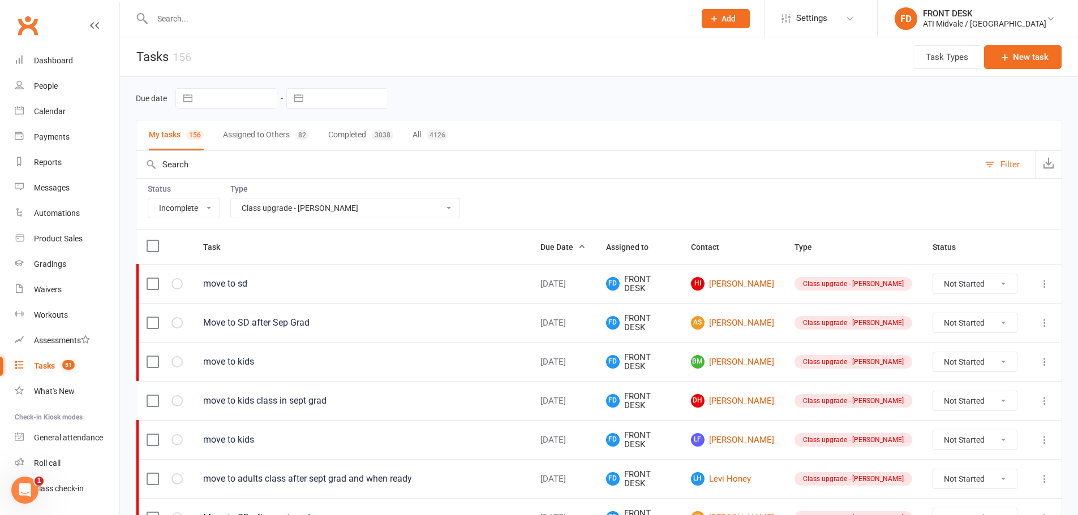
click at [1046, 281] on icon at bounding box center [1044, 283] width 11 height 11
click at [954, 330] on link "Edit" at bounding box center [986, 328] width 112 height 23
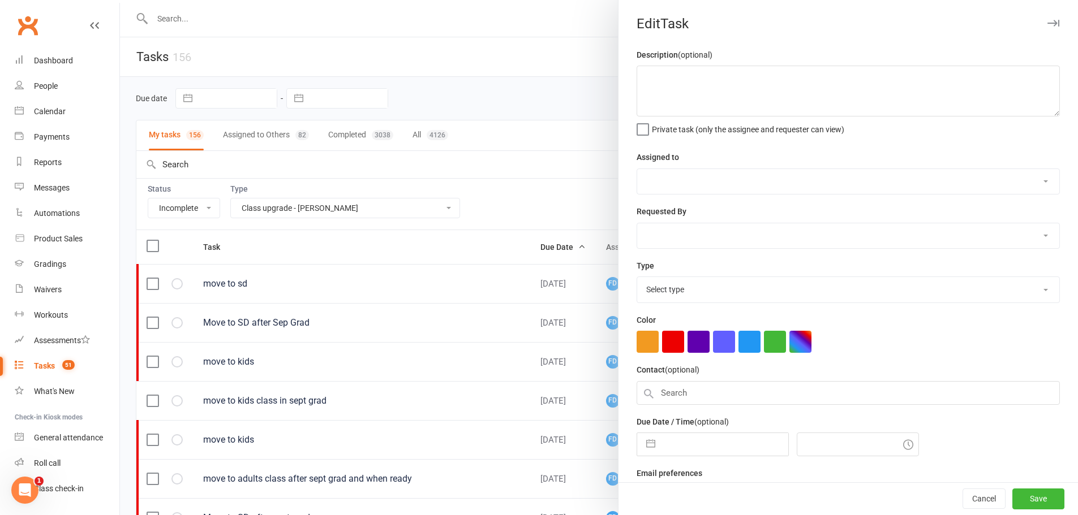
type textarea "move to sd"
select select "4288"
type input "17 Sep 2025"
type input "6:30pm"
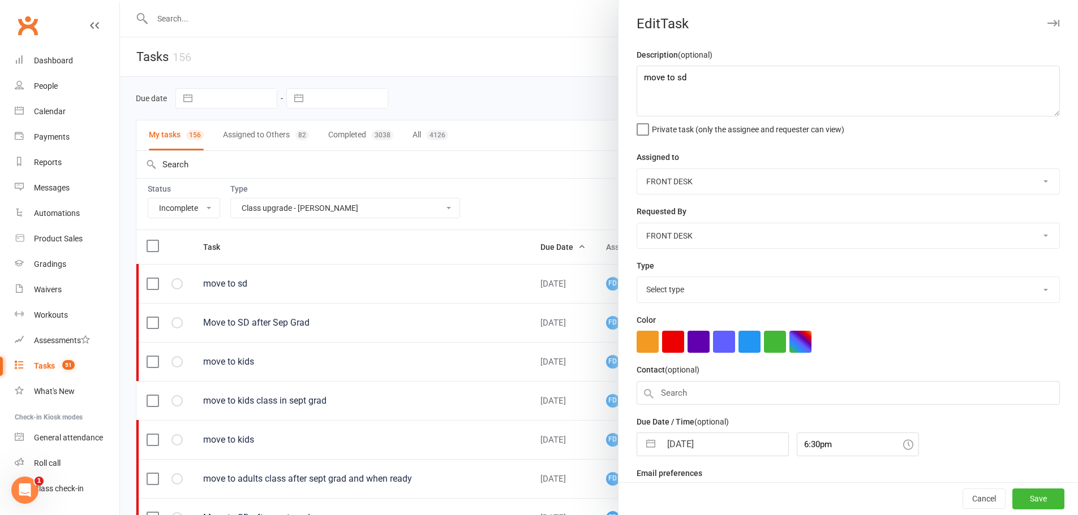
select select "22036"
click at [709, 80] on textarea "move to sd" at bounding box center [847, 91] width 423 height 51
click at [639, 80] on textarea "move to sd" at bounding box center [847, 91] width 423 height 51
drag, startPoint x: 755, startPoint y: 79, endPoint x: 634, endPoint y: 79, distance: 121.0
click at [636, 79] on textarea "sent text on 16/9/25 - nat *move to sd" at bounding box center [847, 91] width 423 height 51
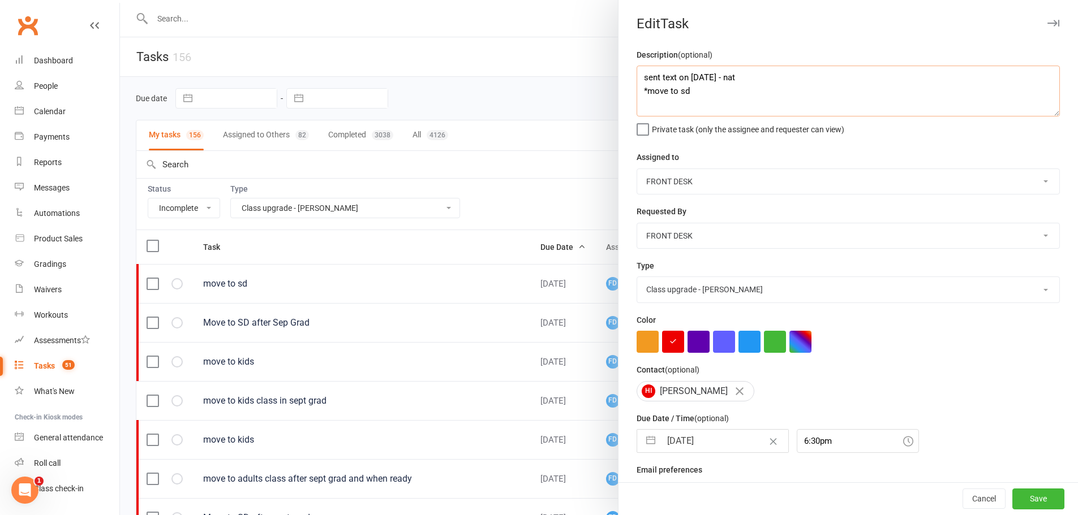
type textarea "sent text on 16/9/25 - nat *move to sd"
click at [775, 265] on div "Type Add info to task Automatic renewal checking Booked in for 1st trial progra…" at bounding box center [847, 281] width 423 height 44
click at [703, 449] on input "17 Sep 2025" at bounding box center [724, 441] width 127 height 23
select select "7"
select select "2025"
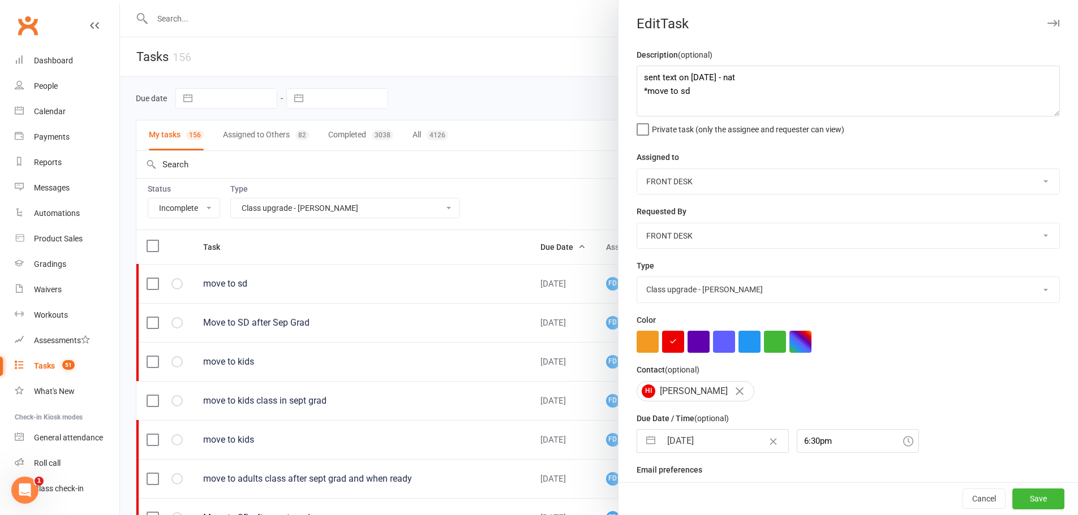
select select "8"
select select "2025"
select select "9"
select select "2025"
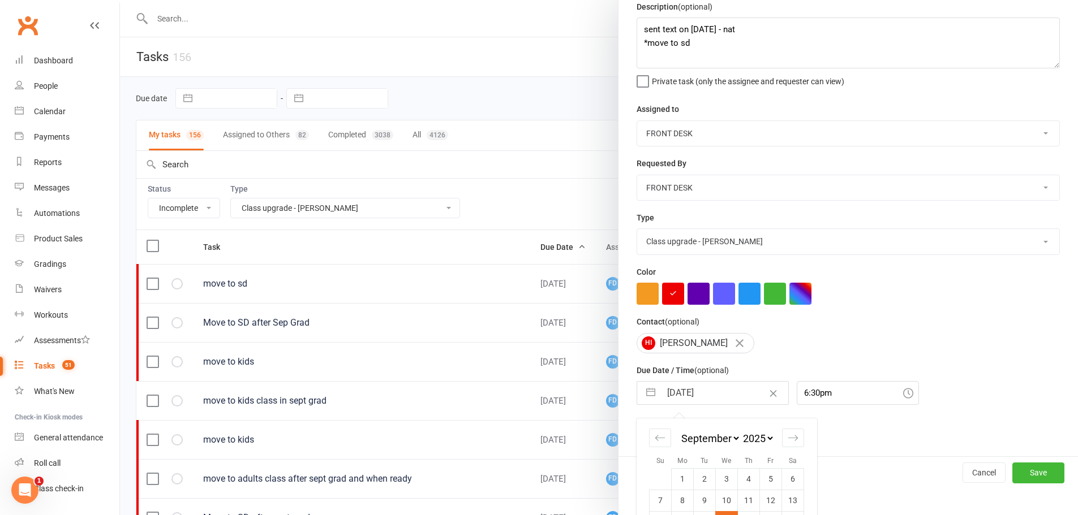
scroll to position [126, 0]
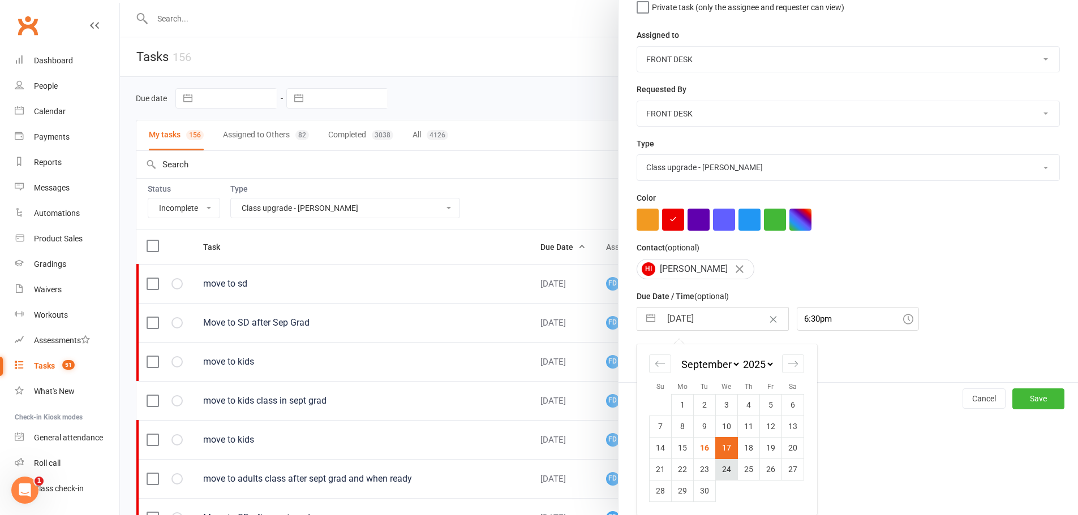
click at [728, 474] on td "24" at bounding box center [727, 469] width 22 height 21
type input "24 Sep 2025"
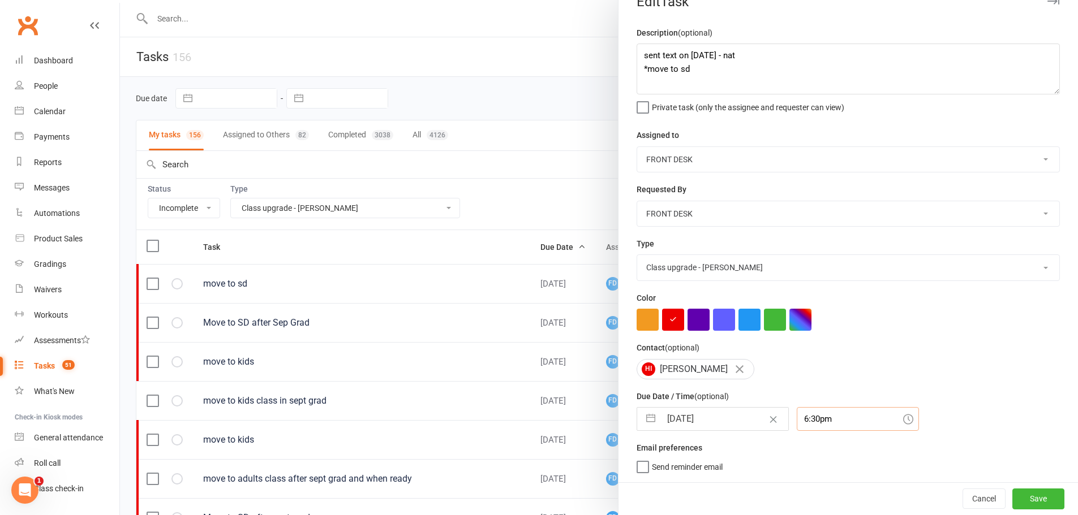
click at [811, 416] on div "6:30pm" at bounding box center [857, 419] width 122 height 24
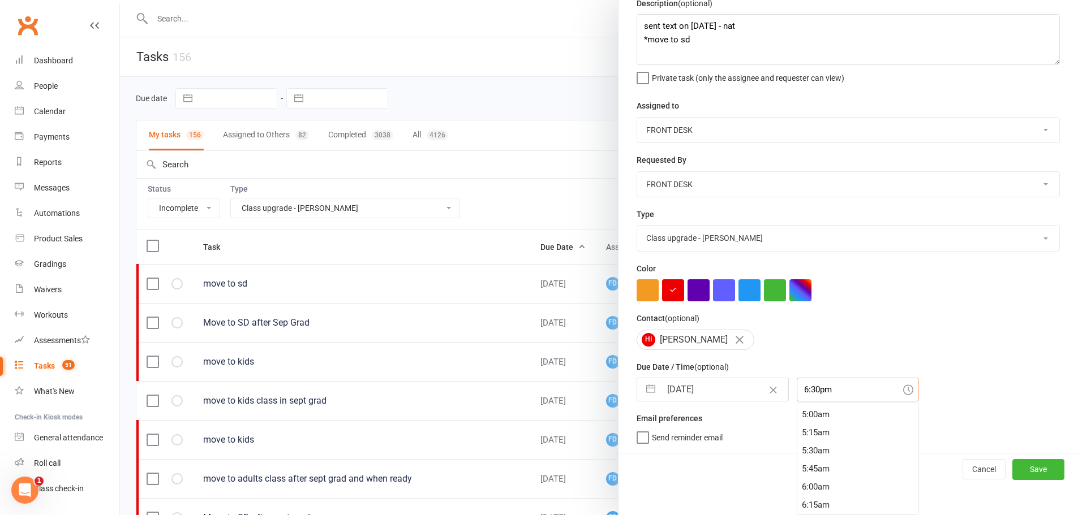
scroll to position [133, 0]
click at [797, 440] on div "2:15am" at bounding box center [857, 441] width 121 height 18
type input "2:15am"
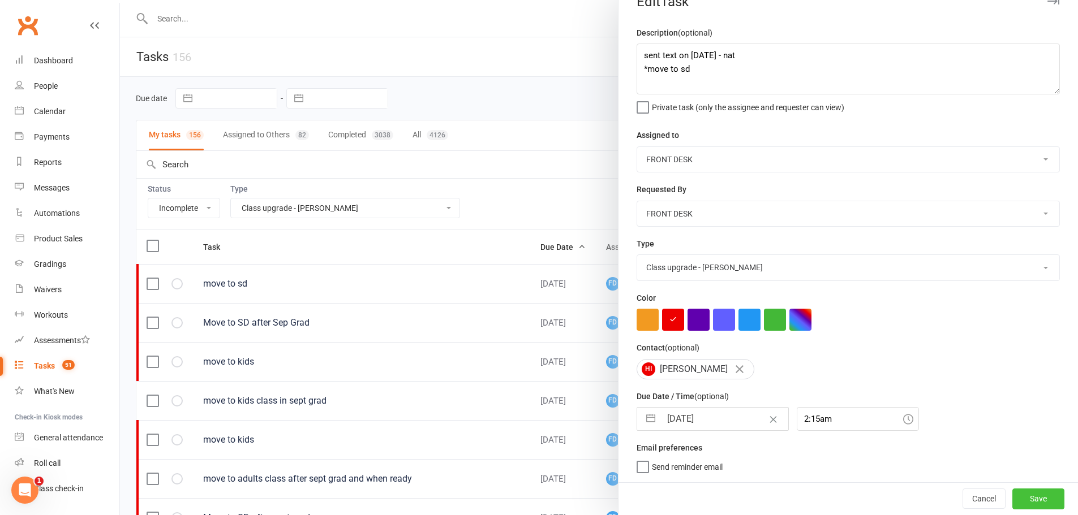
click at [1032, 500] on button "Save" at bounding box center [1038, 499] width 52 height 20
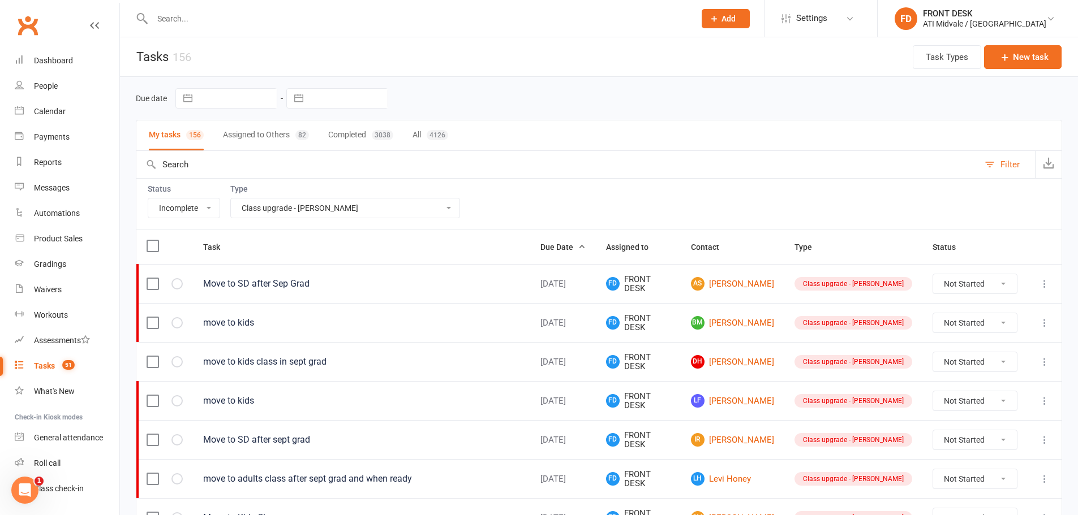
click at [1040, 286] on icon at bounding box center [1044, 283] width 11 height 11
click at [984, 326] on link "Edit" at bounding box center [986, 328] width 112 height 23
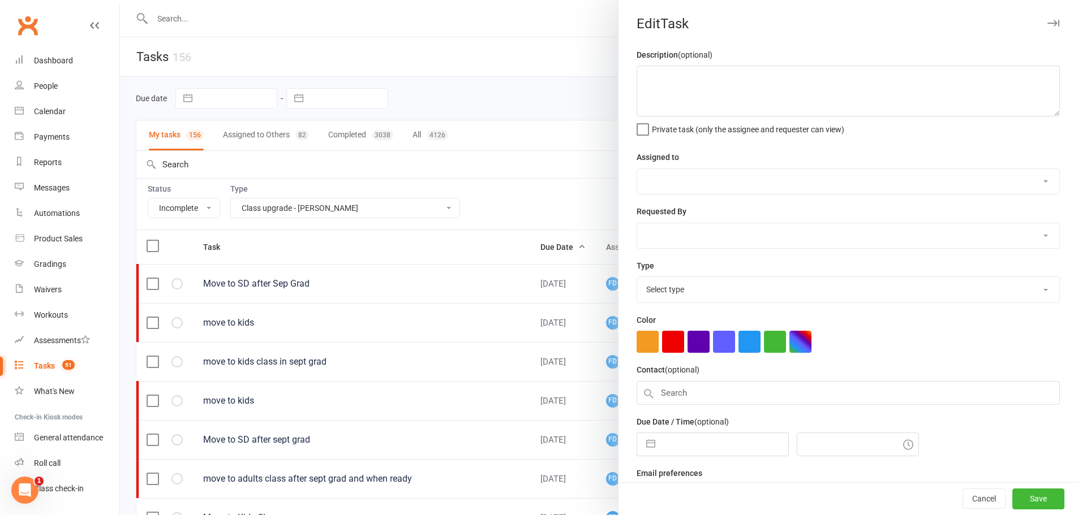
type textarea "Move to SD after Sep Grad"
select select "4288"
type input "18 Sep 2025"
type input "3:45pm"
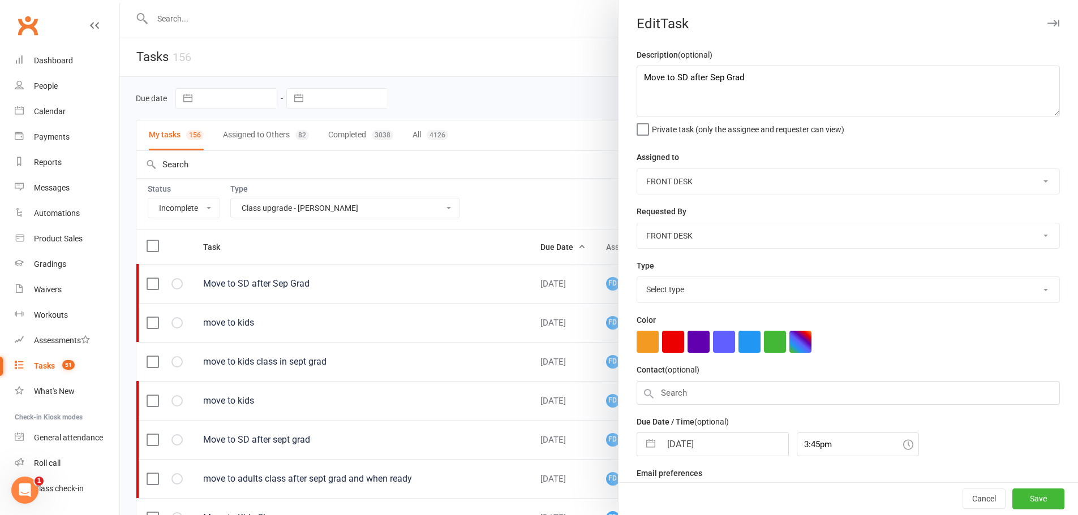
select select "22036"
click at [636, 72] on textarea "Move to SD after Sep Grad" at bounding box center [847, 91] width 423 height 51
paste textarea "sent text on 16/9/25 - nat"
type textarea "sent text on 16/9/25 - nat *Move to SD after Sep Grad"
select select "7"
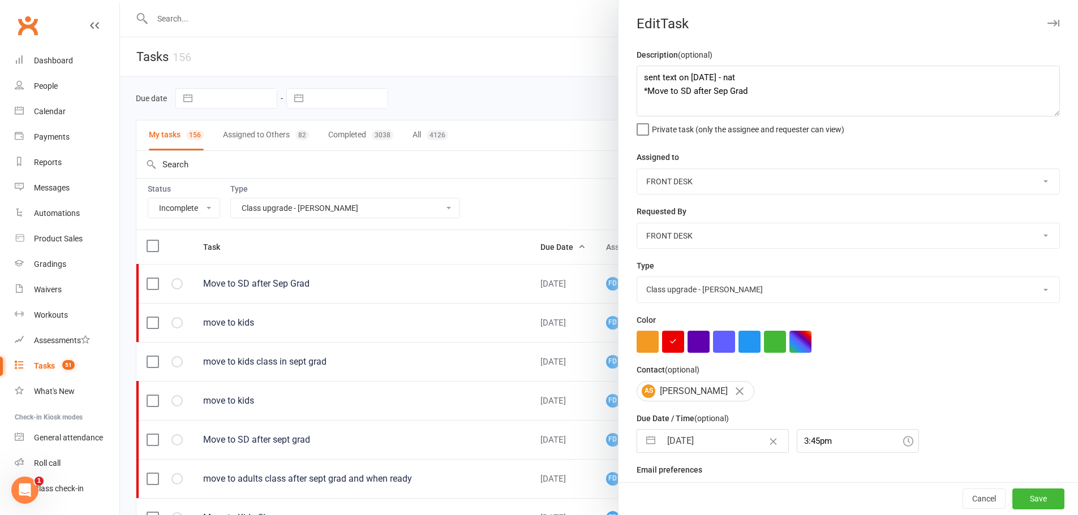
select select "2025"
select select "8"
select select "2025"
select select "9"
select select "2025"
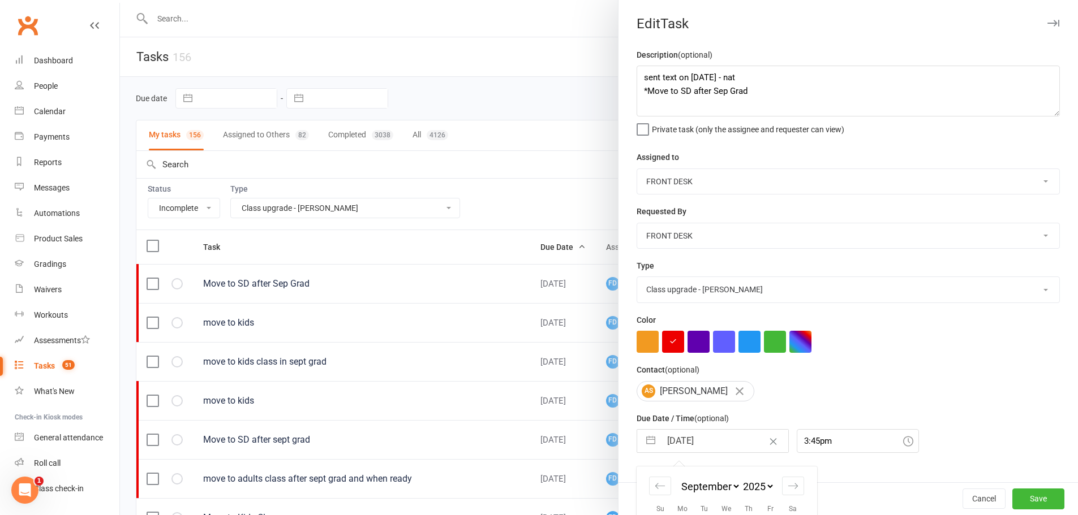
click at [705, 447] on input "18 Sep 2025" at bounding box center [724, 441] width 127 height 23
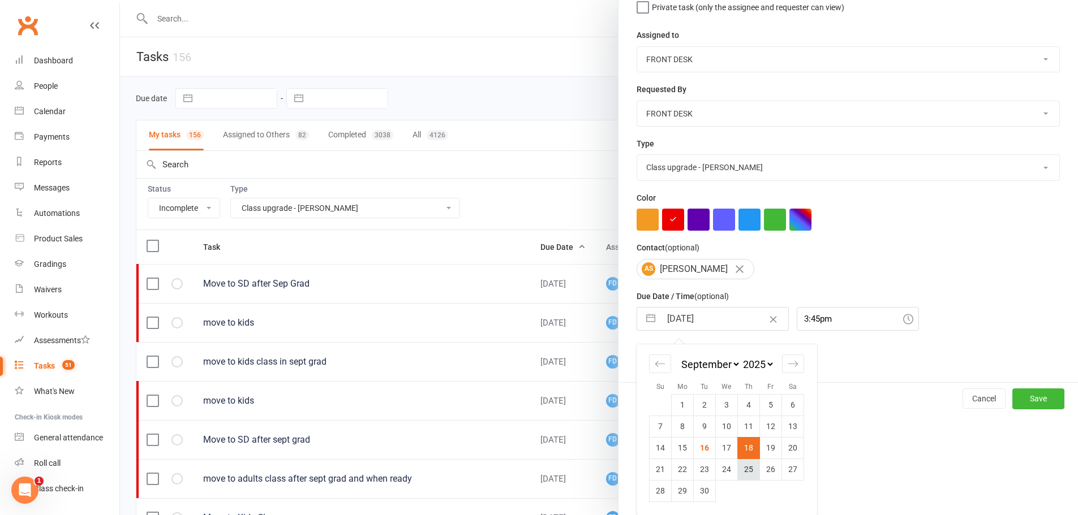
click at [743, 475] on td "25" at bounding box center [749, 469] width 22 height 21
type input "25 Sep 2025"
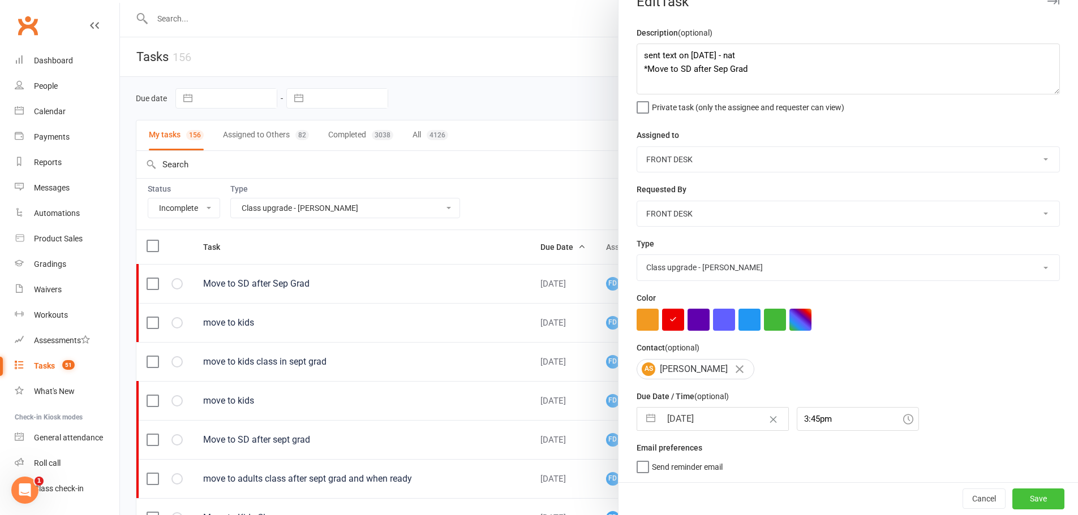
click at [1037, 494] on button "Save" at bounding box center [1038, 499] width 52 height 20
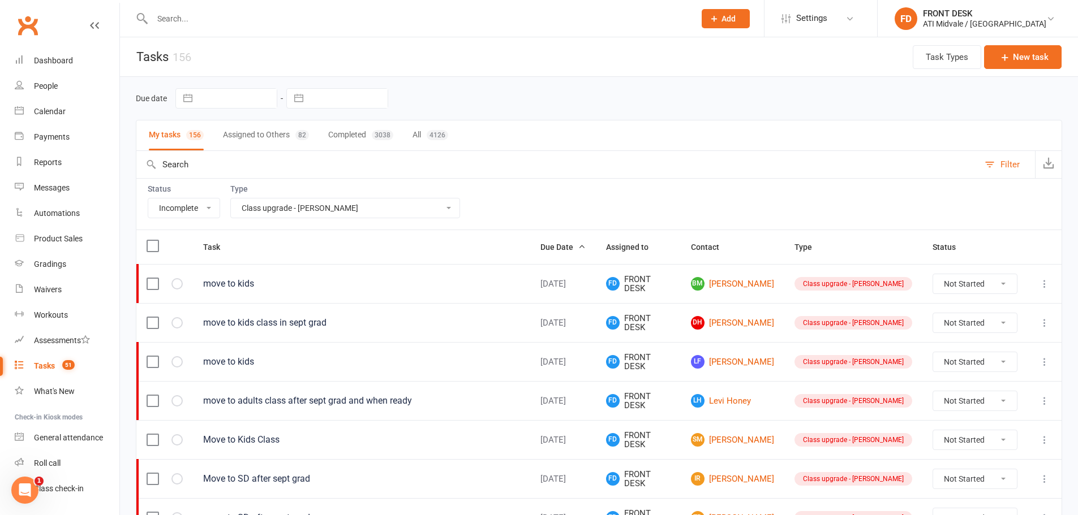
click at [1048, 285] on icon at bounding box center [1044, 283] width 11 height 11
click at [982, 325] on link "Edit" at bounding box center [986, 328] width 112 height 23
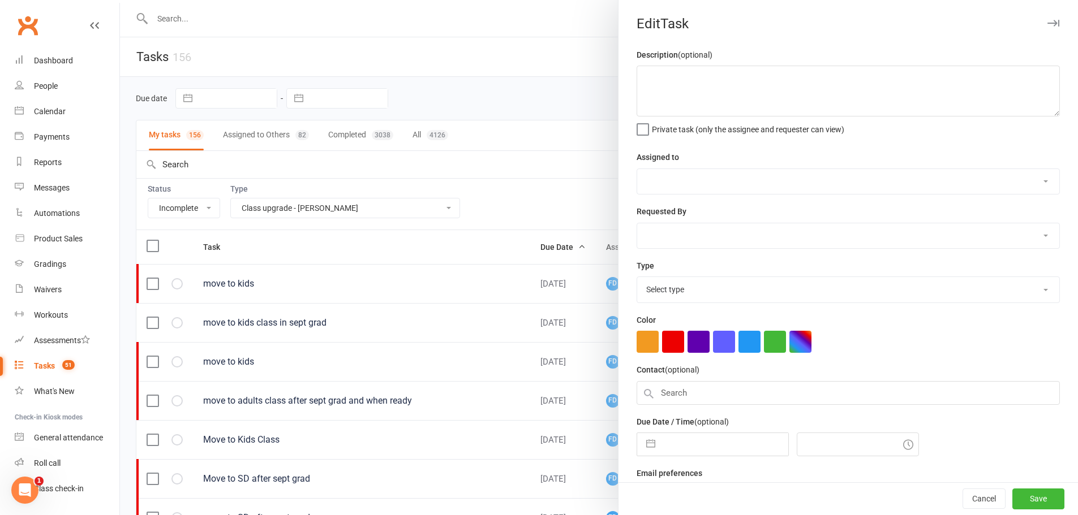
type textarea "move to kids"
select select "4288"
type input "18 Sep 2025"
type input "4:00pm"
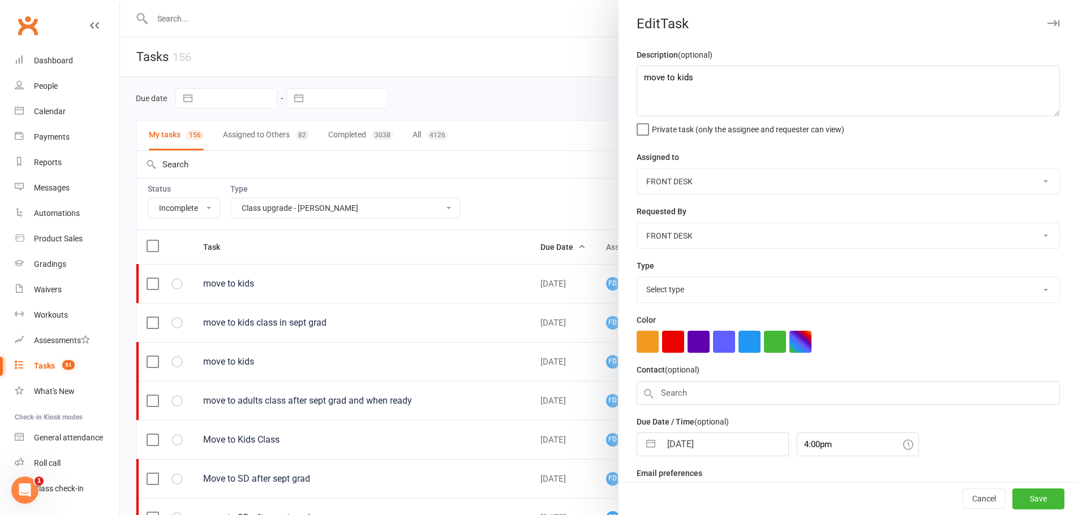
select select "22036"
click at [638, 77] on textarea "move to kids" at bounding box center [847, 91] width 423 height 51
paste textarea "sent text on 16/9/25 - nat"
type textarea "sent text on 16/9/25 - nat *move to kids"
click at [698, 453] on input "18 Sep 2025" at bounding box center [724, 441] width 127 height 23
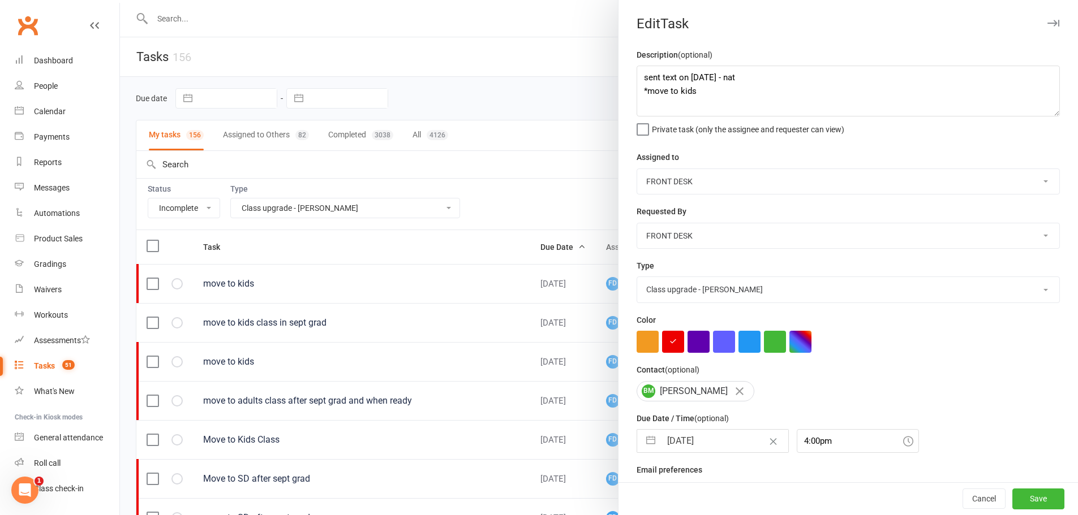
select select "7"
select select "2025"
select select "8"
select select "2025"
select select "9"
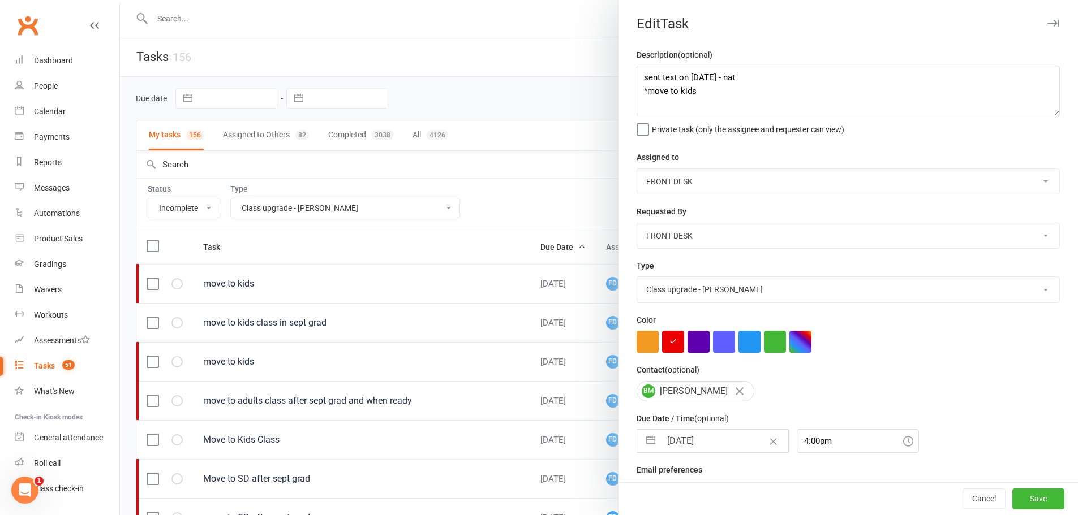
select select "2025"
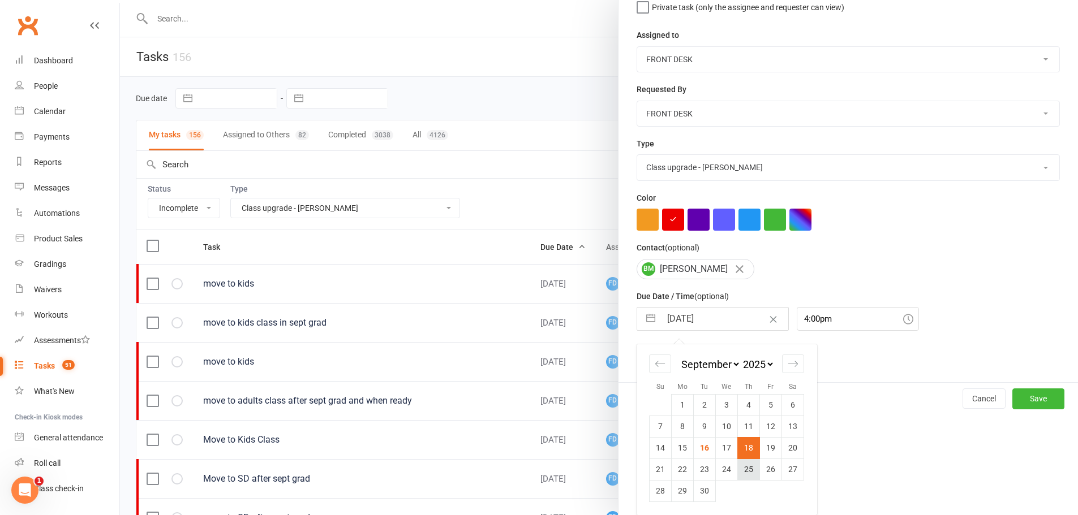
click at [744, 464] on td "25" at bounding box center [749, 469] width 22 height 21
type input "25 Sep 2025"
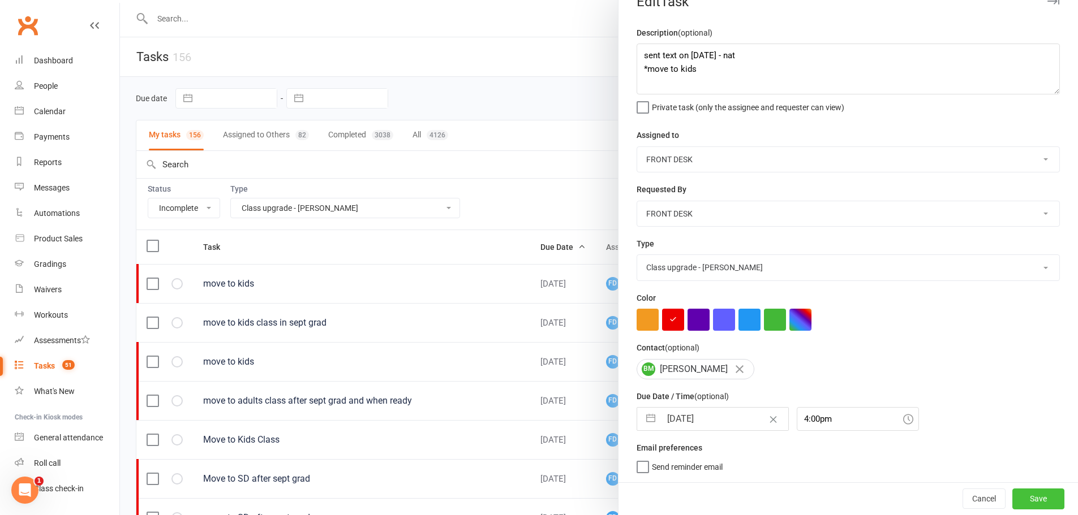
click at [1024, 499] on button "Save" at bounding box center [1038, 499] width 52 height 20
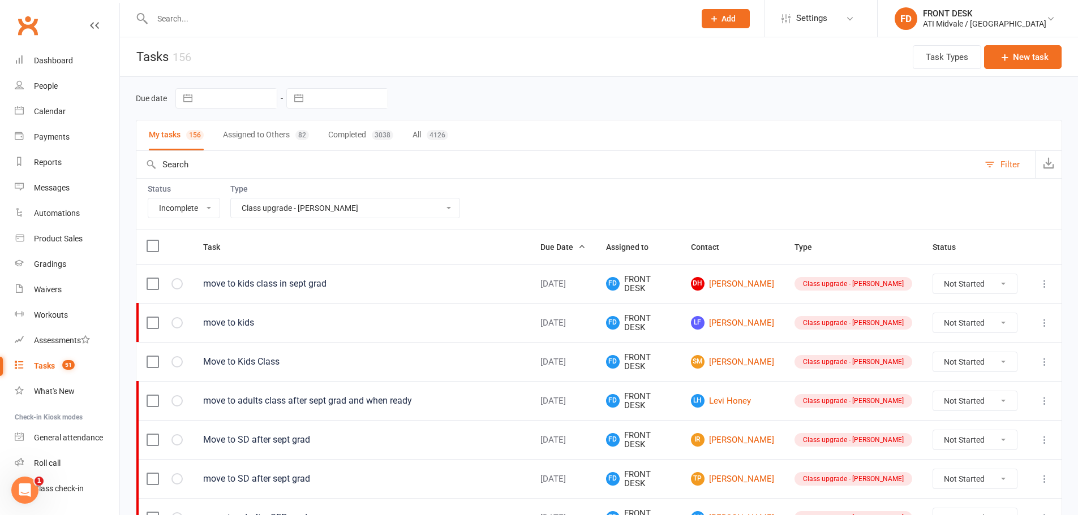
click at [1039, 282] on icon at bounding box center [1044, 283] width 11 height 11
click at [972, 323] on link "Edit" at bounding box center [986, 328] width 112 height 23
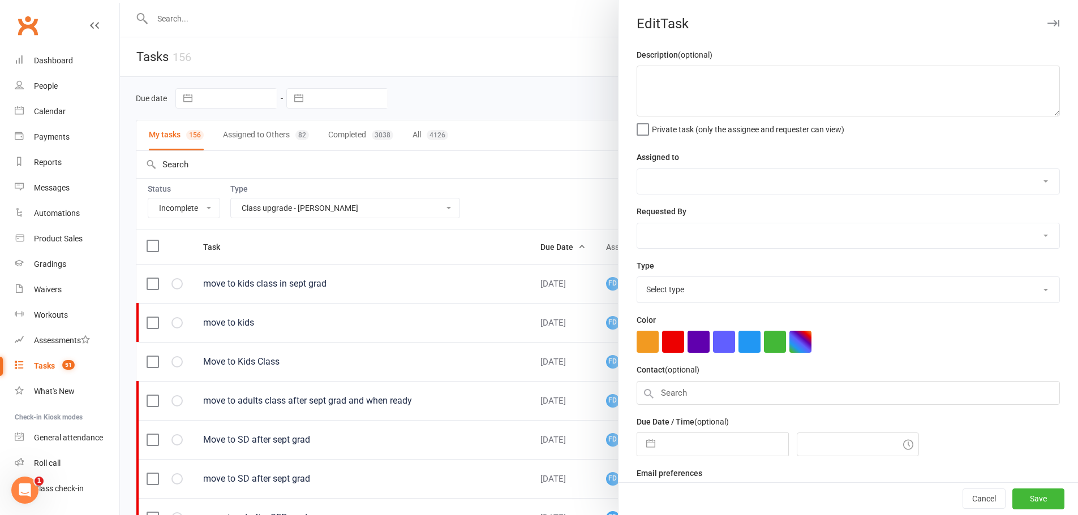
type textarea "move to kids class in sept grad"
select select "4288"
type input "18 Sep 2025"
type input "4:15pm"
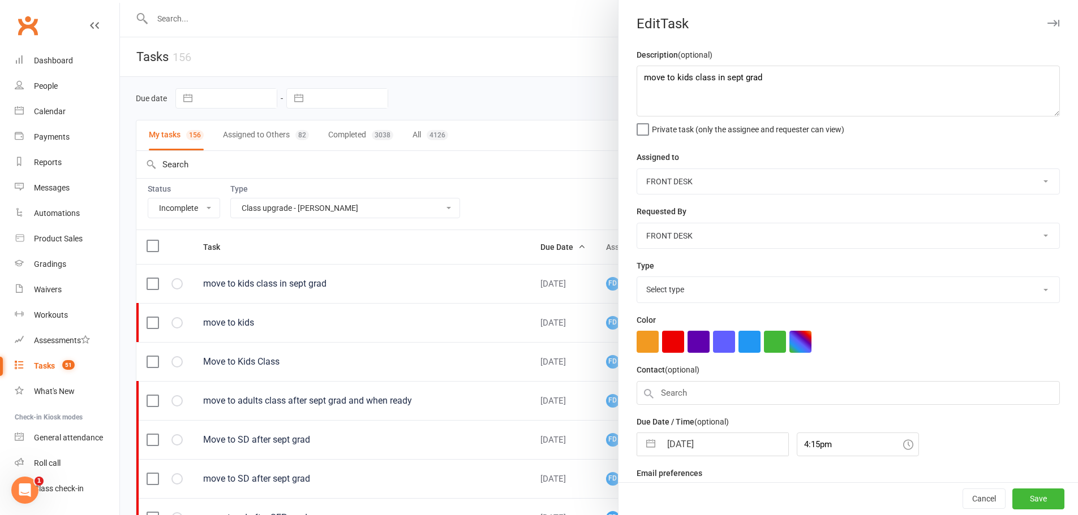
select select "22036"
click at [636, 76] on textarea "move to kids class in sept grad" at bounding box center [847, 91] width 423 height 51
paste textarea "sent text on 16/9/25 - nat"
type textarea "sent text on 16/9/25 - nat *move to kids class in sept grad"
select select "7"
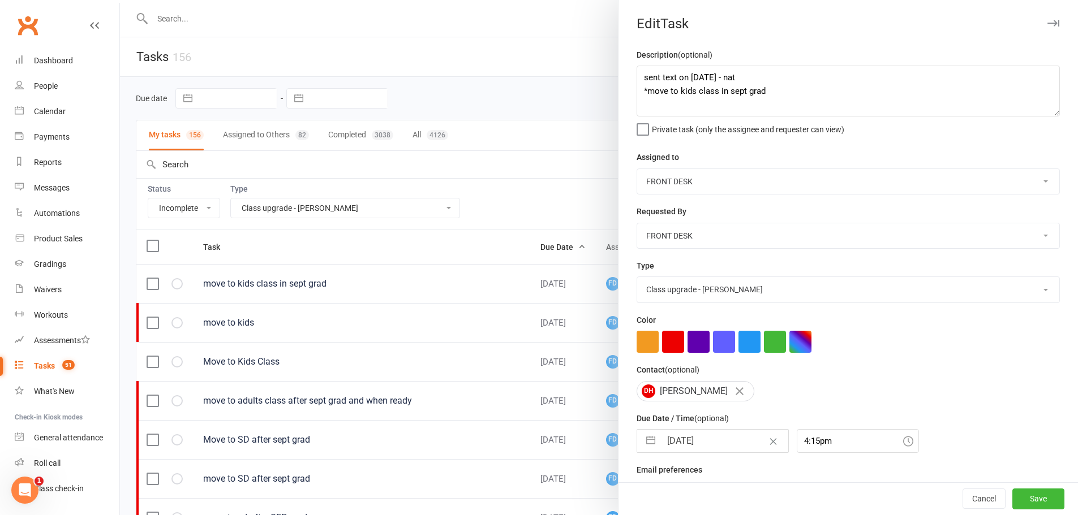
select select "2025"
select select "8"
select select "2025"
select select "9"
select select "2025"
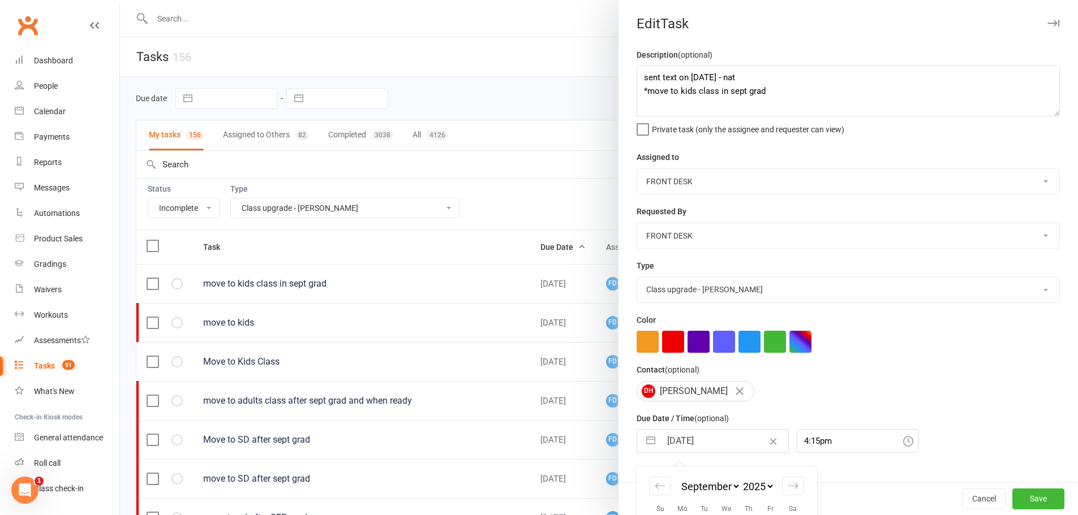
click at [718, 442] on input "18 Sep 2025" at bounding box center [724, 441] width 127 height 23
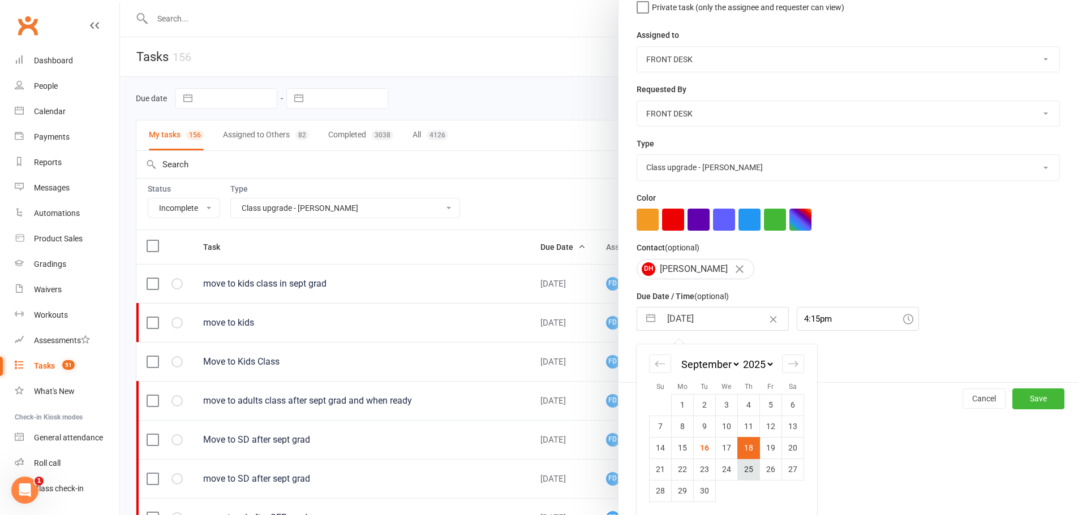
click at [740, 462] on td "25" at bounding box center [749, 469] width 22 height 21
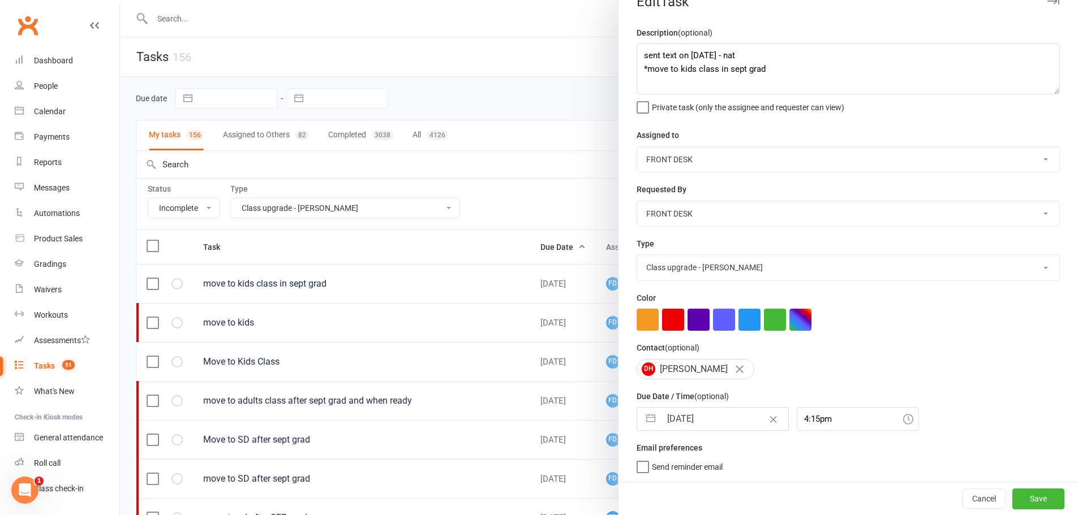
type input "25 Sep 2025"
click at [1042, 493] on button "Save" at bounding box center [1038, 499] width 52 height 20
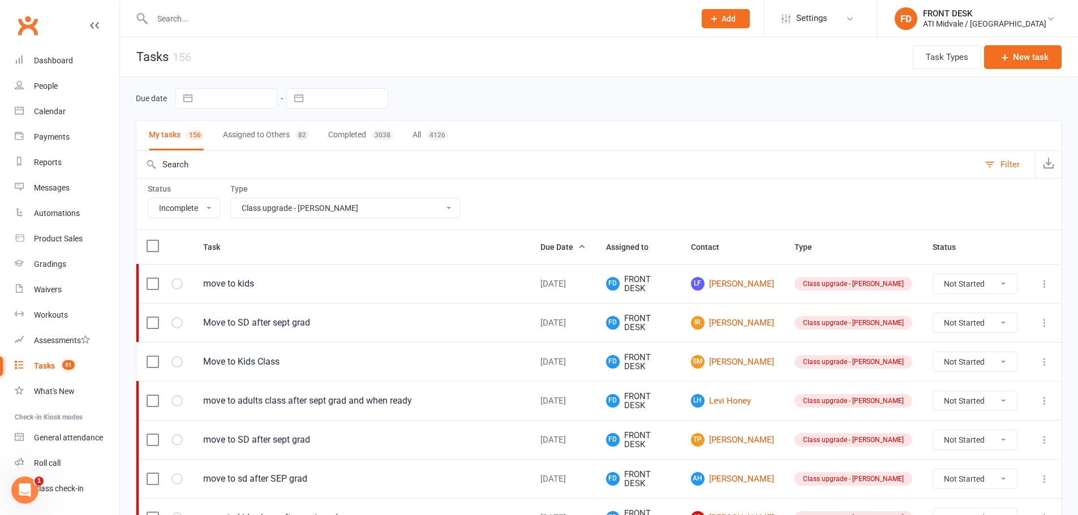
click at [1042, 289] on button at bounding box center [1044, 284] width 14 height 14
click at [994, 329] on link "Edit" at bounding box center [986, 328] width 112 height 23
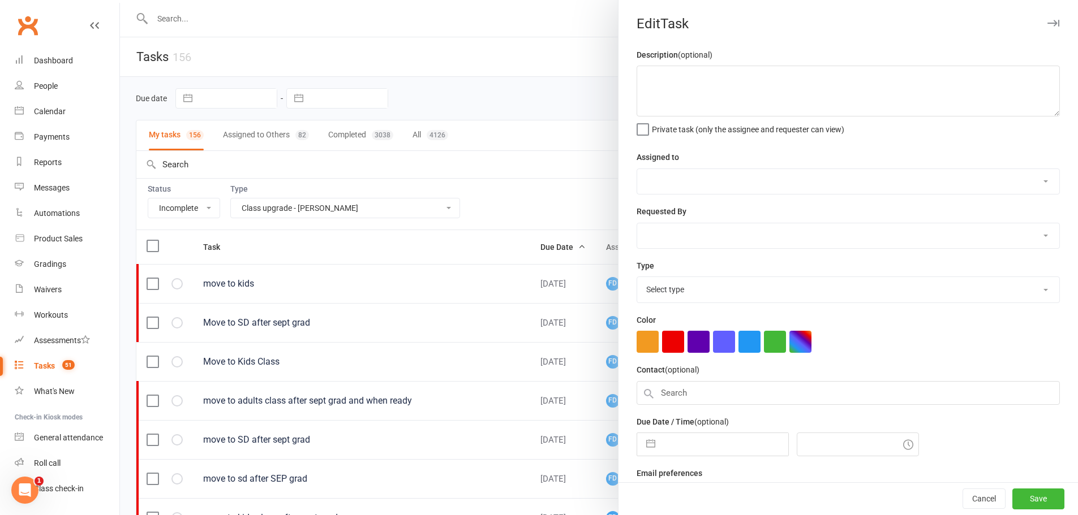
type textarea "move to kids"
select select "4288"
select select "47058"
type input "18 Sep 2025"
type input "5:15pm"
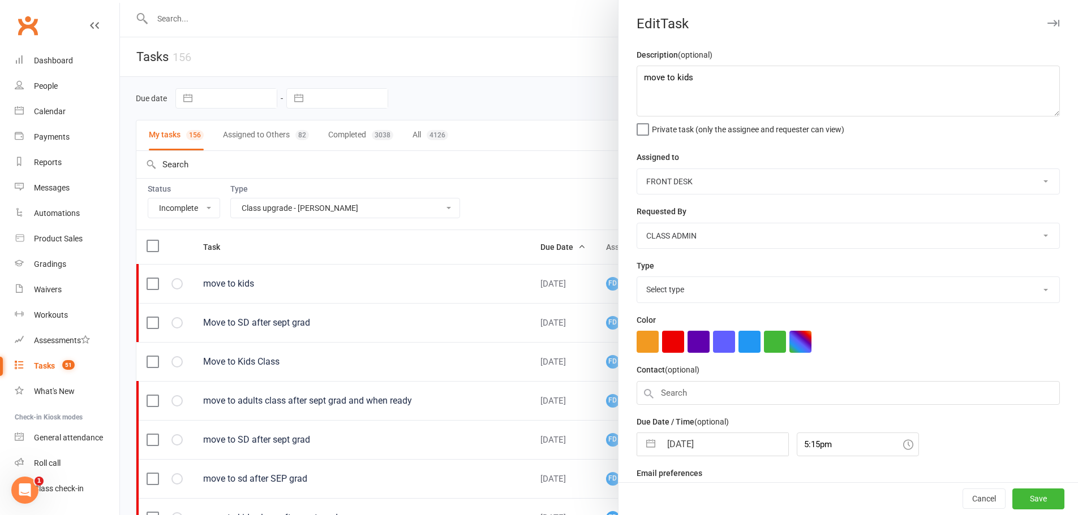
select select "22036"
click at [709, 447] on input "18 Sep 2025" at bounding box center [724, 441] width 127 height 23
select select "7"
select select "2025"
select select "8"
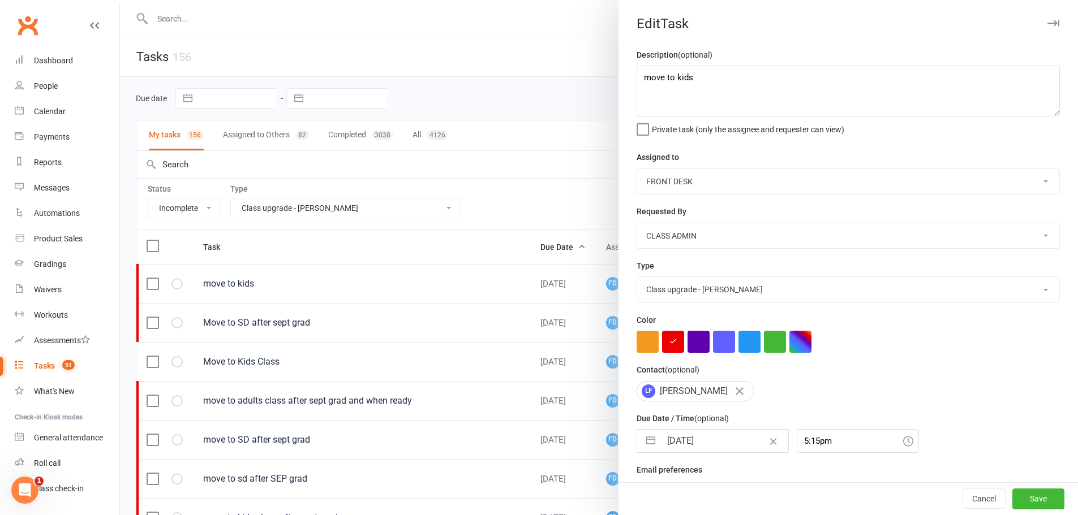
select select "2025"
select select "9"
select select "2025"
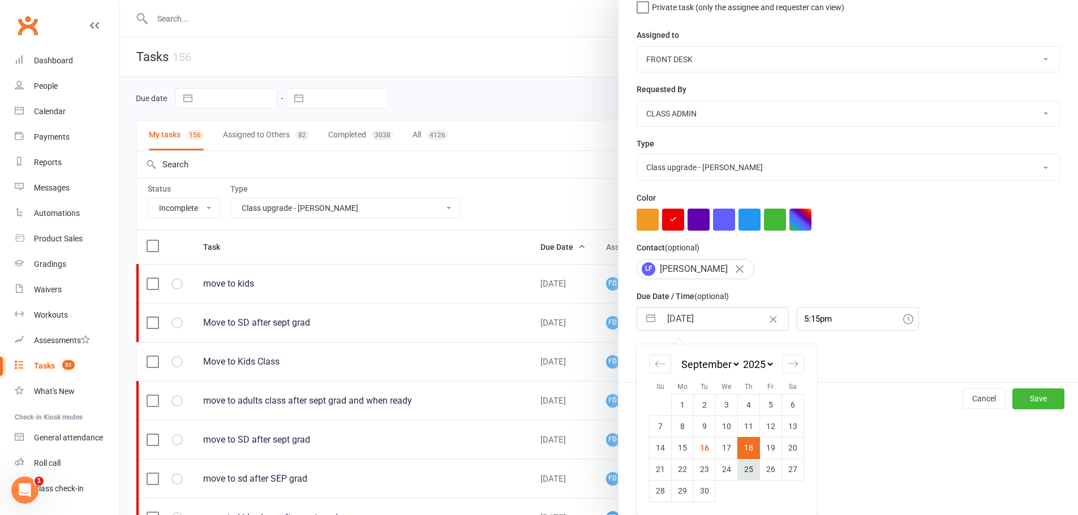
click at [748, 472] on td "25" at bounding box center [749, 469] width 22 height 21
type input "25 Sep 2025"
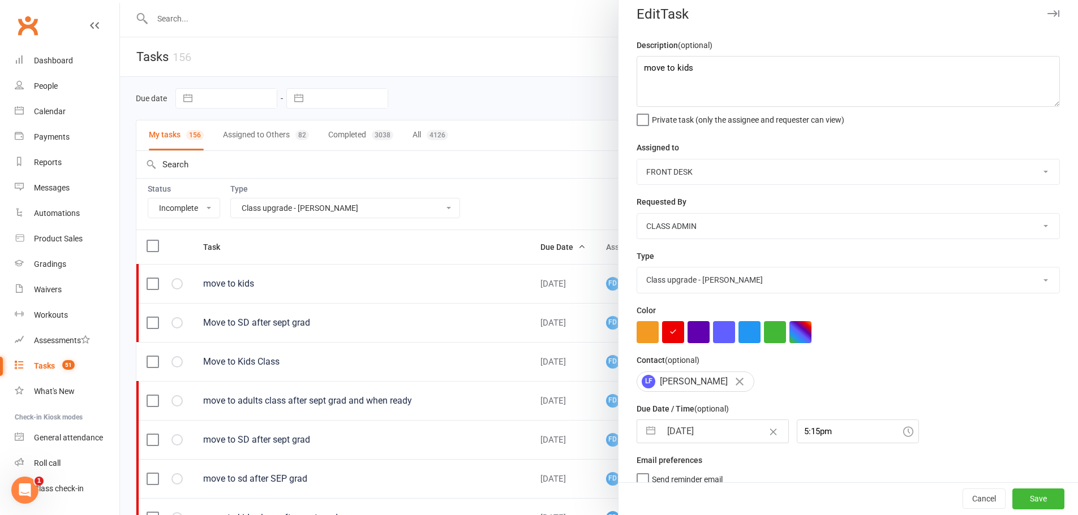
scroll to position [0, 0]
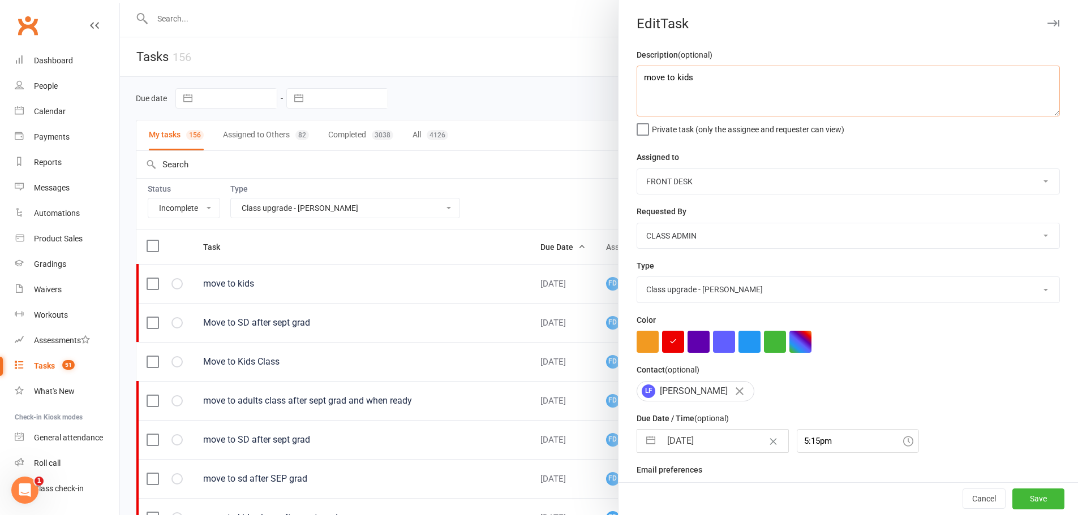
click at [639, 77] on textarea "move to kids" at bounding box center [847, 91] width 423 height 51
paste textarea "sent text on 16/9/25 - nat"
type textarea "sent text on 16/9/25 - nat *move to kids"
click at [1026, 494] on button "Save" at bounding box center [1038, 499] width 52 height 20
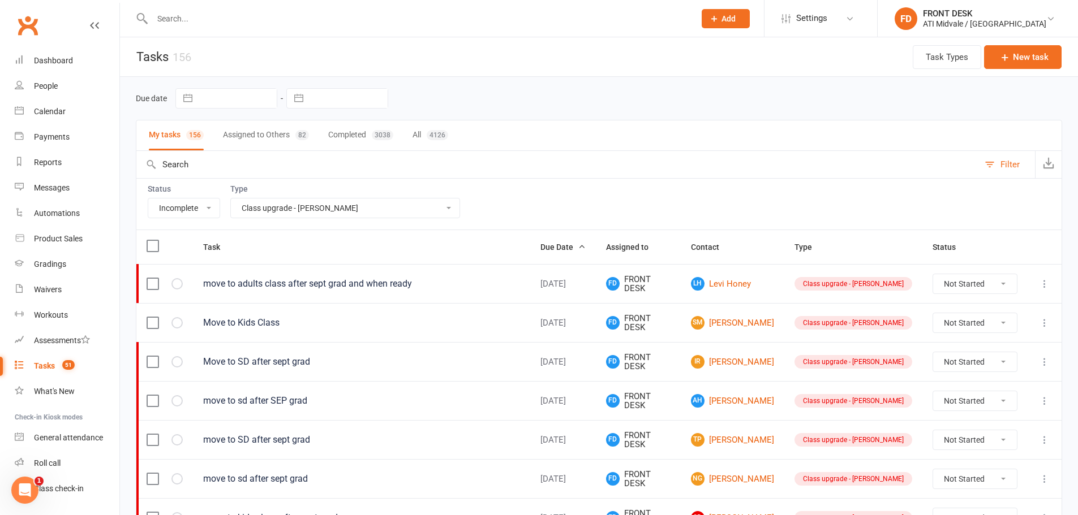
click at [1049, 283] on icon at bounding box center [1044, 283] width 11 height 11
click at [1005, 326] on link "Edit" at bounding box center [986, 328] width 112 height 23
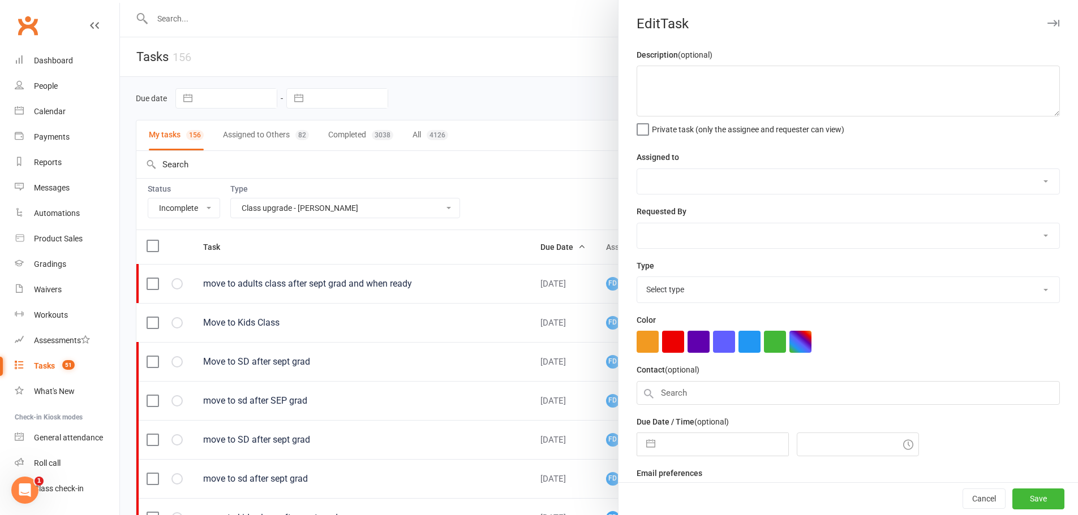
type textarea "move to adults class after sept grad and when ready"
select select "4288"
select select "47058"
type input "19 Sep 2025"
type input "12:00am"
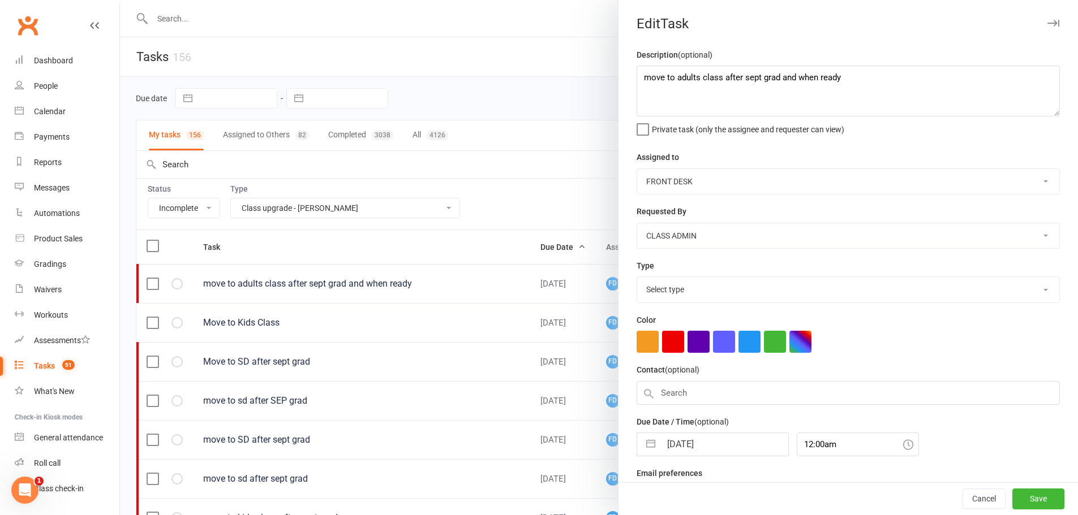
select select "22036"
click at [403, 315] on div at bounding box center [599, 257] width 958 height 515
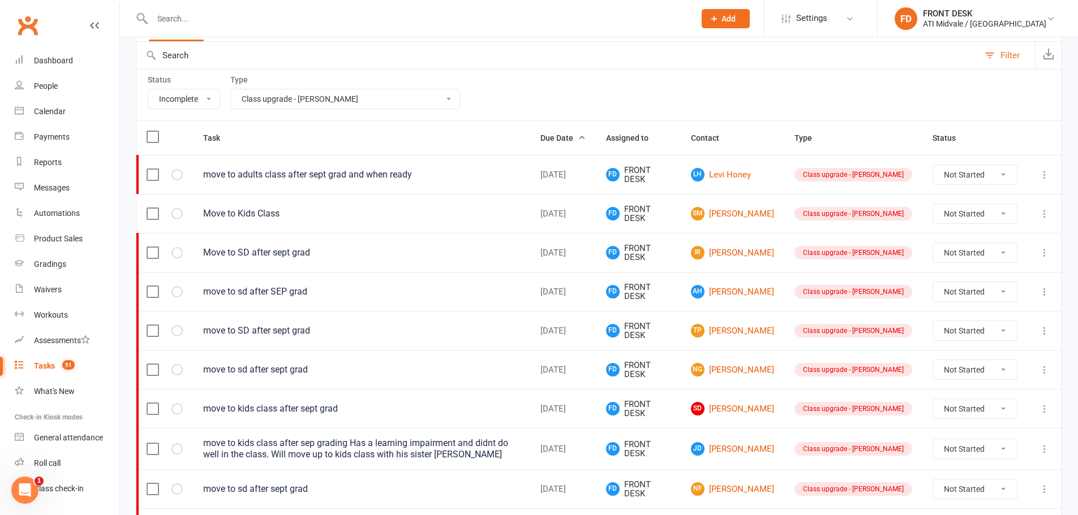
scroll to position [113, 0]
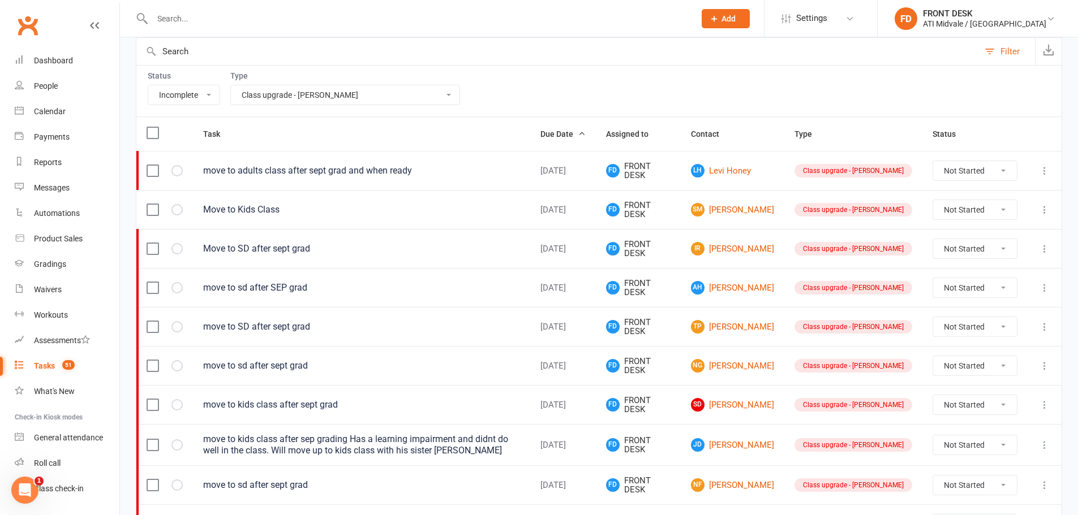
click at [1043, 213] on icon at bounding box center [1044, 209] width 11 height 11
click at [977, 252] on link "Edit" at bounding box center [986, 254] width 112 height 23
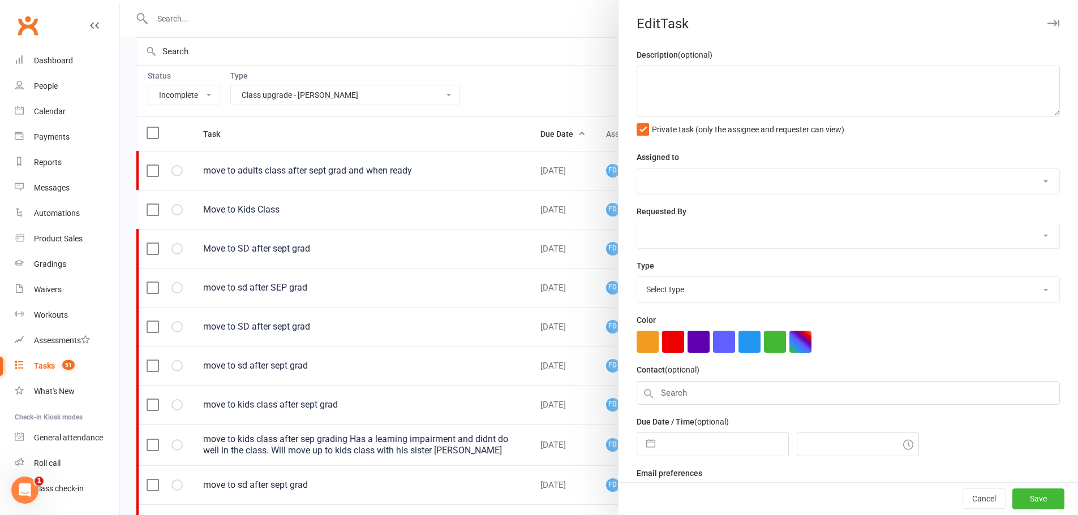
type textarea "Move to Kids Class"
select select "4288"
type input "19 Sep 2025"
type input "12:00am"
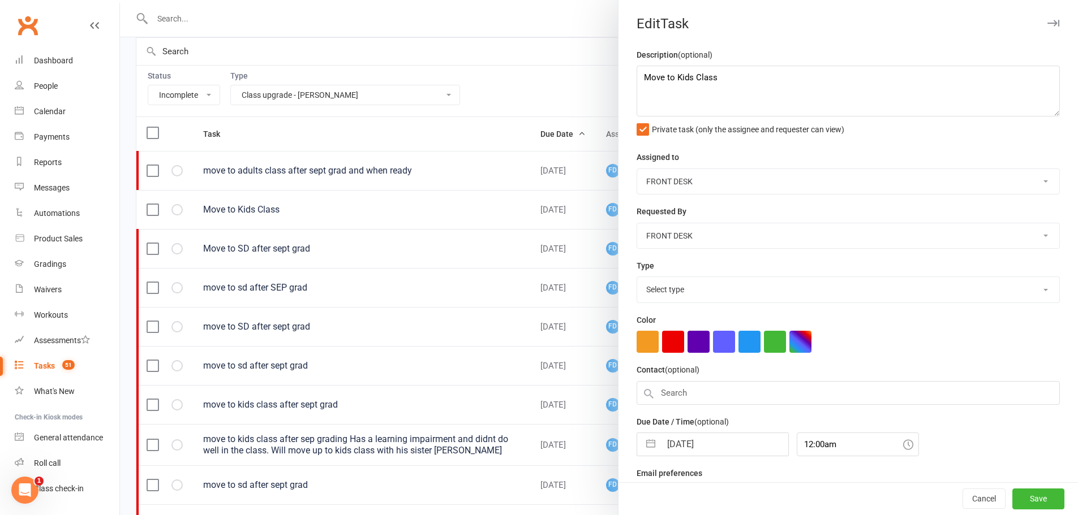
select select "22036"
click at [638, 81] on textarea "Move to Kids Class" at bounding box center [847, 91] width 423 height 51
paste textarea "sent text on 16/9/25 - nat"
type textarea "sent text on 16/9/25 - nat *Move to Kids Class"
click at [653, 439] on button "button" at bounding box center [650, 441] width 20 height 23
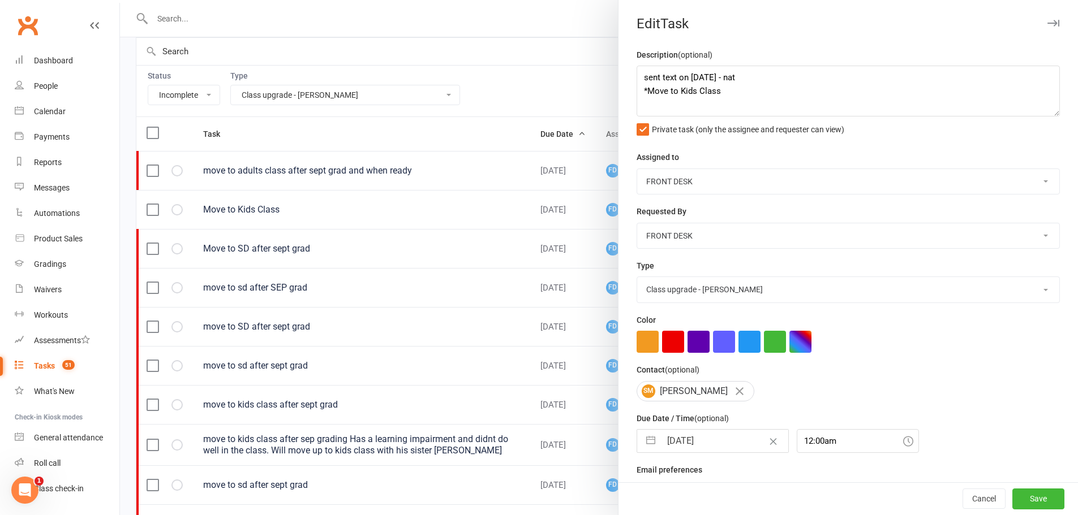
select select "7"
select select "2025"
select select "8"
select select "2025"
select select "9"
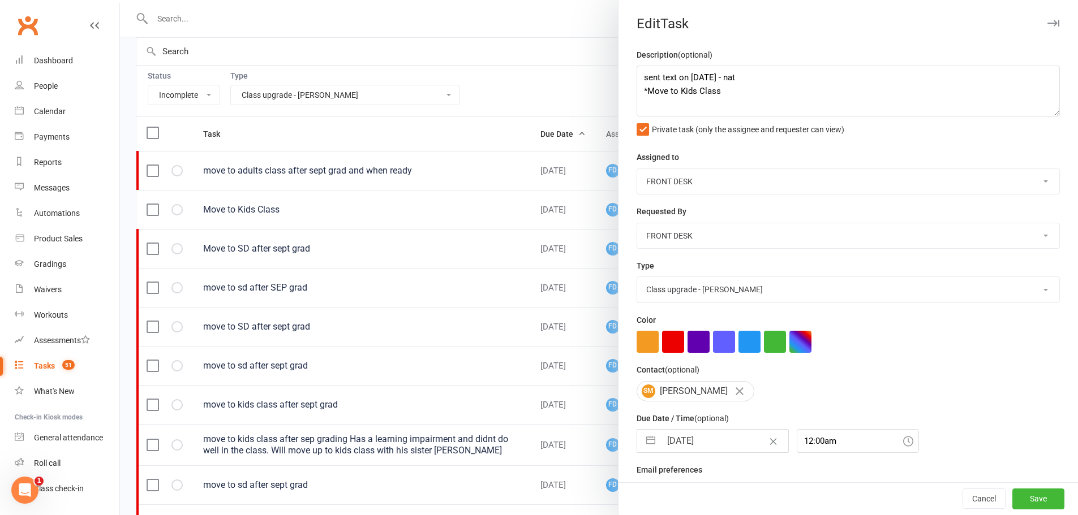
select select "2025"
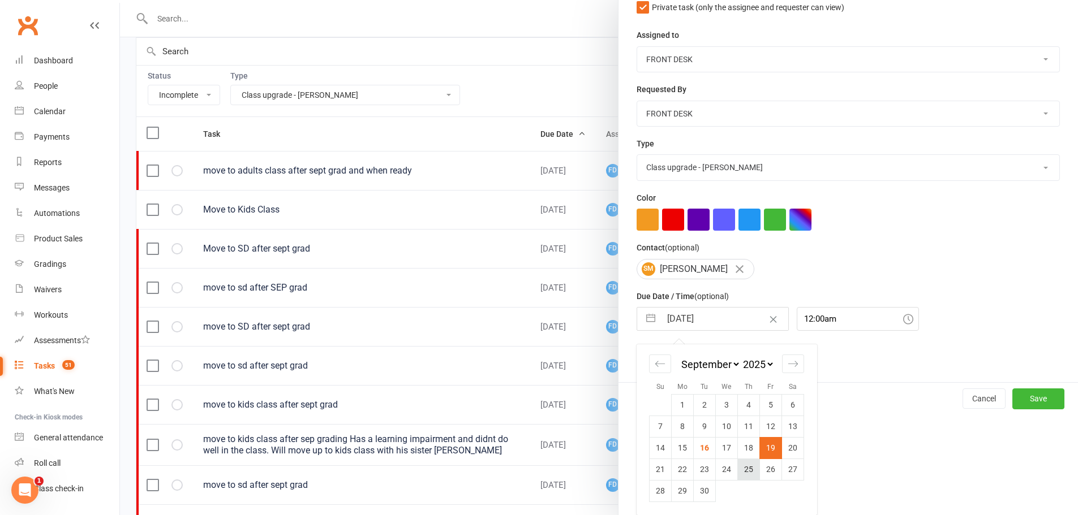
click at [743, 462] on td "25" at bounding box center [749, 469] width 22 height 21
type input "25 Sep 2025"
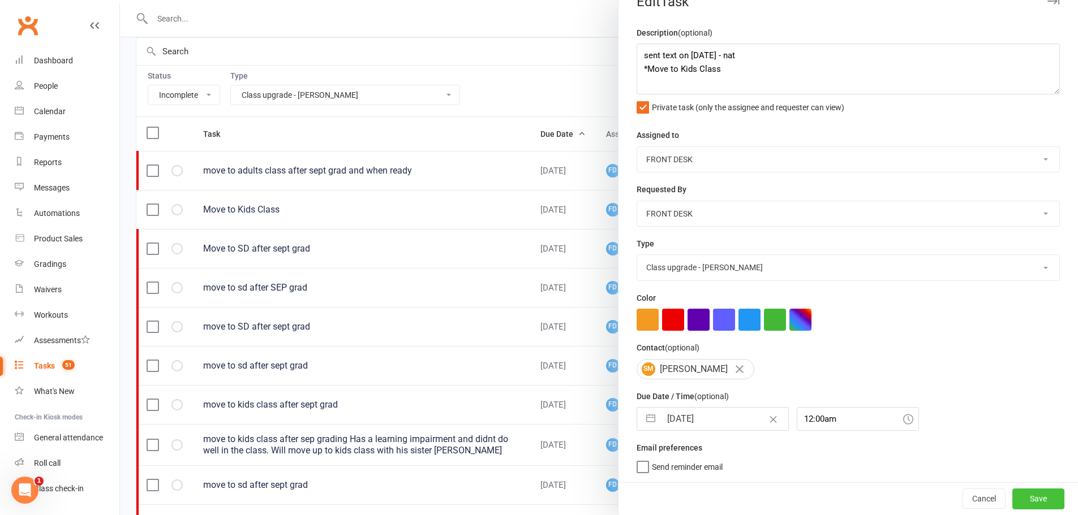
click at [1039, 493] on button "Save" at bounding box center [1038, 499] width 52 height 20
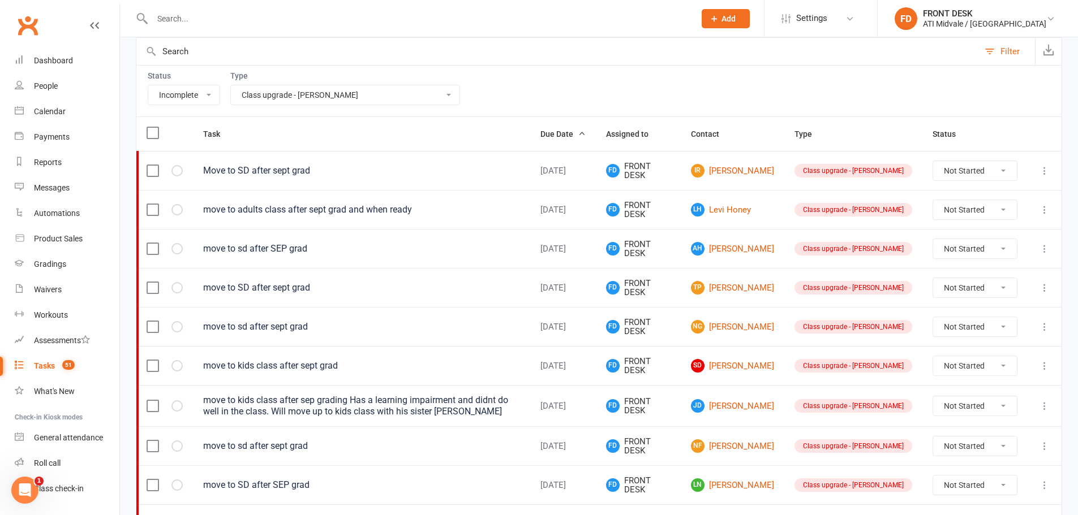
click at [1045, 172] on icon at bounding box center [1044, 170] width 11 height 11
click at [958, 216] on link "Edit" at bounding box center [986, 215] width 112 height 23
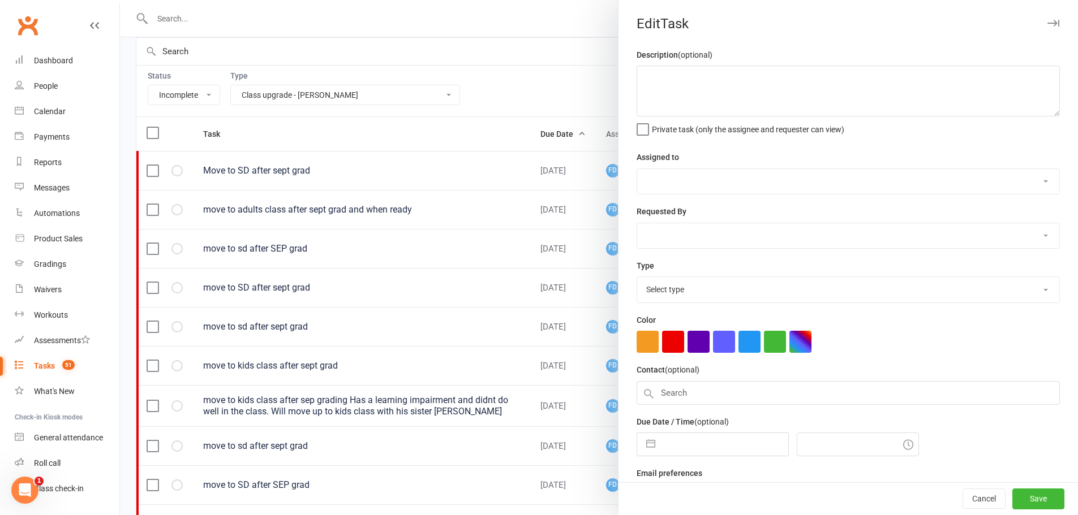
type textarea "Move to SD after sept grad"
select select "4288"
type input "19 Sep 2025"
type input "12:00am"
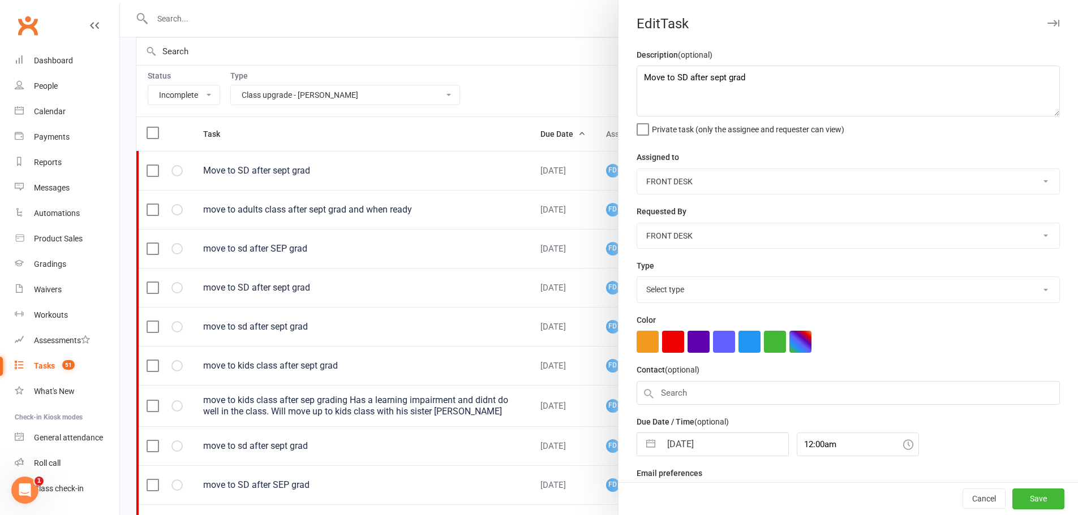
select select "22036"
click at [637, 78] on textarea "Move to SD after sept grad" at bounding box center [847, 91] width 423 height 51
paste textarea "sent text on 16/9/25 - nat"
type textarea "sent text on 16/9/25 - nat *Move to SD after sept grad"
click at [696, 452] on input "19 Sep 2025" at bounding box center [724, 441] width 127 height 23
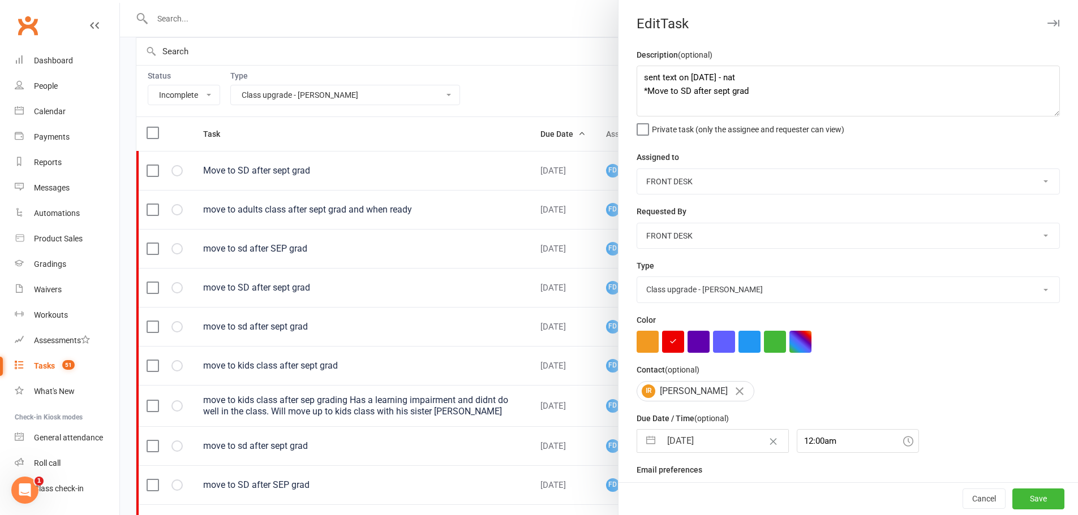
select select "7"
select select "2025"
select select "8"
select select "2025"
select select "9"
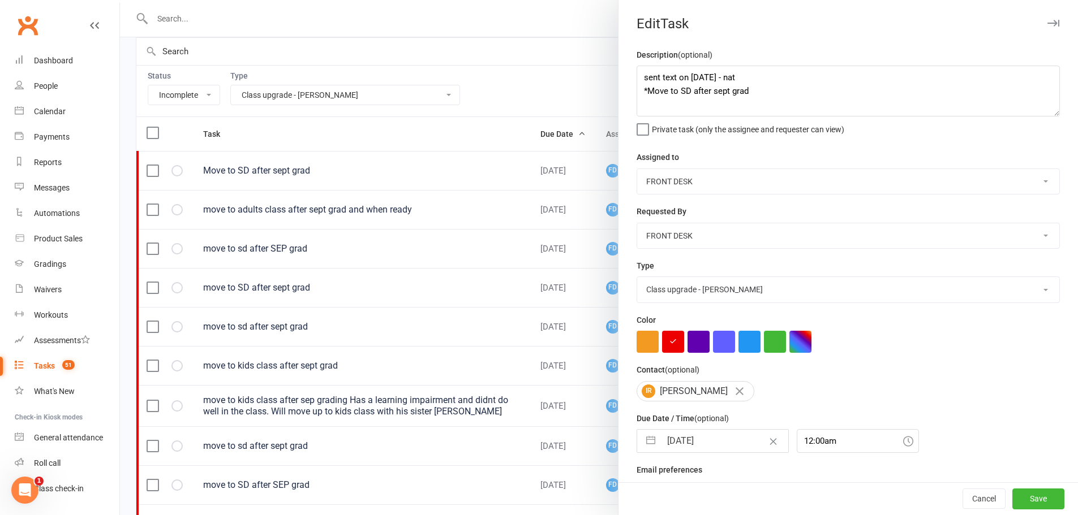
select select "2025"
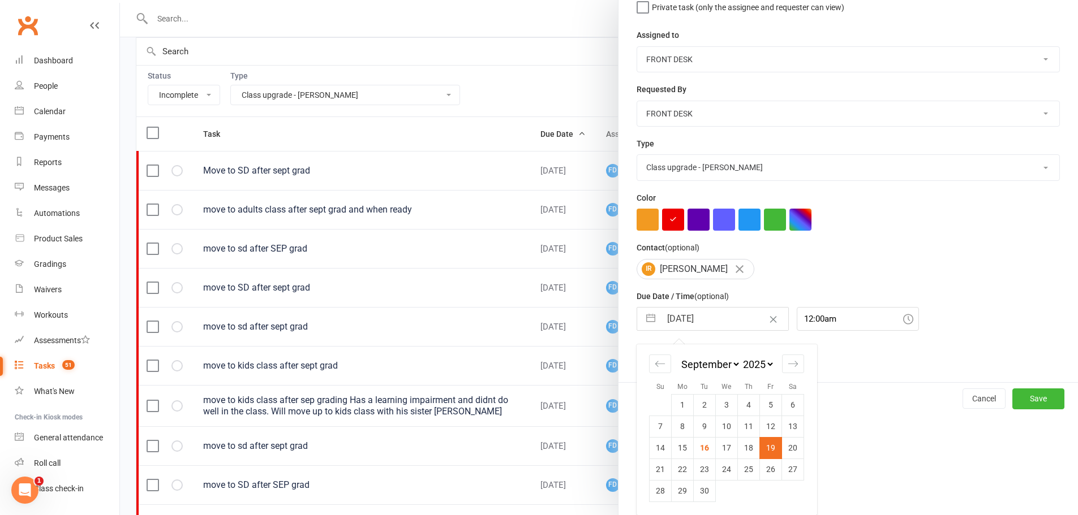
scroll to position [126, 0]
click at [752, 471] on td "25" at bounding box center [749, 469] width 22 height 21
type input "25 Sep 2025"
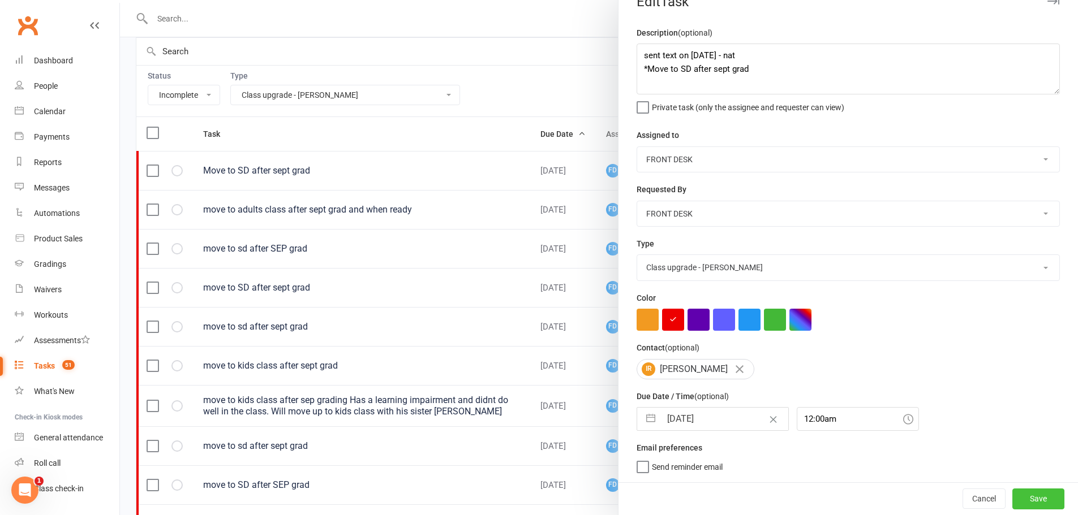
click at [1020, 503] on button "Save" at bounding box center [1038, 499] width 52 height 20
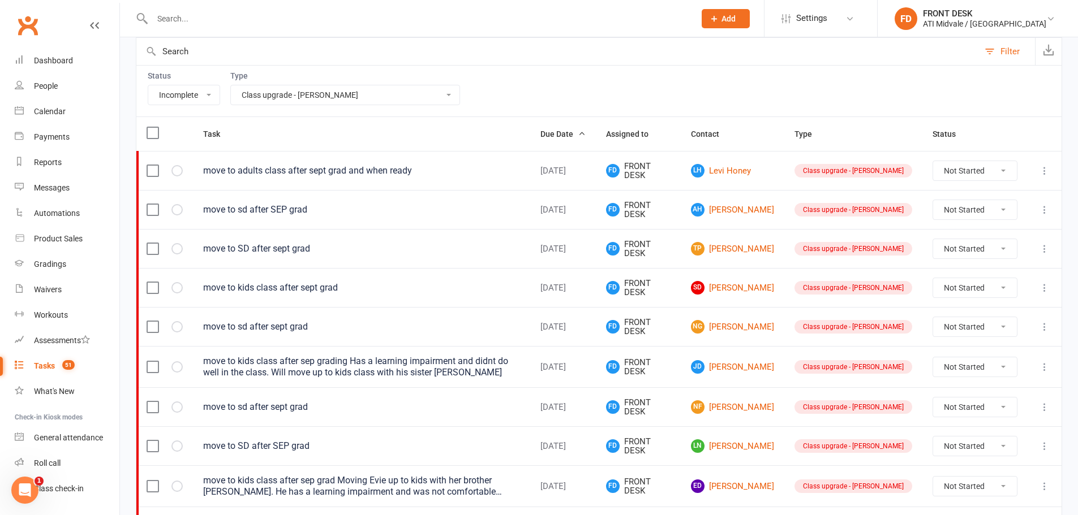
click at [1040, 173] on icon at bounding box center [1044, 170] width 11 height 11
click at [1017, 213] on link "Edit" at bounding box center [986, 215] width 112 height 23
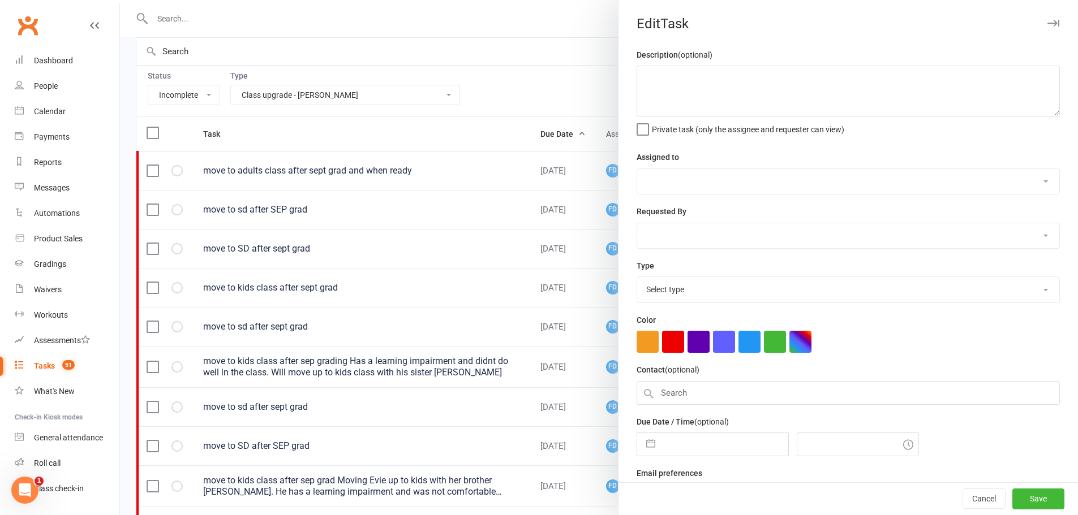
type textarea "move to adults class after sept grad and when ready"
select select "4288"
select select "47058"
type input "19 Sep 2025"
type input "12:00am"
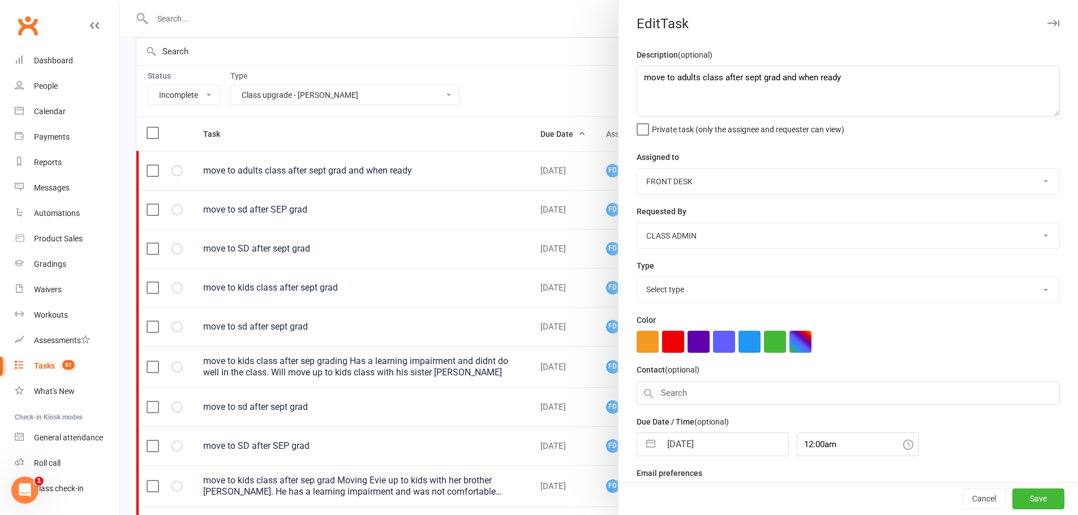
select select "22036"
click at [966, 503] on button "Cancel" at bounding box center [983, 499] width 43 height 20
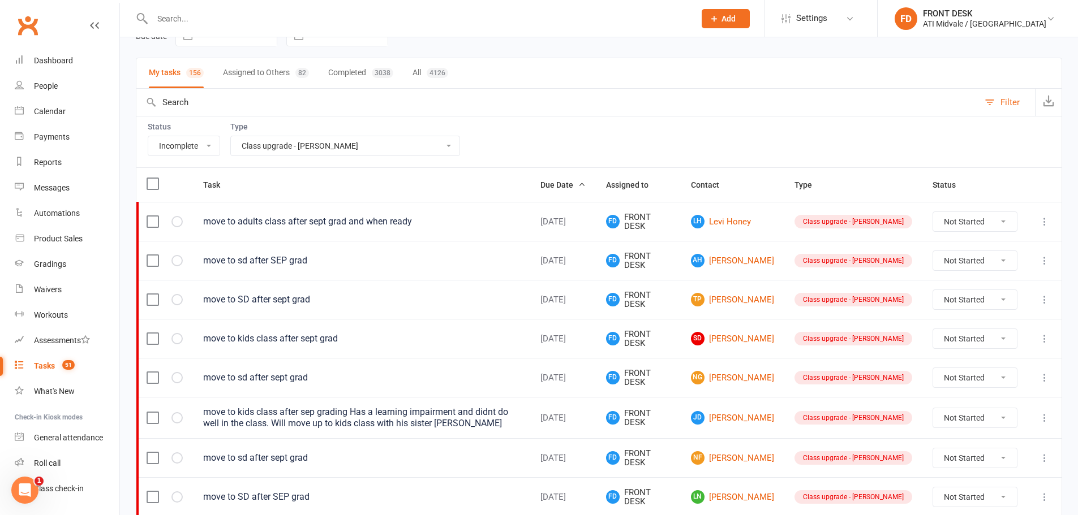
scroll to position [0, 0]
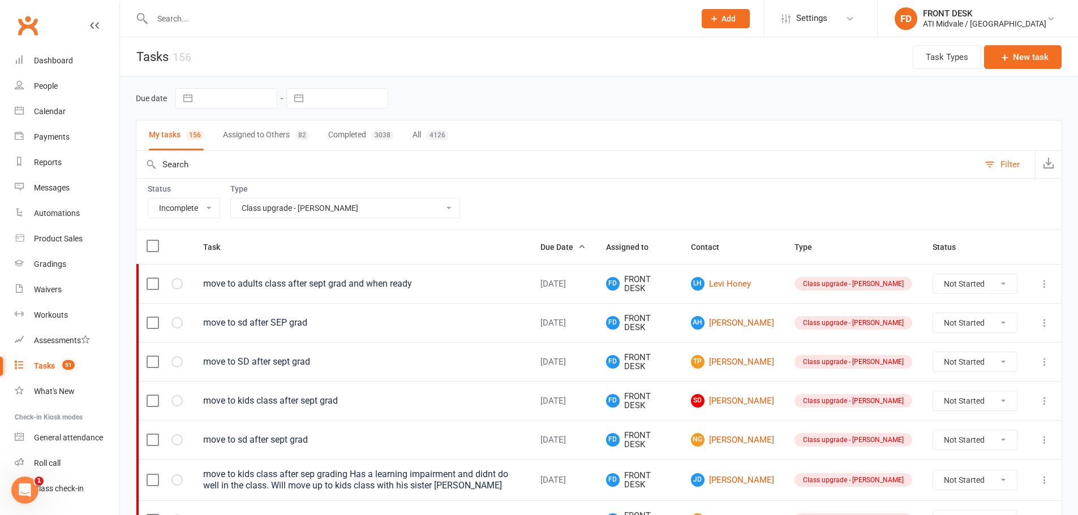
click at [1048, 281] on icon at bounding box center [1044, 283] width 11 height 11
click at [996, 326] on link "Edit" at bounding box center [986, 328] width 112 height 23
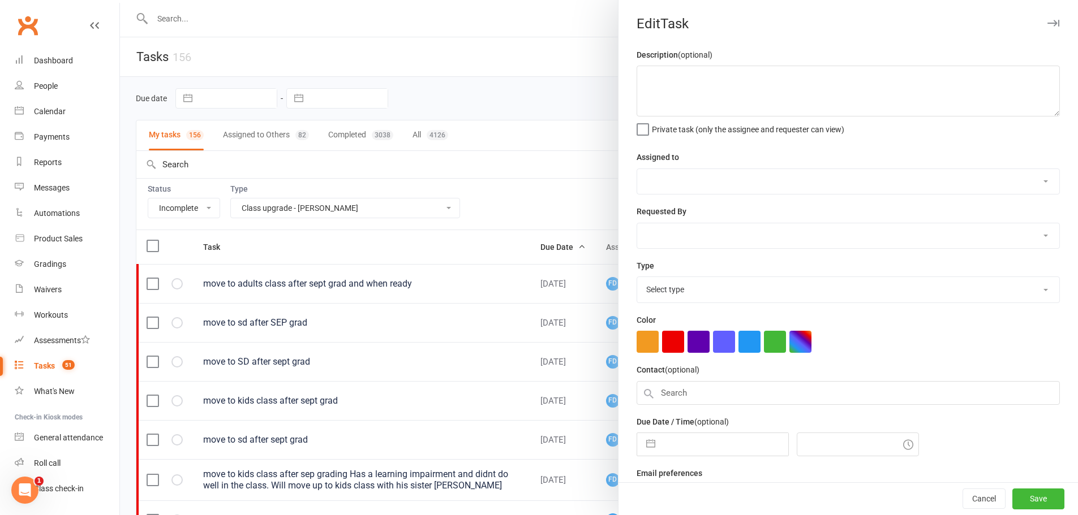
type textarea "move to adults class after sept grad and when ready"
select select "4288"
select select "47058"
type input "19 Sep 2025"
type input "12:00am"
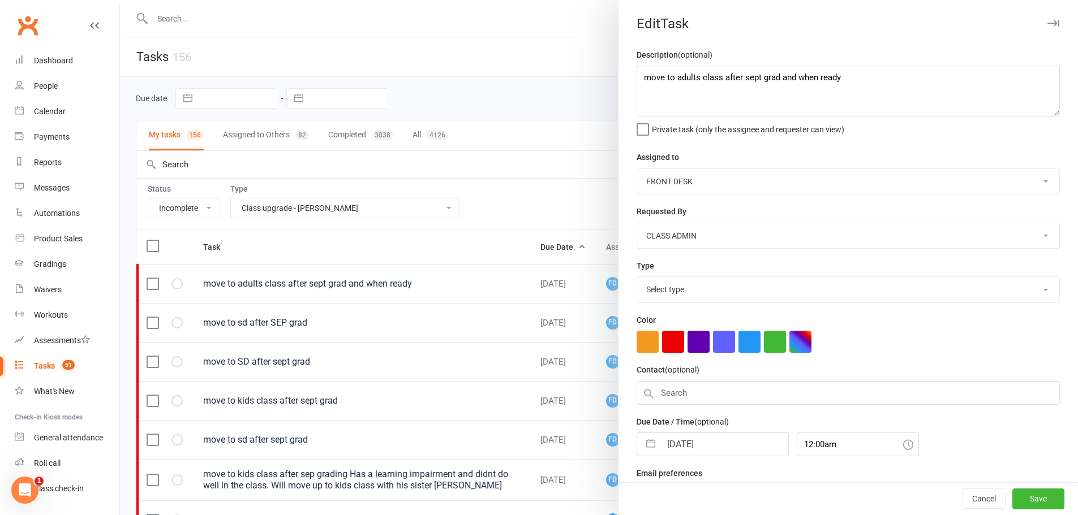
select select "22036"
click at [563, 201] on div at bounding box center [599, 257] width 958 height 515
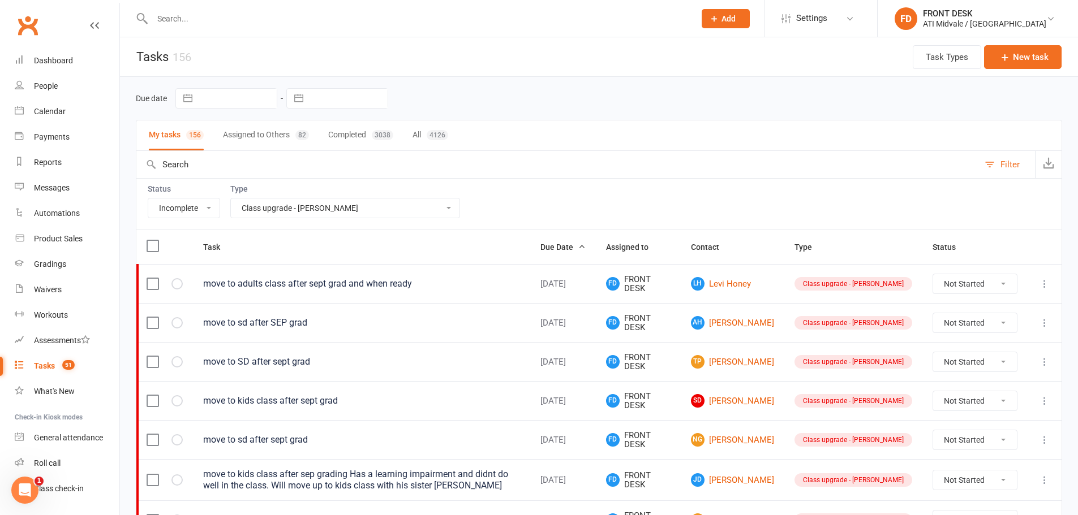
click at [1045, 326] on icon at bounding box center [1044, 322] width 11 height 11
click at [946, 372] on link "Edit" at bounding box center [986, 367] width 112 height 23
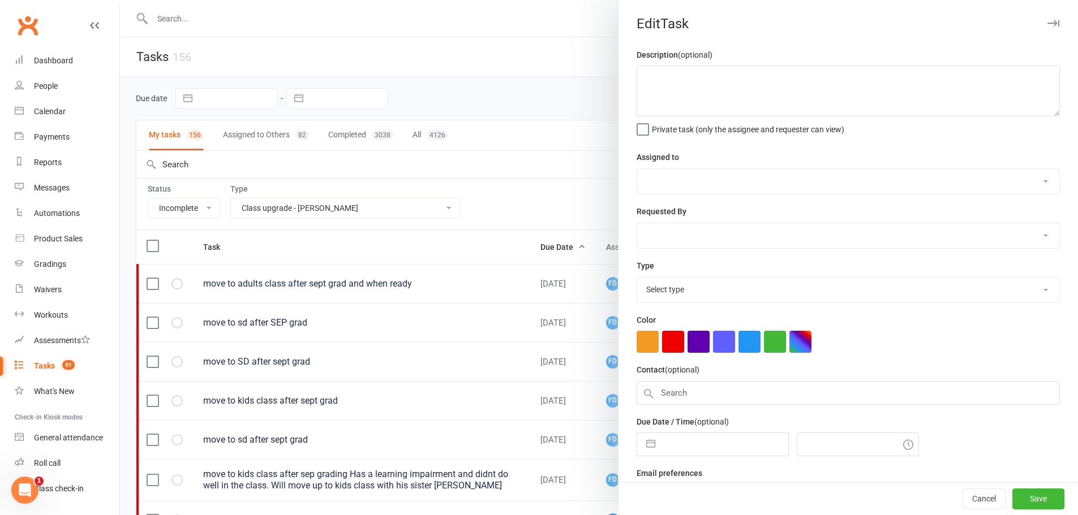
type textarea "move to sd after SEP grad"
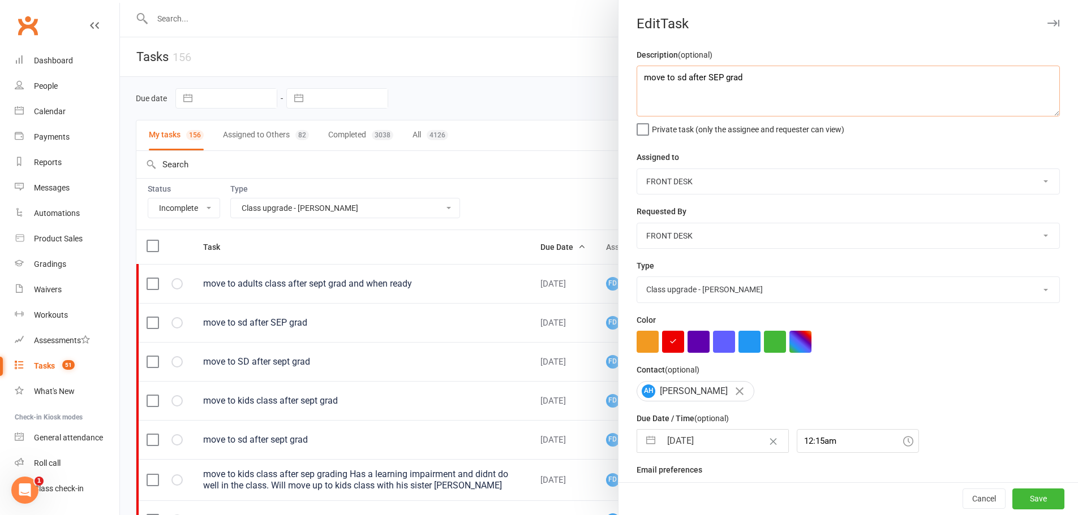
click at [639, 76] on textarea "move to sd after SEP grad" at bounding box center [847, 91] width 423 height 51
paste textarea "sent text on 16/9/25 - nat"
click at [717, 448] on input "19 Sep 2025" at bounding box center [724, 441] width 127 height 23
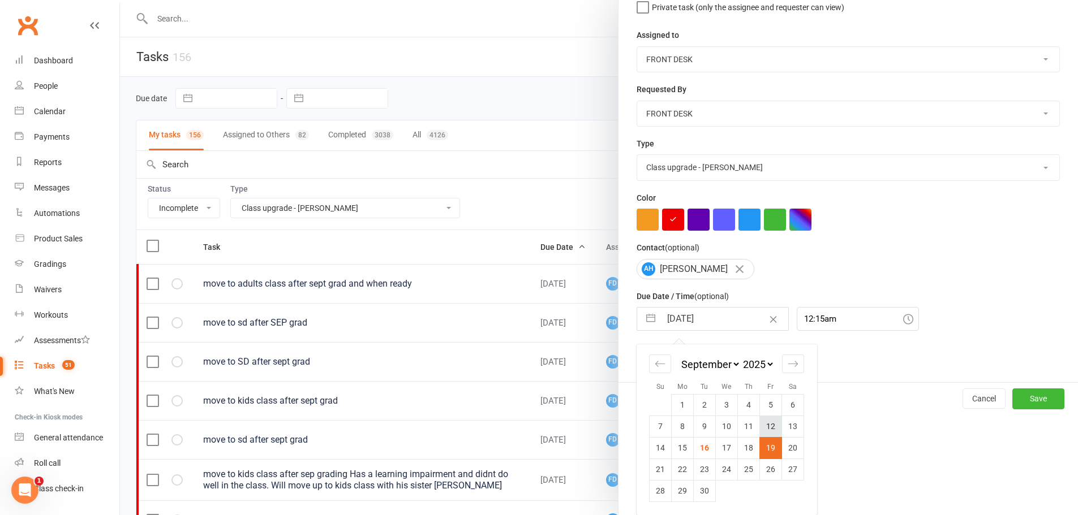
scroll to position [126, 0]
click at [743, 476] on td "25" at bounding box center [749, 469] width 22 height 21
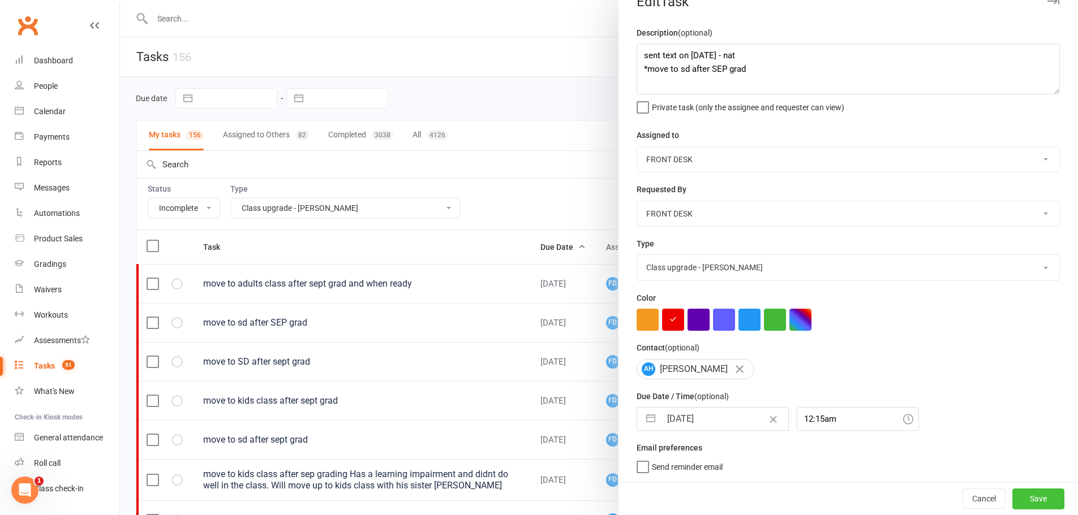
click at [1013, 498] on button "Save" at bounding box center [1038, 499] width 52 height 20
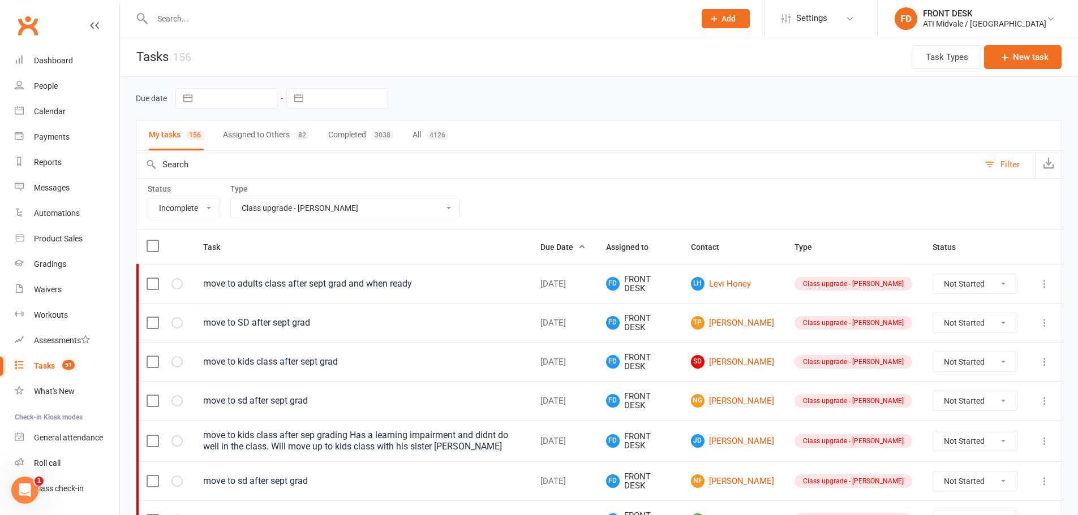
click at [1044, 326] on icon at bounding box center [1044, 322] width 11 height 11
click at [942, 362] on link "Edit" at bounding box center [986, 367] width 112 height 23
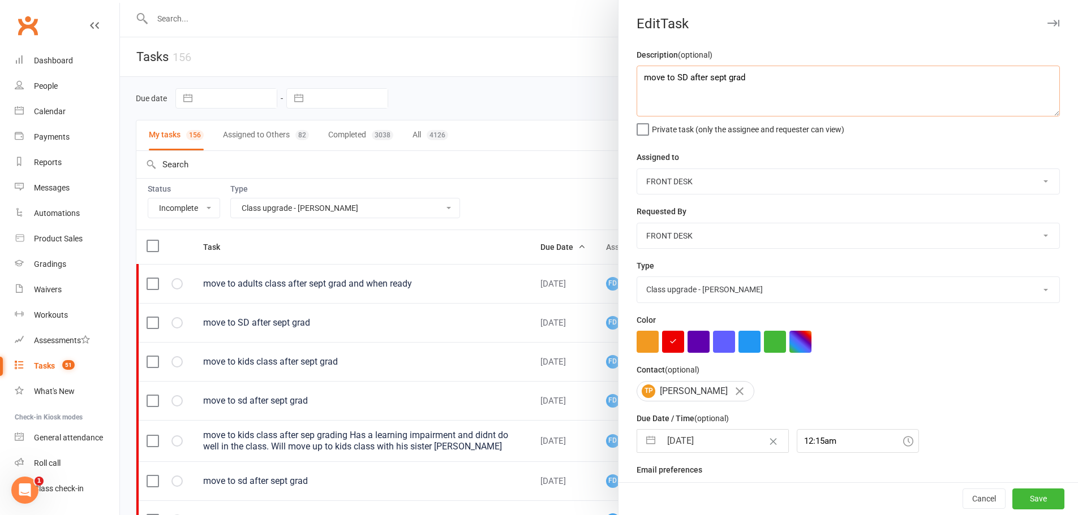
click at [638, 76] on textarea "move to SD after sept grad" at bounding box center [847, 91] width 423 height 51
paste textarea "sent text on 16/9/25 - nat"
click at [693, 445] on input "19 Sep 2025" at bounding box center [724, 441] width 127 height 23
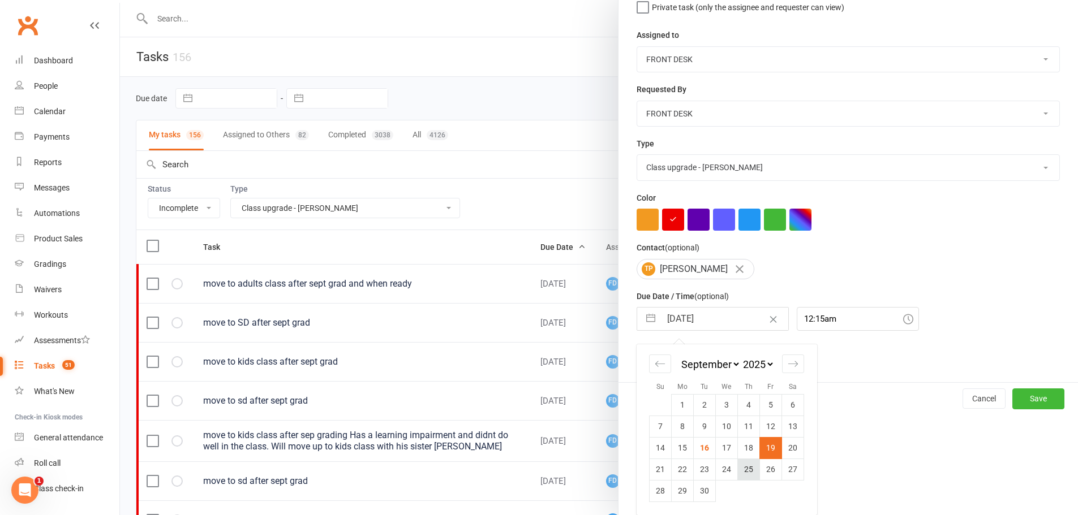
click at [748, 467] on td "25" at bounding box center [749, 469] width 22 height 21
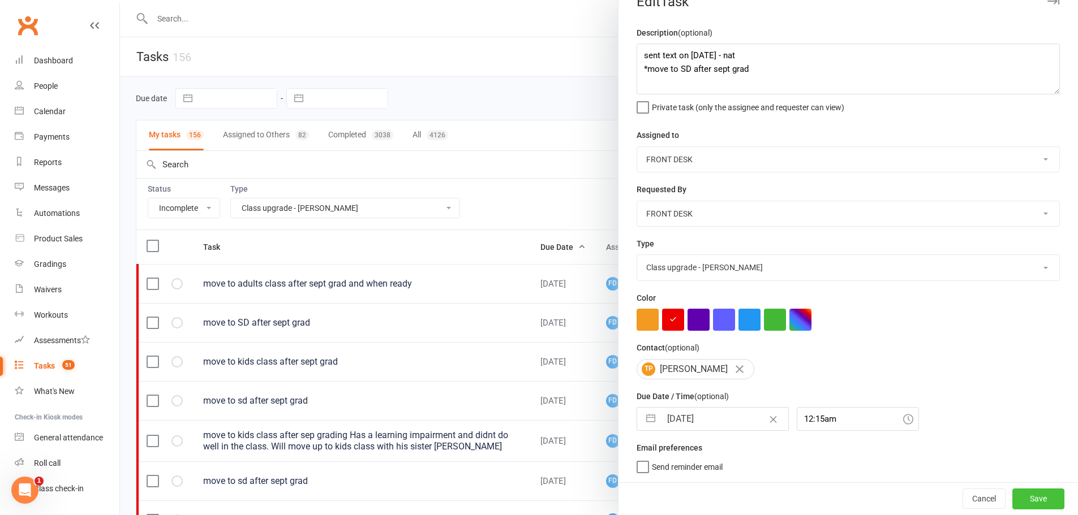
click at [1026, 507] on button "Save" at bounding box center [1038, 499] width 52 height 20
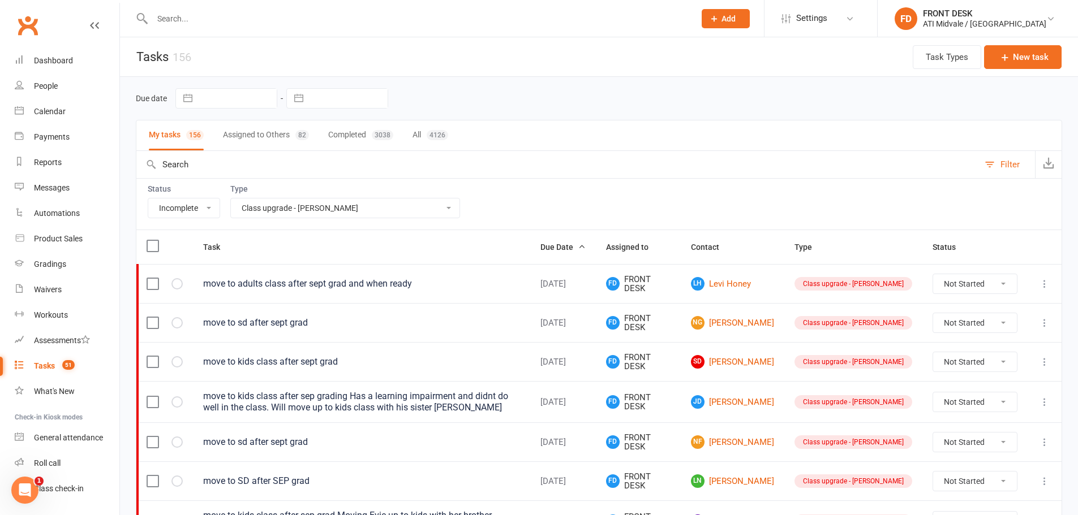
click at [1047, 322] on icon at bounding box center [1044, 322] width 11 height 11
click at [988, 361] on link "Edit" at bounding box center [986, 367] width 112 height 23
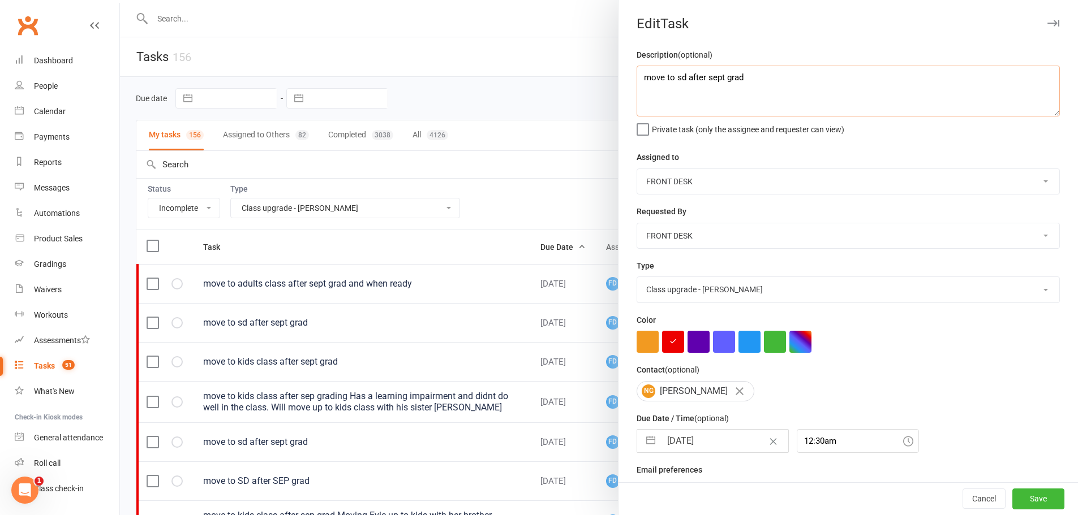
click at [640, 77] on textarea "move to sd after sept grad" at bounding box center [847, 91] width 423 height 51
paste textarea "sent text on 16/9/25 - nat"
click at [739, 451] on input "19 Sep 2025" at bounding box center [724, 441] width 127 height 23
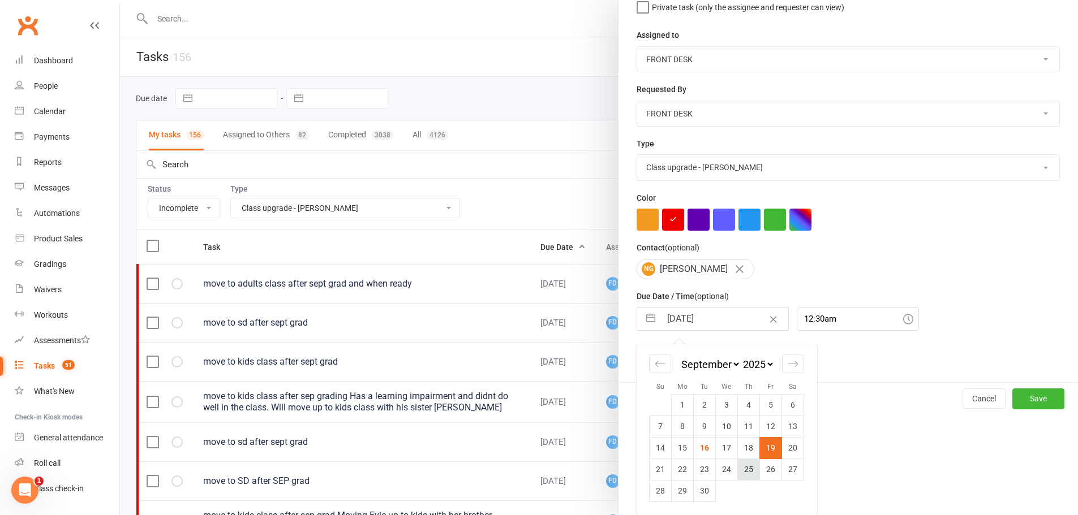
click at [738, 475] on td "25" at bounding box center [749, 469] width 22 height 21
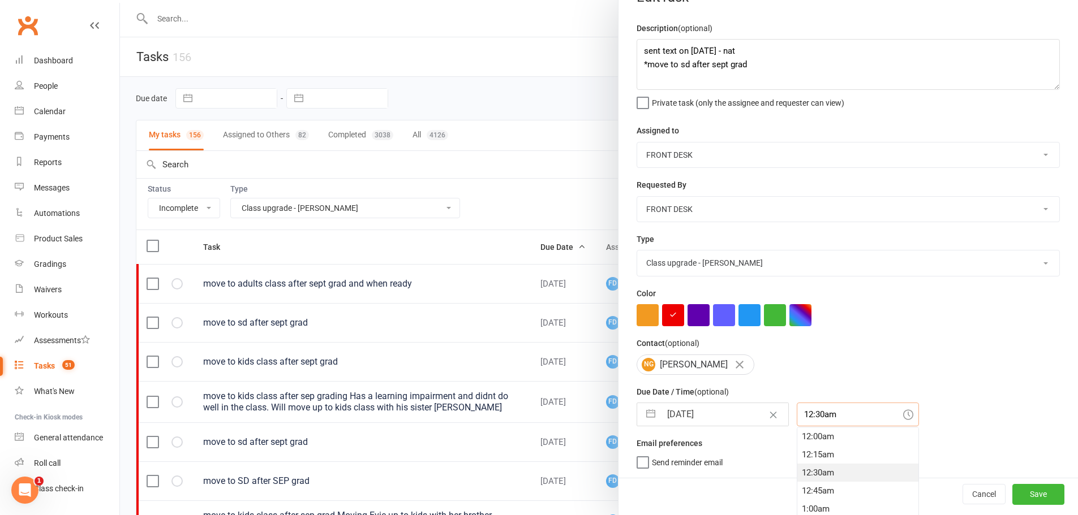
scroll to position [55, 0]
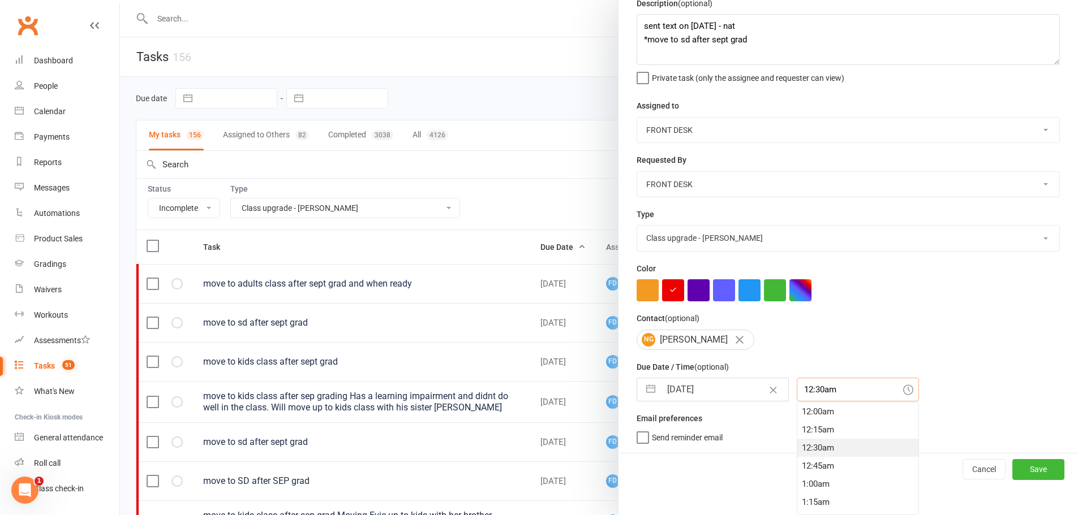
click at [813, 402] on div "12:30am 12:00am 12:15am 12:30am 12:45am 1:00am 1:15am 1:30am 1:45am 2:00am 2:15…" at bounding box center [857, 390] width 122 height 24
click at [820, 432] on div "12:15am" at bounding box center [857, 430] width 121 height 18
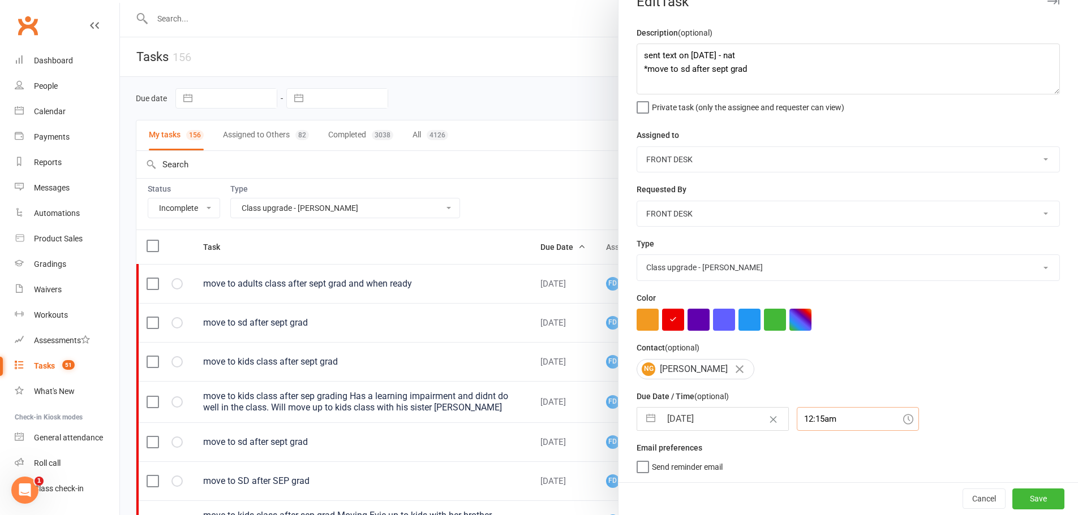
scroll to position [27, 0]
click at [1019, 491] on button "Save" at bounding box center [1038, 499] width 52 height 20
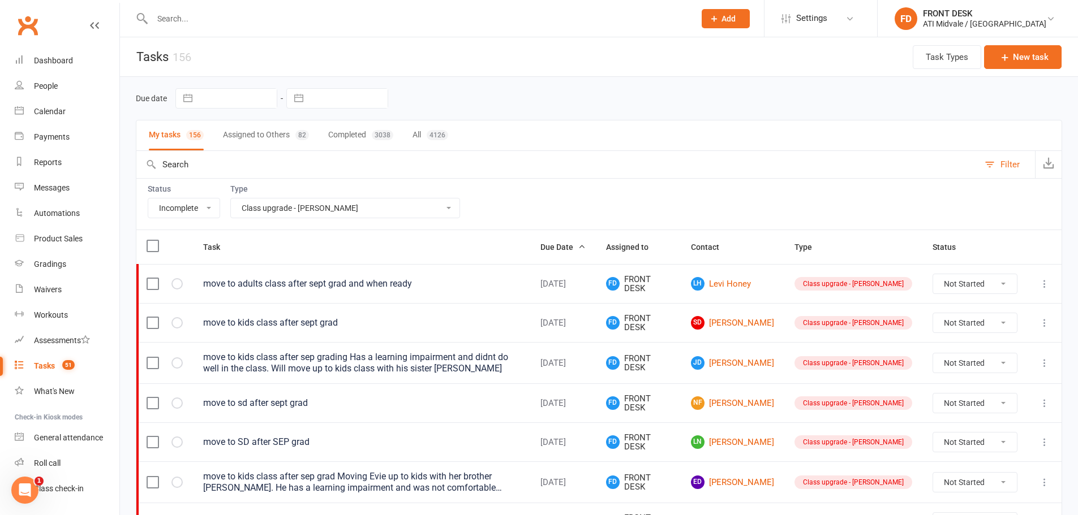
click at [1047, 322] on icon at bounding box center [1044, 322] width 11 height 11
click at [996, 364] on link "Edit" at bounding box center [986, 367] width 112 height 23
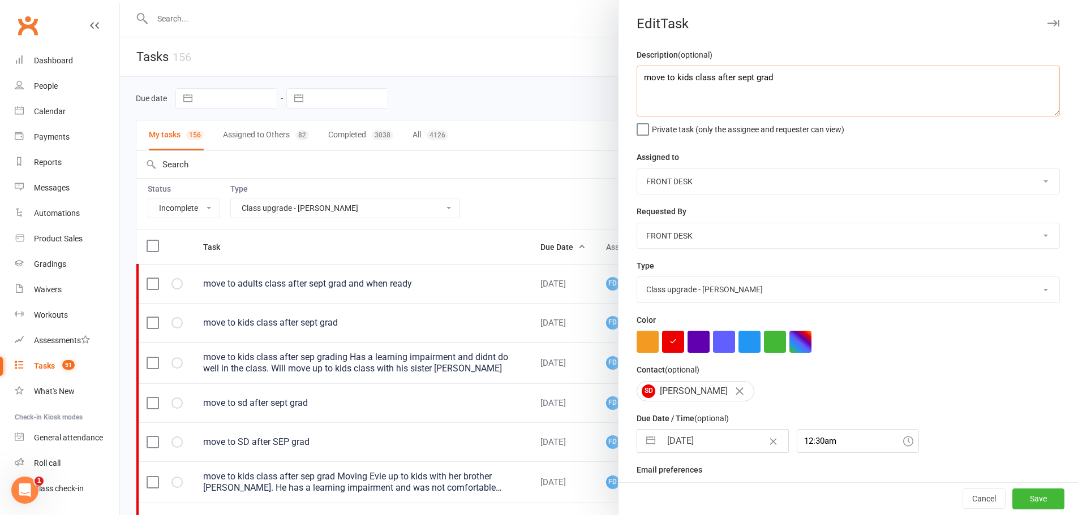
click at [636, 73] on textarea "move to kids class after sept grad" at bounding box center [847, 91] width 423 height 51
paste textarea "sent text on 16/9/25 - nat"
click at [699, 442] on input "19 Sep 2025" at bounding box center [724, 441] width 127 height 23
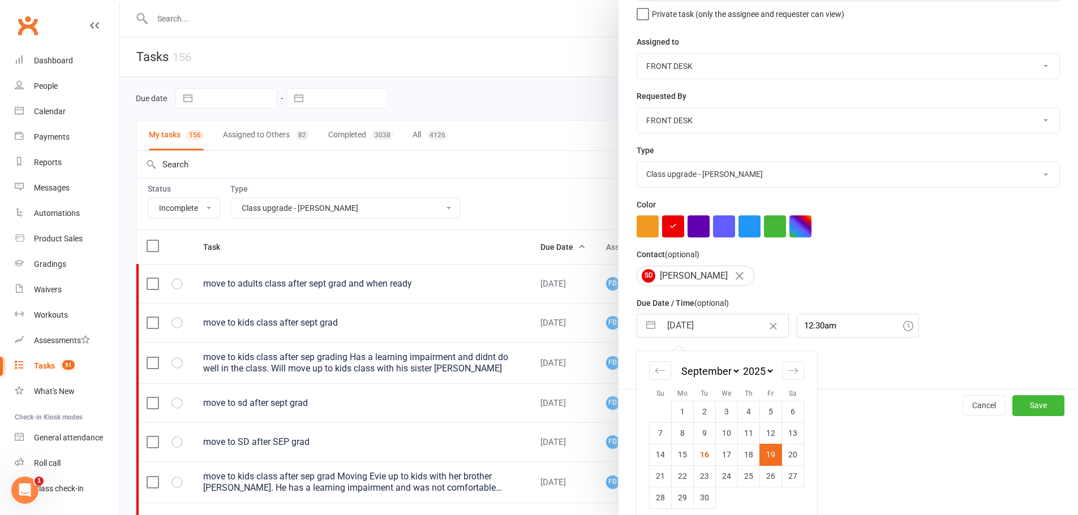
scroll to position [126, 0]
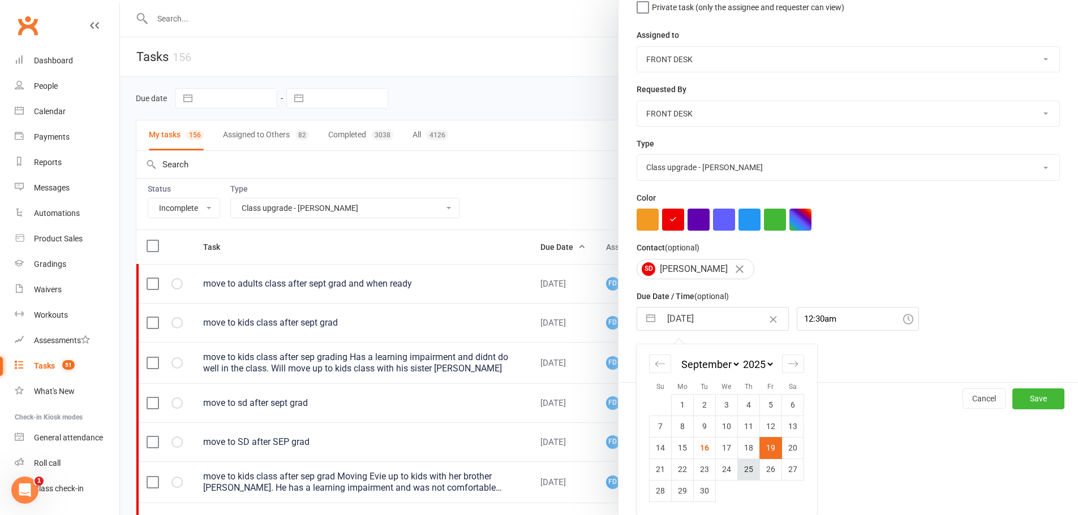
click at [748, 467] on td "25" at bounding box center [749, 469] width 22 height 21
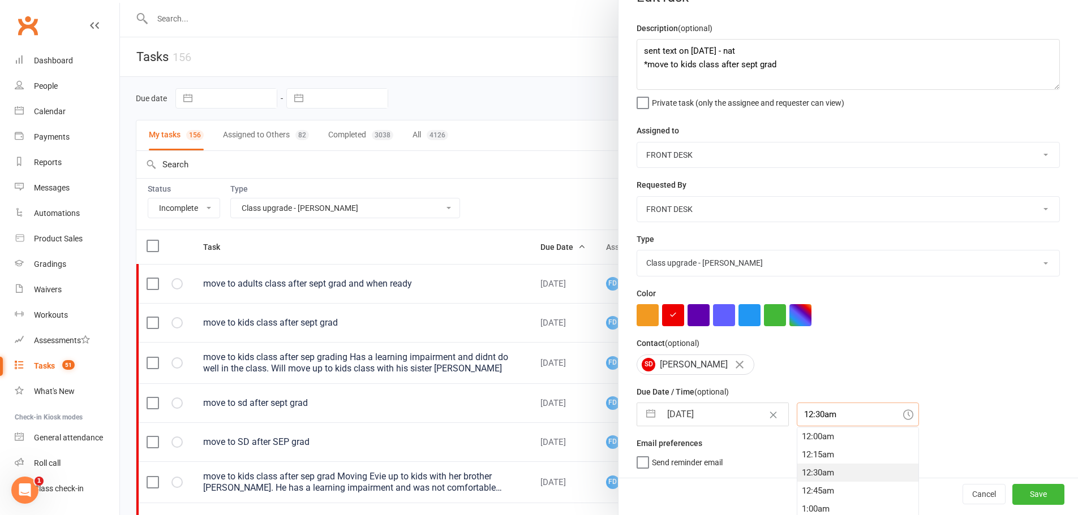
click at [796, 411] on div "12:30am 12:00am 12:15am 12:30am 12:45am 1:00am 1:15am 1:30am 1:45am 2:00am 2:15…" at bounding box center [857, 415] width 122 height 24
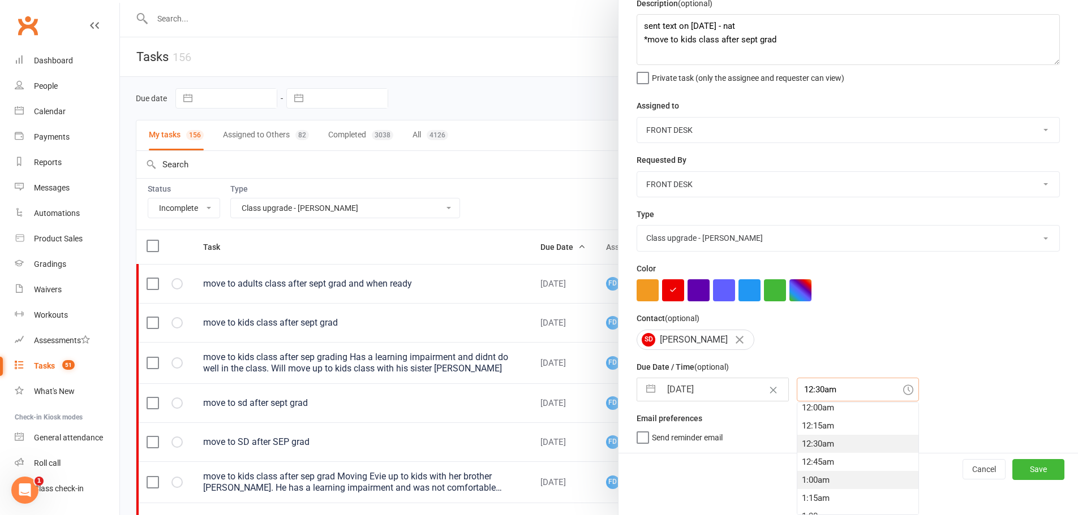
scroll to position [0, 0]
click at [816, 418] on div "12:00am" at bounding box center [857, 412] width 121 height 18
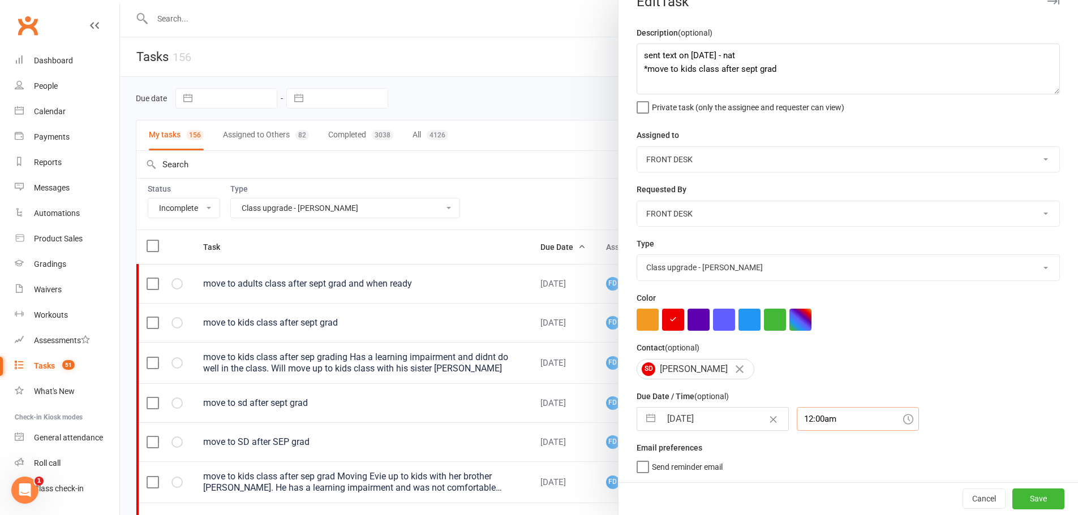
scroll to position [27, 0]
click at [1027, 503] on button "Save" at bounding box center [1038, 499] width 52 height 20
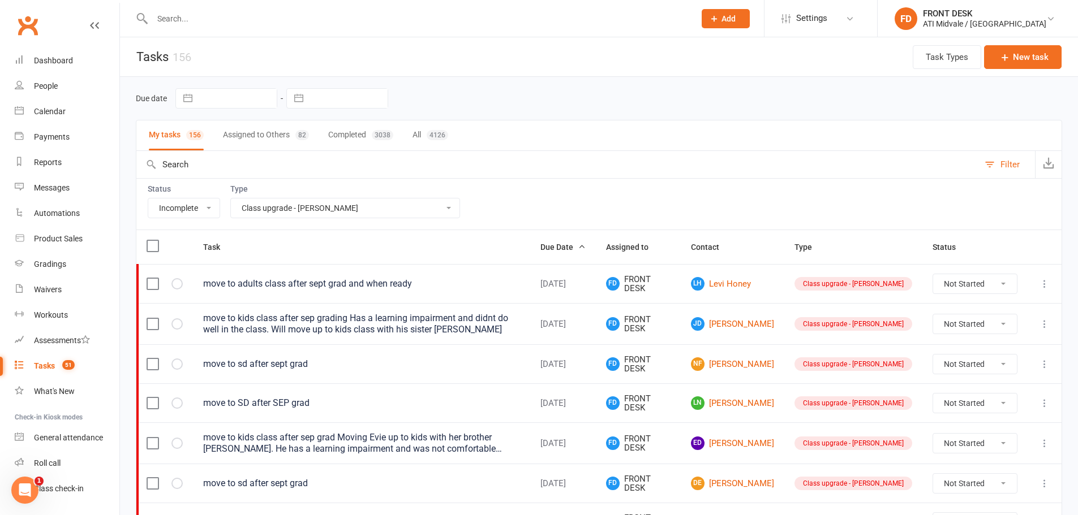
click at [1044, 325] on icon at bounding box center [1044, 323] width 11 height 11
click at [1006, 370] on link "Edit" at bounding box center [986, 368] width 112 height 23
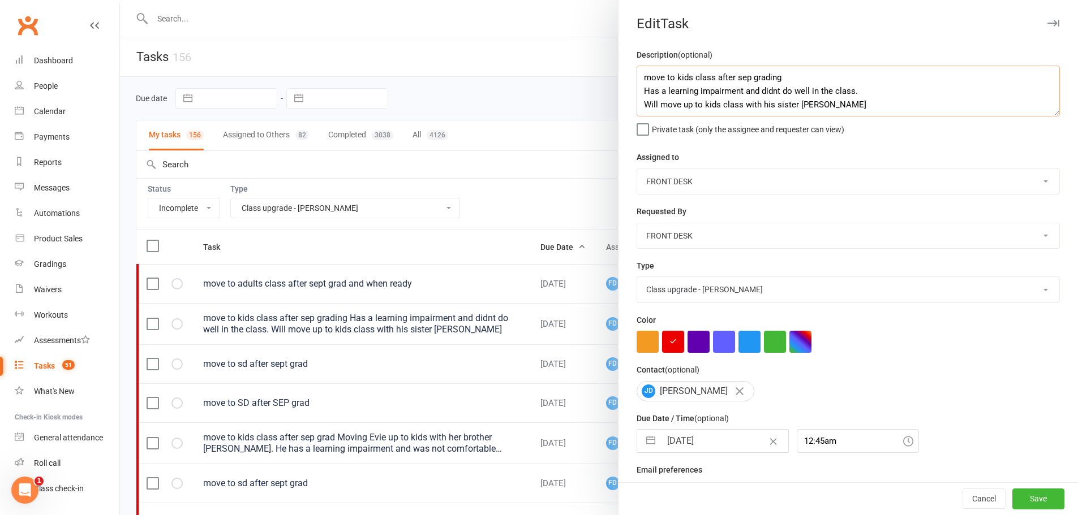
click at [636, 80] on textarea "move to kids class after sep grading Has a learning impairment and didnt do wel…" at bounding box center [847, 91] width 423 height 51
paste textarea "sent text on 16/9/25 - nat"
click at [728, 453] on input "19 Sep 2025" at bounding box center [724, 441] width 127 height 23
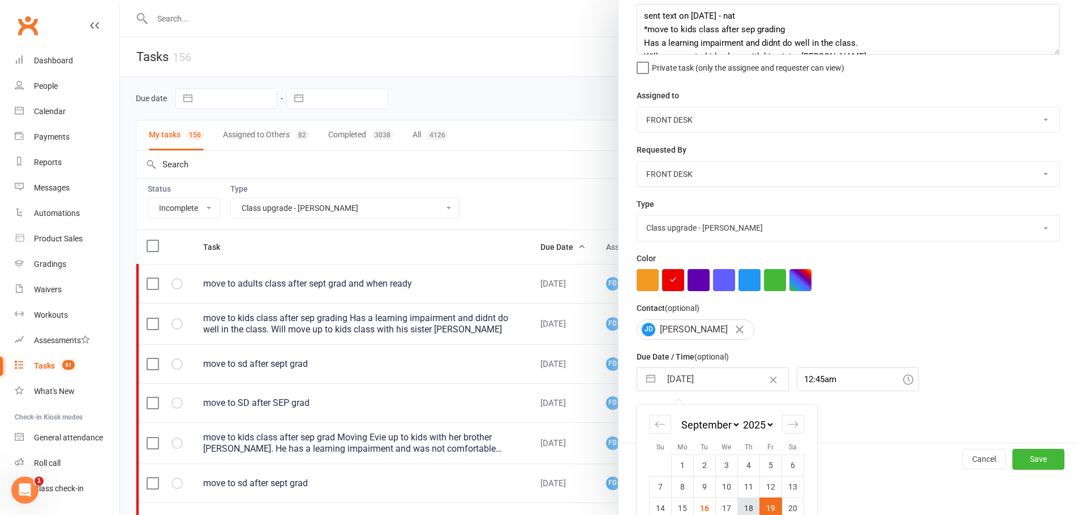
scroll to position [126, 0]
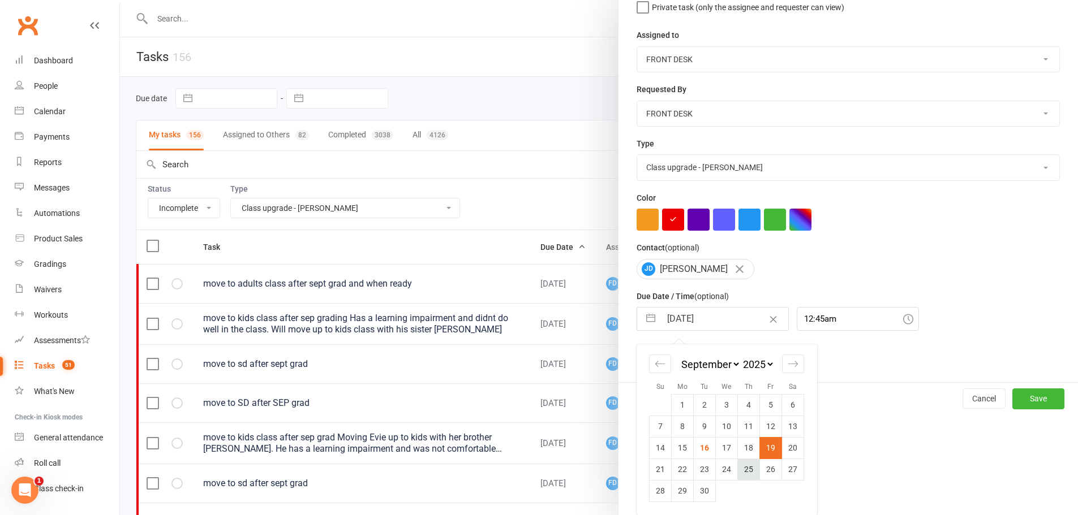
click at [752, 471] on td "25" at bounding box center [749, 469] width 22 height 21
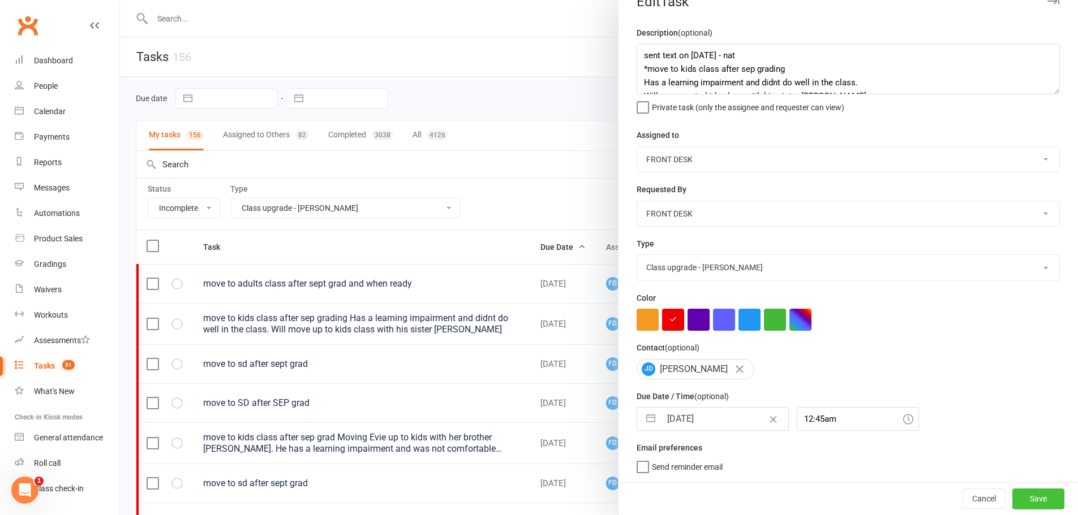
click at [1022, 498] on button "Save" at bounding box center [1038, 499] width 52 height 20
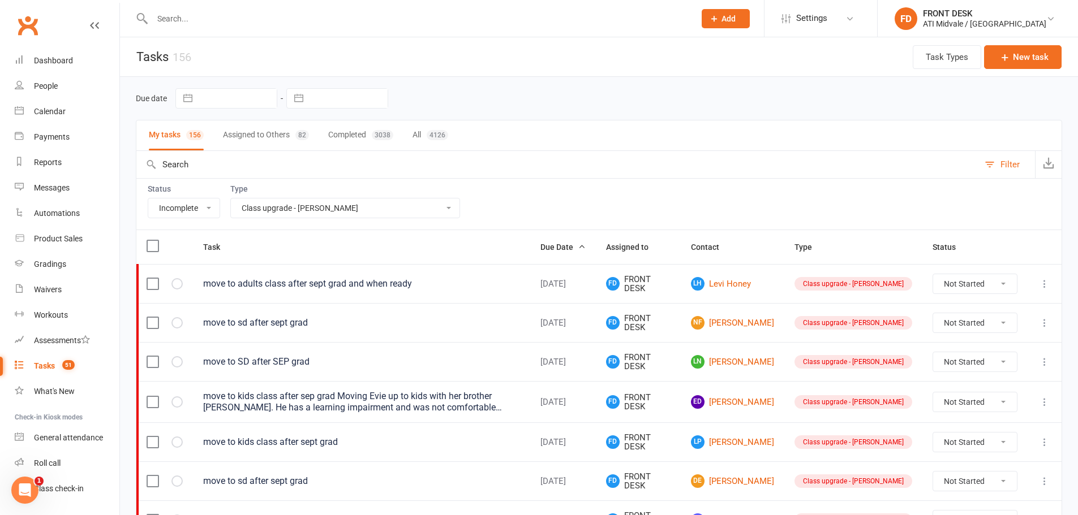
click at [1042, 318] on icon at bounding box center [1044, 322] width 11 height 11
click at [961, 365] on link "Edit" at bounding box center [986, 367] width 112 height 23
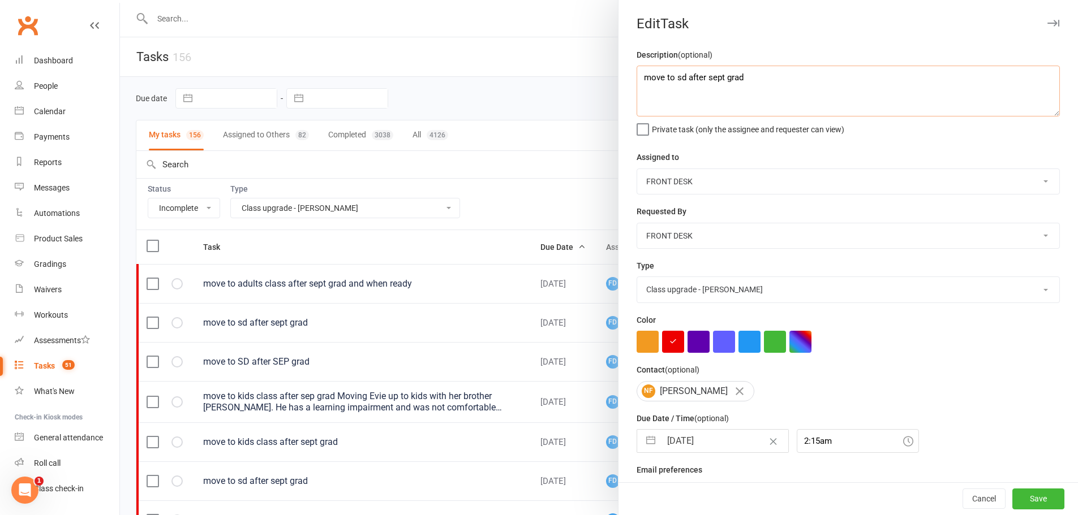
click at [636, 80] on textarea "move to sd after sept grad" at bounding box center [847, 91] width 423 height 51
paste textarea "sent text on 16/9/25 - nat"
click at [722, 445] on input "19 Sep 2025" at bounding box center [724, 441] width 127 height 23
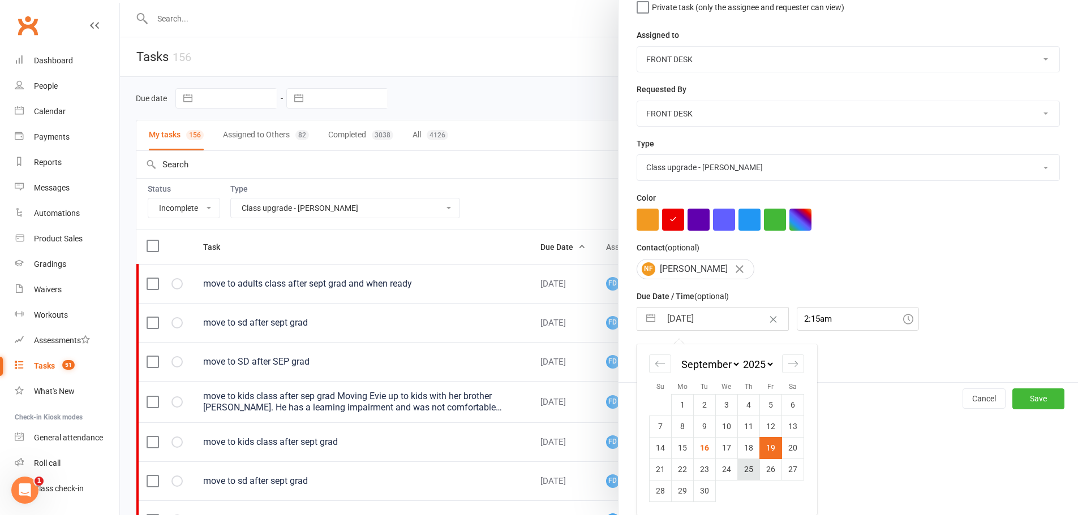
click at [738, 467] on td "25" at bounding box center [749, 469] width 22 height 21
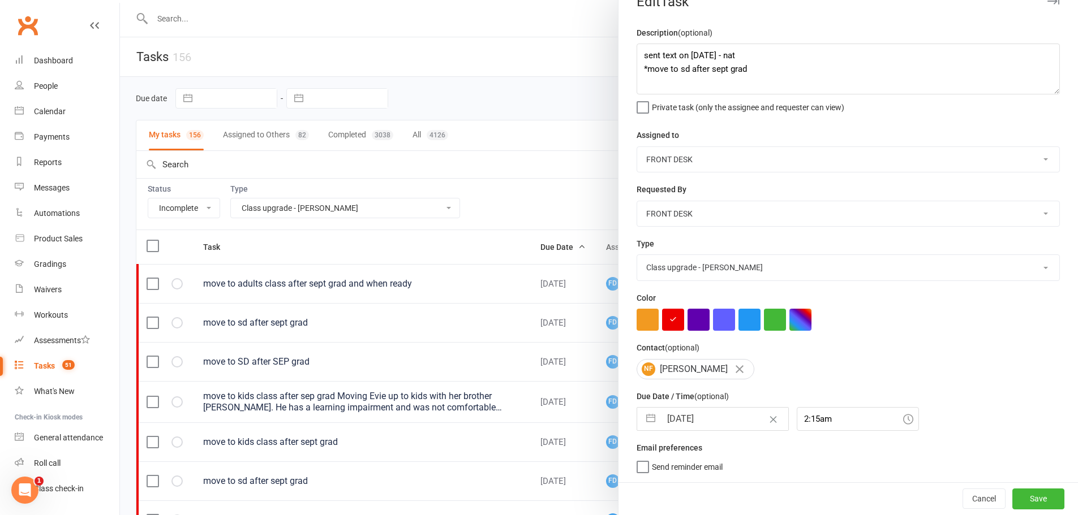
scroll to position [27, 0]
click at [1012, 494] on button "Save" at bounding box center [1038, 499] width 52 height 20
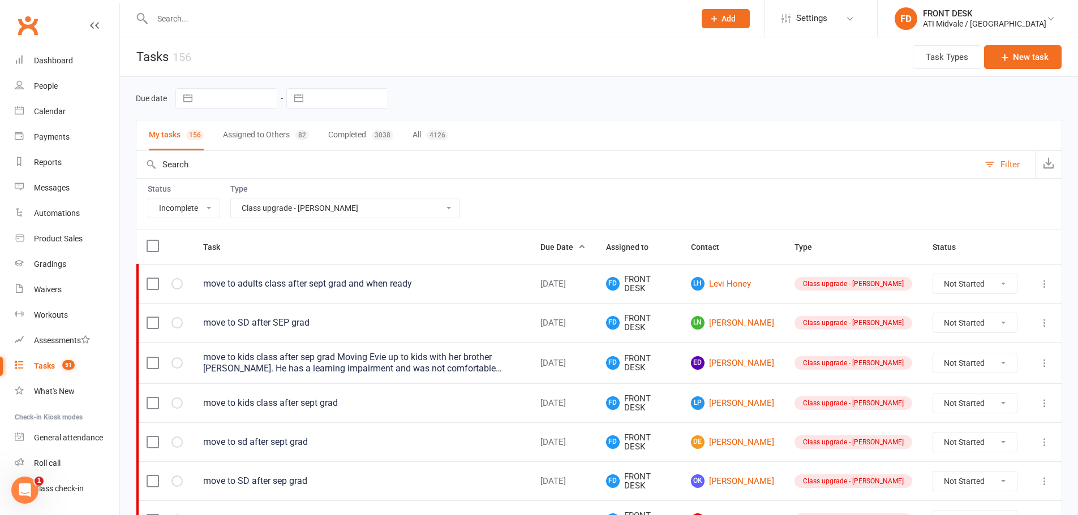
click at [1042, 322] on icon at bounding box center [1044, 322] width 11 height 11
click at [1009, 368] on link "Edit" at bounding box center [986, 367] width 112 height 23
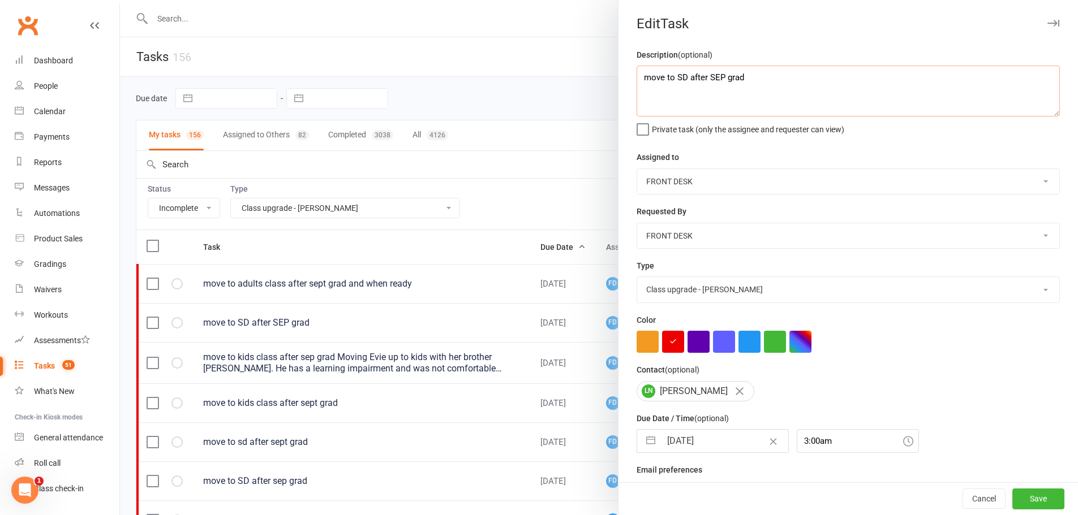
click at [641, 81] on textarea "move to SD after SEP grad" at bounding box center [847, 91] width 423 height 51
paste textarea "sent text on 16/9/25 - nat"
click at [721, 447] on input "19 Sep 2025" at bounding box center [724, 441] width 127 height 23
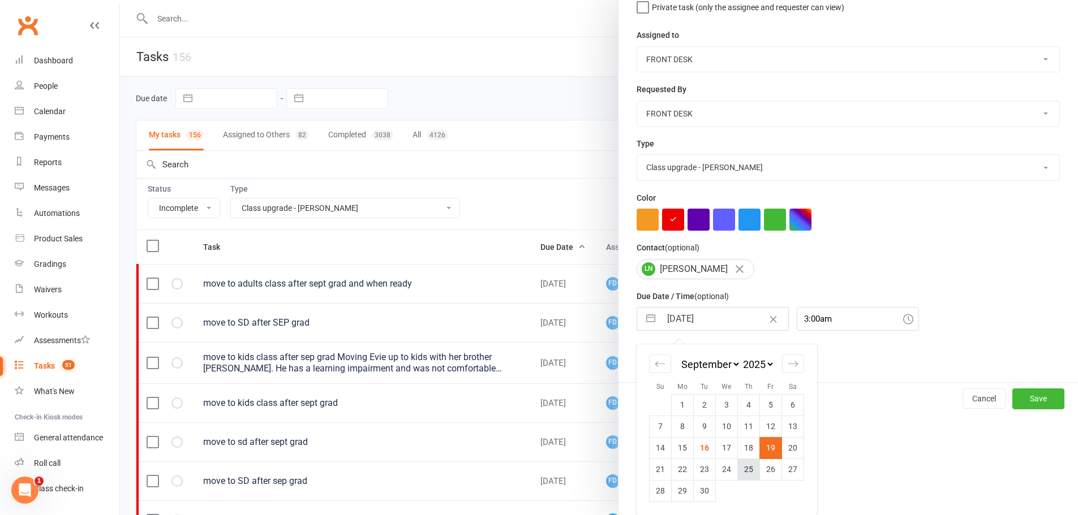
click at [740, 467] on td "25" at bounding box center [749, 469] width 22 height 21
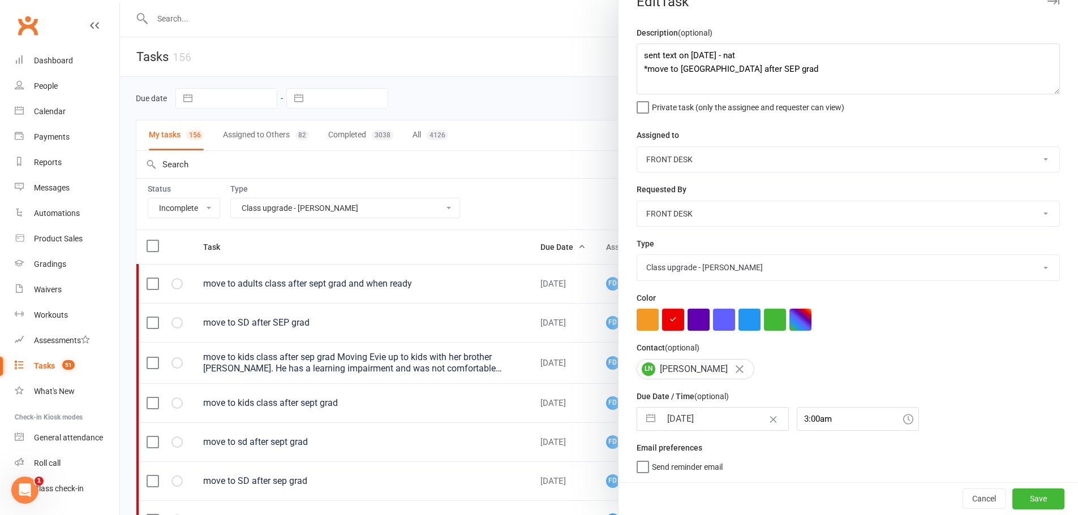
scroll to position [27, 0]
click at [1016, 494] on button "Save" at bounding box center [1038, 499] width 52 height 20
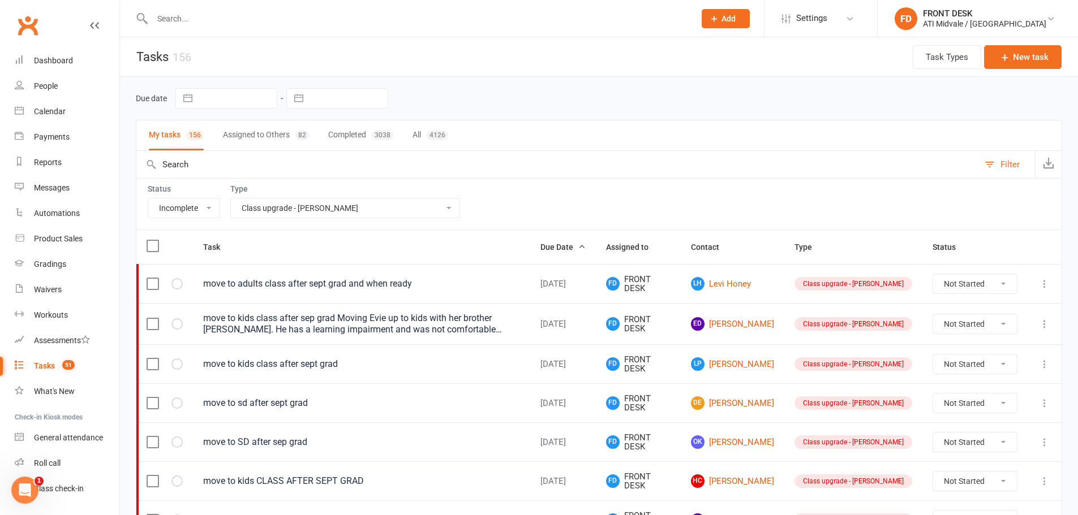
click at [1045, 324] on icon at bounding box center [1044, 323] width 11 height 11
click at [974, 373] on link "Edit" at bounding box center [986, 368] width 112 height 23
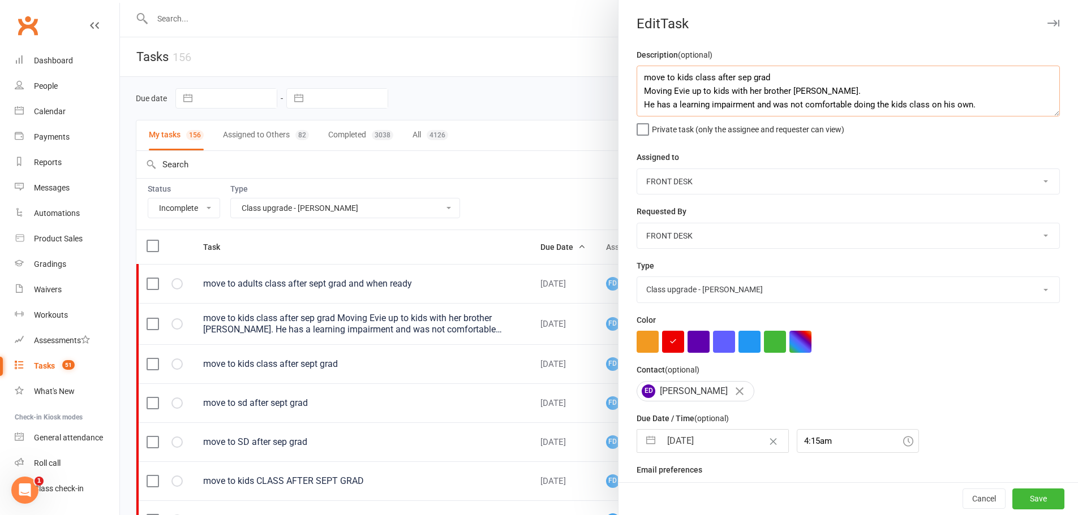
click at [636, 80] on textarea "move to kids class after sep grad Moving Evie up to kids with her brother Jayde…" at bounding box center [847, 91] width 423 height 51
paste textarea "sent text on 16/9/25 - nat"
click at [717, 444] on input "19 Sep 2025" at bounding box center [724, 441] width 127 height 23
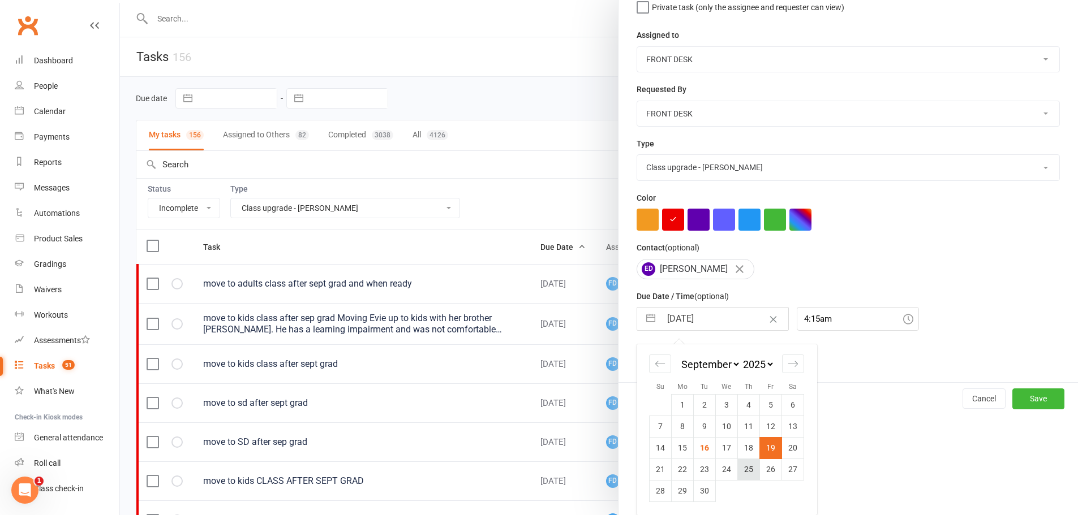
click at [738, 469] on td "25" at bounding box center [749, 469] width 22 height 21
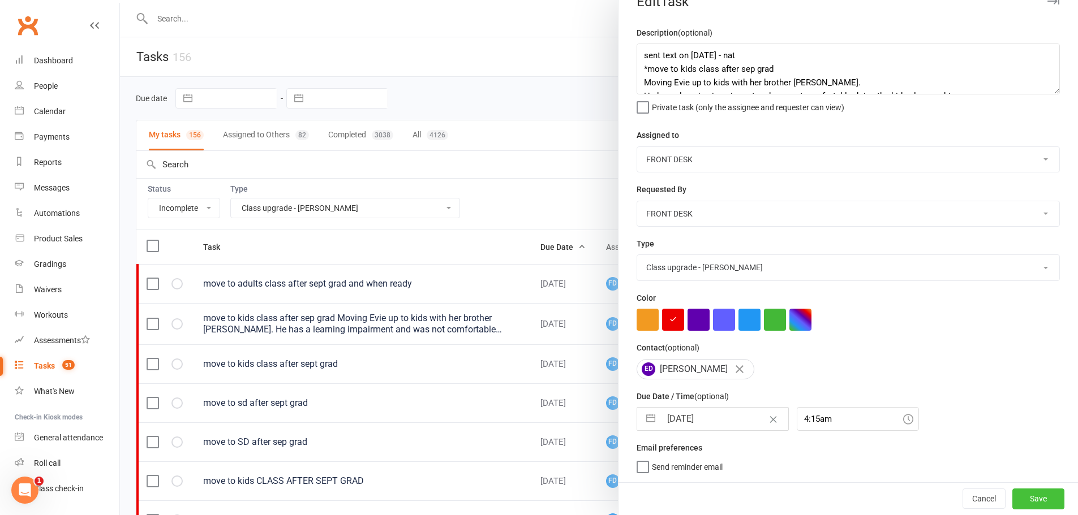
click at [1022, 494] on button "Save" at bounding box center [1038, 499] width 52 height 20
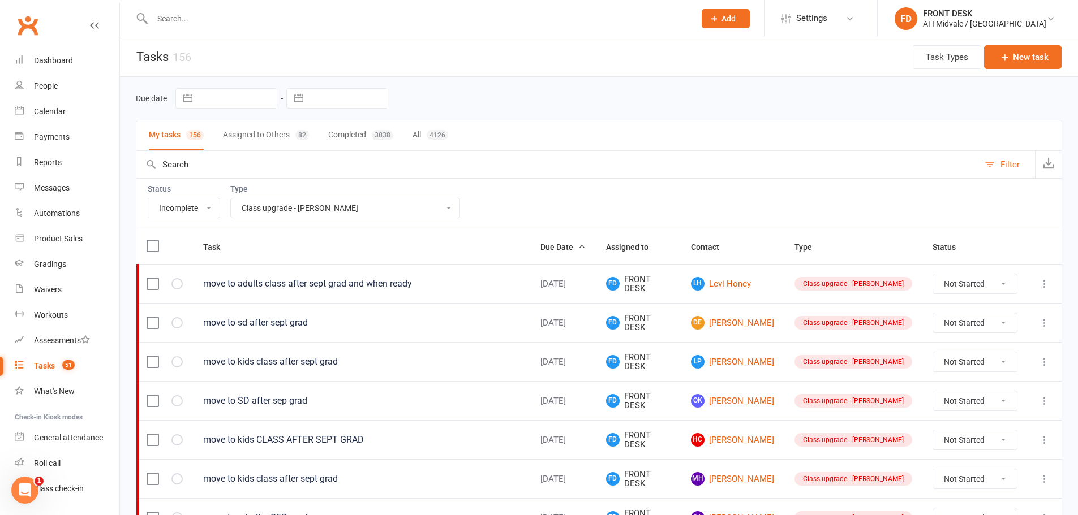
click at [1044, 322] on icon at bounding box center [1044, 322] width 11 height 11
click at [1013, 372] on link "Edit" at bounding box center [986, 367] width 112 height 23
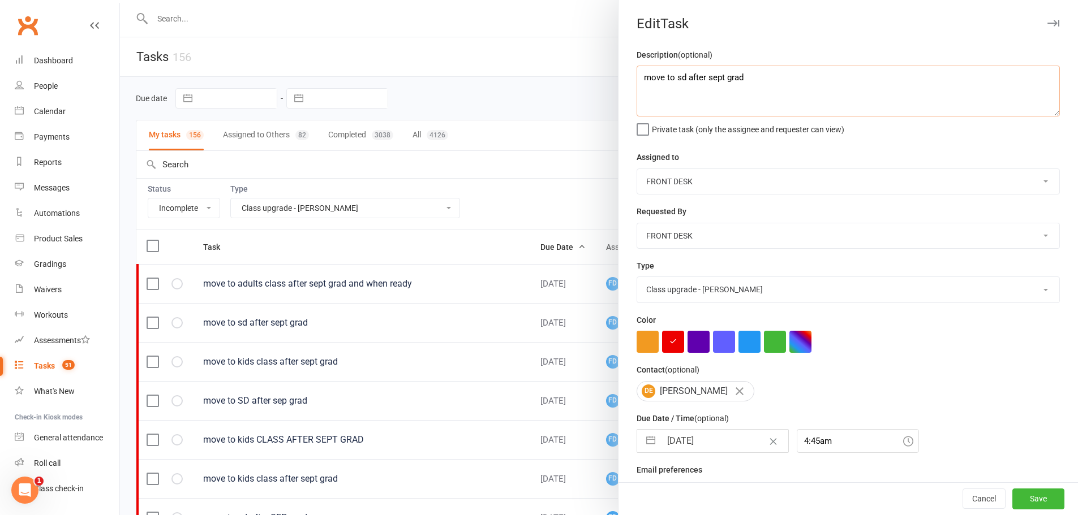
click at [636, 82] on textarea "move to sd after sept grad" at bounding box center [847, 91] width 423 height 51
paste textarea "sent text on 16/9/25 - nat"
click at [699, 446] on input "19 Sep 2025" at bounding box center [724, 441] width 127 height 23
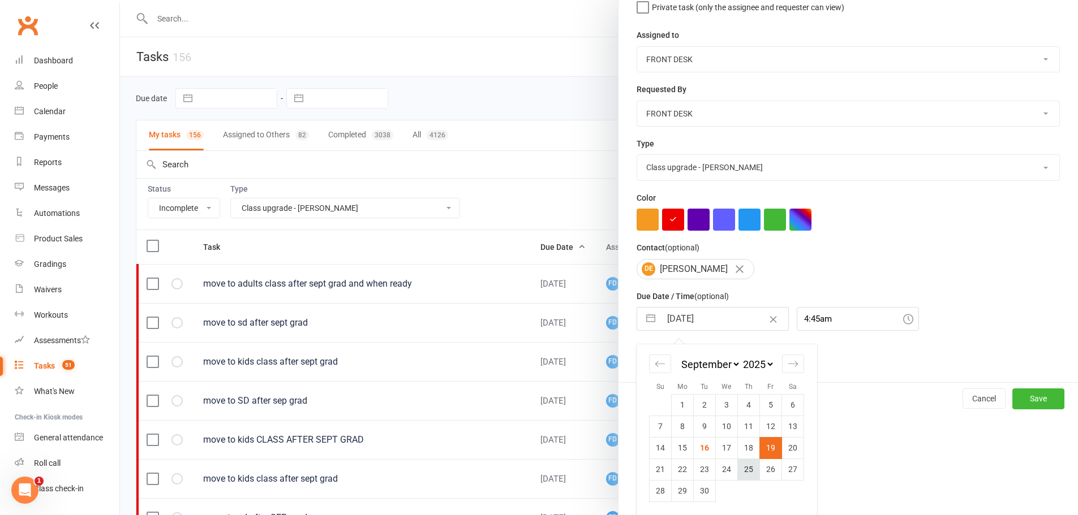
click at [738, 469] on td "25" at bounding box center [749, 469] width 22 height 21
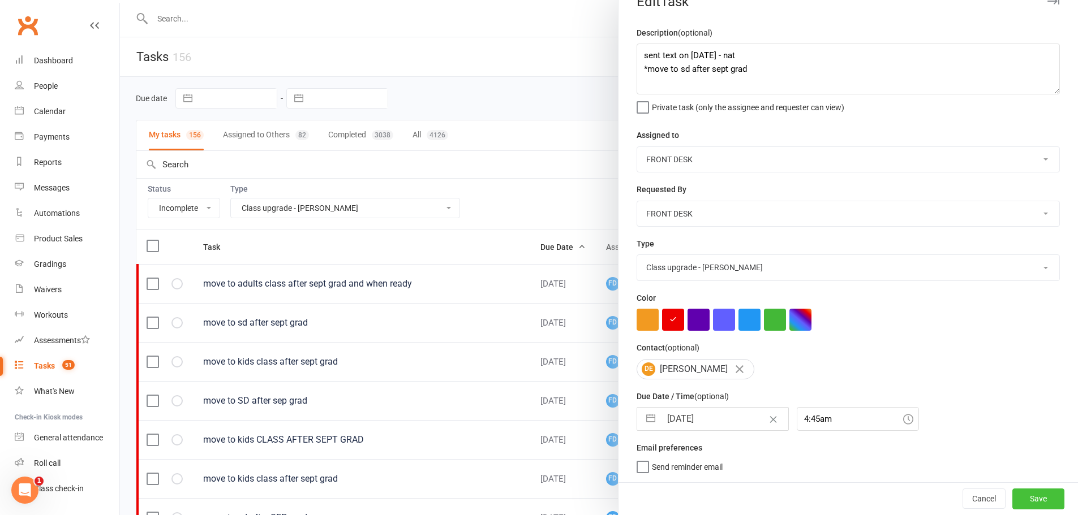
click at [1027, 499] on button "Save" at bounding box center [1038, 499] width 52 height 20
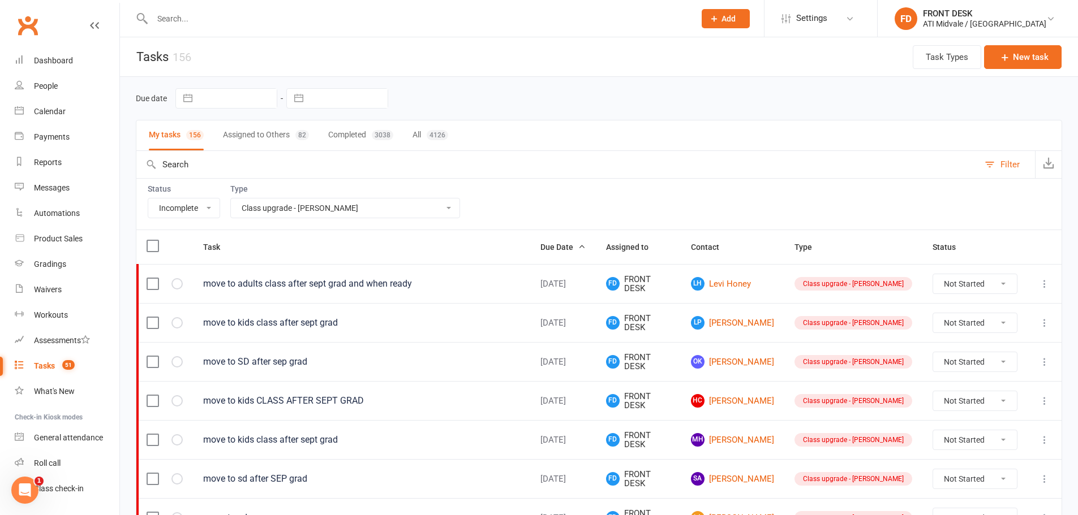
click at [1045, 284] on icon at bounding box center [1044, 283] width 11 height 11
click at [958, 326] on link "Edit" at bounding box center [986, 328] width 112 height 23
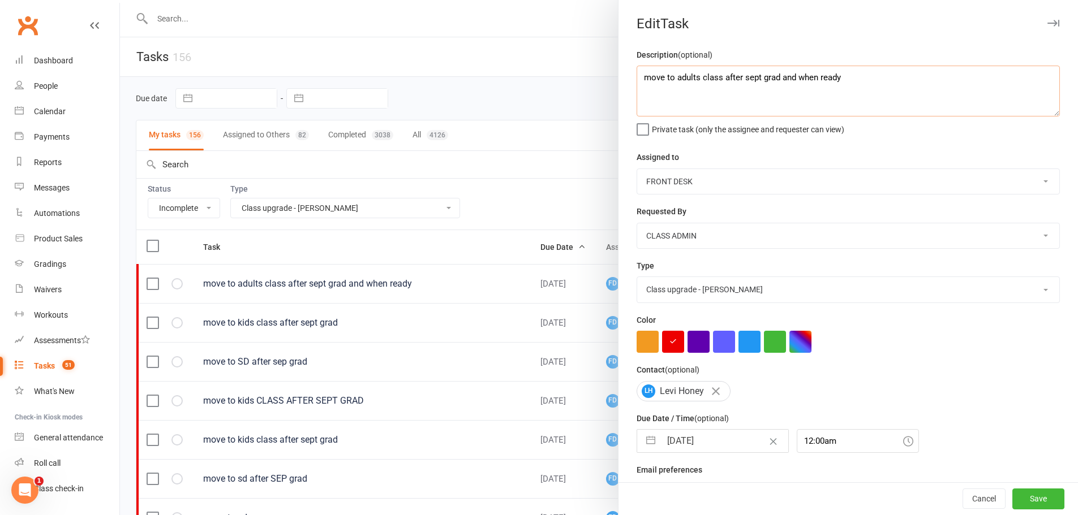
click at [640, 78] on textarea "move to adults class after sept grad and when ready" at bounding box center [847, 91] width 423 height 51
click at [972, 502] on button "Cancel" at bounding box center [983, 499] width 43 height 20
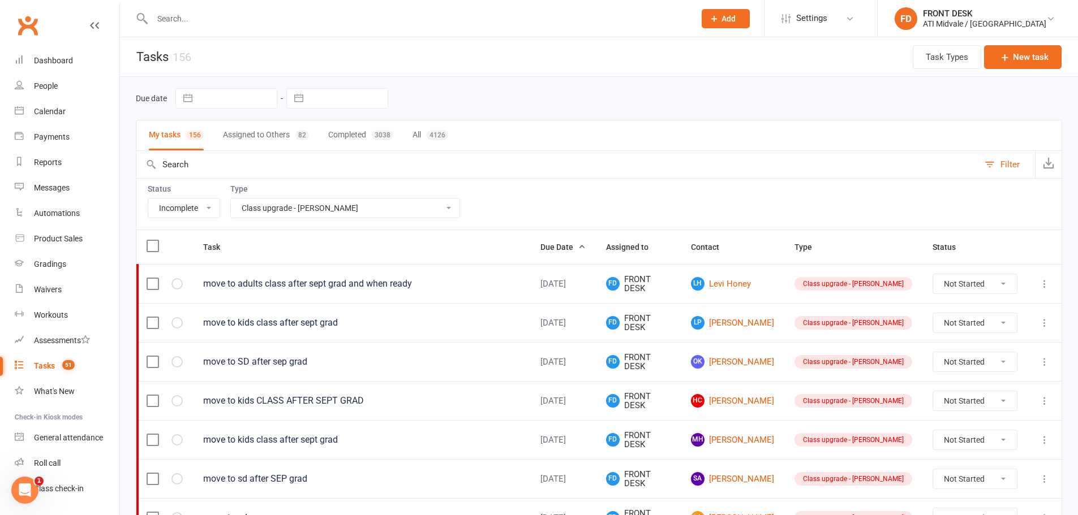
click at [1044, 323] on icon at bounding box center [1044, 322] width 11 height 11
click at [992, 364] on link "Edit" at bounding box center [986, 367] width 112 height 23
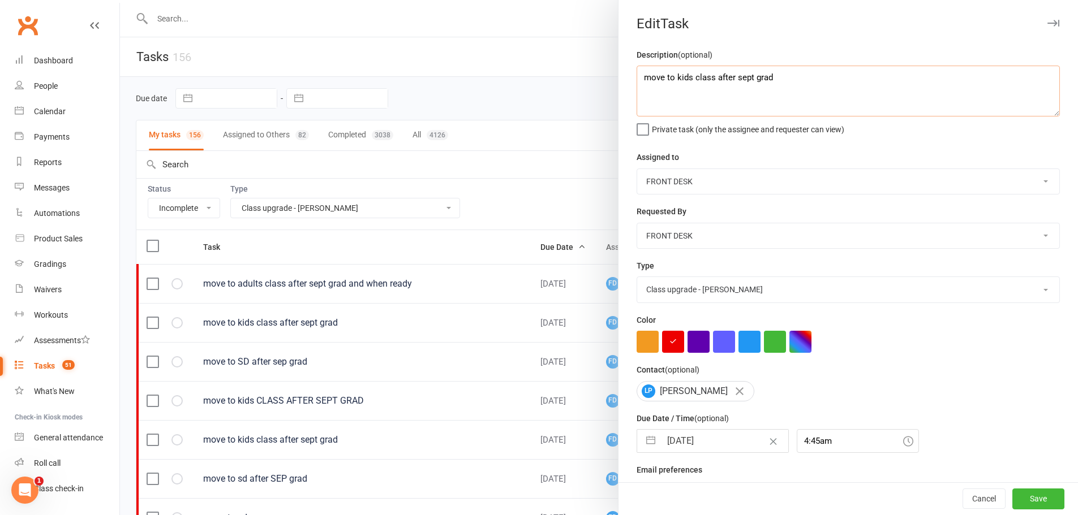
click at [637, 78] on textarea "move to kids class after sept grad" at bounding box center [847, 91] width 423 height 51
paste textarea "sent text on 16/9/25 - nat"
click at [727, 446] on input "19 Sep 2025" at bounding box center [724, 441] width 127 height 23
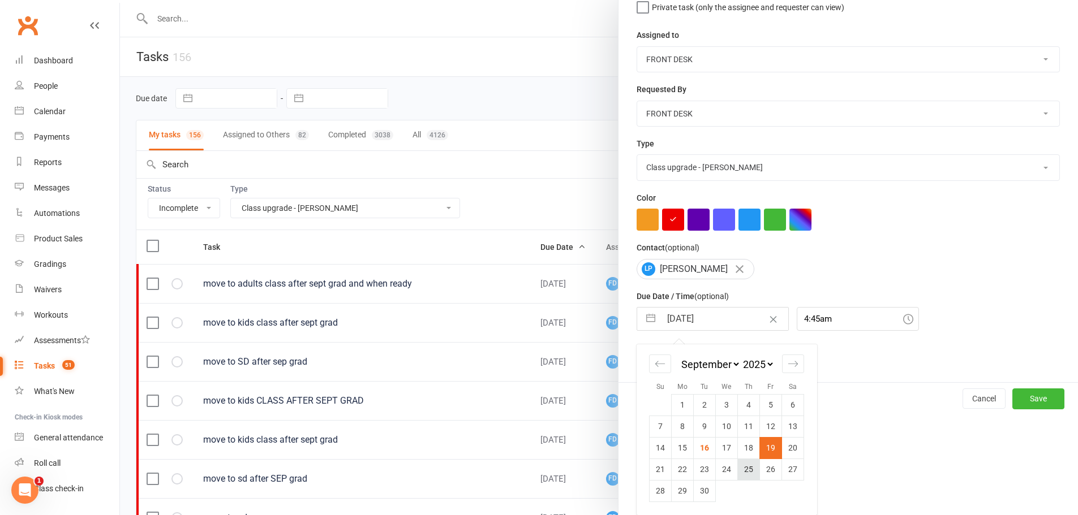
click at [738, 473] on td "25" at bounding box center [749, 469] width 22 height 21
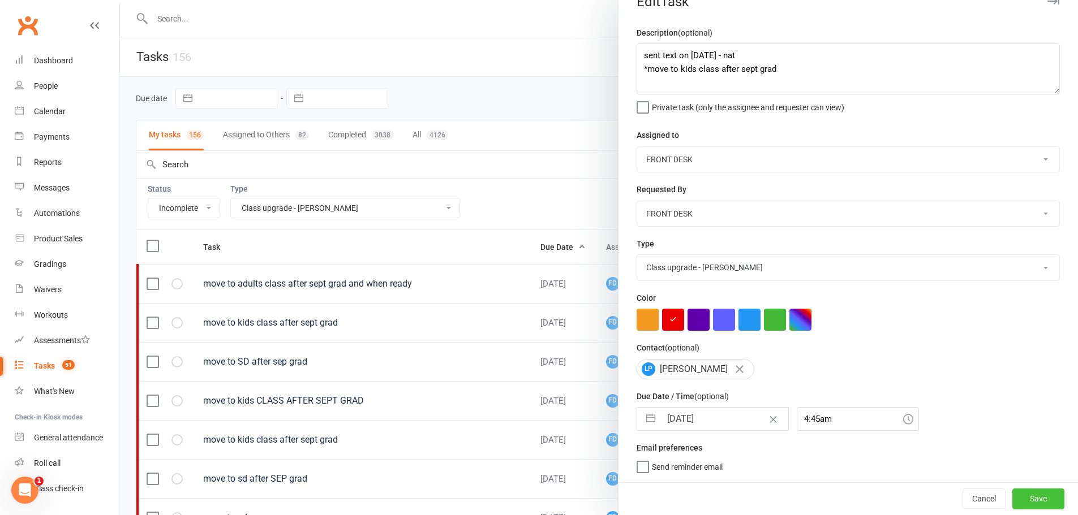
click at [1040, 505] on button "Save" at bounding box center [1038, 499] width 52 height 20
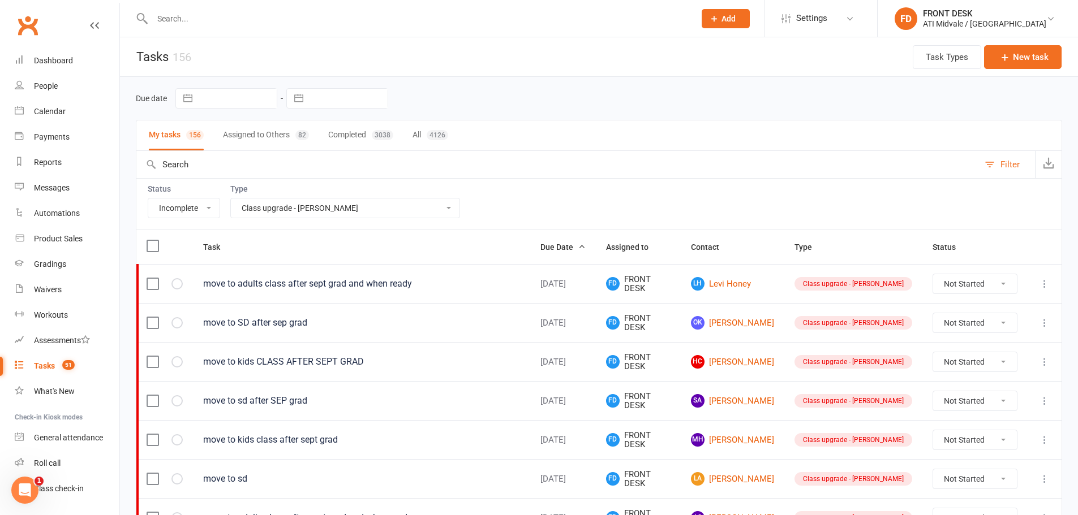
click at [1042, 323] on icon at bounding box center [1044, 322] width 11 height 11
click at [995, 365] on link "Edit" at bounding box center [986, 367] width 112 height 23
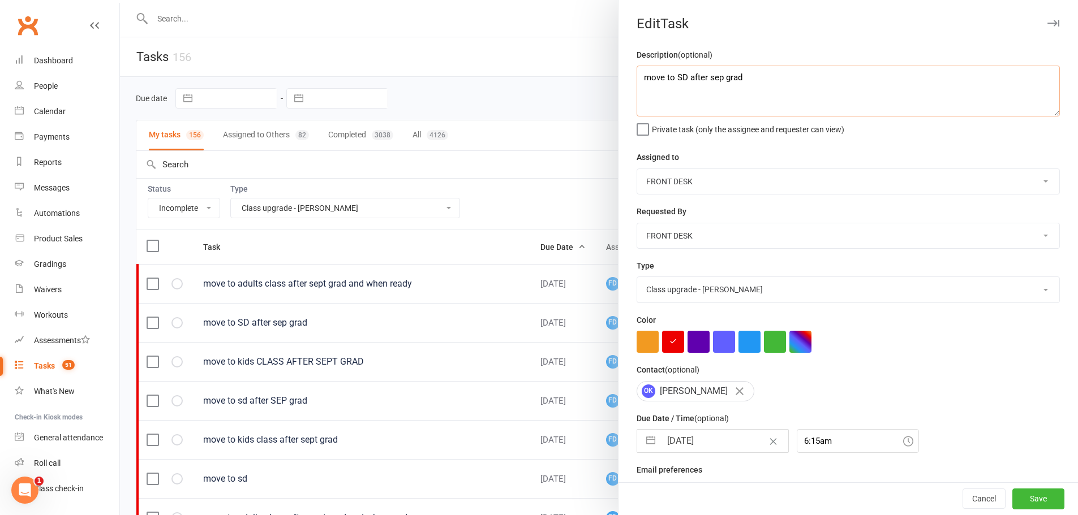
click at [639, 80] on textarea "move to SD after sep grad" at bounding box center [847, 91] width 423 height 51
paste textarea "sent text on 16/9/25 - nat"
click at [700, 441] on input "19 Sep 2025" at bounding box center [724, 441] width 127 height 23
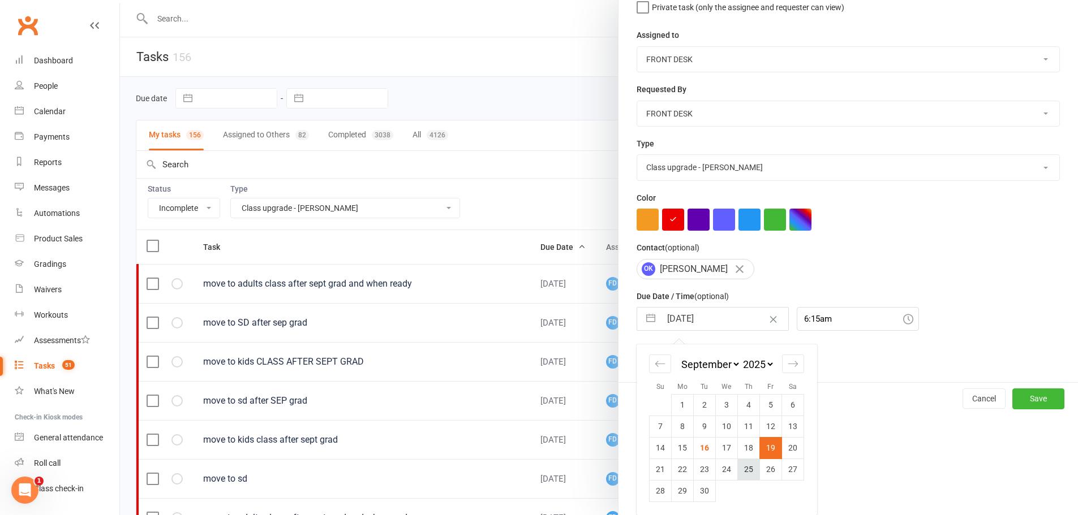
click at [748, 468] on td "25" at bounding box center [749, 469] width 22 height 21
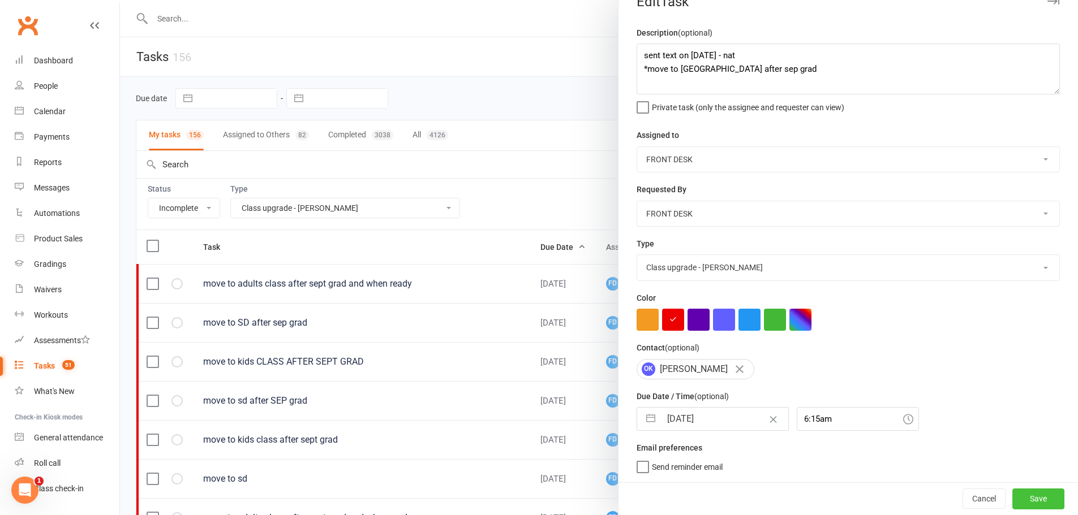
click at [1012, 494] on button "Save" at bounding box center [1038, 499] width 52 height 20
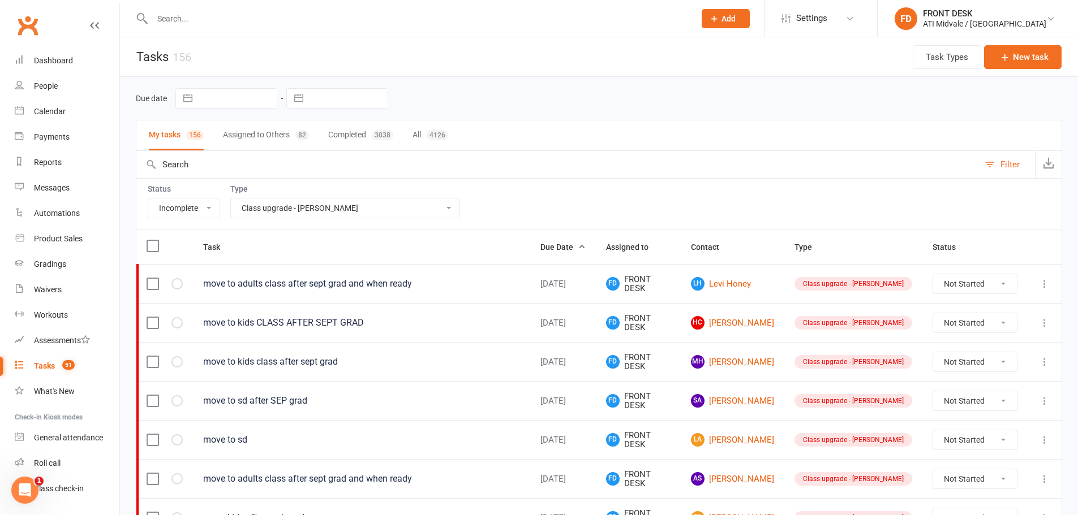
click at [1042, 324] on icon at bounding box center [1044, 322] width 11 height 11
click at [998, 370] on link "Edit" at bounding box center [986, 367] width 112 height 23
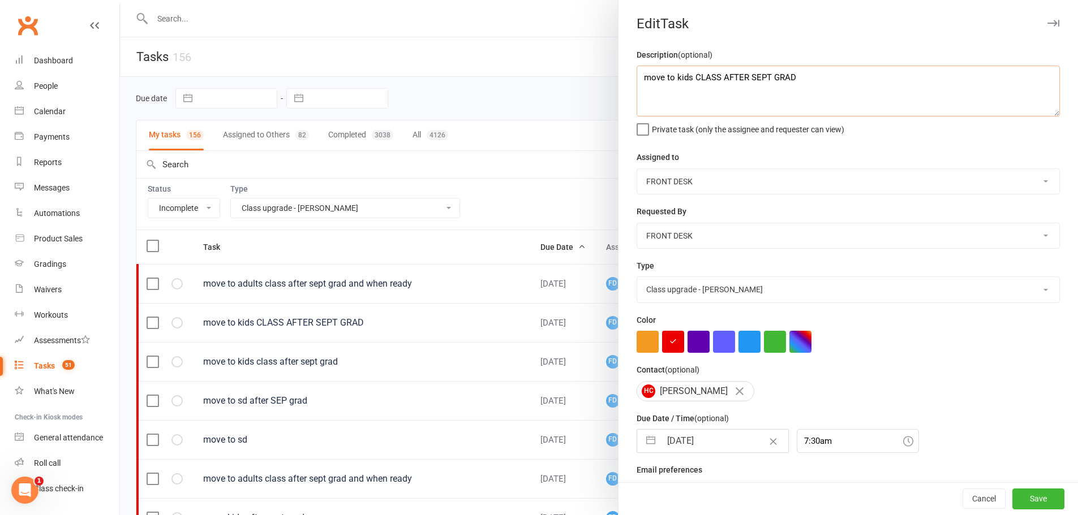
click at [636, 75] on textarea "move to kids CLASS AFTER SEPT GRAD" at bounding box center [847, 91] width 423 height 51
paste textarea "sent text on 16/9/25 - nat"
click at [690, 449] on input "19 Sep 2025" at bounding box center [724, 441] width 127 height 23
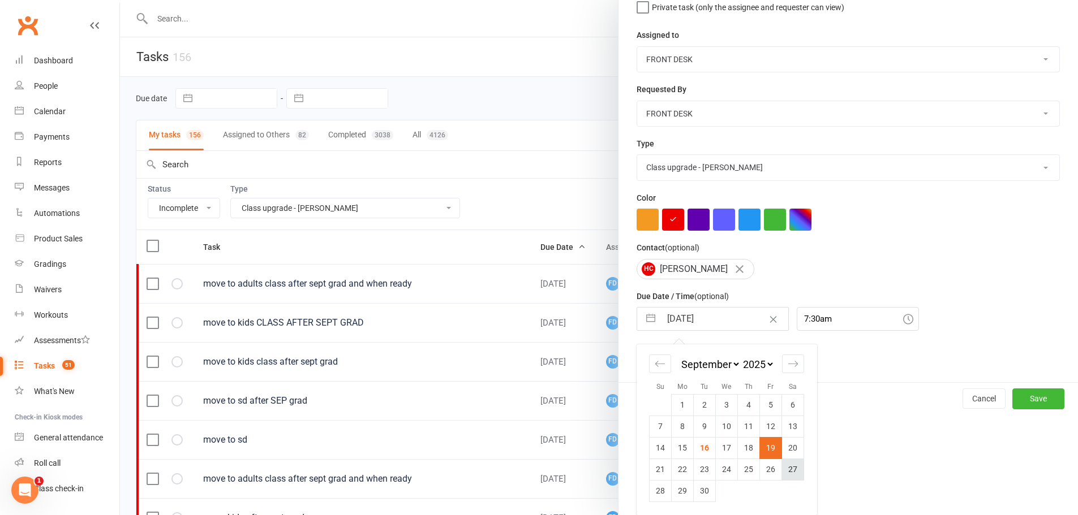
scroll to position [126, 0]
click at [738, 473] on td "25" at bounding box center [749, 469] width 22 height 21
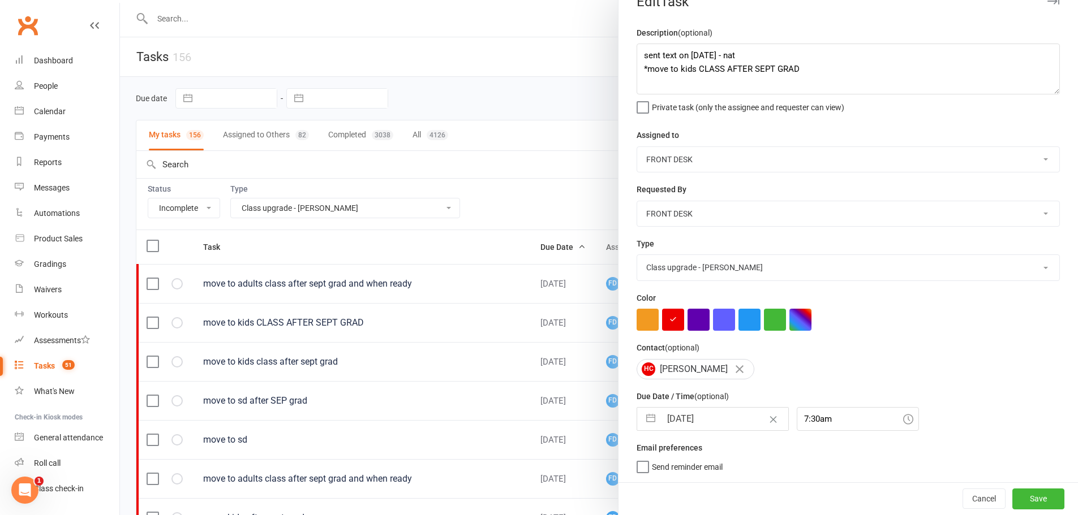
scroll to position [27, 0]
click at [1020, 501] on button "Save" at bounding box center [1038, 499] width 52 height 20
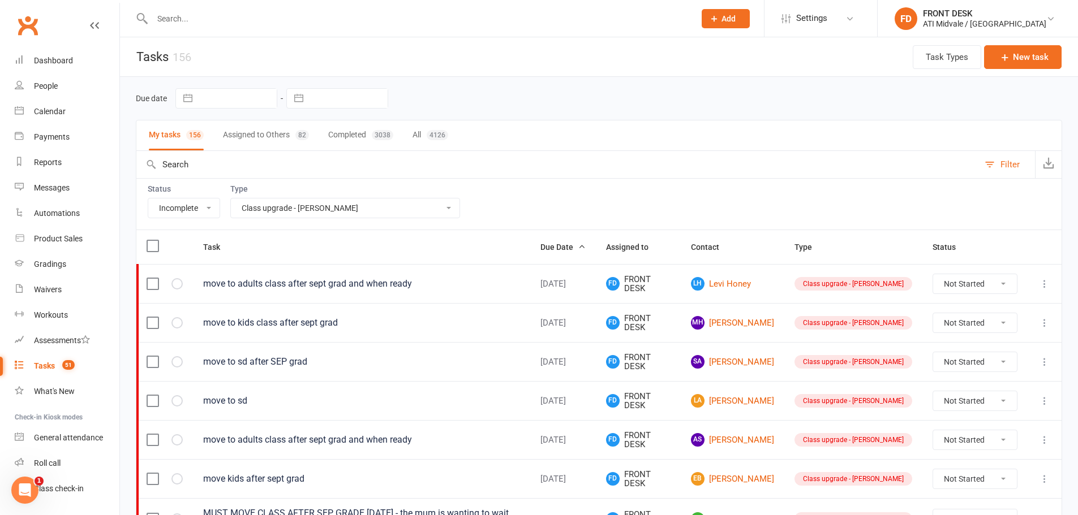
click at [1042, 322] on icon at bounding box center [1044, 322] width 11 height 11
click at [998, 365] on link "Edit" at bounding box center [986, 367] width 112 height 23
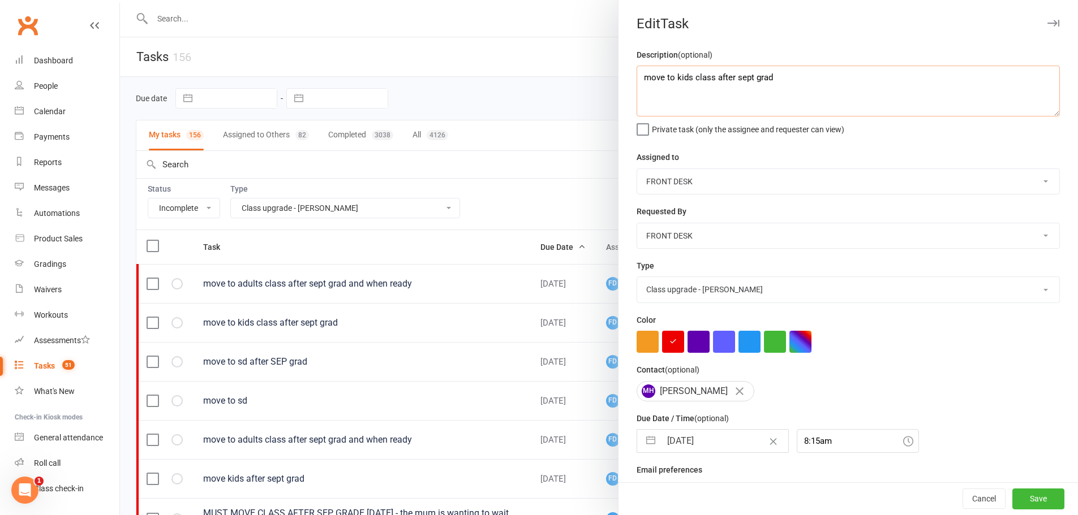
click at [639, 76] on textarea "move to kids class after sept grad" at bounding box center [847, 91] width 423 height 51
paste textarea "sent text on 16/9/25 - nat"
click at [695, 447] on input "19 Sep 2025" at bounding box center [724, 441] width 127 height 23
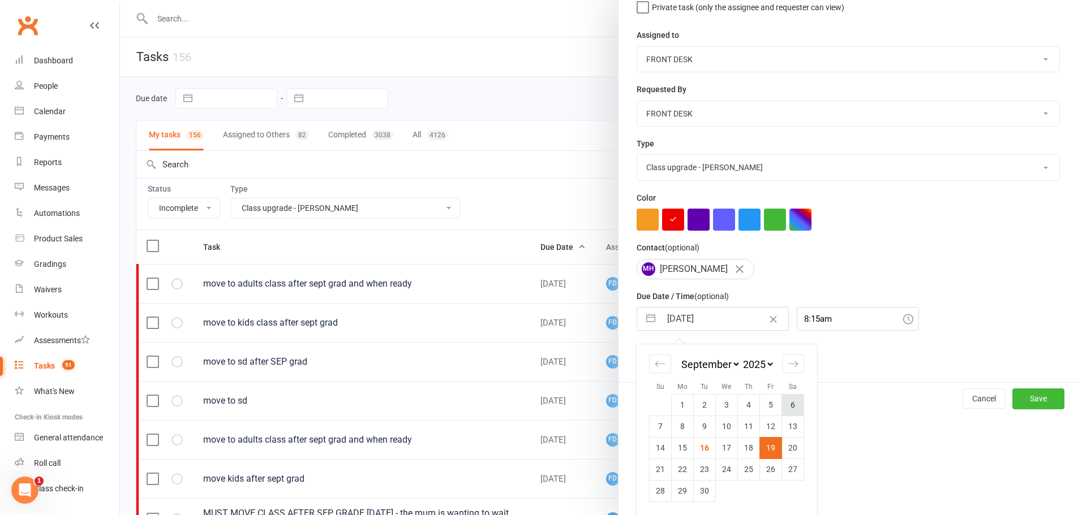
scroll to position [126, 0]
click at [748, 473] on td "25" at bounding box center [749, 469] width 22 height 21
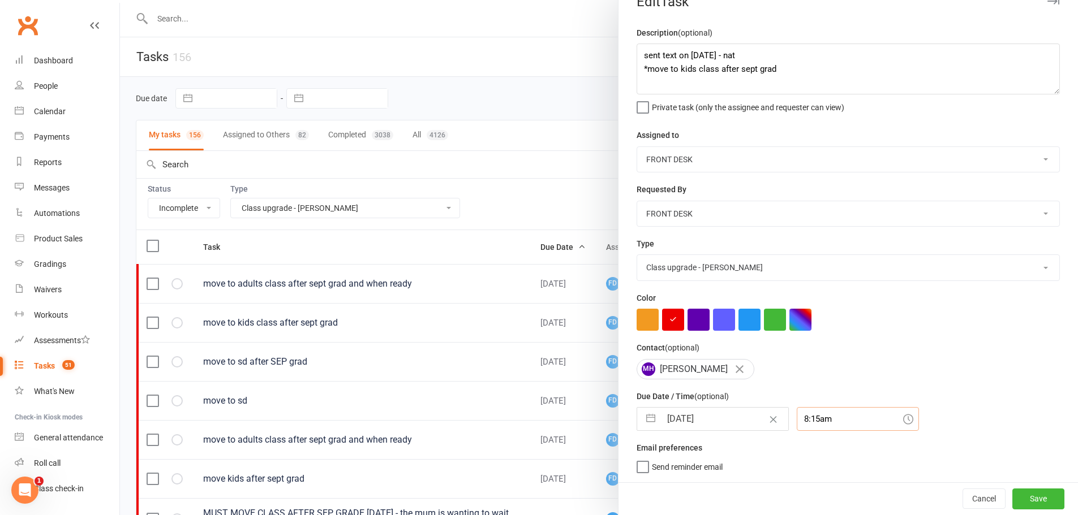
click at [826, 424] on div "8:15am" at bounding box center [857, 419] width 122 height 24
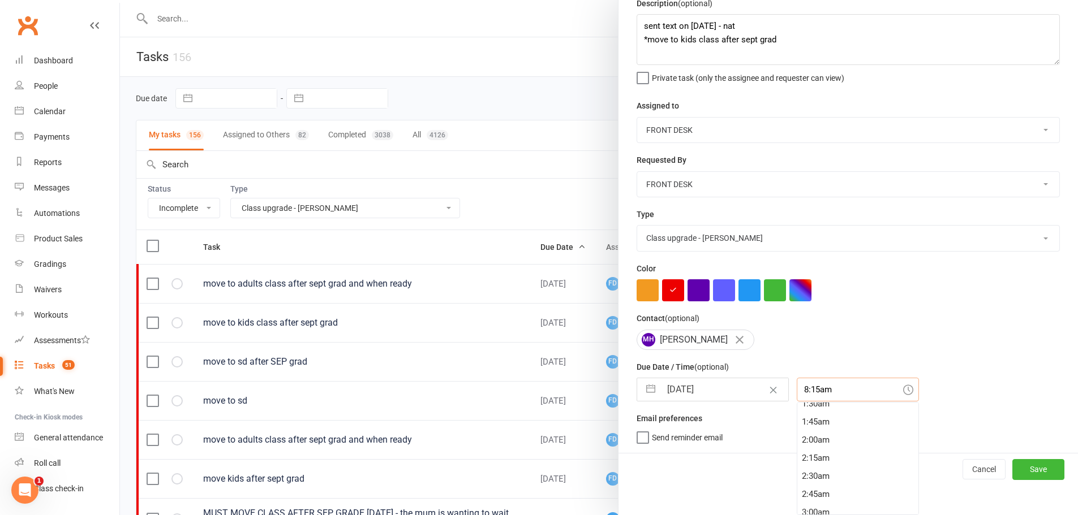
scroll to position [0, 0]
click at [826, 449] on div "12:30am" at bounding box center [857, 448] width 121 height 18
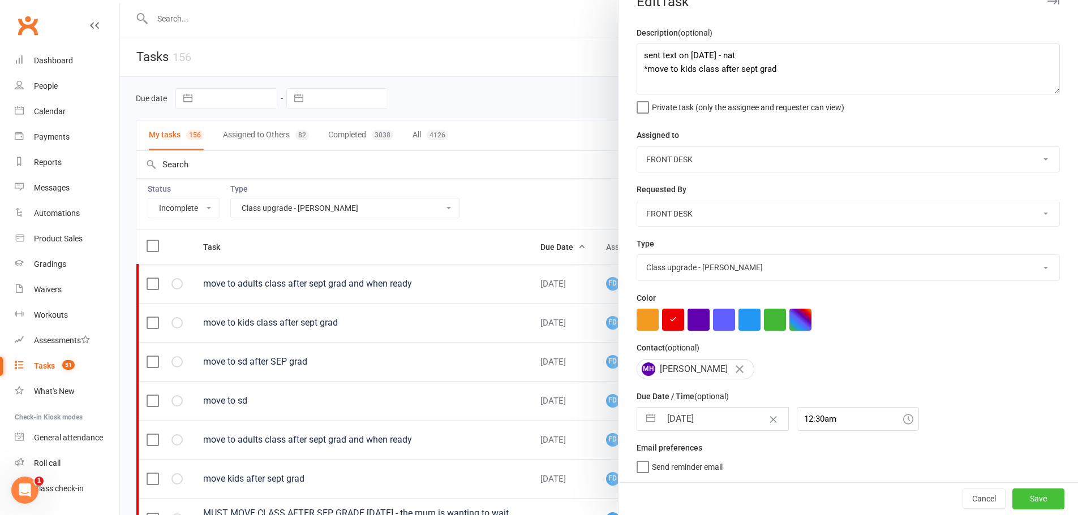
click at [1033, 489] on button "Save" at bounding box center [1038, 499] width 52 height 20
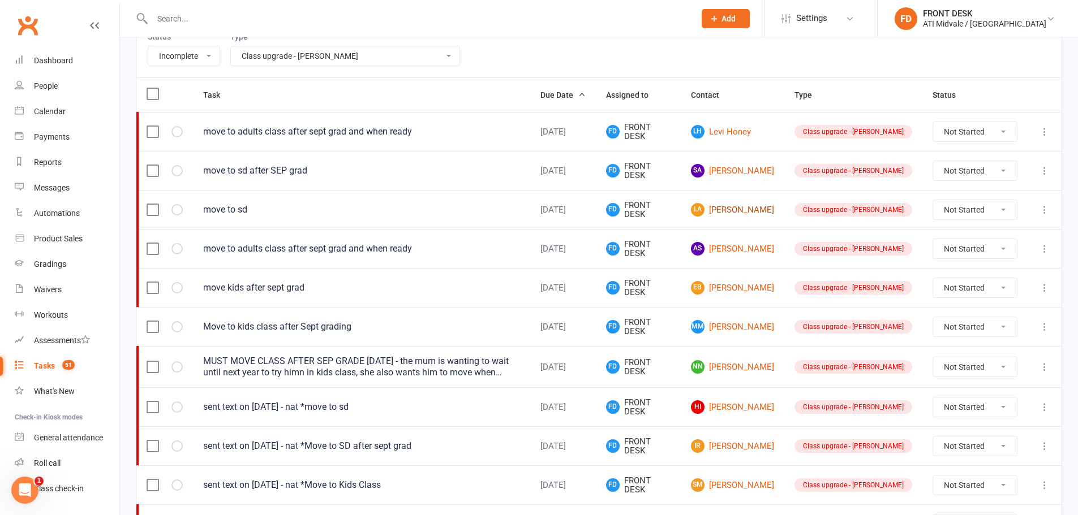
scroll to position [170, 0]
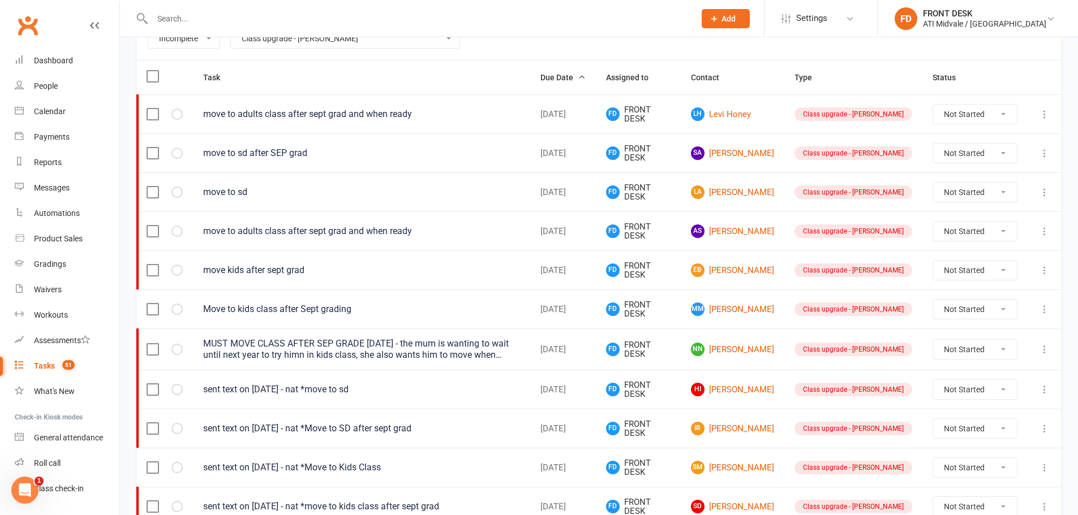
click at [1044, 151] on icon at bounding box center [1044, 153] width 11 height 11
click at [1007, 205] on link "Edit" at bounding box center [986, 197] width 112 height 23
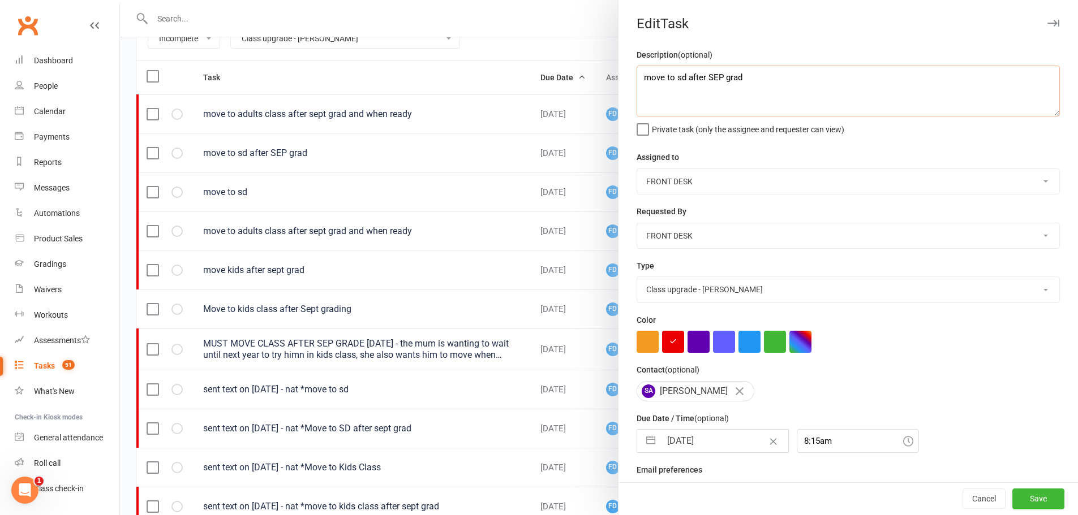
click at [636, 76] on textarea "move to sd after SEP grad" at bounding box center [847, 91] width 423 height 51
paste textarea "sent text on 16/9/25 - nat"
click at [726, 445] on input "19 Sep 2025" at bounding box center [724, 441] width 127 height 23
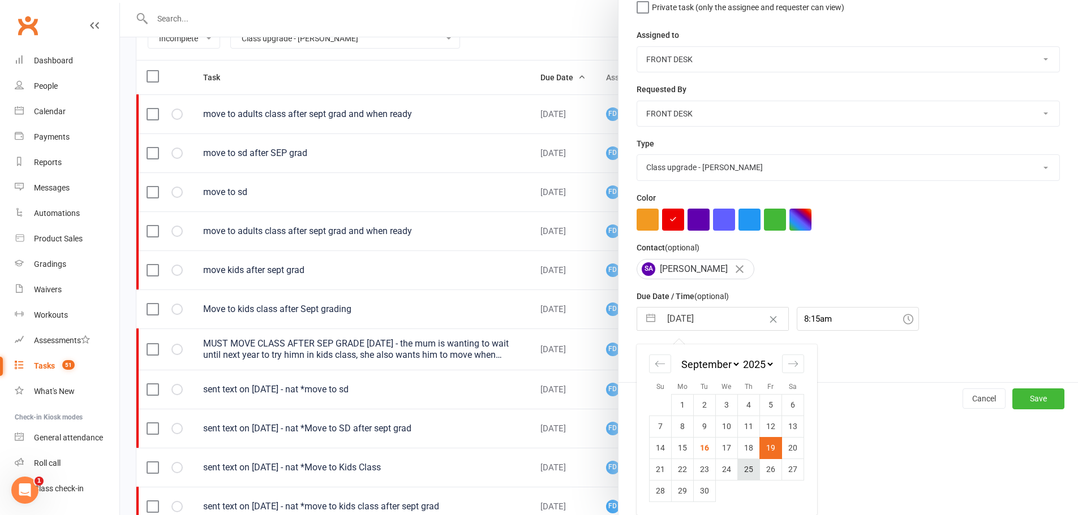
click at [743, 467] on td "25" at bounding box center [749, 469] width 22 height 21
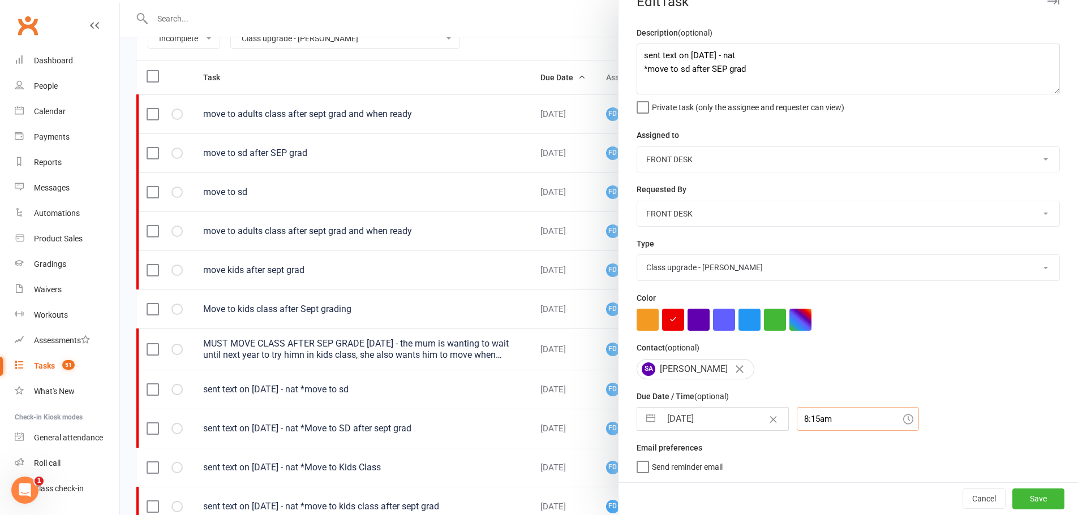
click at [808, 416] on div "8:15am" at bounding box center [857, 419] width 122 height 24
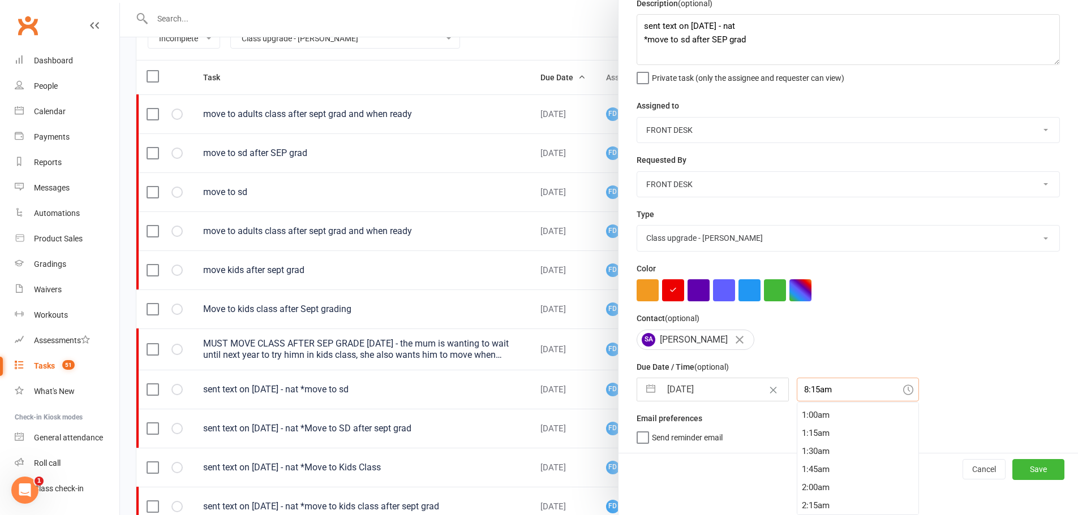
scroll to position [0, 0]
click at [804, 445] on div "12:30am" at bounding box center [857, 448] width 121 height 18
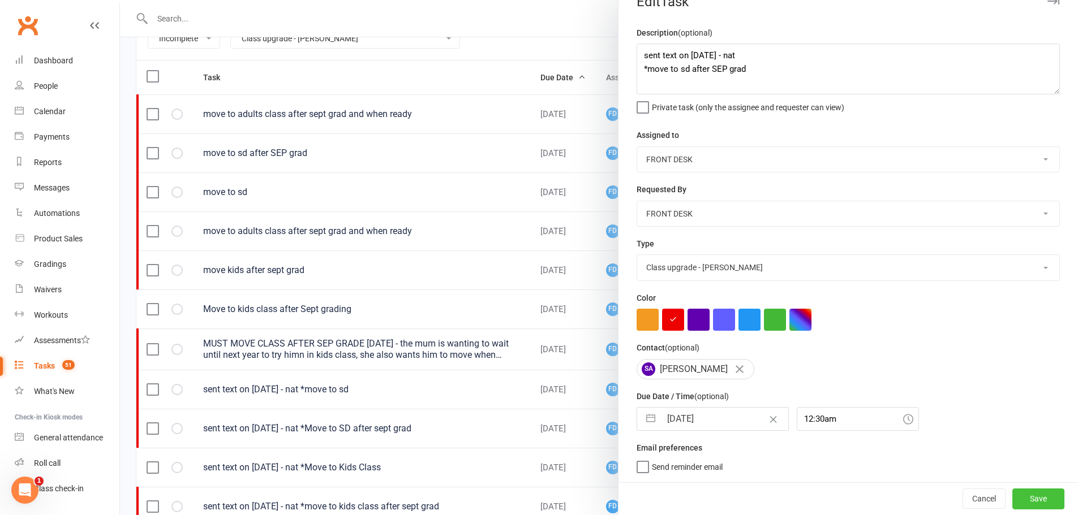
click at [1034, 499] on button "Save" at bounding box center [1038, 499] width 52 height 20
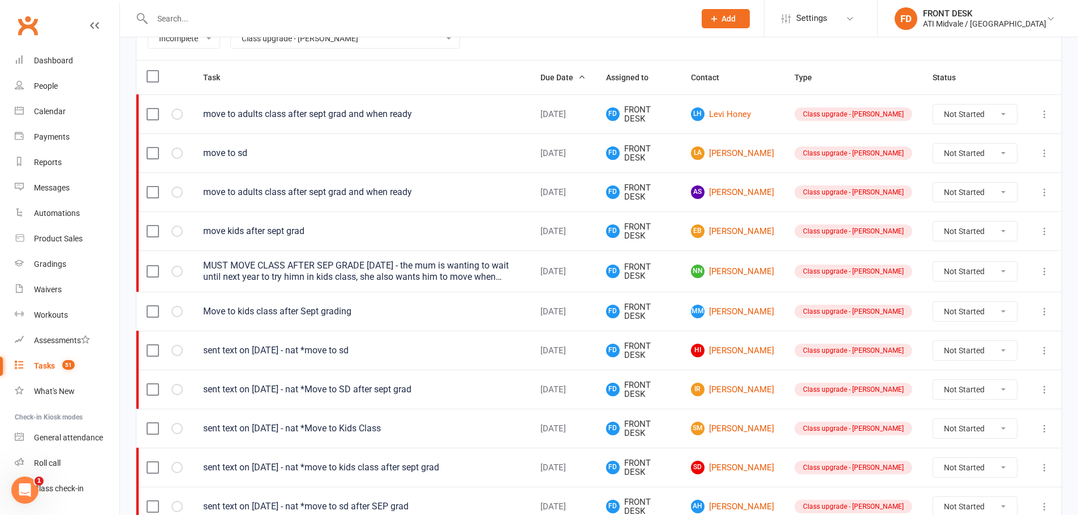
click at [1043, 150] on icon at bounding box center [1044, 153] width 11 height 11
click at [971, 196] on link "Edit" at bounding box center [986, 197] width 112 height 23
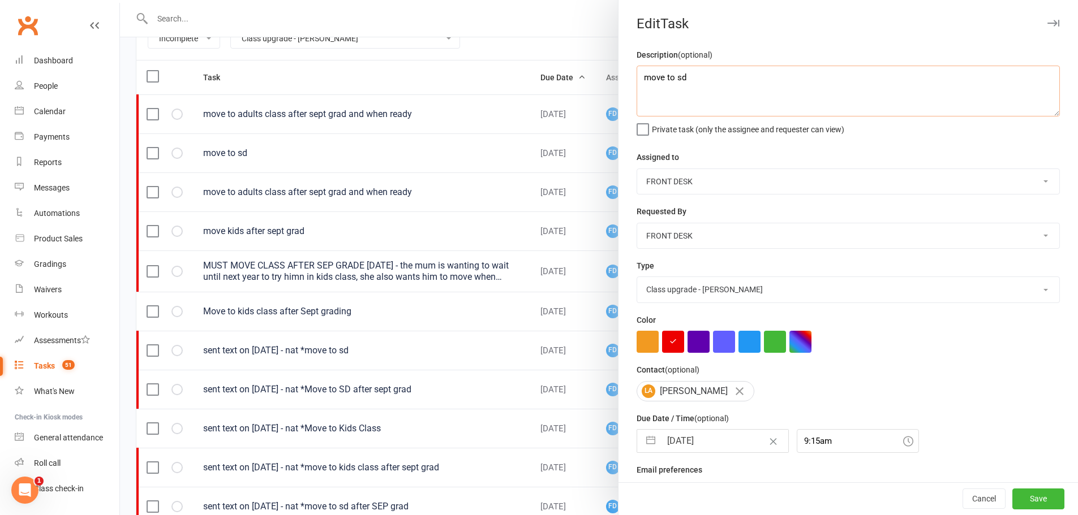
click at [641, 81] on textarea "move to sd" at bounding box center [847, 91] width 423 height 51
paste textarea "sent text on 16/9/25 - nat"
click at [709, 441] on input "19 Sep 2025" at bounding box center [724, 441] width 127 height 23
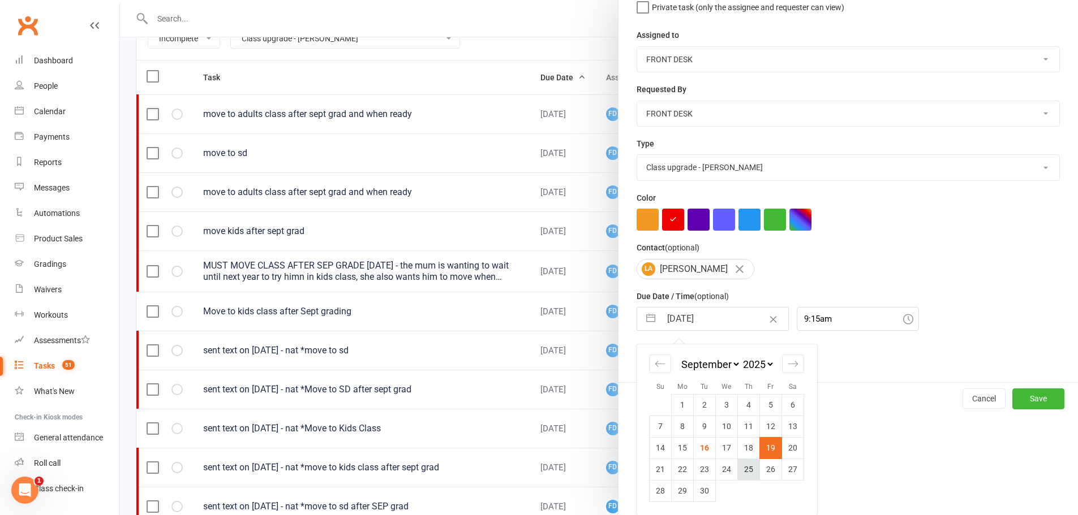
click at [748, 464] on td "25" at bounding box center [749, 469] width 22 height 21
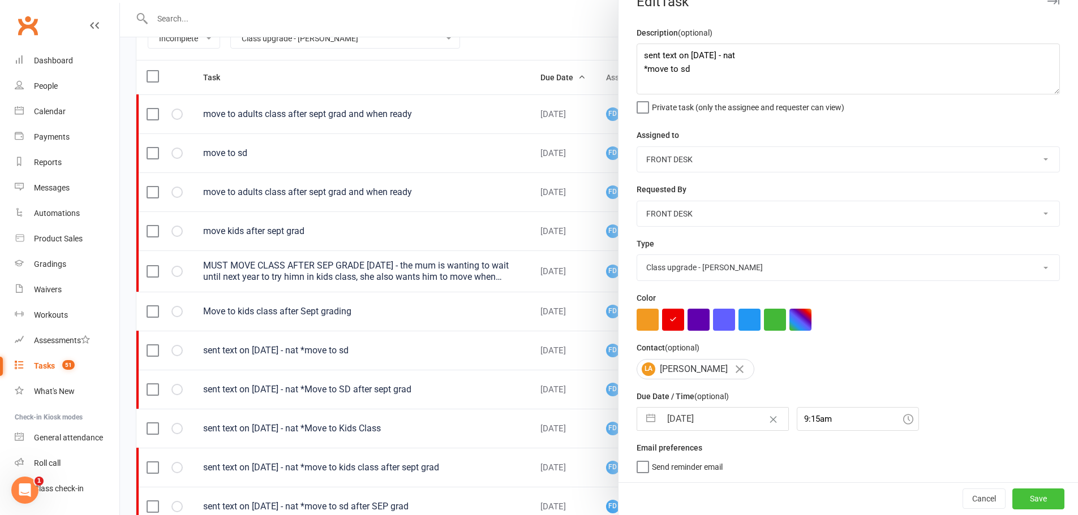
click at [1012, 503] on button "Save" at bounding box center [1038, 499] width 52 height 20
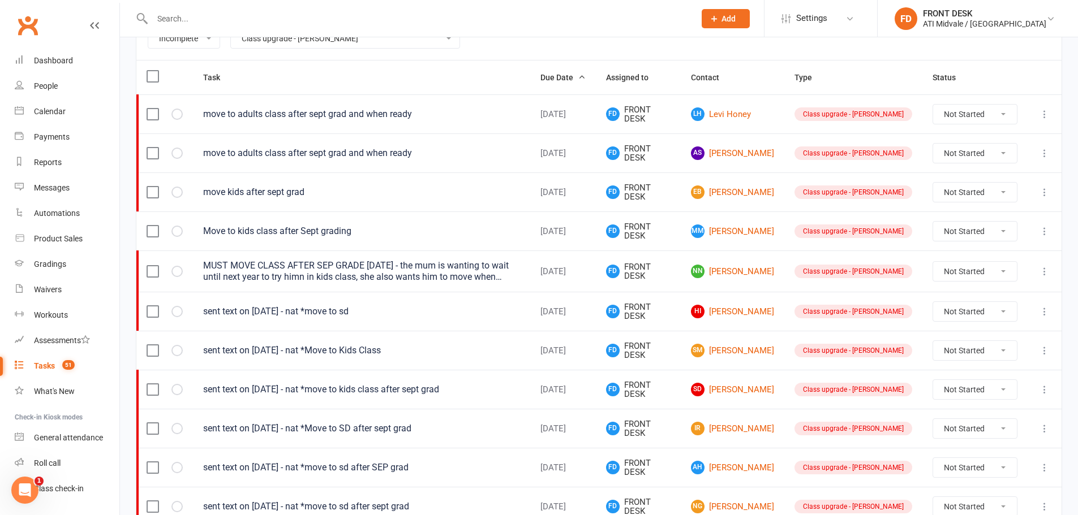
click at [1045, 192] on icon at bounding box center [1044, 192] width 11 height 11
click at [1010, 245] on link "Edit" at bounding box center [986, 236] width 112 height 23
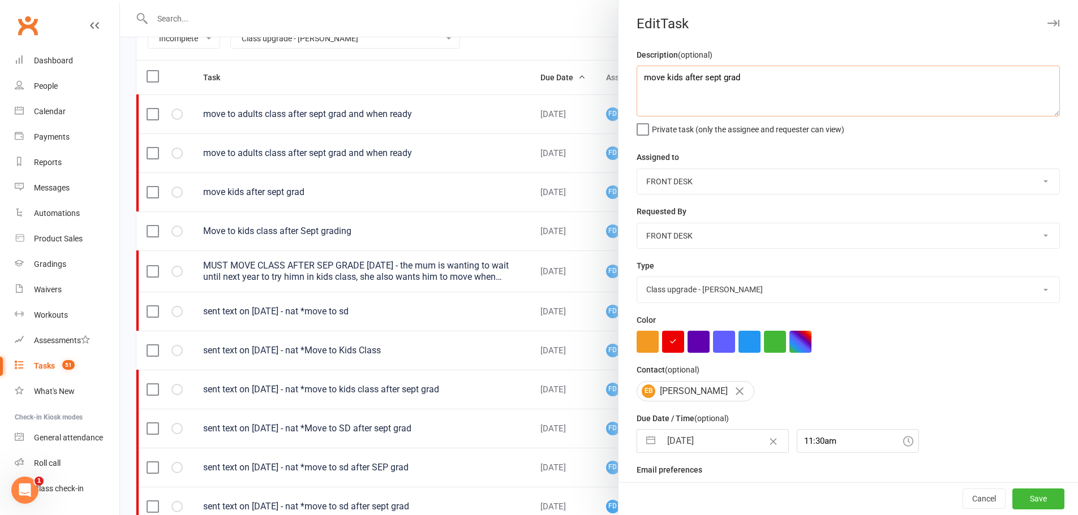
click at [640, 78] on textarea "move kids after sept grad" at bounding box center [847, 91] width 423 height 51
paste textarea "sent text on 16/9/25 - nat"
click at [698, 439] on input "19 Sep 2025" at bounding box center [724, 441] width 127 height 23
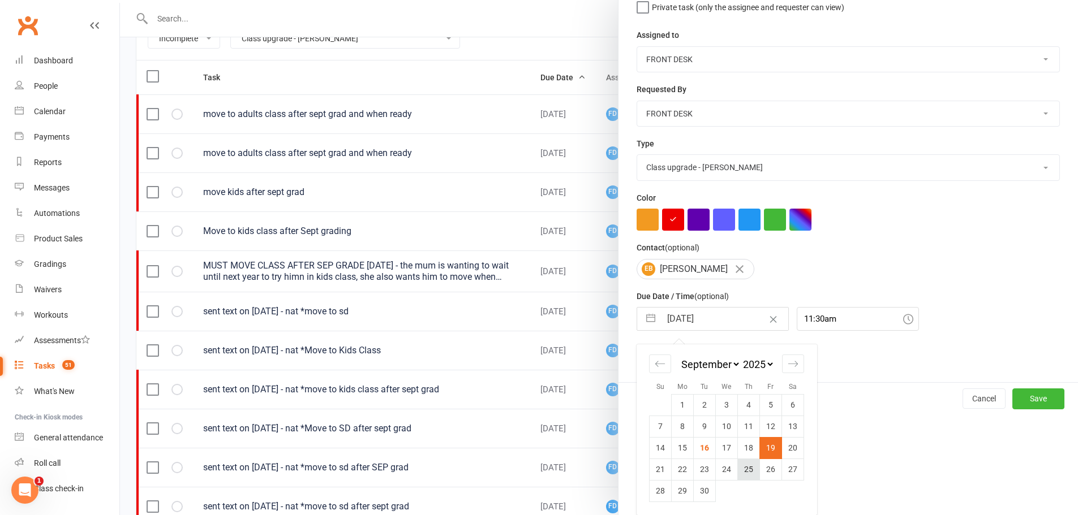
click at [751, 466] on td "25" at bounding box center [749, 469] width 22 height 21
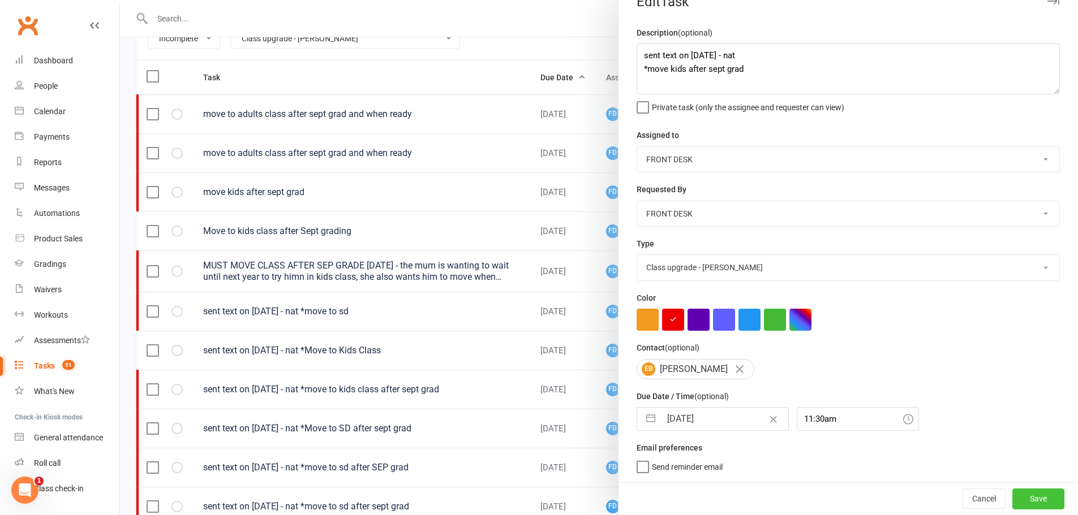
click at [1028, 505] on button "Save" at bounding box center [1038, 499] width 52 height 20
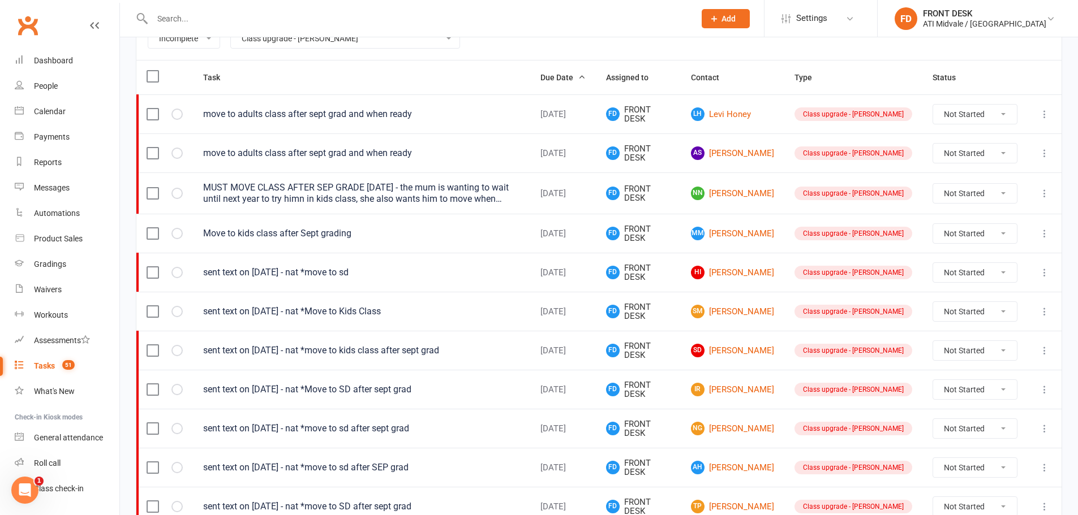
click at [1042, 189] on icon at bounding box center [1044, 193] width 11 height 11
click at [987, 237] on link "Edit" at bounding box center [986, 237] width 112 height 23
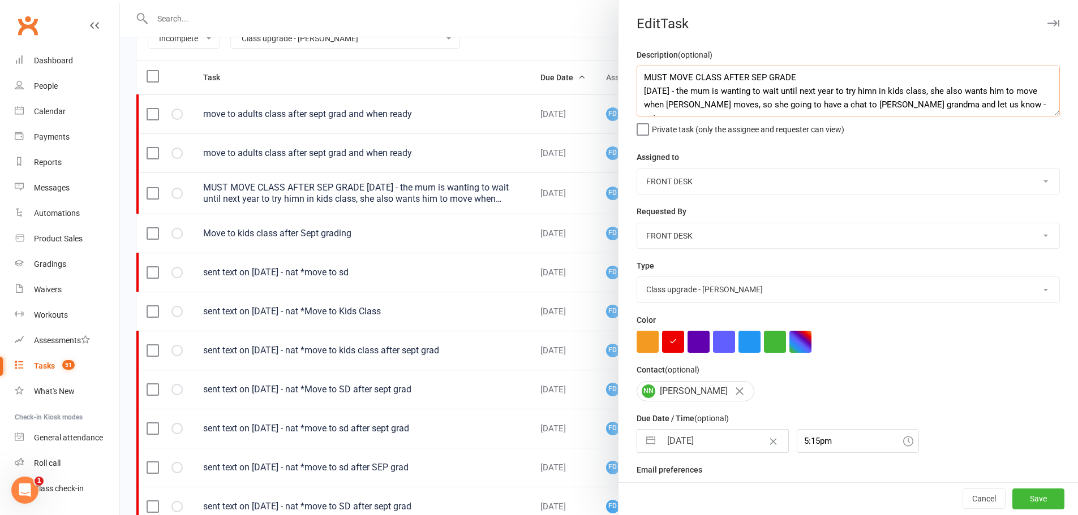
click at [639, 76] on textarea "MUST MOVE CLASS AFTER SEP GRADE 18/12/24 - the mum is wanting to wait until nex…" at bounding box center [847, 91] width 423 height 51
paste textarea "sent text on 16/9/25 - nat"
click at [687, 446] on input "19 Sep 2025" at bounding box center [724, 441] width 127 height 23
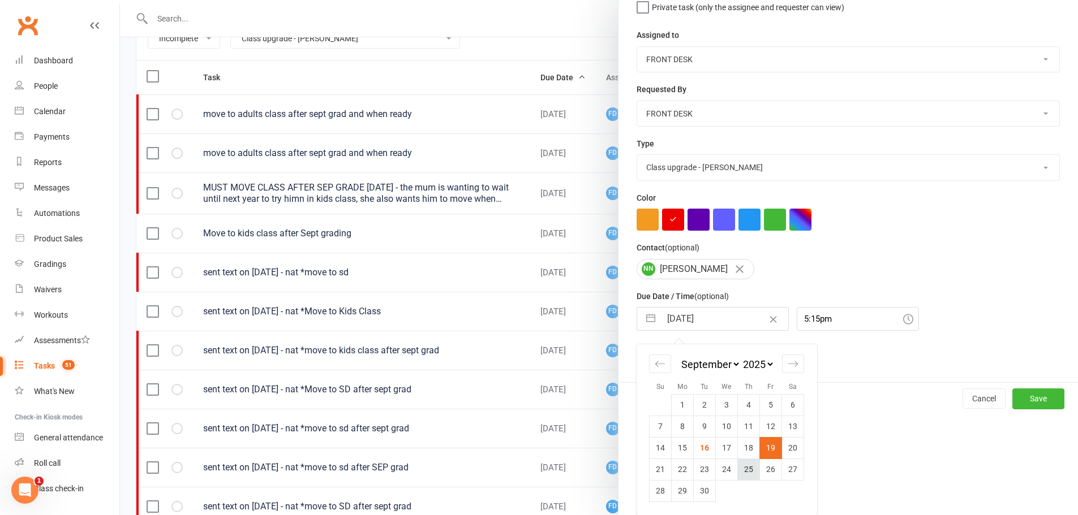
click at [740, 469] on td "25" at bounding box center [749, 469] width 22 height 21
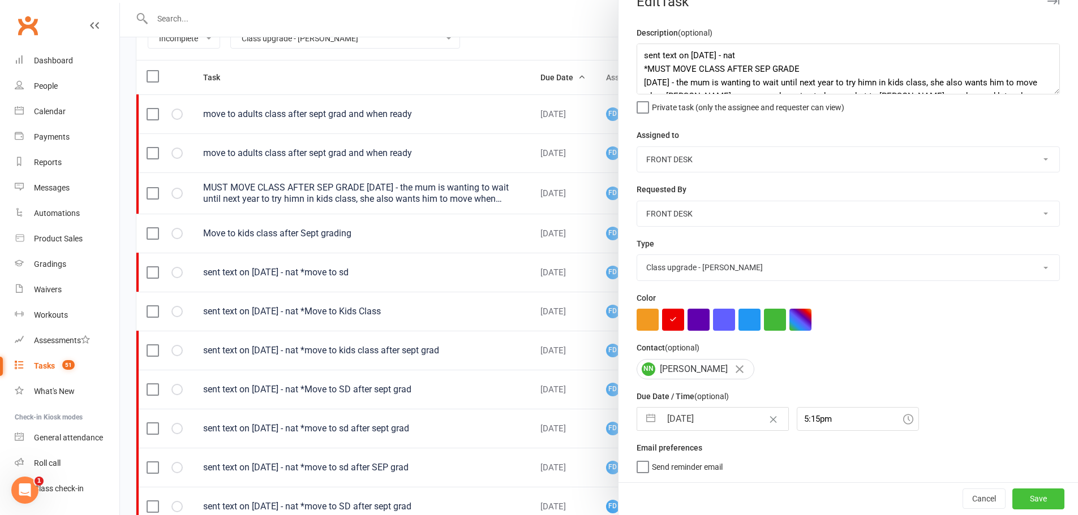
click at [1018, 499] on button "Save" at bounding box center [1038, 499] width 52 height 20
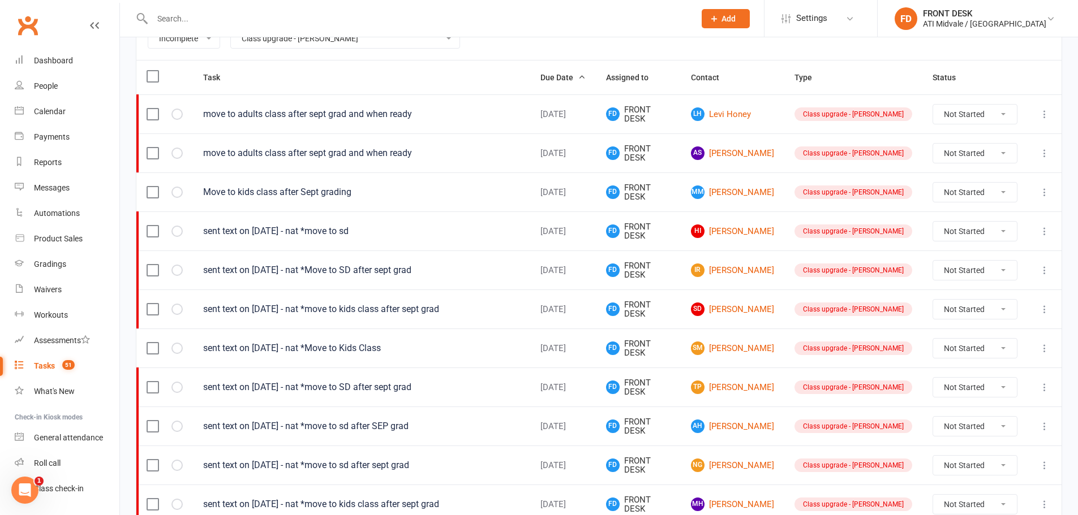
click at [1042, 192] on icon at bounding box center [1044, 192] width 11 height 11
click at [964, 236] on link "Edit" at bounding box center [986, 236] width 112 height 23
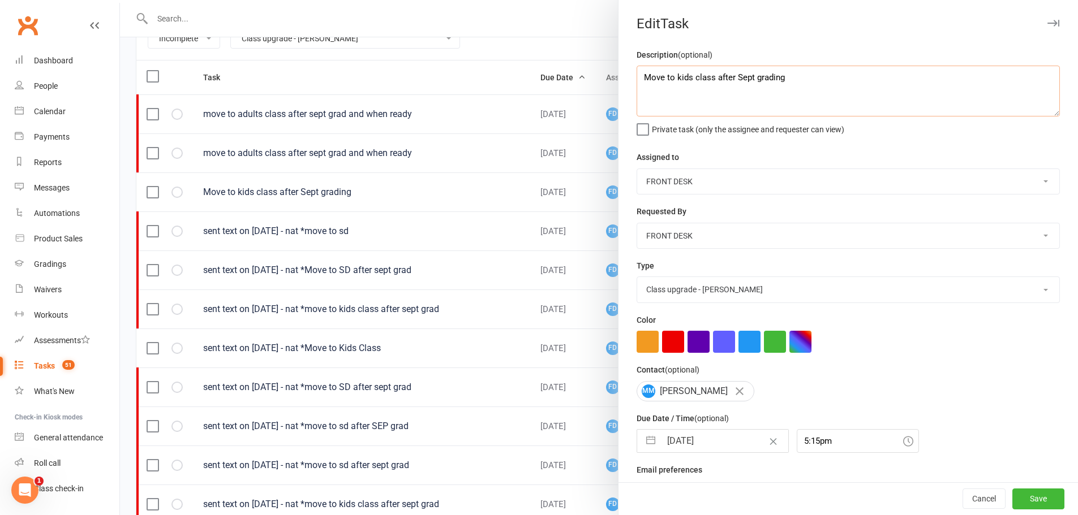
click at [636, 75] on textarea "Move to kids class after Sept grading" at bounding box center [847, 91] width 423 height 51
paste textarea "sent text on 16/9/25 - nat"
click at [711, 437] on input "19 Sep 2025" at bounding box center [724, 441] width 127 height 23
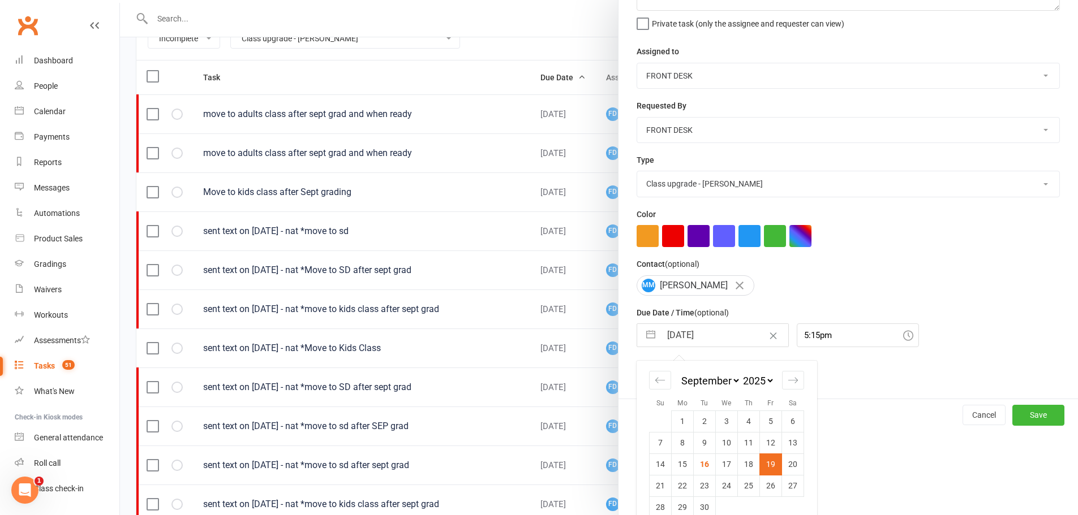
scroll to position [126, 0]
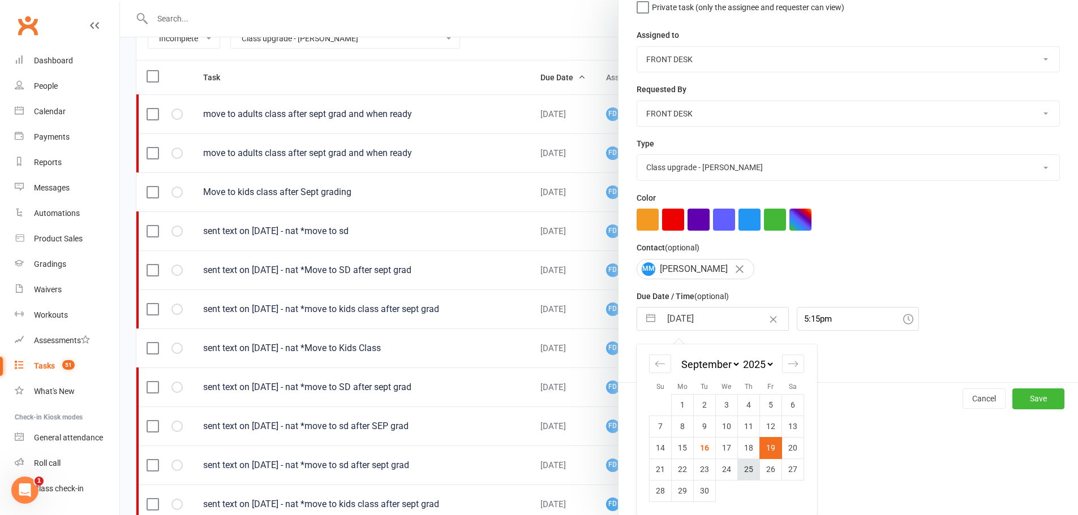
click at [747, 470] on td "25" at bounding box center [749, 469] width 22 height 21
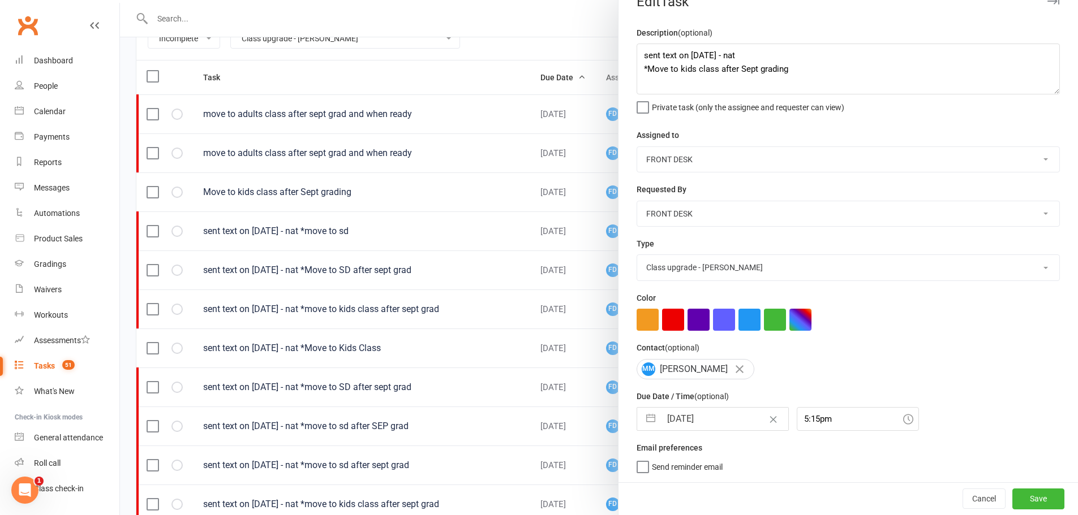
scroll to position [27, 0]
click at [1021, 503] on button "Save" at bounding box center [1038, 499] width 52 height 20
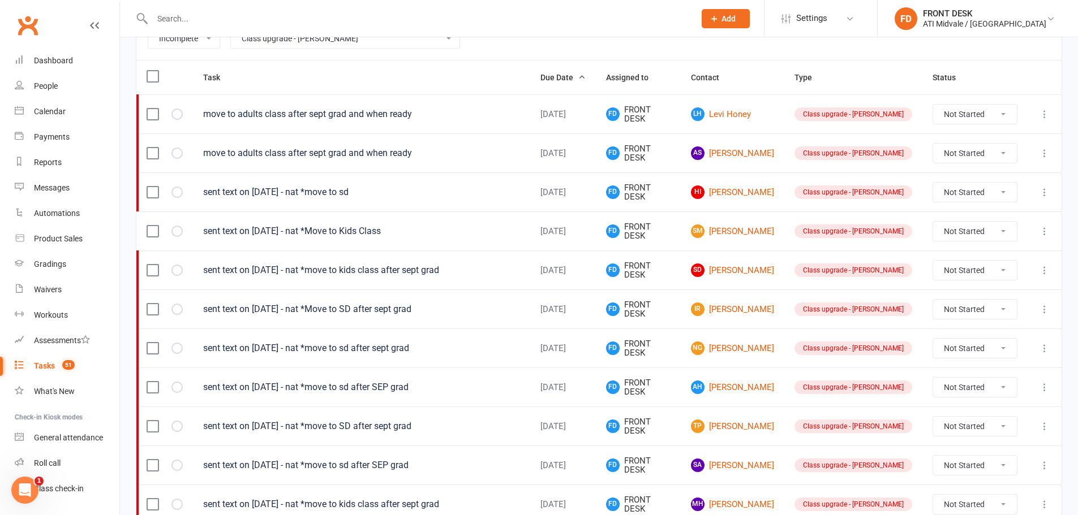
click at [1041, 191] on icon at bounding box center [1044, 192] width 11 height 11
click at [999, 242] on link "Edit" at bounding box center [986, 236] width 112 height 23
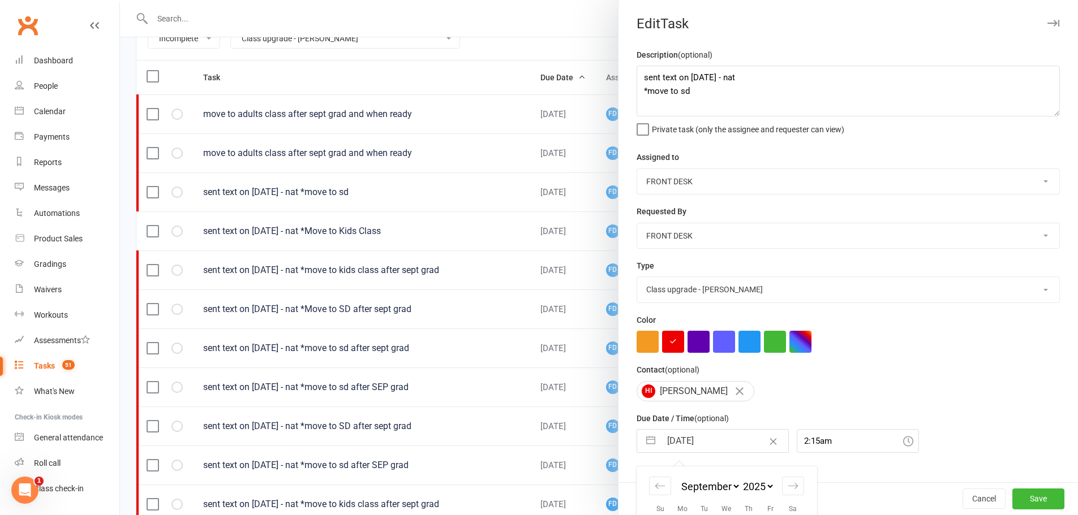
click at [716, 441] on input "24 Sep 2025" at bounding box center [724, 441] width 127 height 23
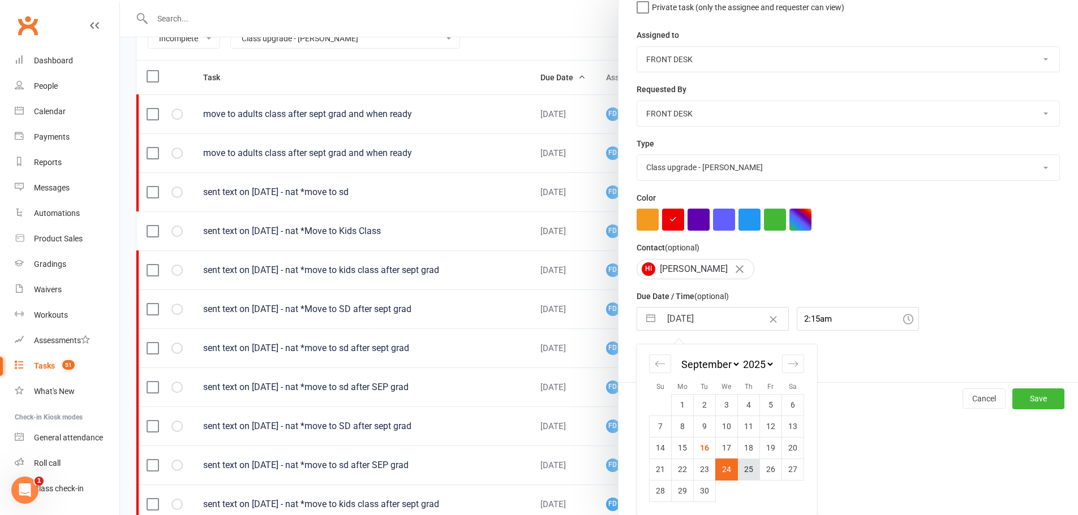
click at [740, 471] on td "25" at bounding box center [749, 469] width 22 height 21
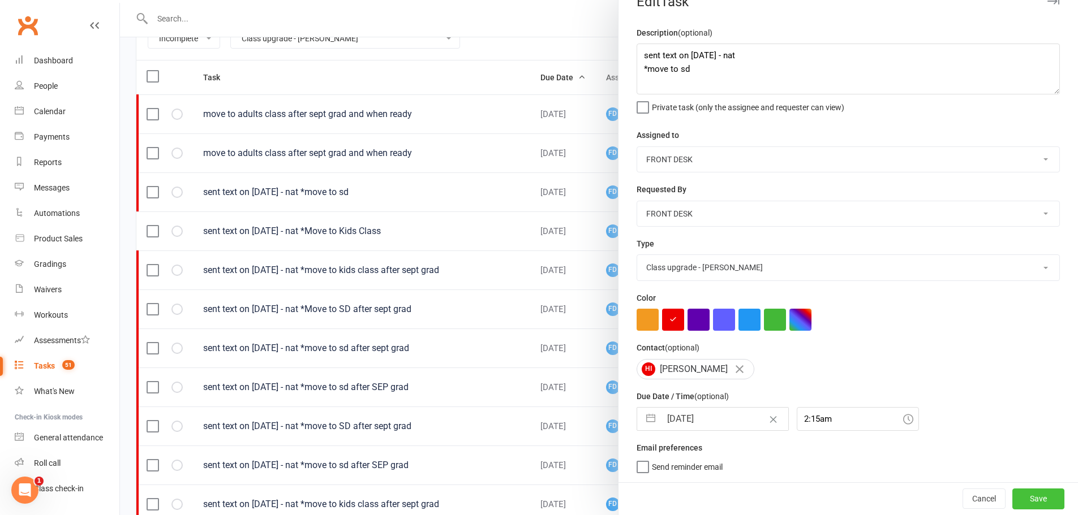
click at [1020, 498] on button "Save" at bounding box center [1038, 499] width 52 height 20
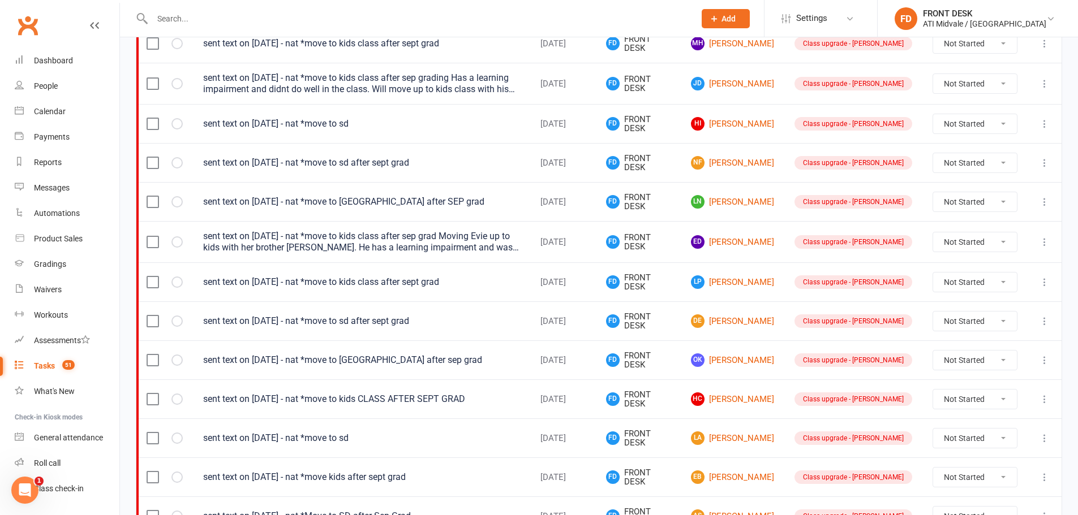
scroll to position [792, 0]
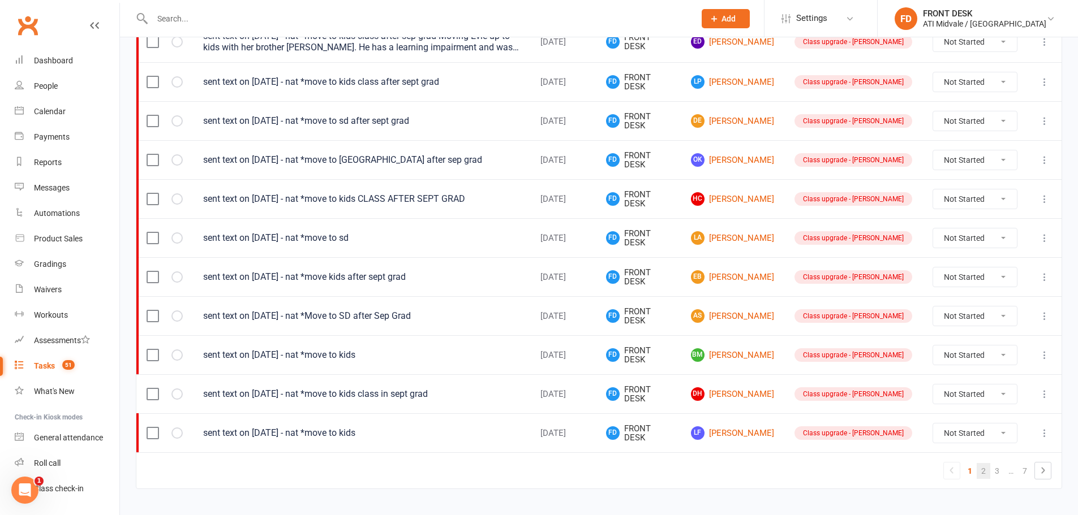
click at [983, 476] on link "2" at bounding box center [983, 471] width 14 height 16
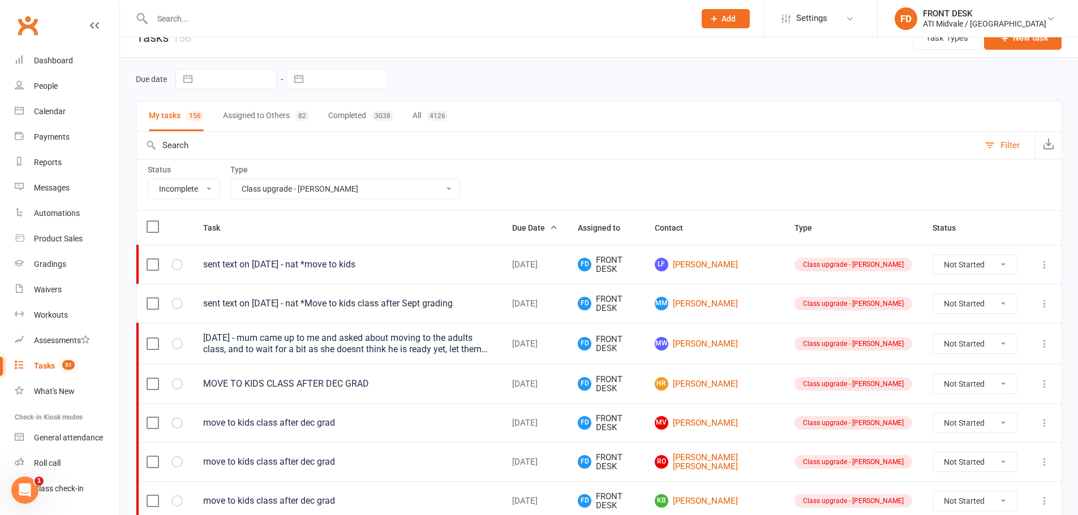
scroll to position [0, 0]
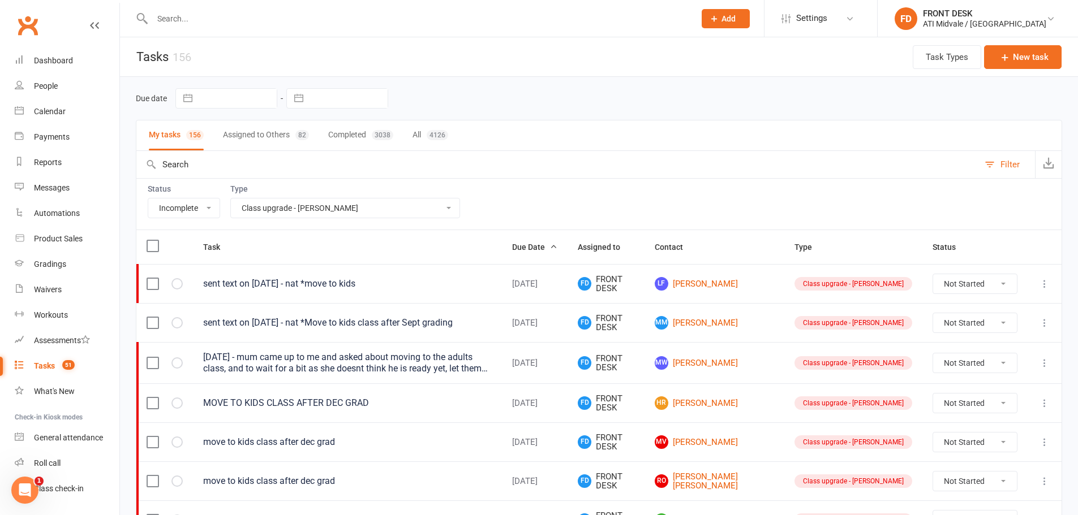
click at [179, 137] on button "My tasks 156" at bounding box center [176, 135] width 55 height 30
click at [365, 209] on select "All Add info to task Automatic renewal checking Booked in for 1st trial program…" at bounding box center [345, 208] width 229 height 19
click at [231, 199] on select "All Add info to task Automatic renewal checking Booked in for 1st trial program…" at bounding box center [345, 208] width 229 height 19
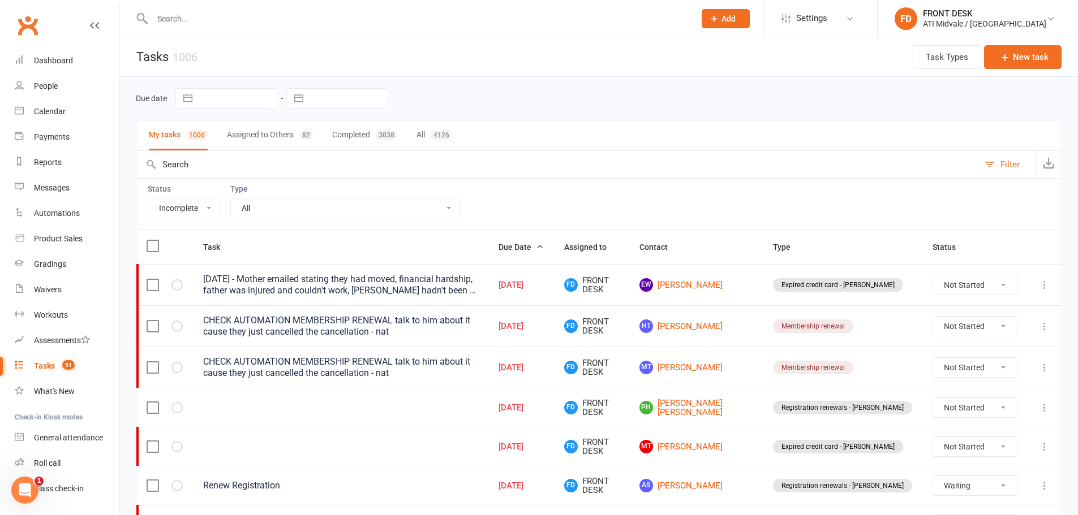
click at [1002, 163] on div "Filter" at bounding box center [1009, 165] width 19 height 14
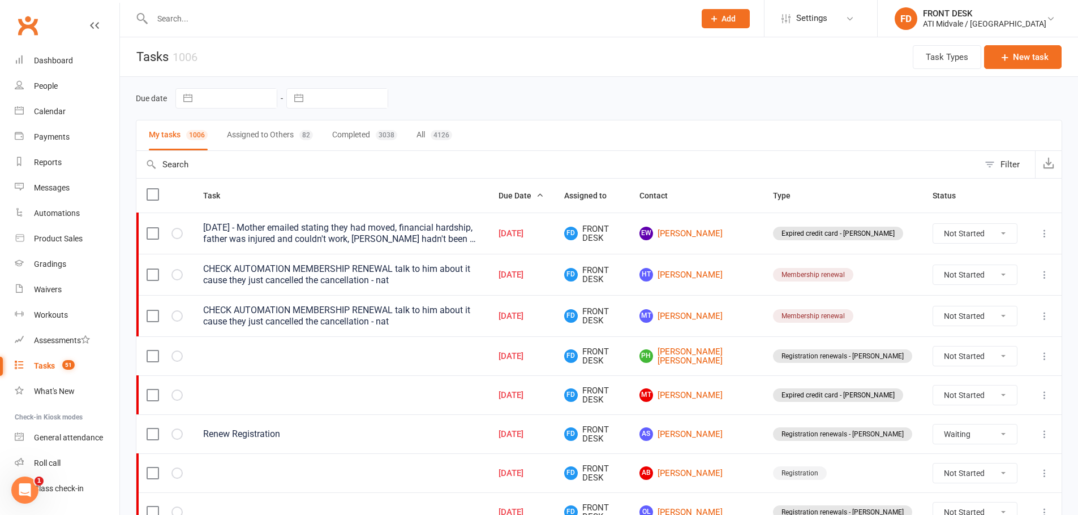
click at [189, 13] on input "text" at bounding box center [418, 19] width 538 height 16
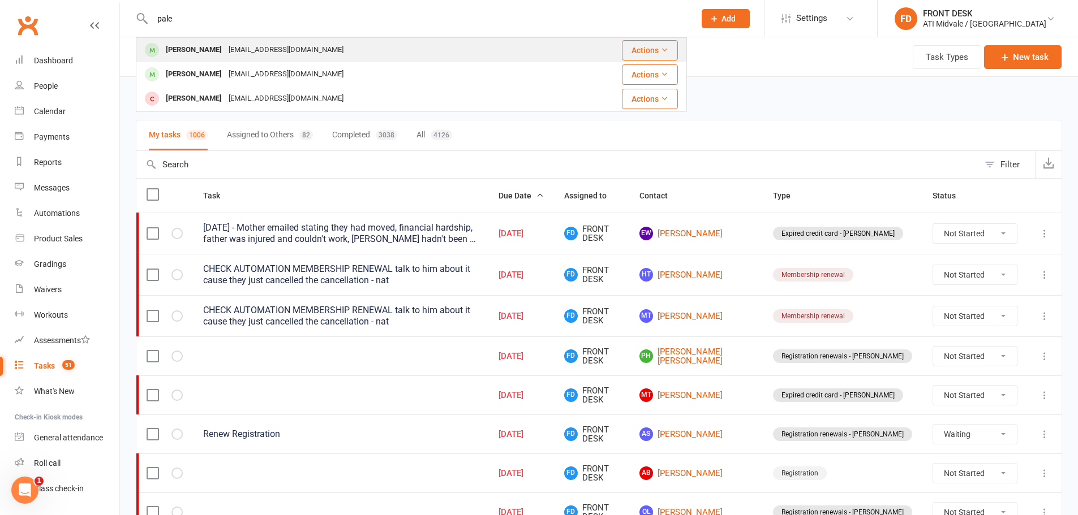
click at [196, 60] on div "Leo Palethorpe jkpale@gmail.com" at bounding box center [347, 49] width 421 height 23
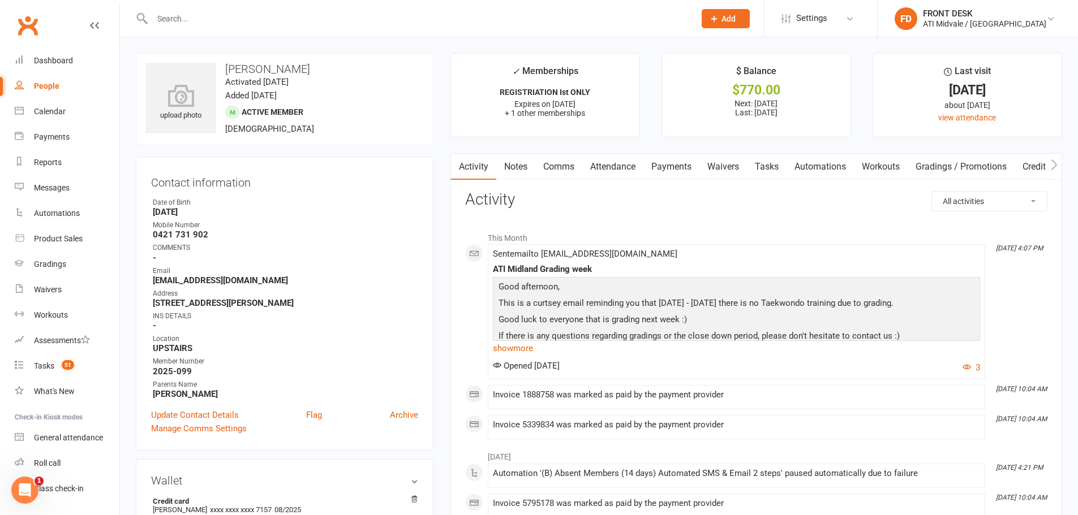
scroll to position [226, 0]
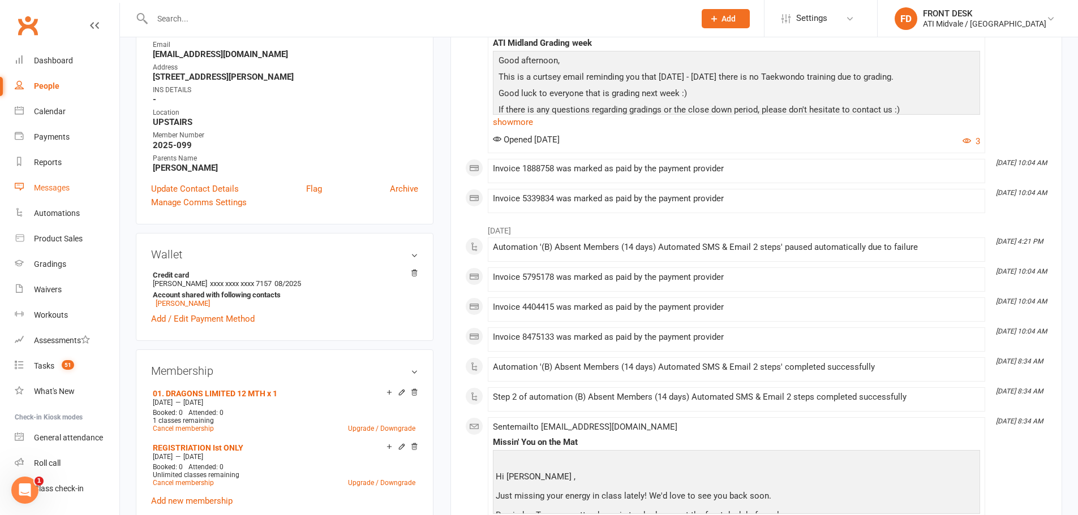
click at [48, 195] on link "Messages" at bounding box center [67, 187] width 105 height 25
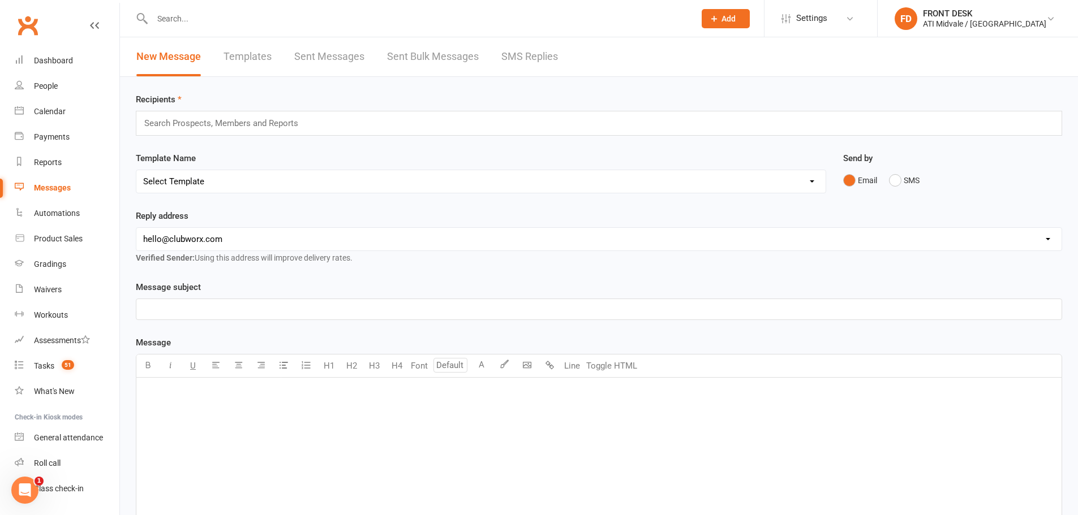
click at [507, 53] on link "SMS Replies" at bounding box center [529, 56] width 57 height 39
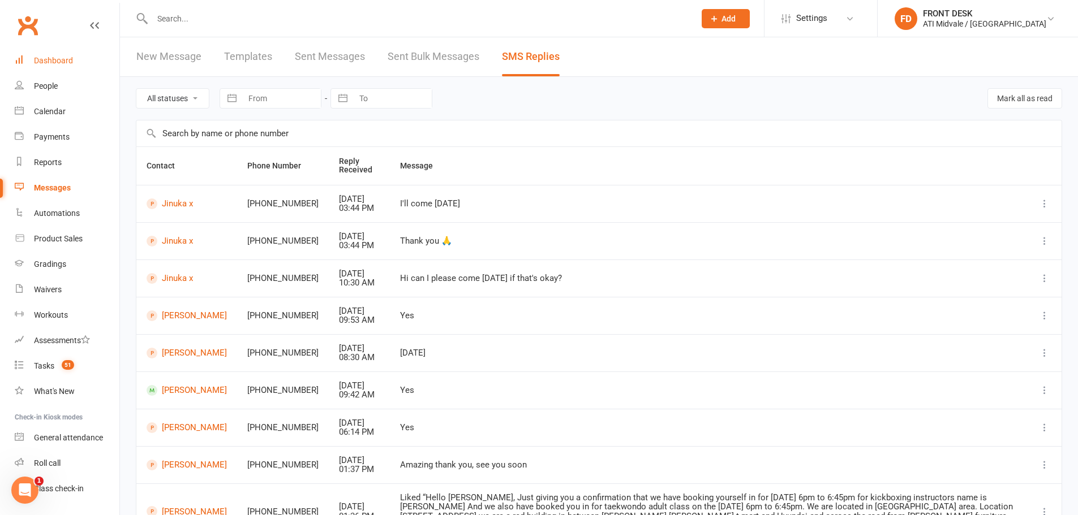
click at [43, 59] on div "Dashboard" at bounding box center [53, 60] width 39 height 9
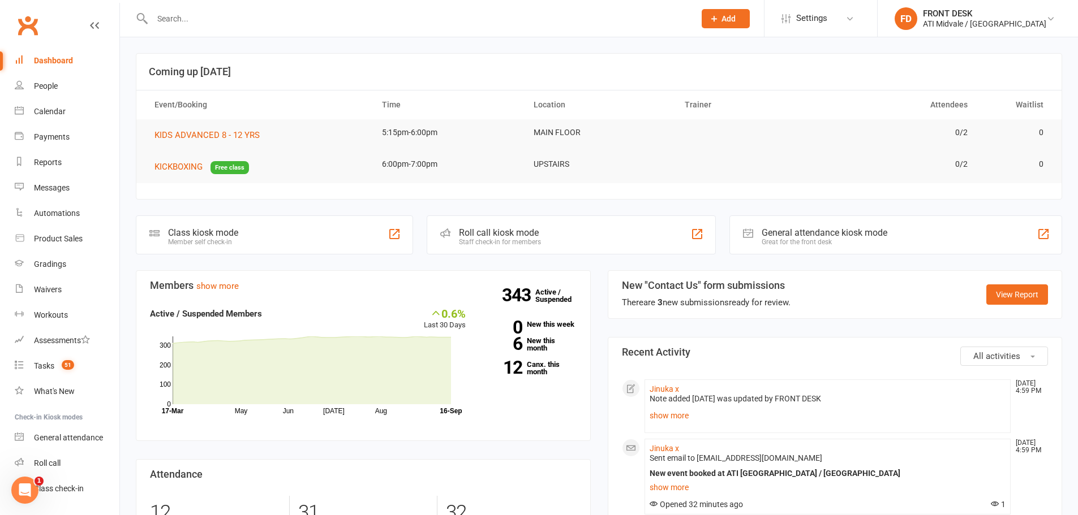
click at [28, 29] on link "Clubworx" at bounding box center [28, 25] width 28 height 28
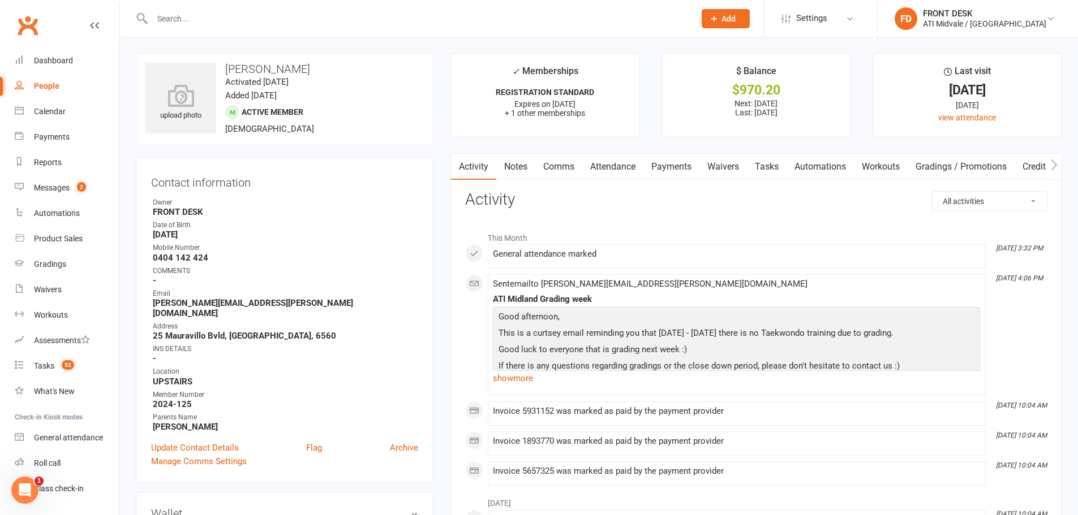
click at [761, 167] on link "Tasks" at bounding box center [767, 167] width 40 height 26
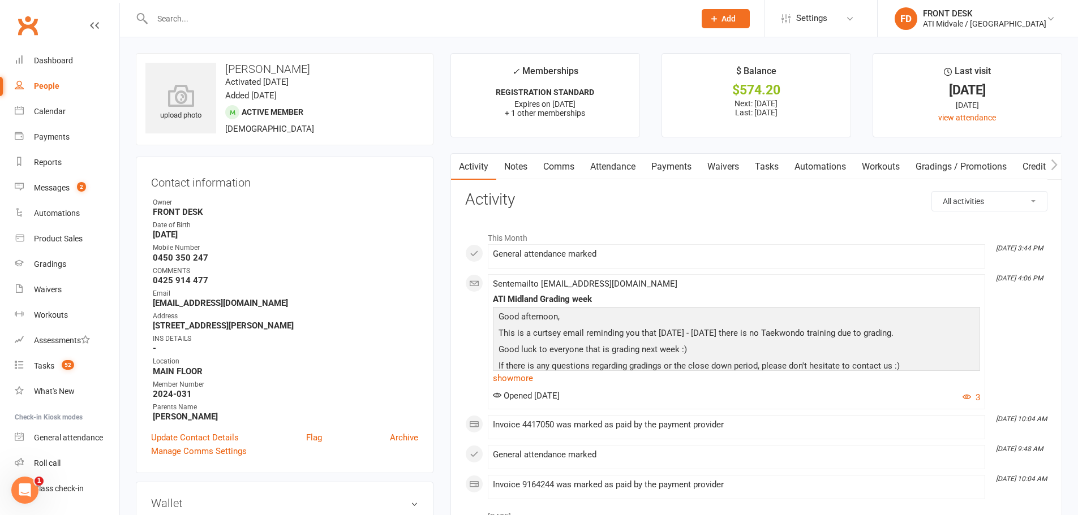
click at [765, 166] on link "Tasks" at bounding box center [767, 167] width 40 height 26
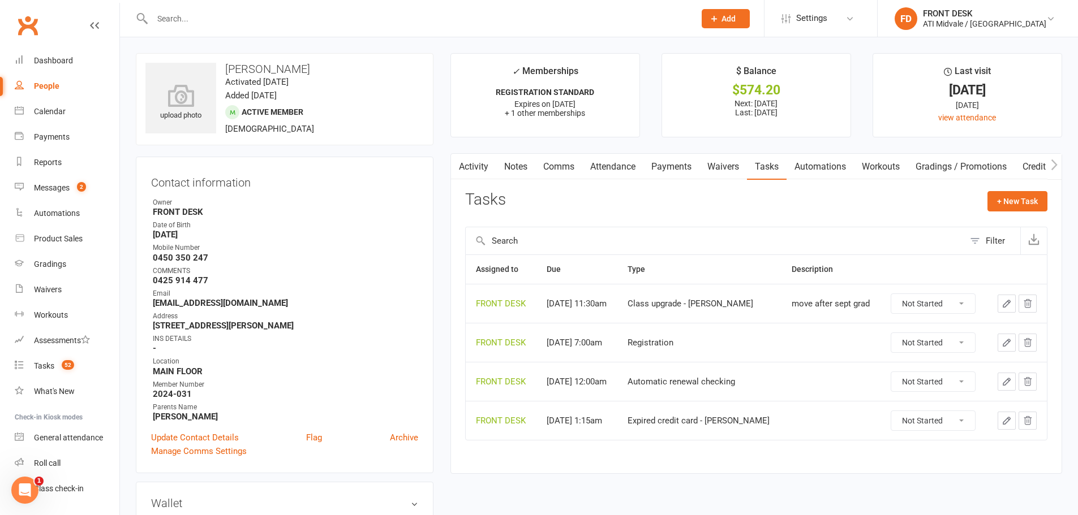
click at [998, 304] on button "button" at bounding box center [1006, 304] width 18 height 18
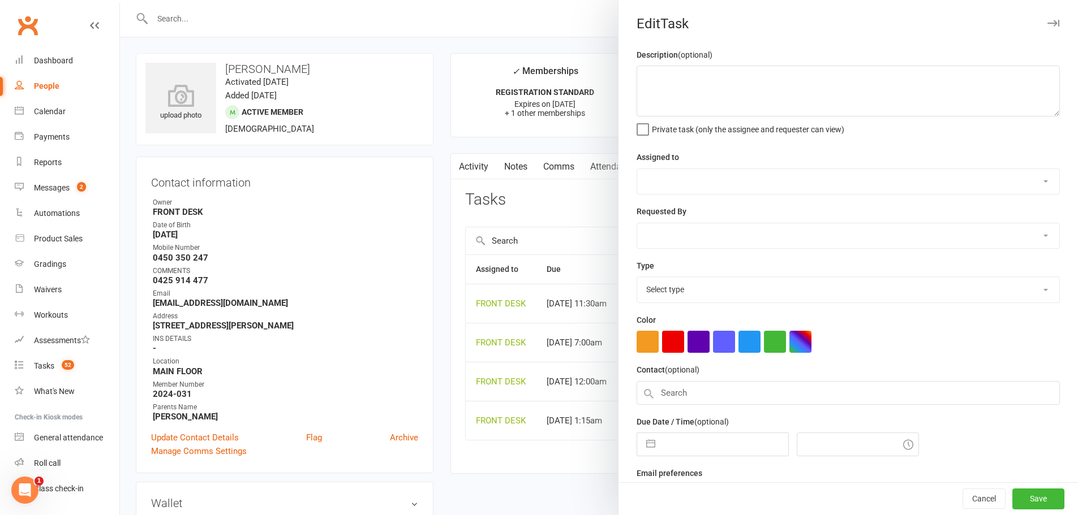
type textarea "move after sept grad"
select select "4288"
type input "[DATE]"
type input "11:30am"
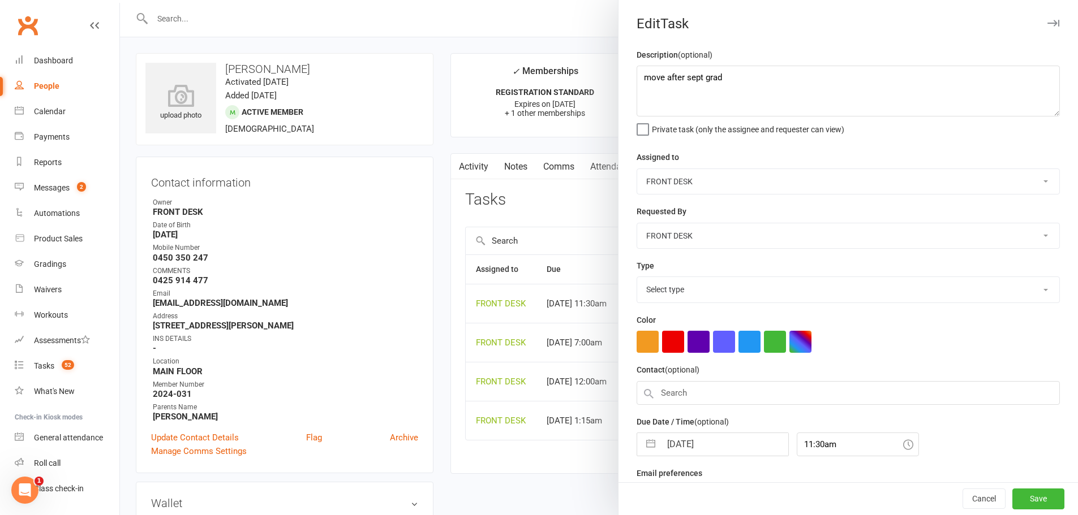
select select "22036"
click at [658, 78] on textarea "move after sept grad" at bounding box center [847, 91] width 423 height 51
type textarea "move kids after sept grad"
click at [1037, 496] on button "Save" at bounding box center [1038, 499] width 52 height 20
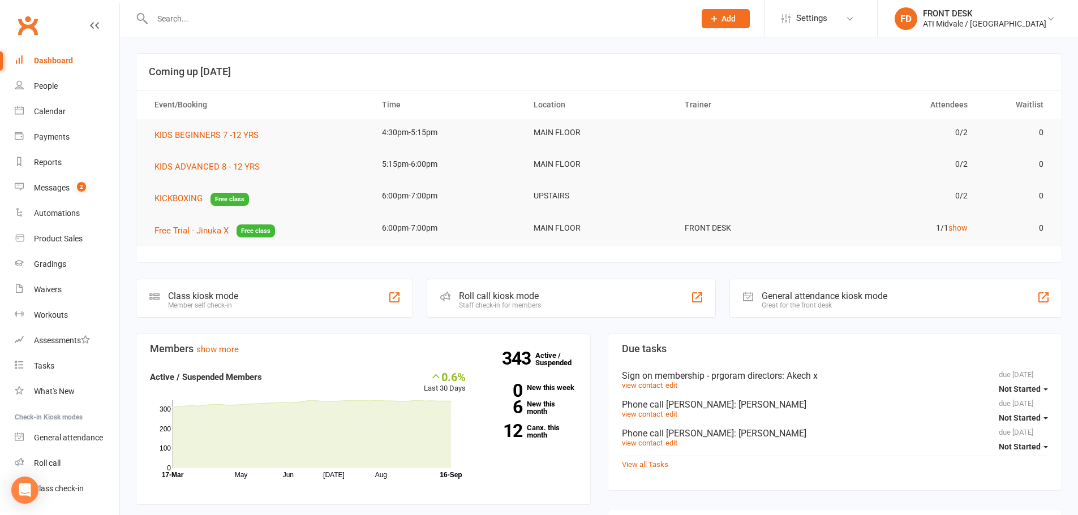
click at [200, 23] on input "text" at bounding box center [418, 19] width 538 height 16
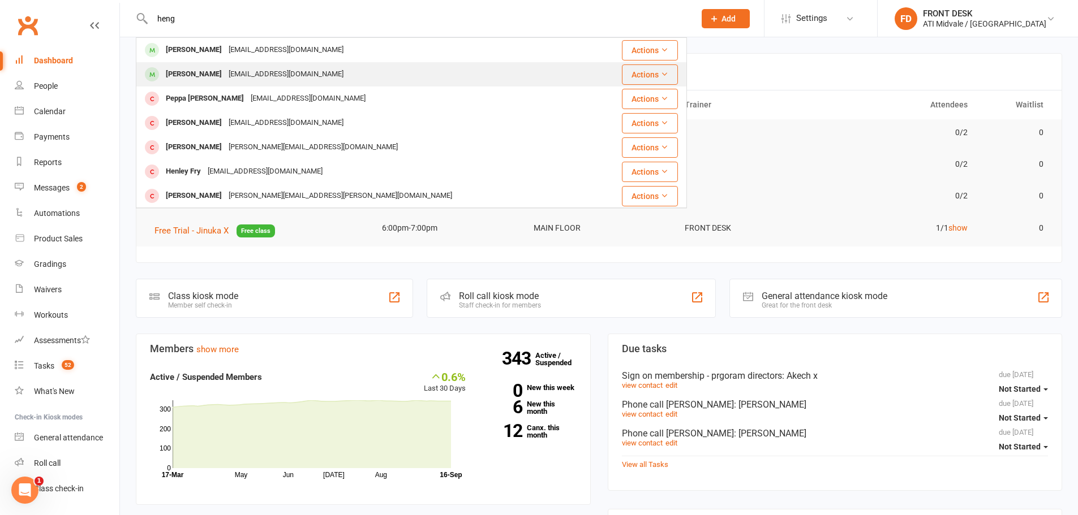
type input "heng"
click at [214, 65] on div "[PERSON_NAME] [EMAIL_ADDRESS][DOMAIN_NAME]" at bounding box center [365, 74] width 457 height 23
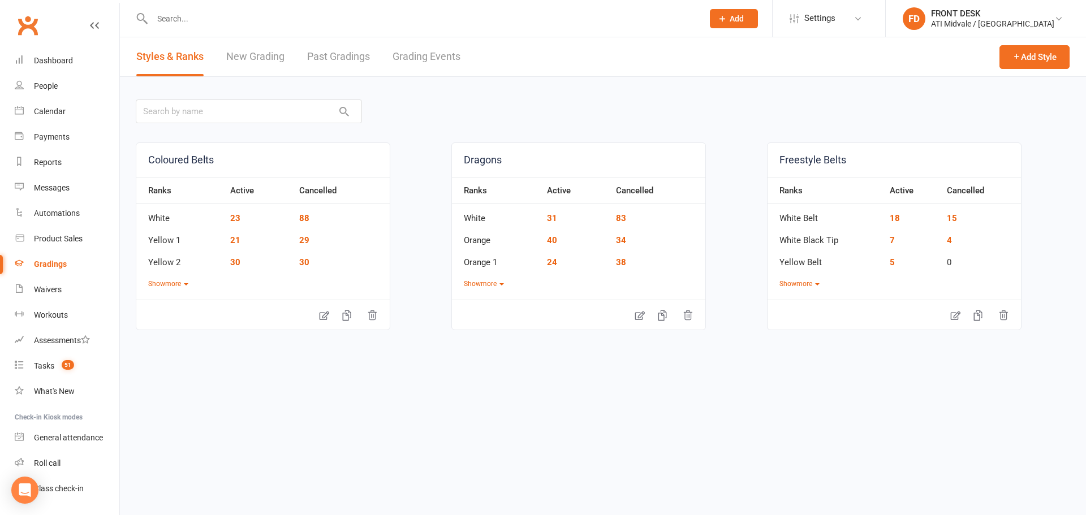
click at [423, 61] on link "Grading Events" at bounding box center [427, 56] width 68 height 39
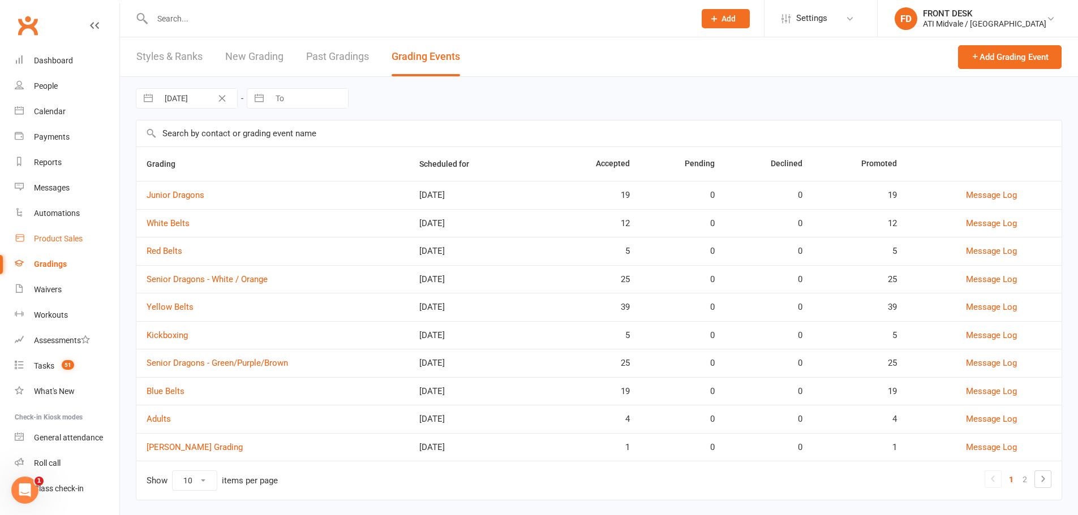
click at [64, 242] on div "Product Sales" at bounding box center [58, 238] width 49 height 9
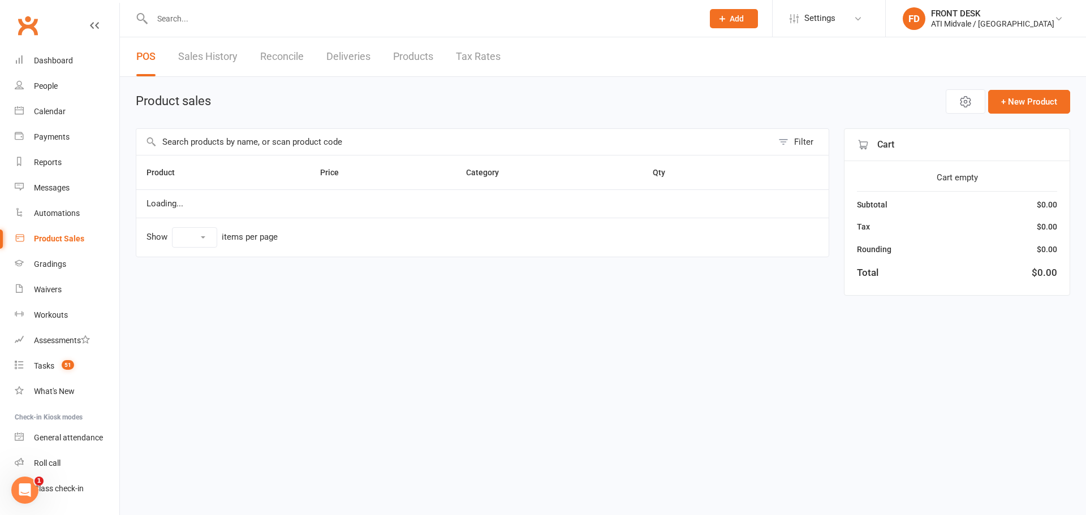
select select "100"
click at [361, 136] on input "text" at bounding box center [454, 142] width 636 height 26
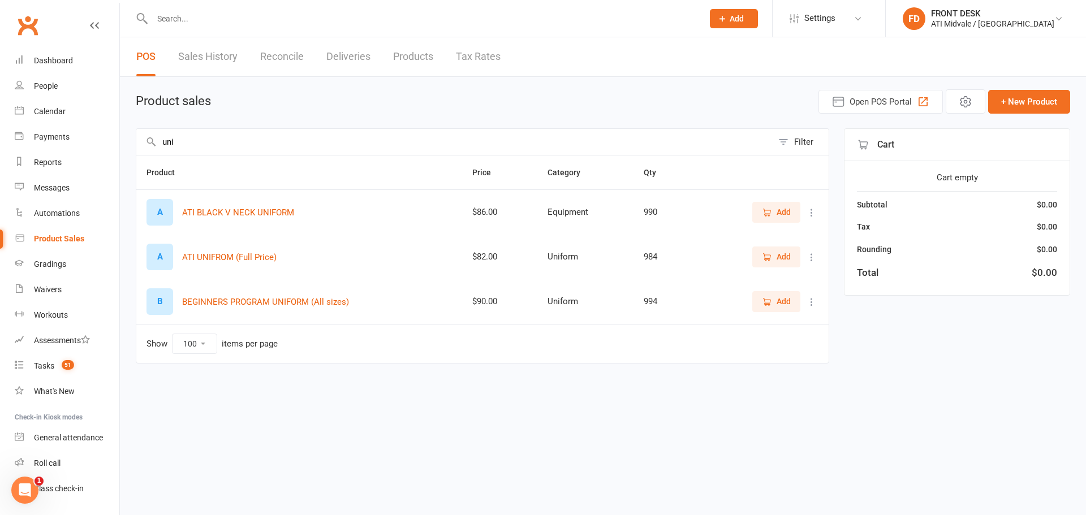
type input "uni"
click at [277, 17] on input "text" at bounding box center [422, 19] width 546 height 16
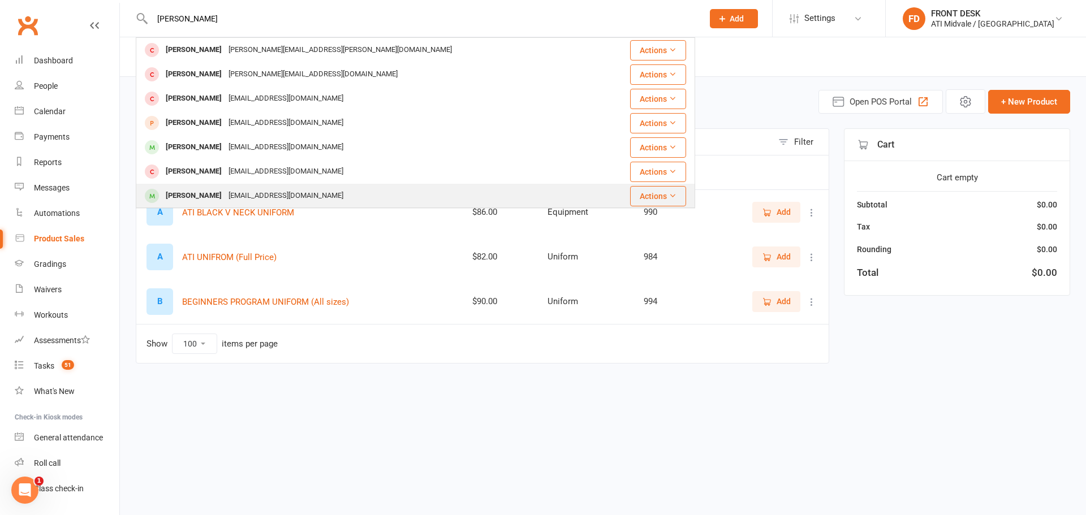
type input "anna"
click at [213, 195] on div "Annabelle Orbell-Durrant" at bounding box center [193, 196] width 63 height 16
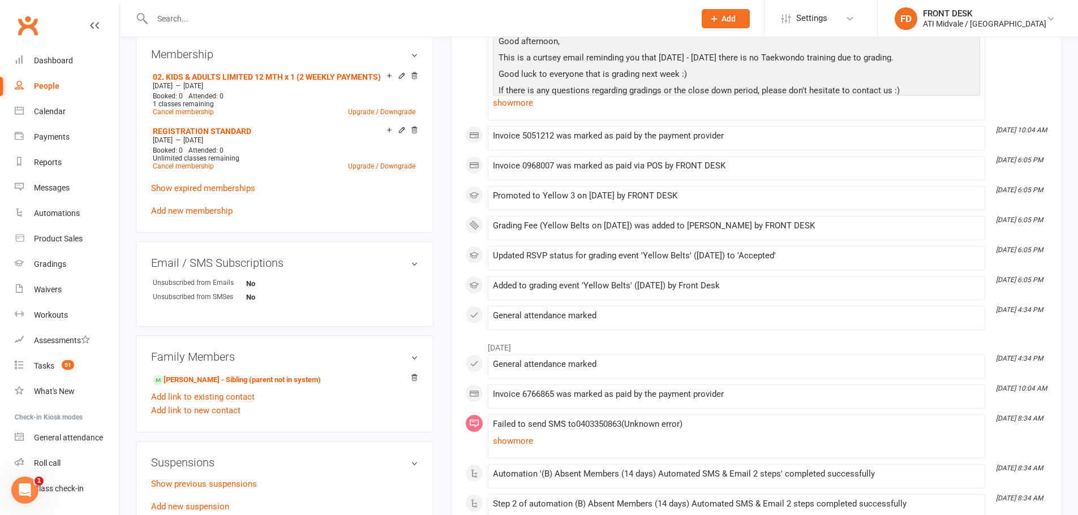
scroll to position [848, 0]
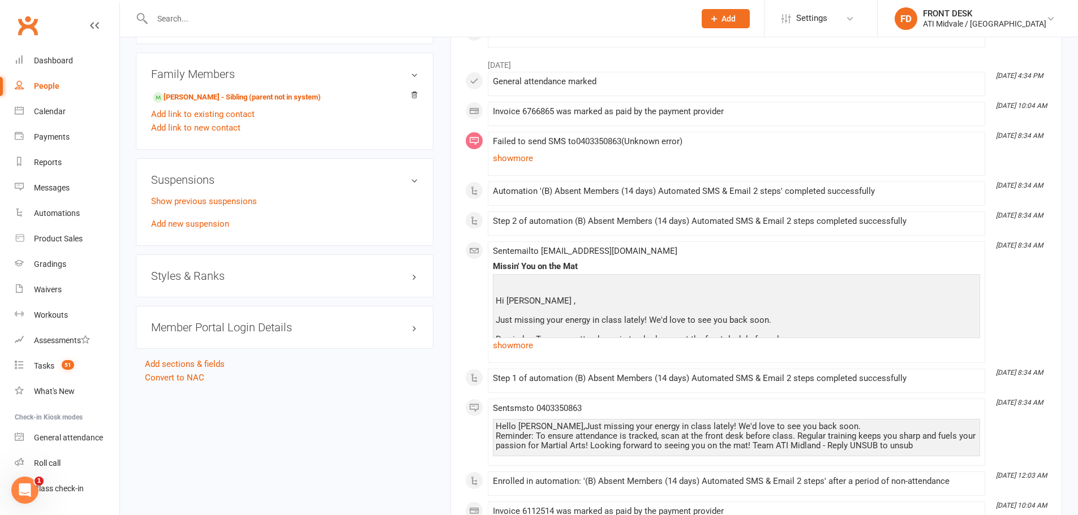
click at [195, 274] on h3 "Styles & Ranks" at bounding box center [284, 276] width 267 height 12
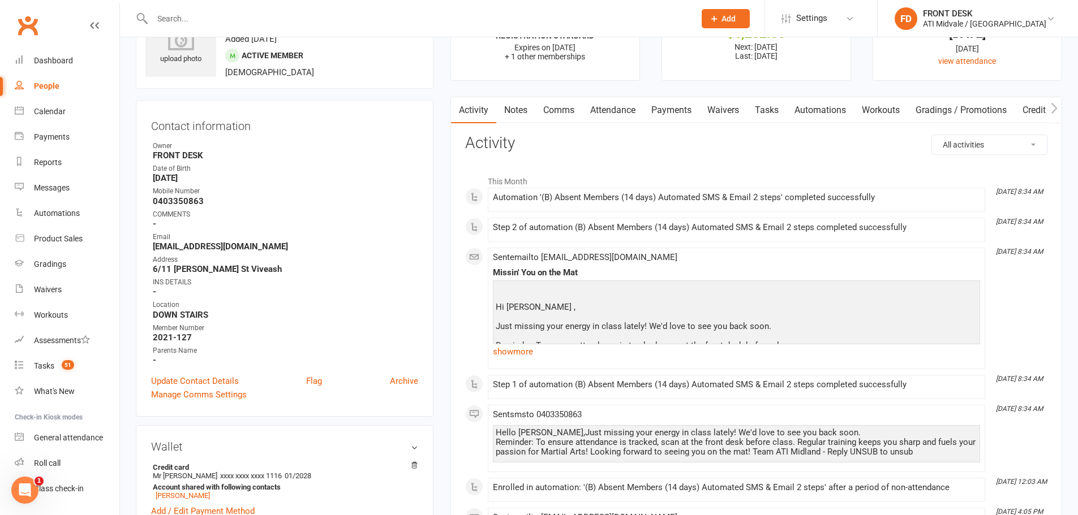
scroll to position [0, 0]
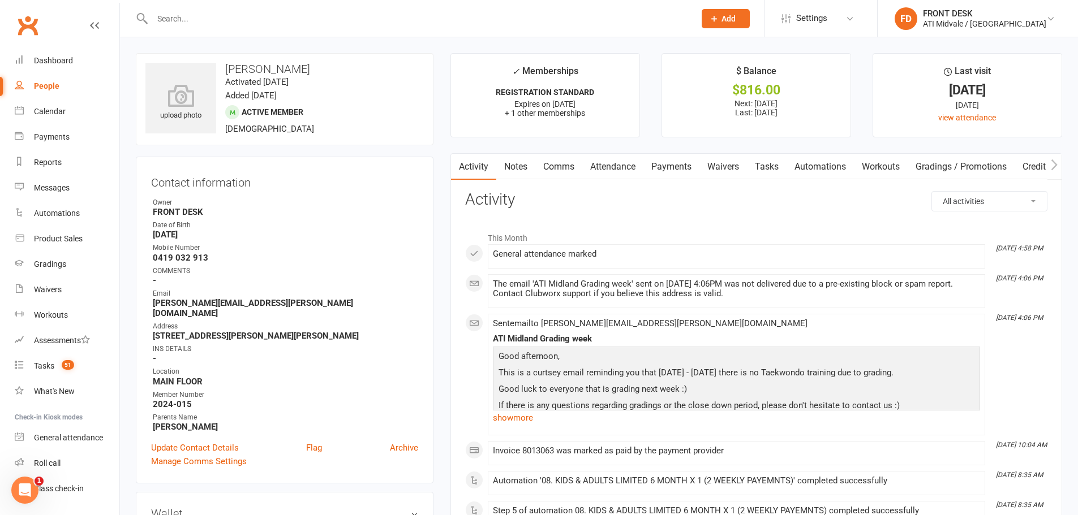
click at [775, 167] on link "Tasks" at bounding box center [767, 167] width 40 height 26
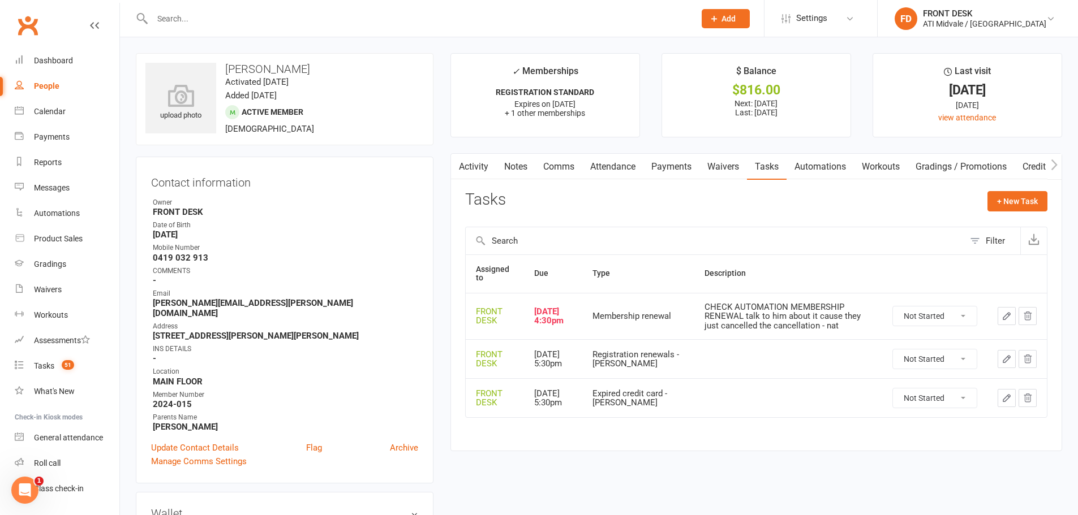
click at [466, 161] on link "Activity" at bounding box center [473, 167] width 45 height 26
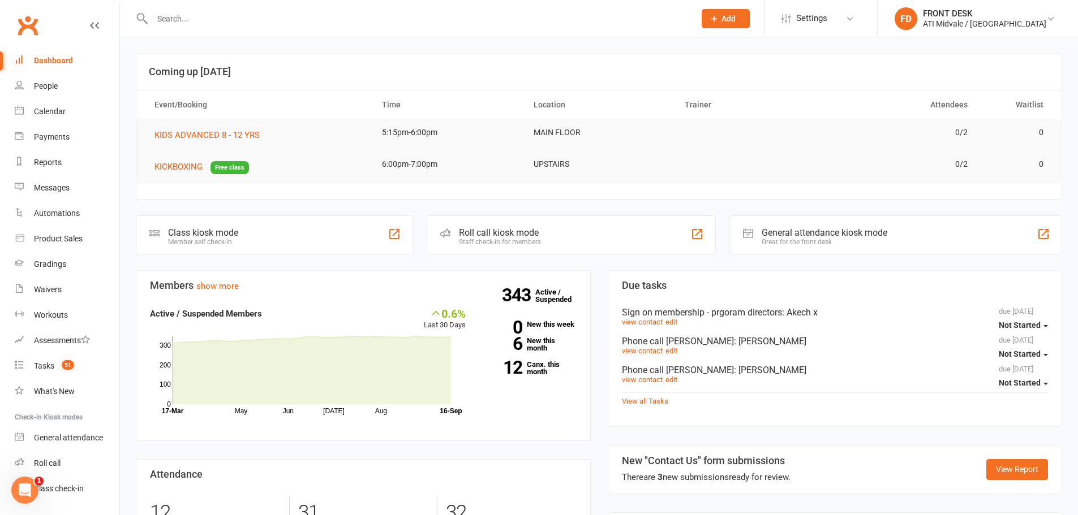
click at [218, 24] on input "text" at bounding box center [418, 19] width 538 height 16
click at [190, 19] on input "text" at bounding box center [418, 19] width 538 height 16
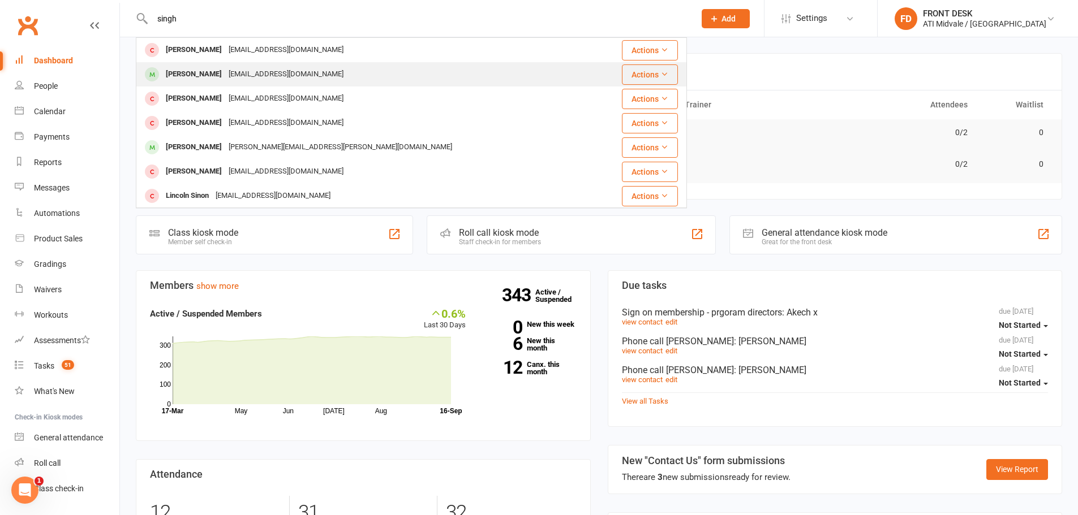
type input "singh"
click at [206, 75] on div "[PERSON_NAME]" at bounding box center [193, 74] width 63 height 16
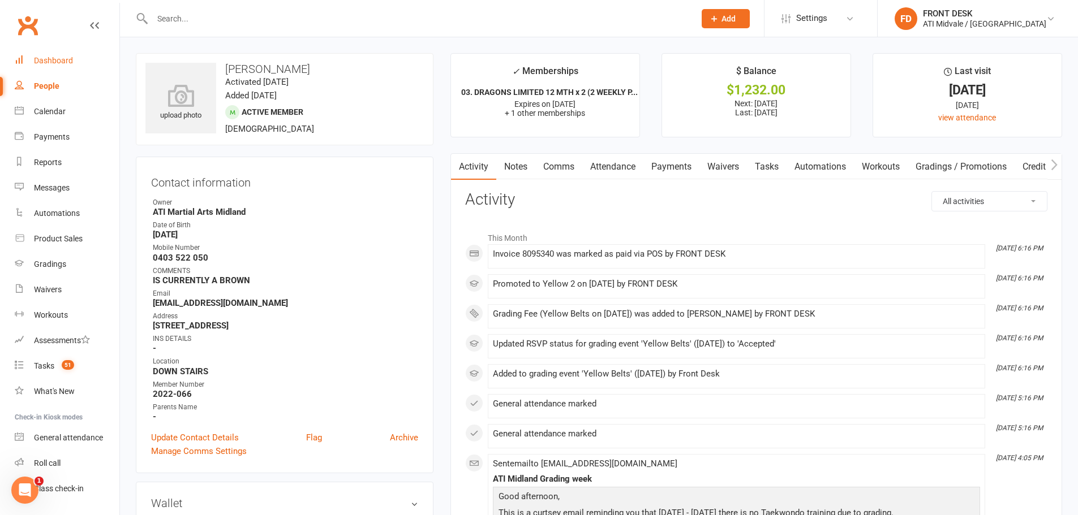
click at [53, 64] on div "Dashboard" at bounding box center [53, 60] width 39 height 9
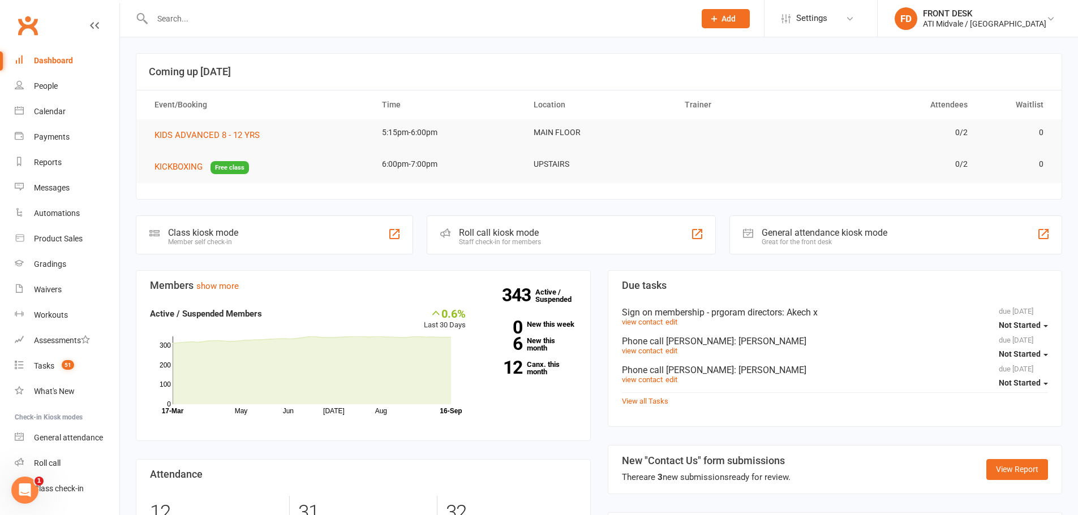
click at [168, 18] on input "text" at bounding box center [418, 19] width 538 height 16
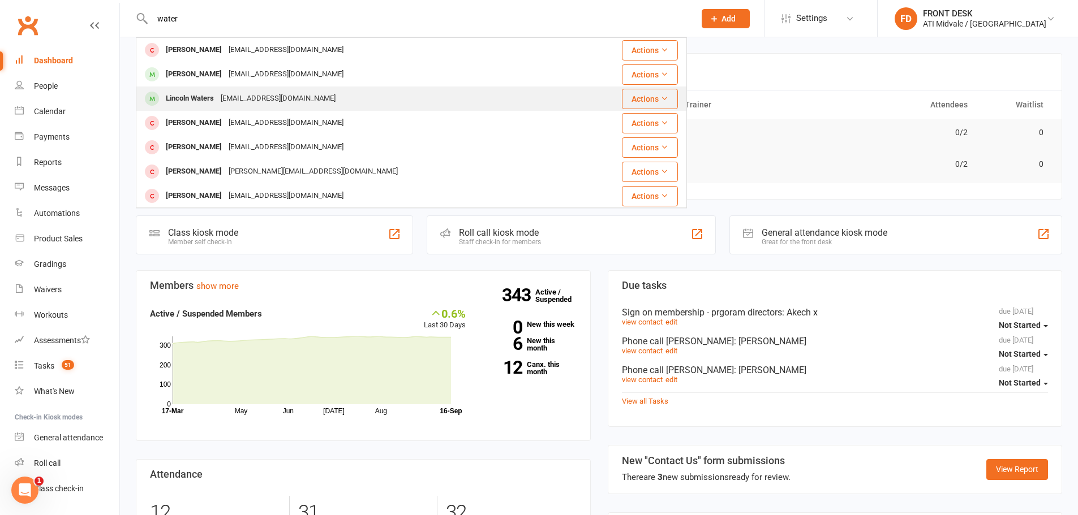
type input "water"
click at [219, 92] on div "nat.waters@outlook.com.au" at bounding box center [278, 99] width 122 height 16
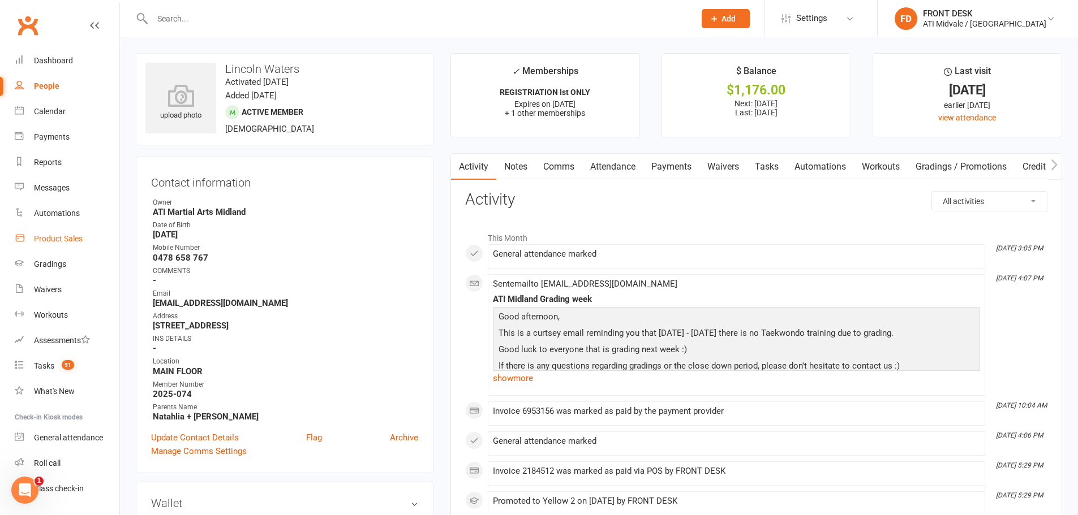
click at [56, 240] on div "Product Sales" at bounding box center [58, 238] width 49 height 9
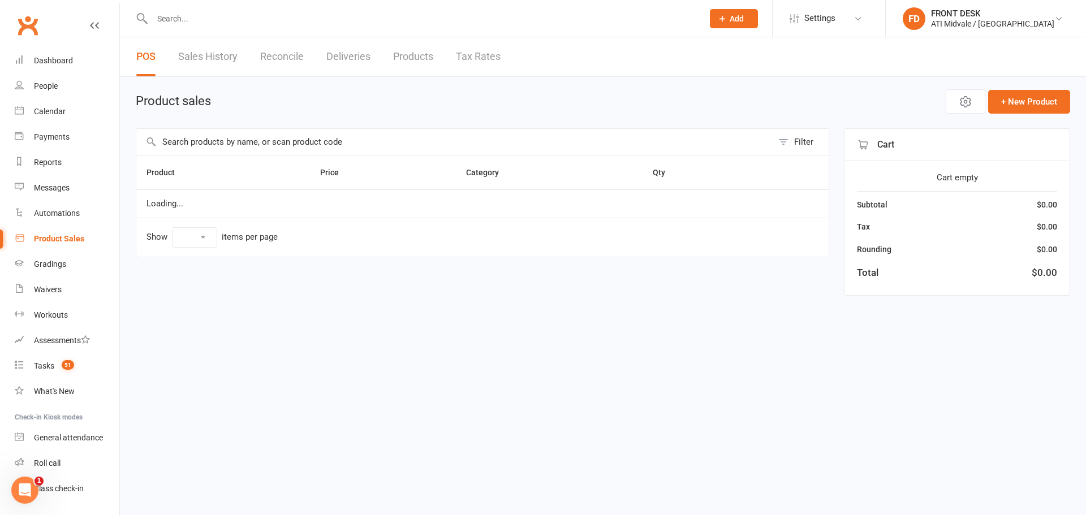
select select "100"
click at [491, 62] on link "Tax Rates" at bounding box center [478, 56] width 45 height 39
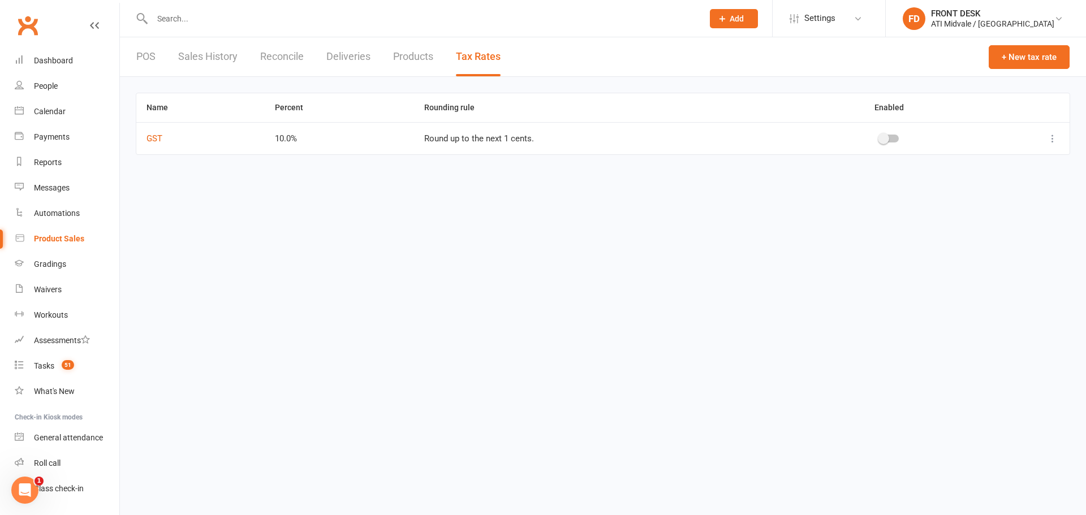
click at [223, 55] on link "Sales History" at bounding box center [207, 56] width 59 height 39
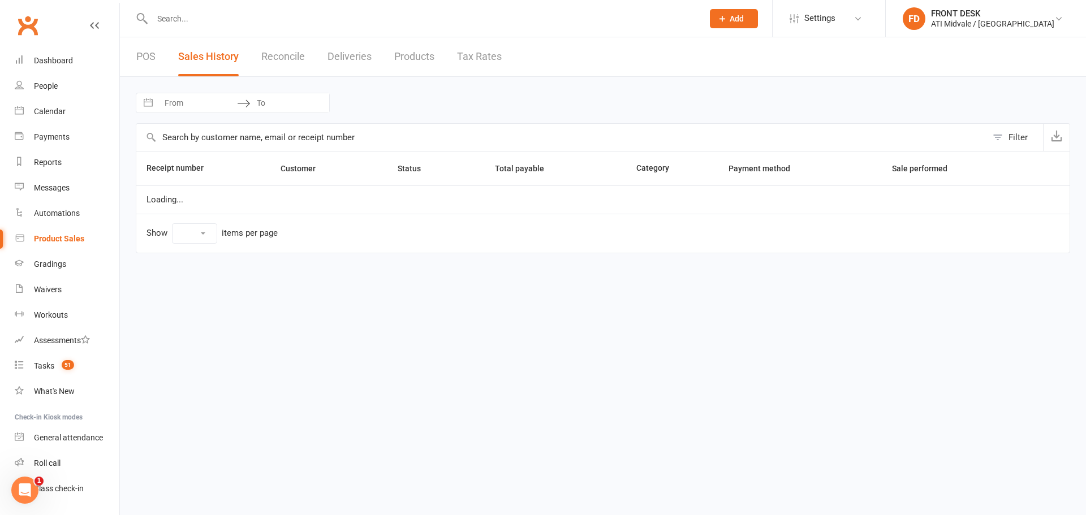
select select "25"
click at [163, 59] on div "POS Sales History Reconcile Deliveries Products Tax Rates" at bounding box center [319, 56] width 398 height 39
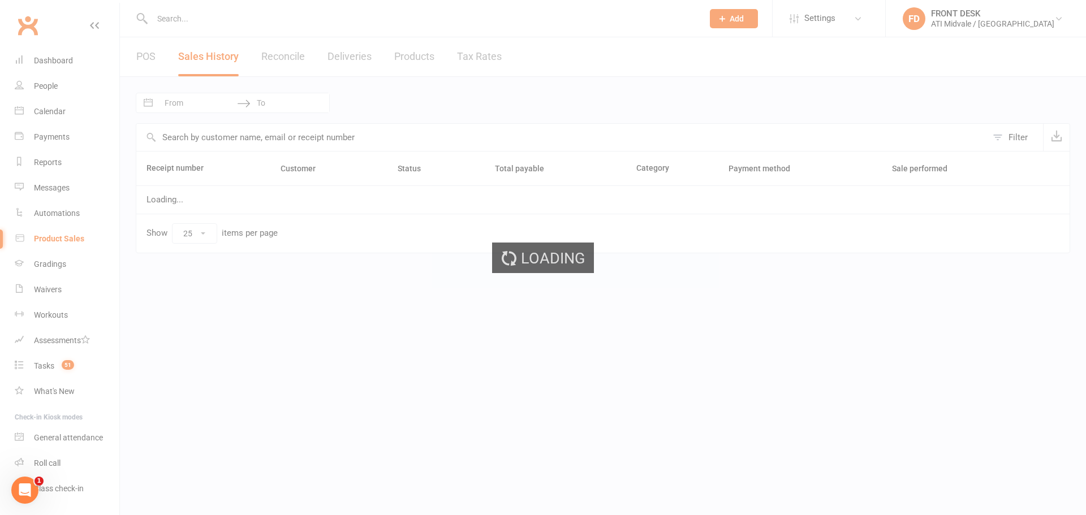
click at [142, 48] on div "Loading" at bounding box center [543, 257] width 1086 height 515
click at [152, 59] on div "Loading" at bounding box center [543, 257] width 1086 height 515
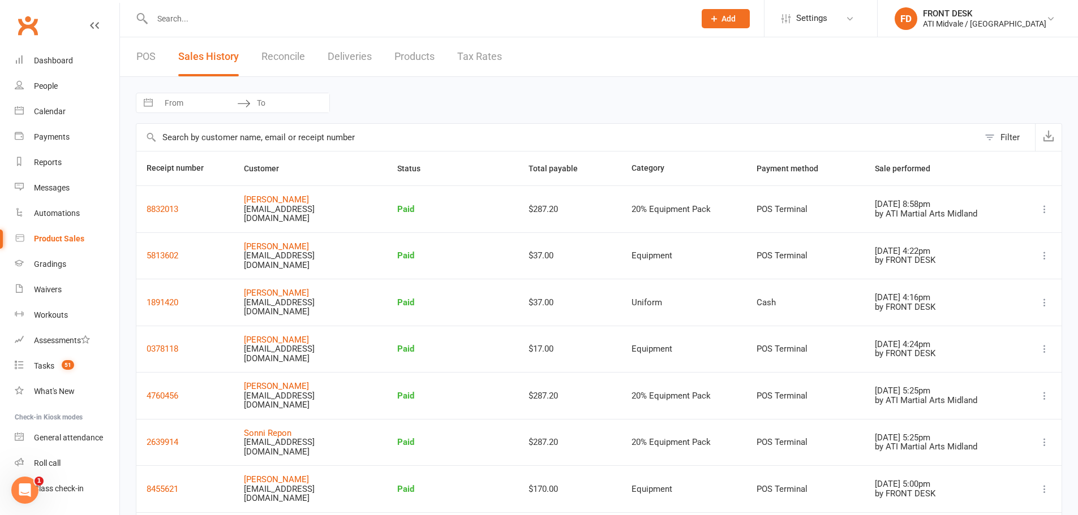
click at [144, 63] on link "POS" at bounding box center [145, 56] width 19 height 39
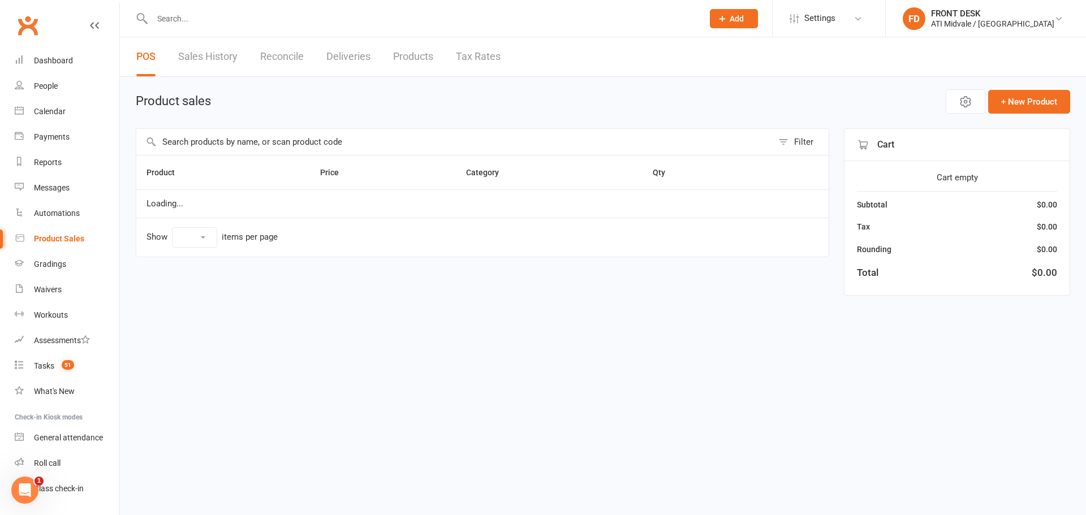
select select "100"
click at [188, 148] on input "text" at bounding box center [454, 142] width 636 height 26
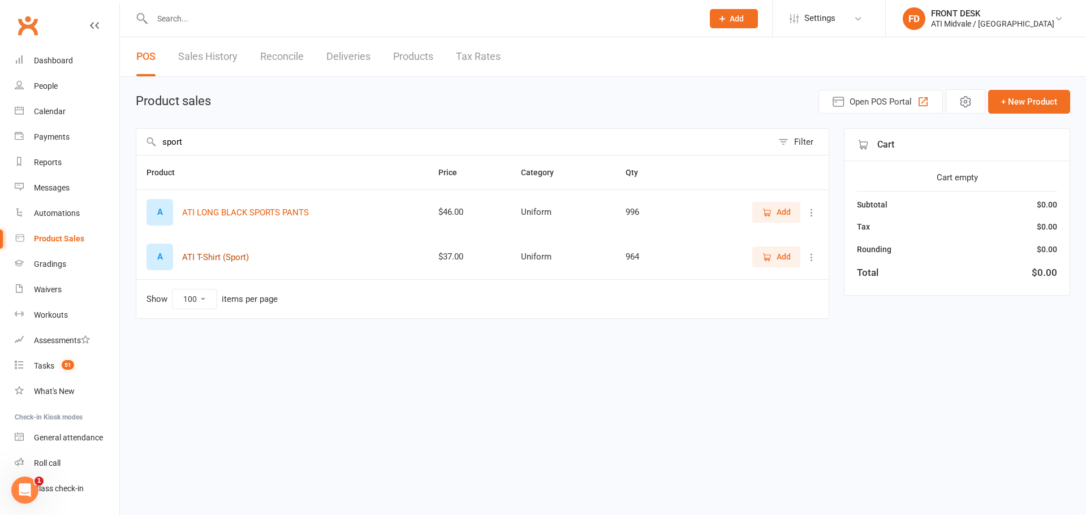
type input "sport"
click at [212, 255] on button "ATI T-Shirt (Sport)" at bounding box center [215, 258] width 67 height 14
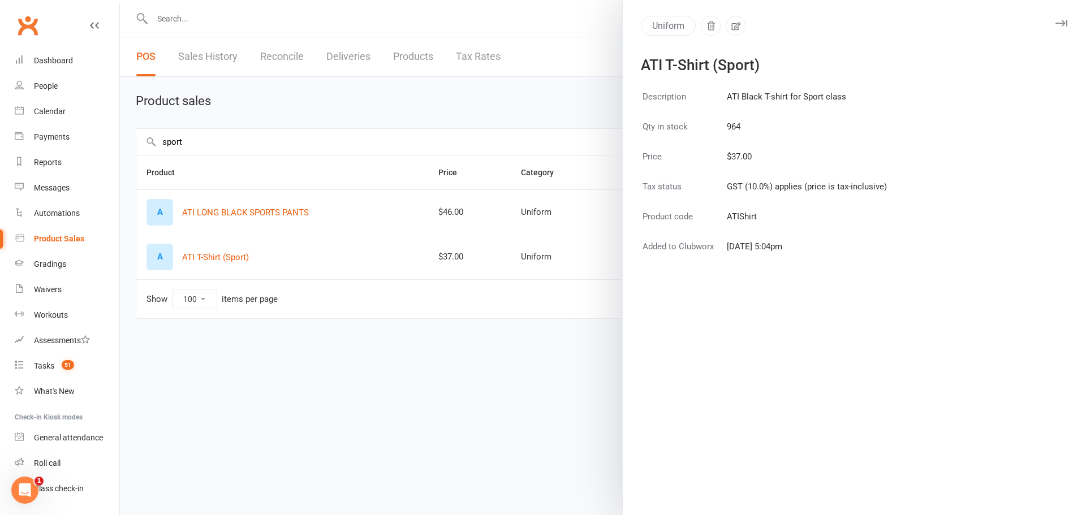
click at [399, 219] on div at bounding box center [603, 257] width 966 height 515
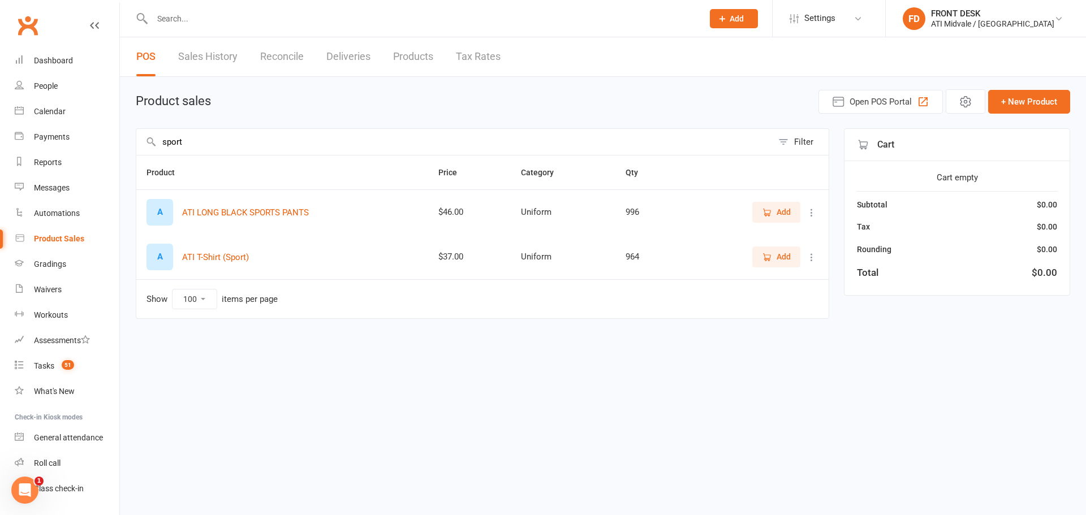
click at [344, 19] on input "text" at bounding box center [422, 19] width 546 height 16
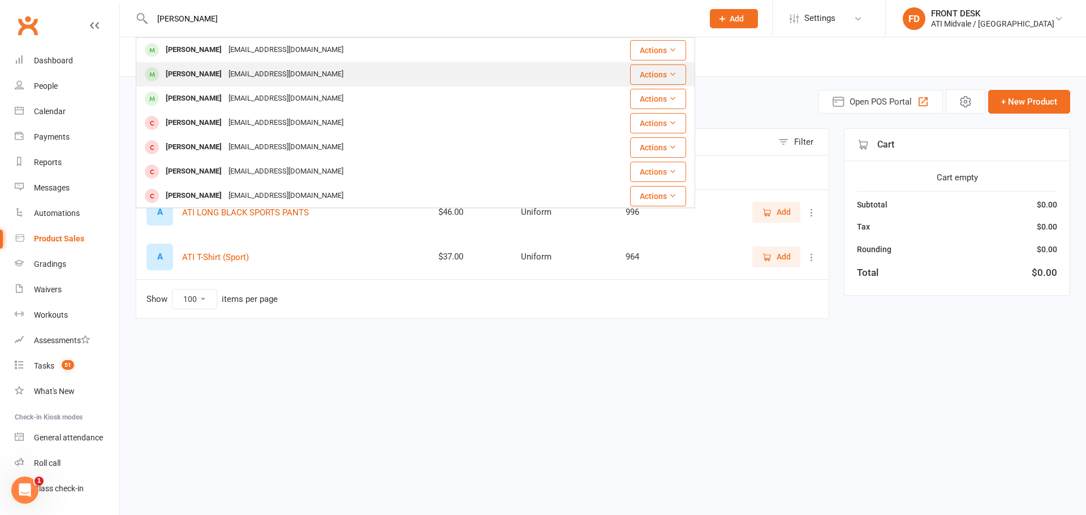
type input "tyler"
click at [256, 75] on div "ashatracey@me.com" at bounding box center [286, 74] width 122 height 16
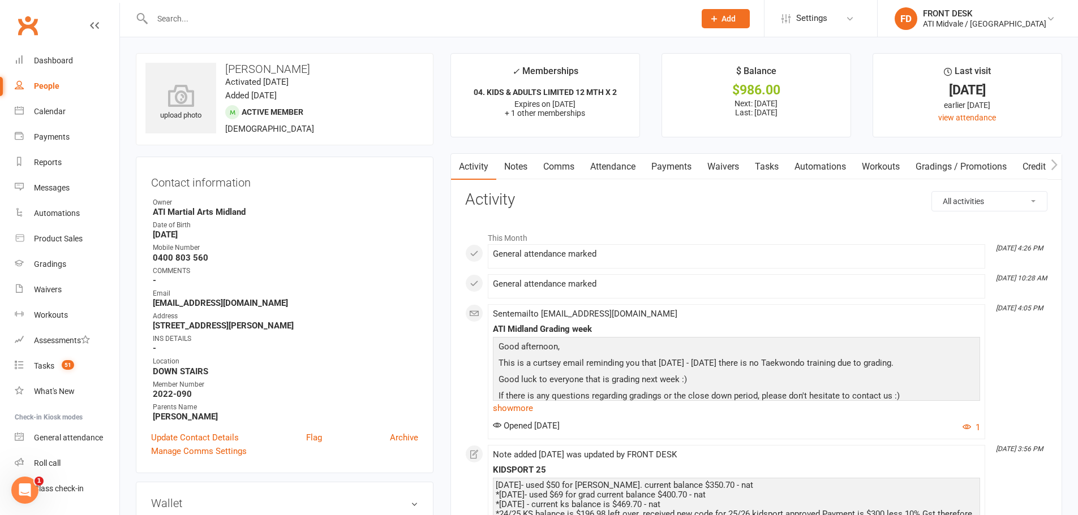
click at [524, 162] on link "Notes" at bounding box center [515, 167] width 39 height 26
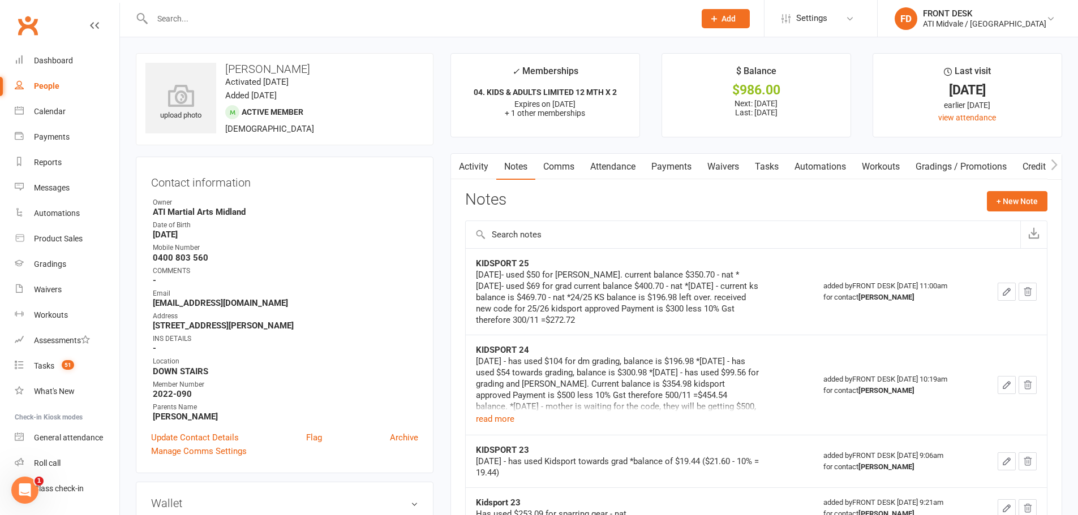
click at [247, 19] on input "text" at bounding box center [418, 19] width 538 height 16
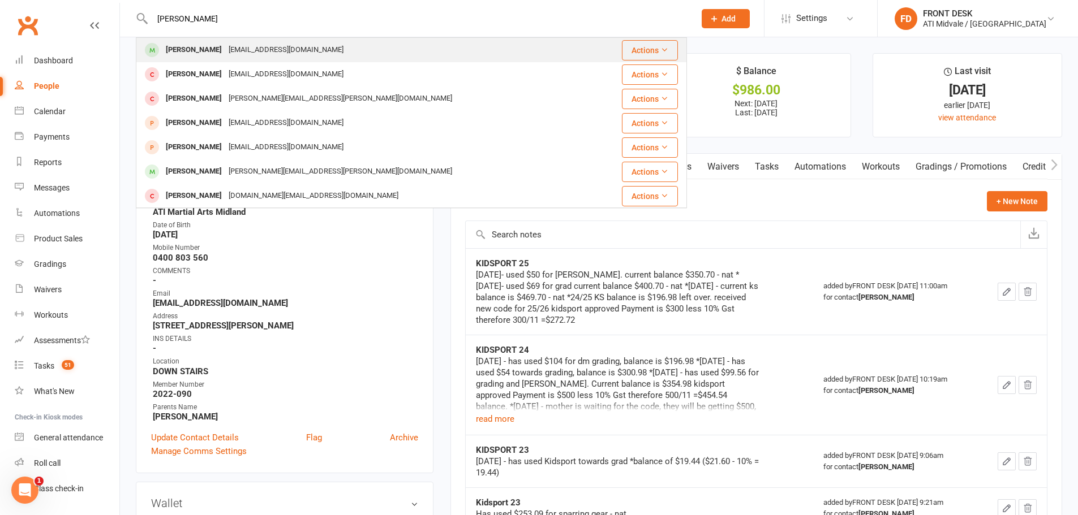
type input "jesse"
click at [271, 54] on div "oronsayes@gmail.com" at bounding box center [286, 50] width 122 height 16
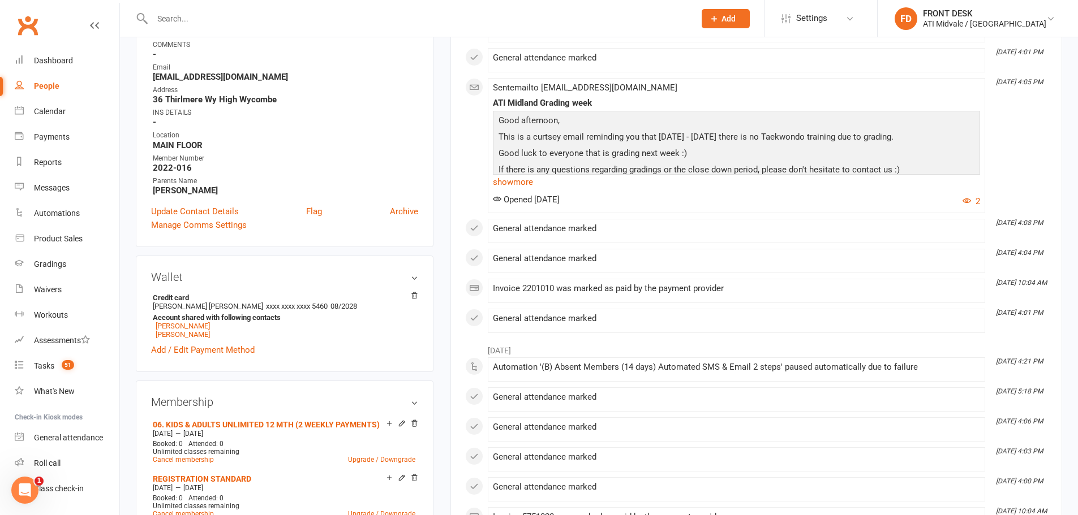
scroll to position [396, 0]
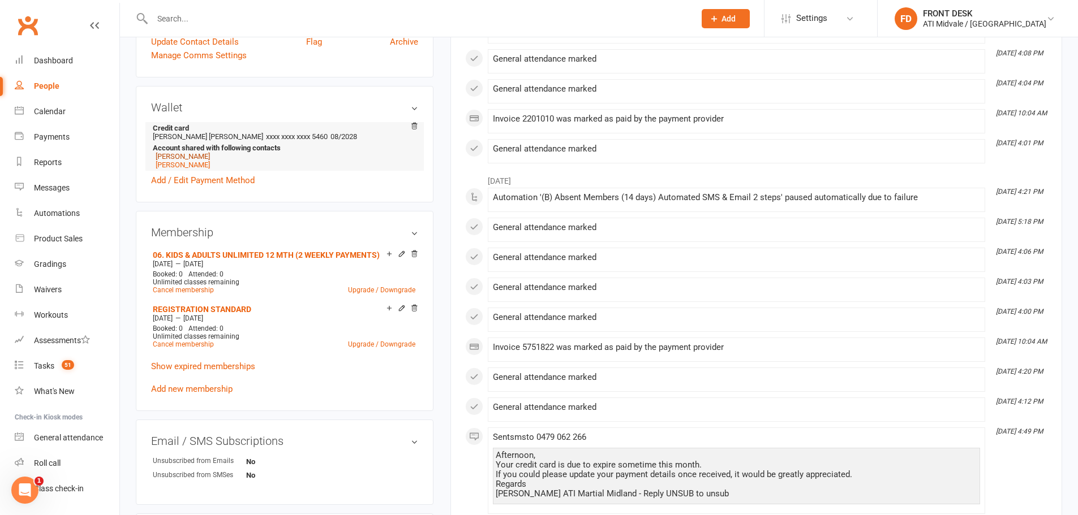
click at [191, 158] on link "Nathan Oronsaye" at bounding box center [183, 156] width 54 height 8
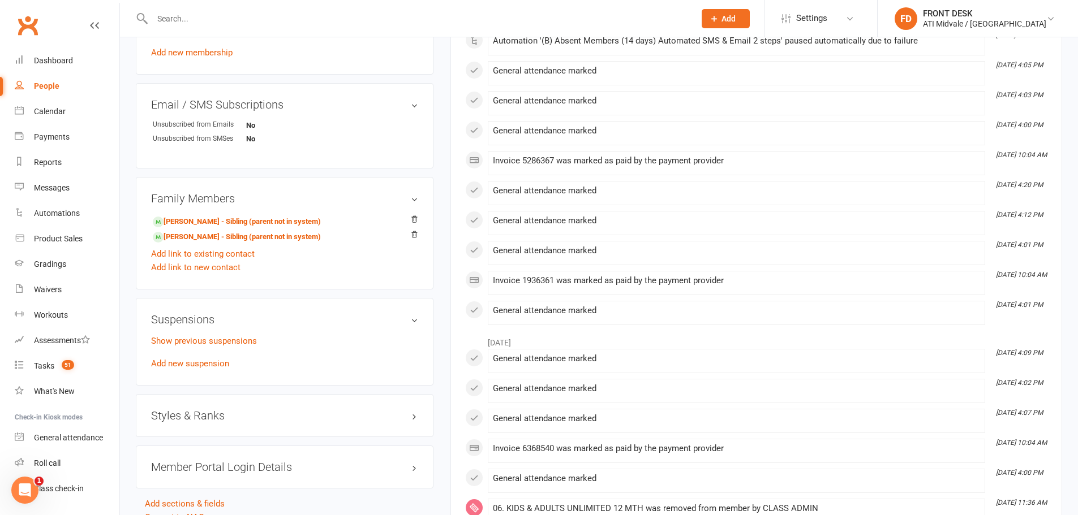
scroll to position [848, 0]
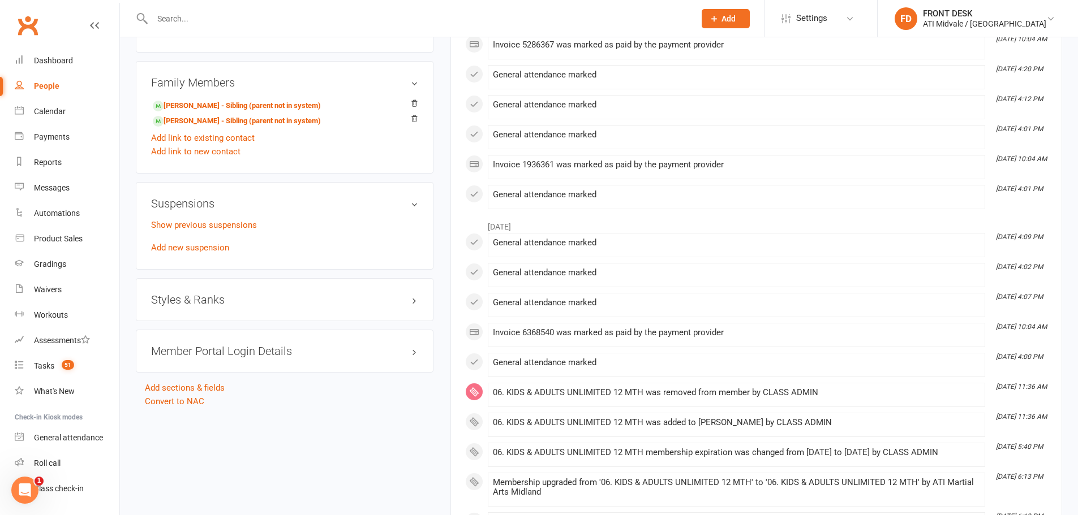
click at [229, 304] on h3 "Styles & Ranks" at bounding box center [284, 300] width 267 height 12
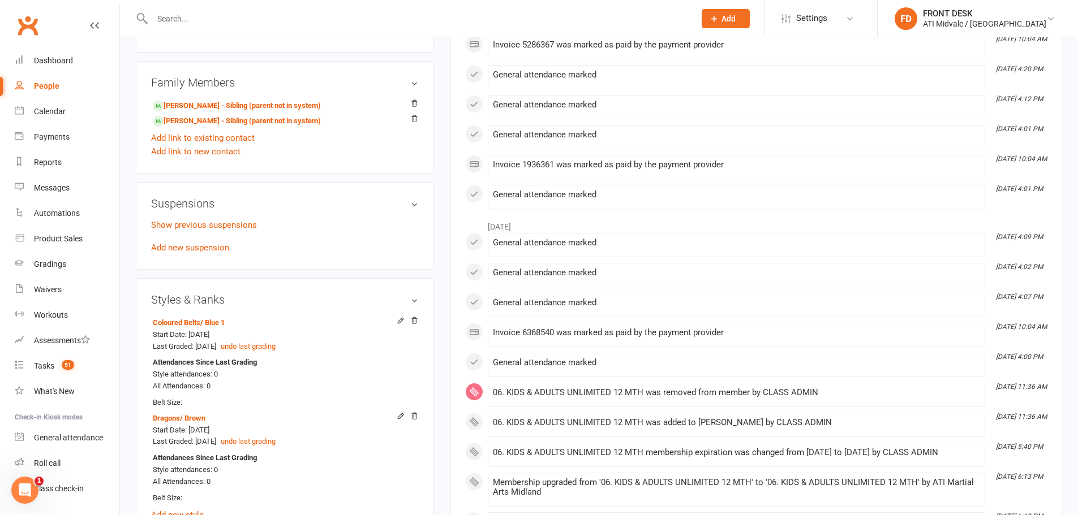
click at [229, 300] on h3 "Styles & Ranks" at bounding box center [284, 300] width 267 height 12
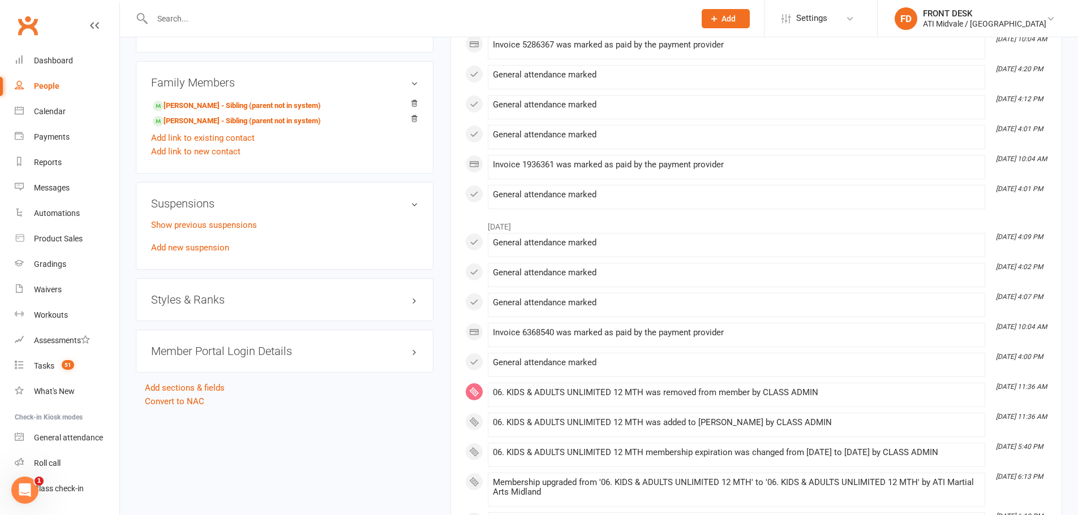
click at [229, 300] on h3 "Styles & Ranks" at bounding box center [284, 300] width 267 height 12
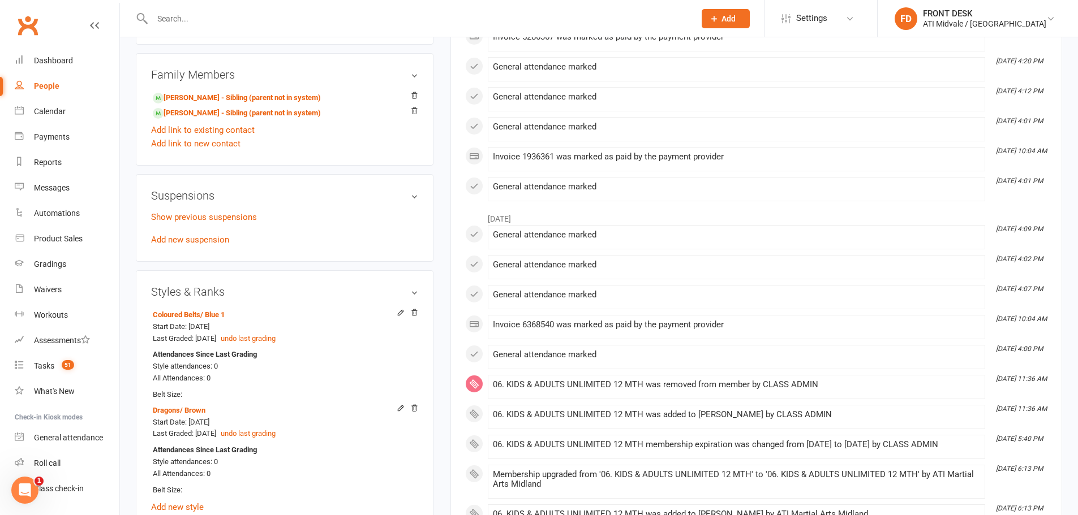
scroll to position [905, 0]
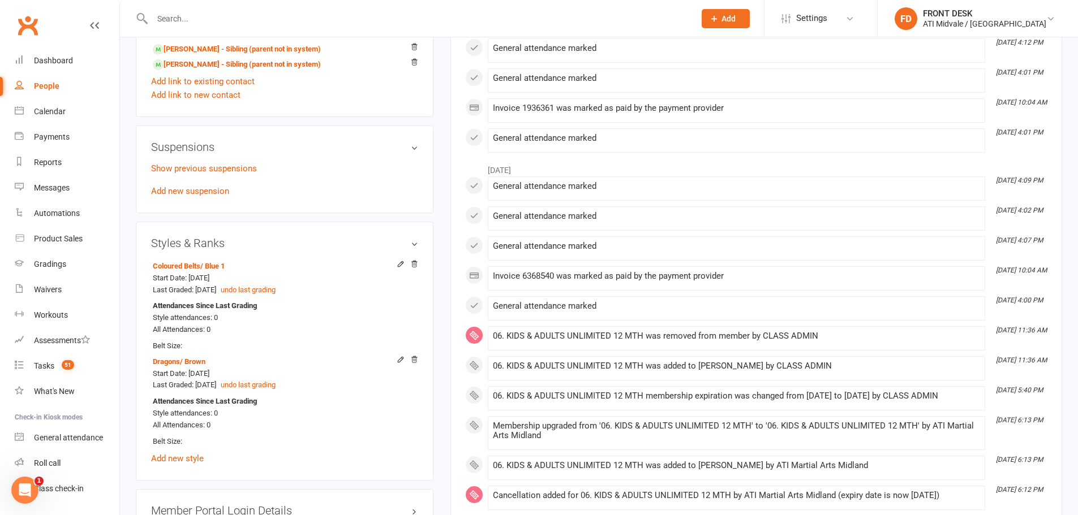
click at [539, 206] on li "Jul 29, 4:02 PM General attendance marked" at bounding box center [736, 218] width 497 height 24
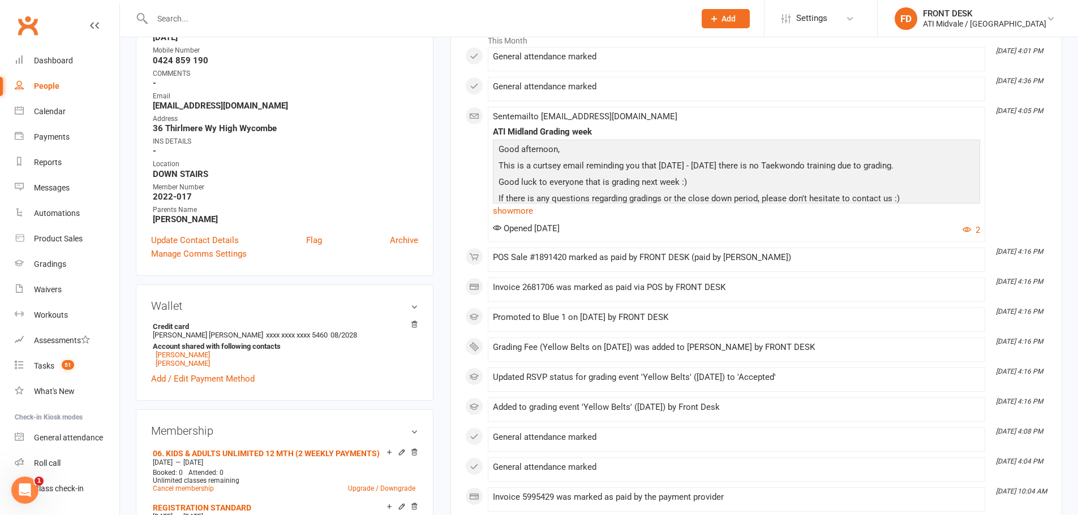
scroll to position [0, 0]
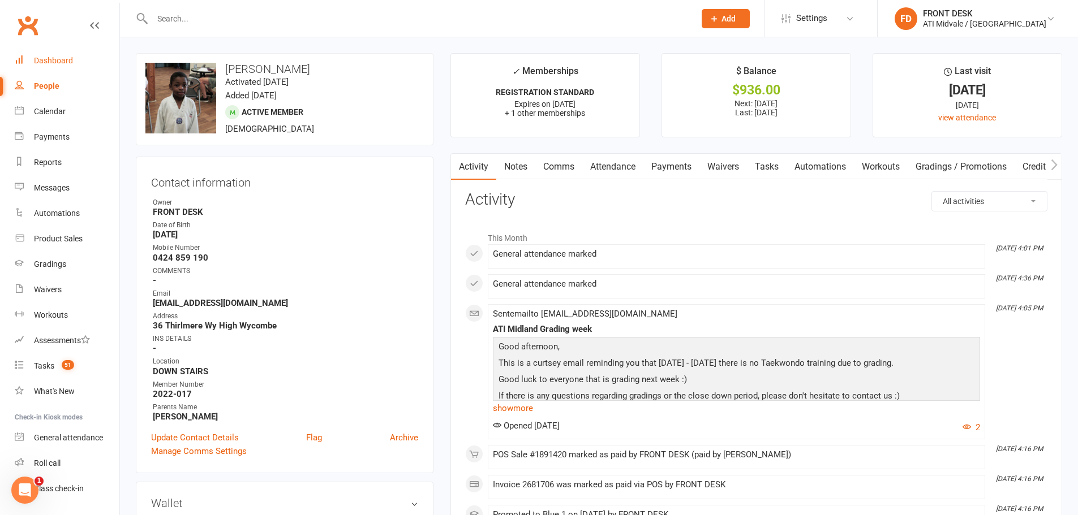
click at [74, 72] on link "Dashboard" at bounding box center [67, 60] width 105 height 25
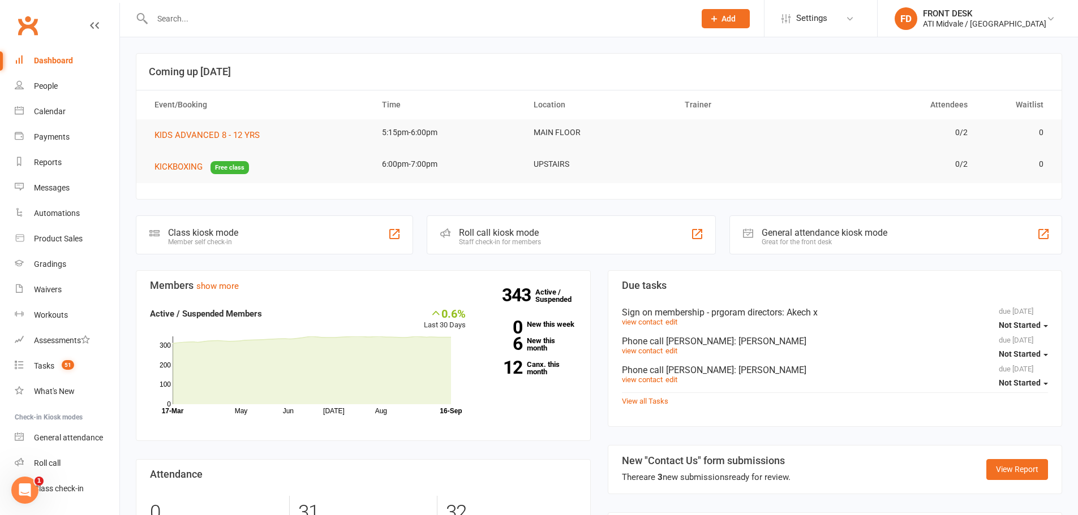
click at [248, 23] on input "text" at bounding box center [418, 19] width 538 height 16
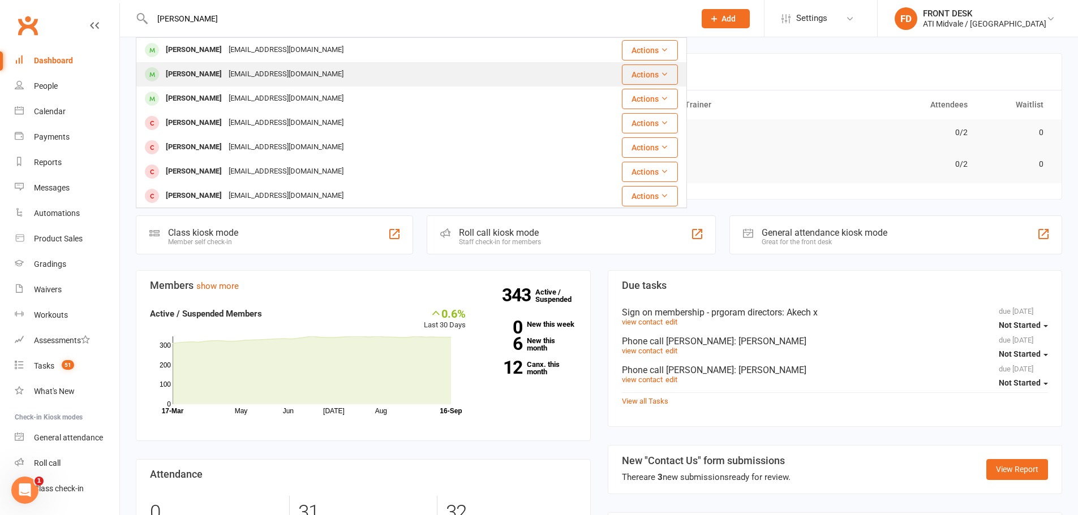
type input "tyler"
click at [217, 86] on div "Tyler Parsons ashatracey@me.com" at bounding box center [347, 74] width 421 height 23
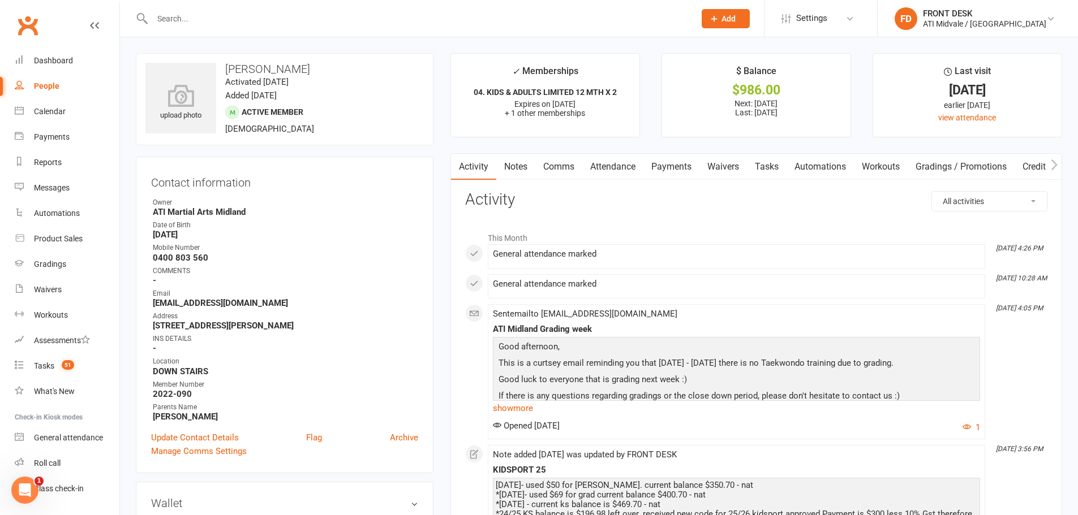
click at [519, 171] on link "Notes" at bounding box center [515, 167] width 39 height 26
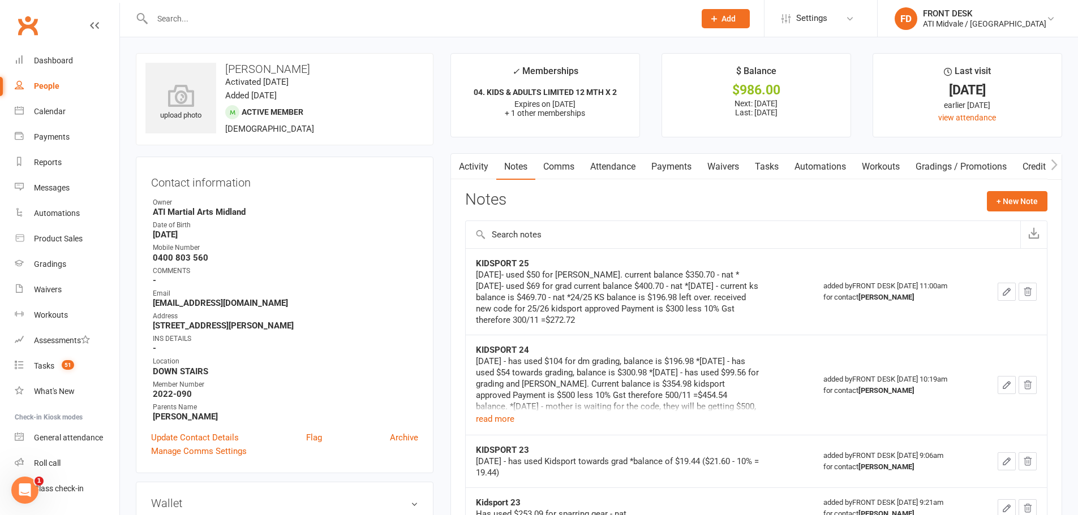
click at [1001, 291] on icon "button" at bounding box center [1006, 292] width 10 height 10
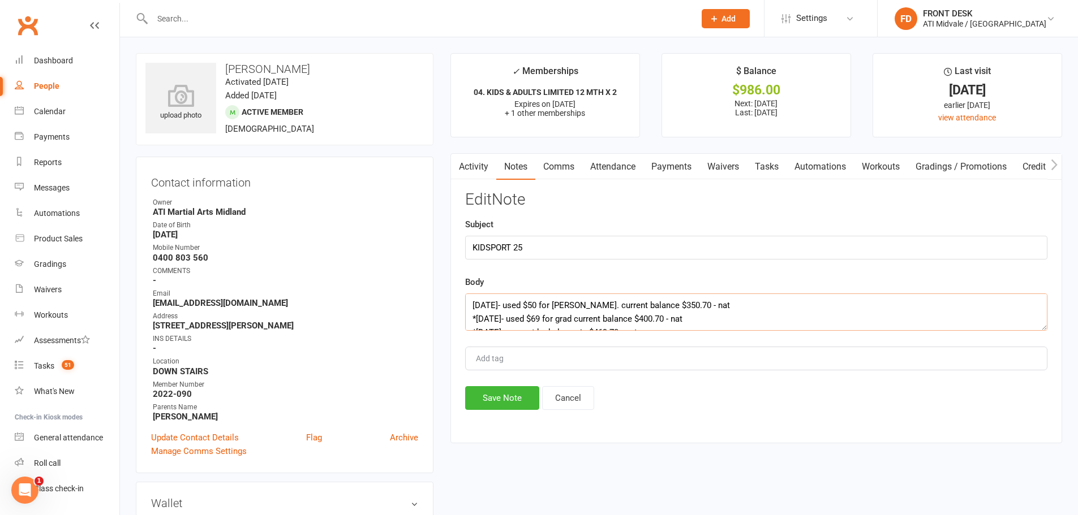
click at [472, 304] on textarea "10/9/25- used $50 for rego. current balance $350.70 - nat *6/9/25- used $69 for…" at bounding box center [756, 312] width 582 height 37
click at [476, 322] on textarea "10/9/25- used $50 for rego. current balance $350.70 - nat *6/9/25- used $69 for…" at bounding box center [756, 312] width 582 height 37
click at [472, 317] on textarea "10/9/25- used $50 for rego. current balance $350.70 - nat *6/9/25- used $69 for…" at bounding box center [756, 312] width 582 height 37
type textarea "16/9/25 - use $37 for small sports shirt. current balance $313.70 - nat *10/9/2…"
click at [494, 400] on button "Save Note" at bounding box center [502, 398] width 74 height 24
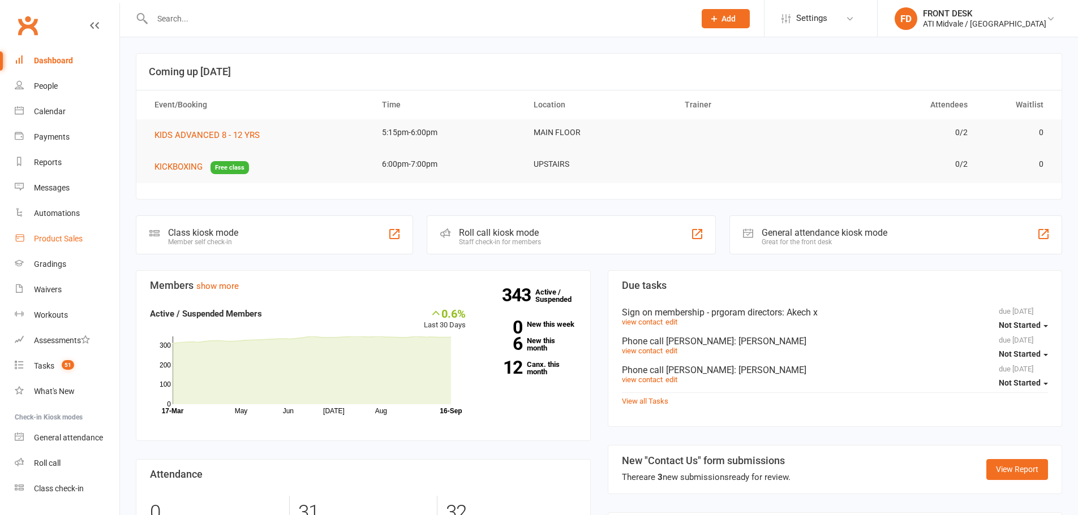
click at [50, 241] on div "Product Sales" at bounding box center [58, 238] width 49 height 9
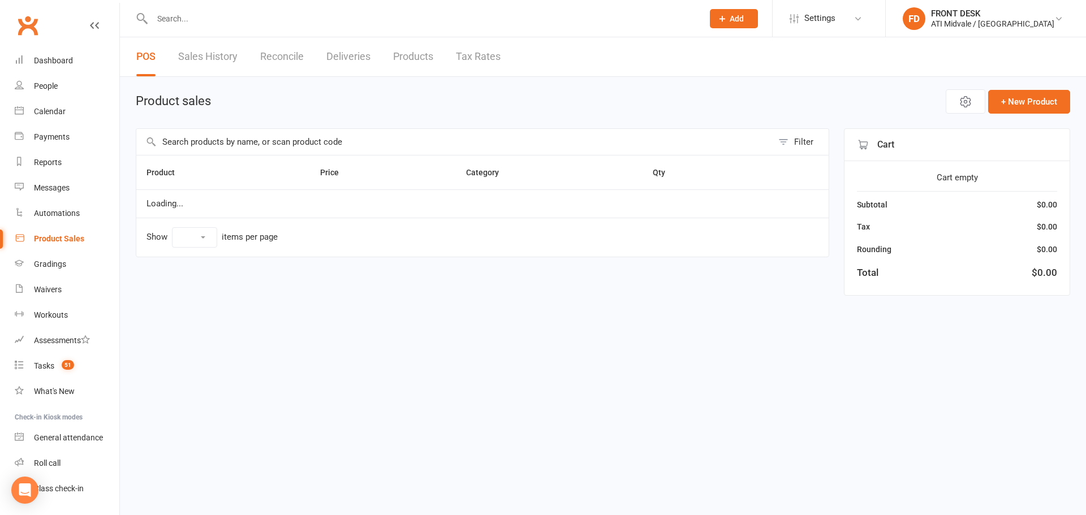
select select "100"
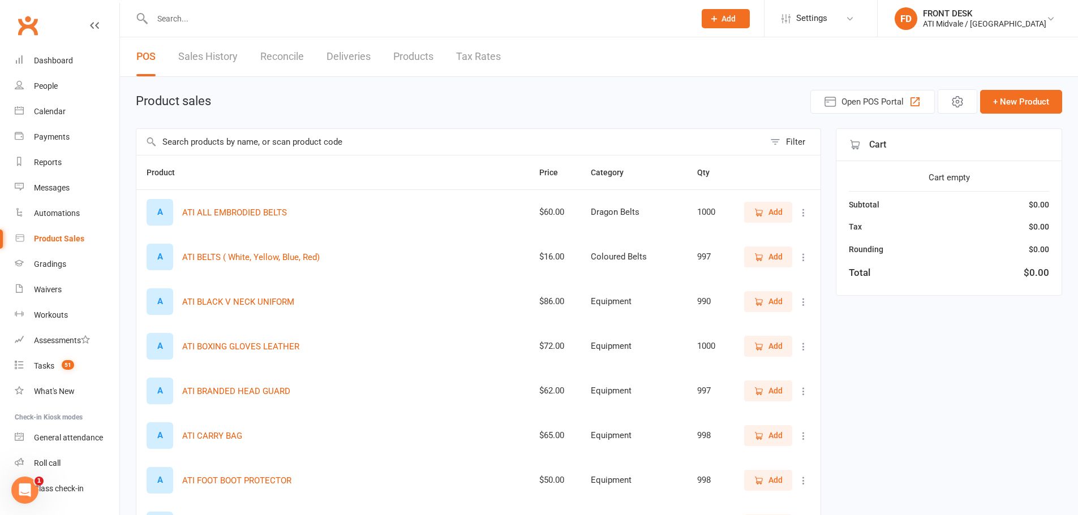
click at [180, 137] on input "text" at bounding box center [450, 142] width 628 height 26
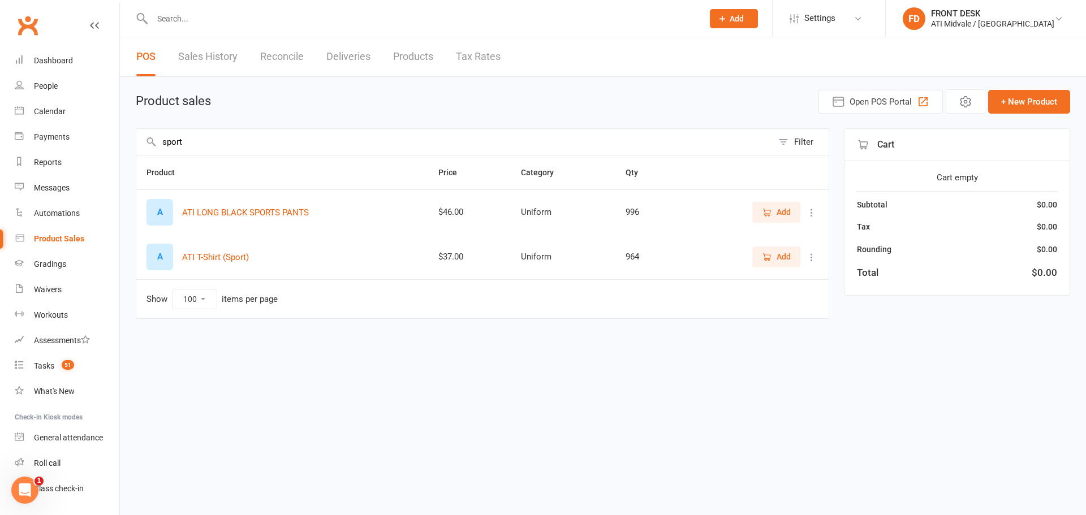
type input "sport"
